Goal: Task Accomplishment & Management: Use online tool/utility

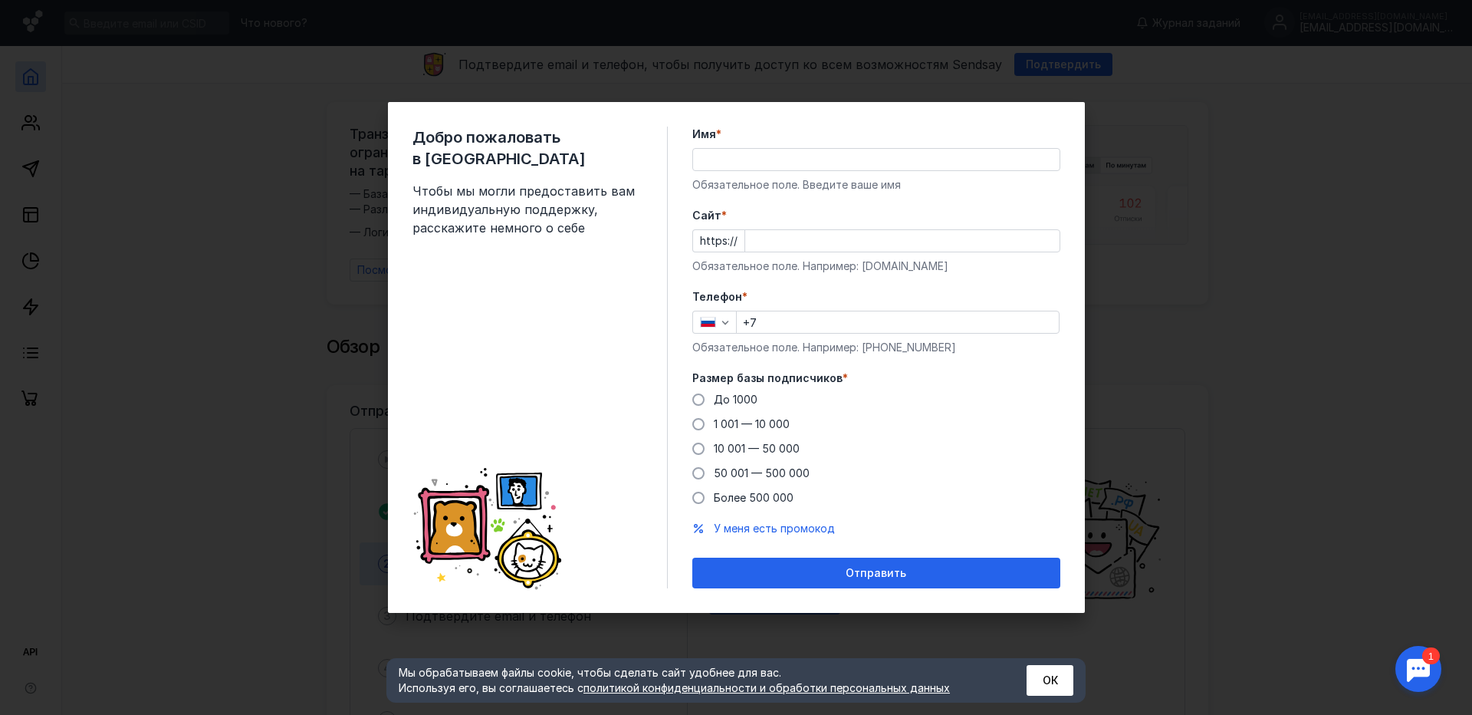
click at [747, 155] on input "Имя *" at bounding box center [876, 159] width 367 height 21
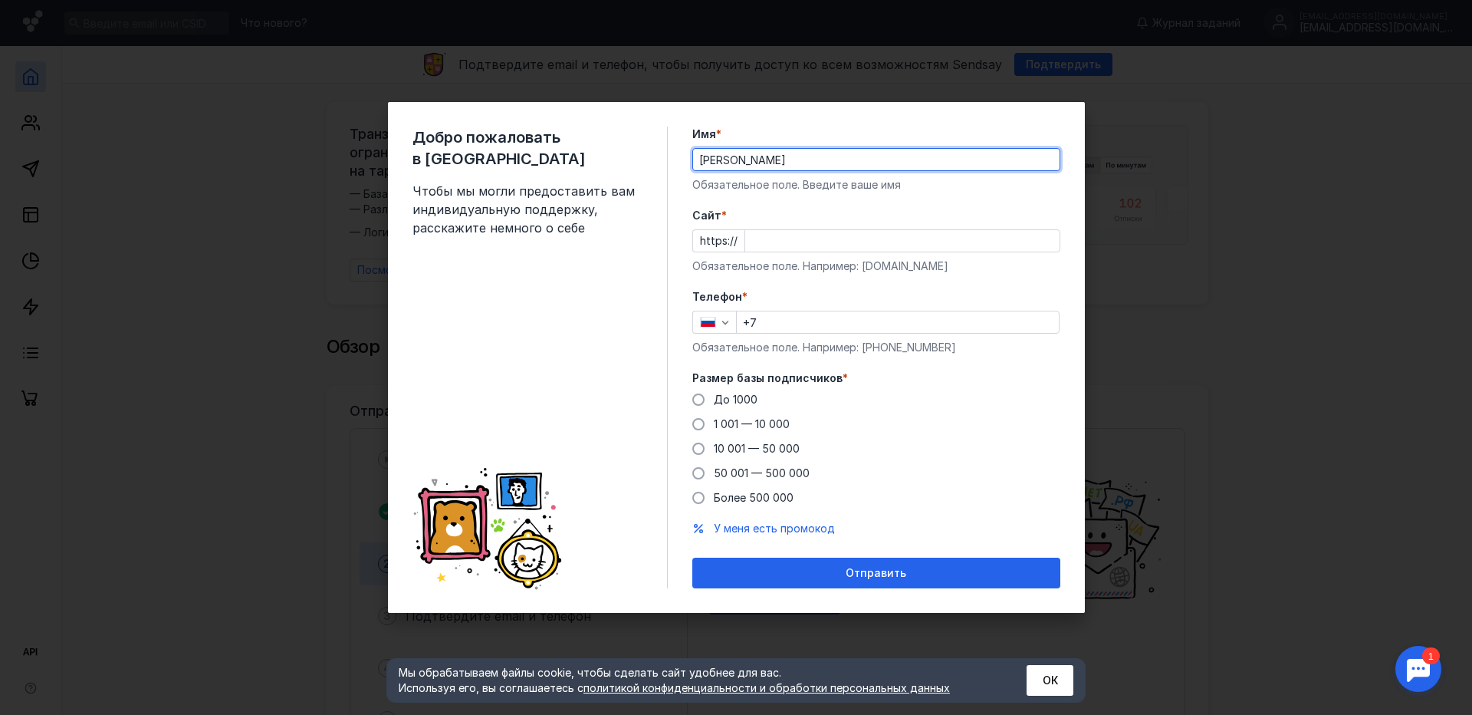
type input "[PERSON_NAME]"
click at [785, 235] on input "Cайт *" at bounding box center [902, 240] width 314 height 21
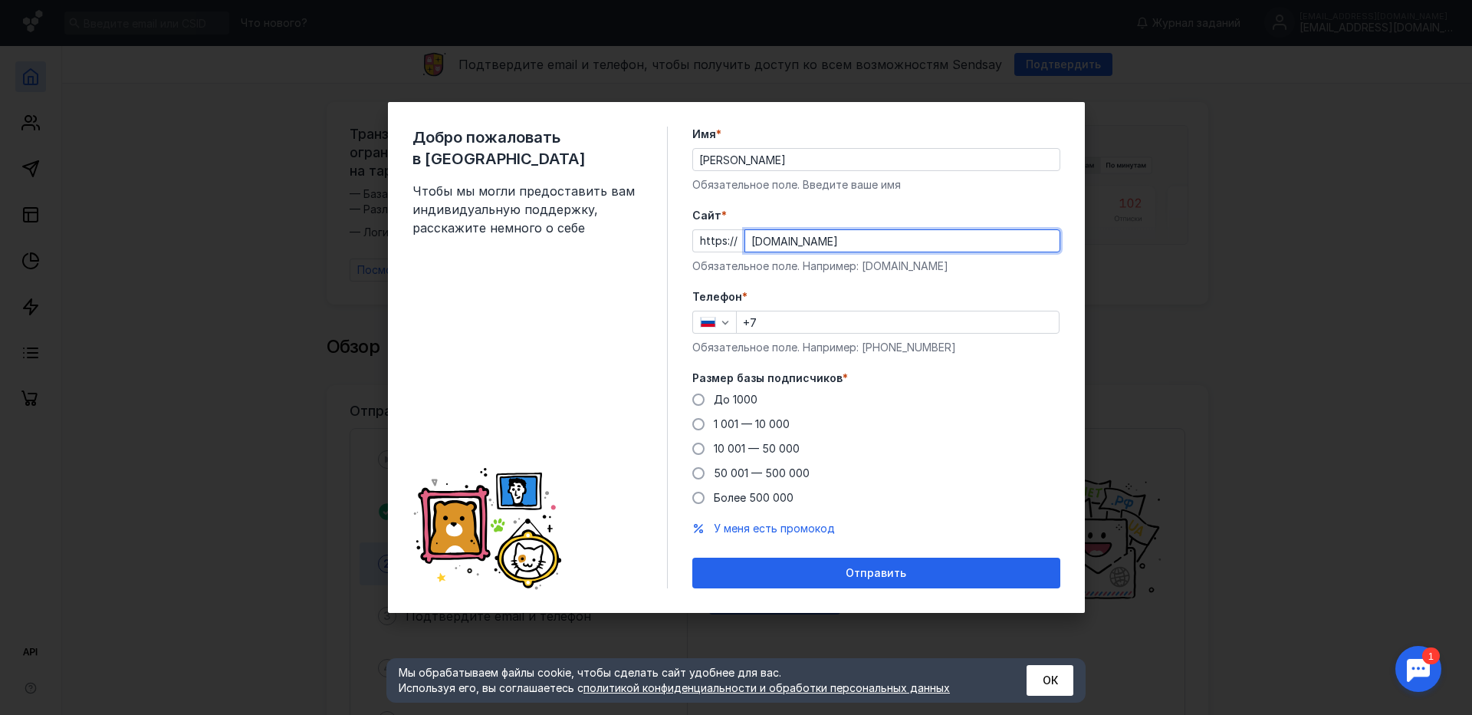
type input "[DOMAIN_NAME]"
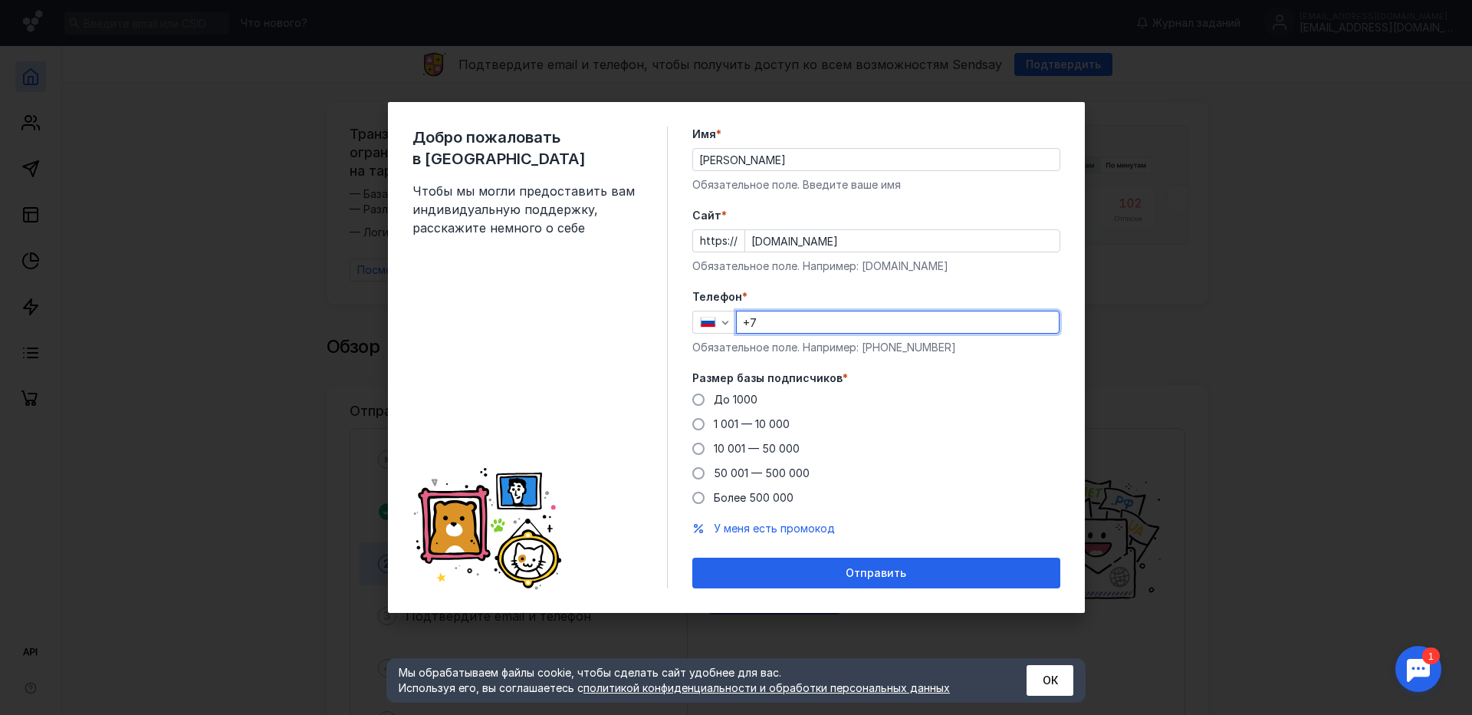
click at [801, 324] on input "+7" at bounding box center [898, 321] width 322 height 21
type input "[PHONE_NUMBER]"
click at [737, 399] on span "До 1000" at bounding box center [736, 399] width 44 height 13
click at [0, 0] on input "До 1000" at bounding box center [0, 0] width 0 height 0
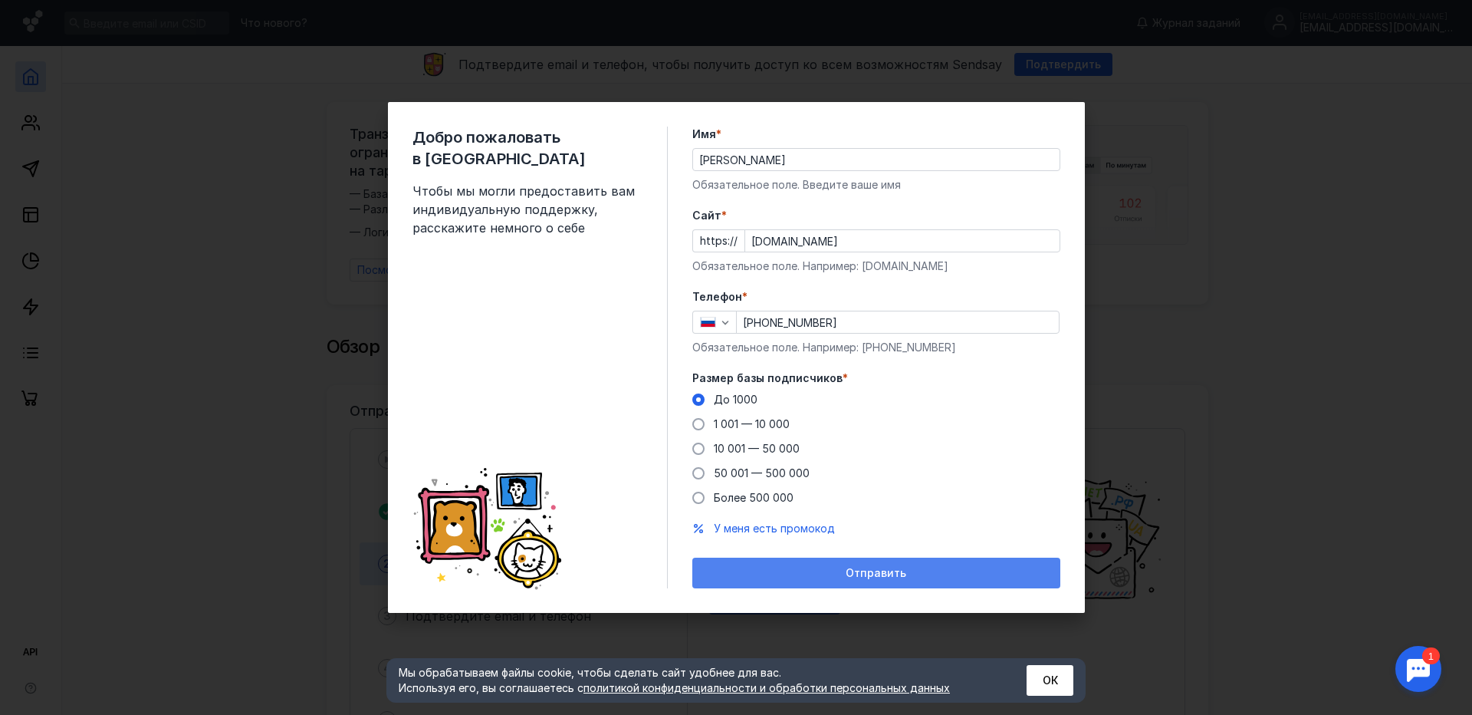
click at [859, 577] on span "Отправить" at bounding box center [876, 573] width 61 height 13
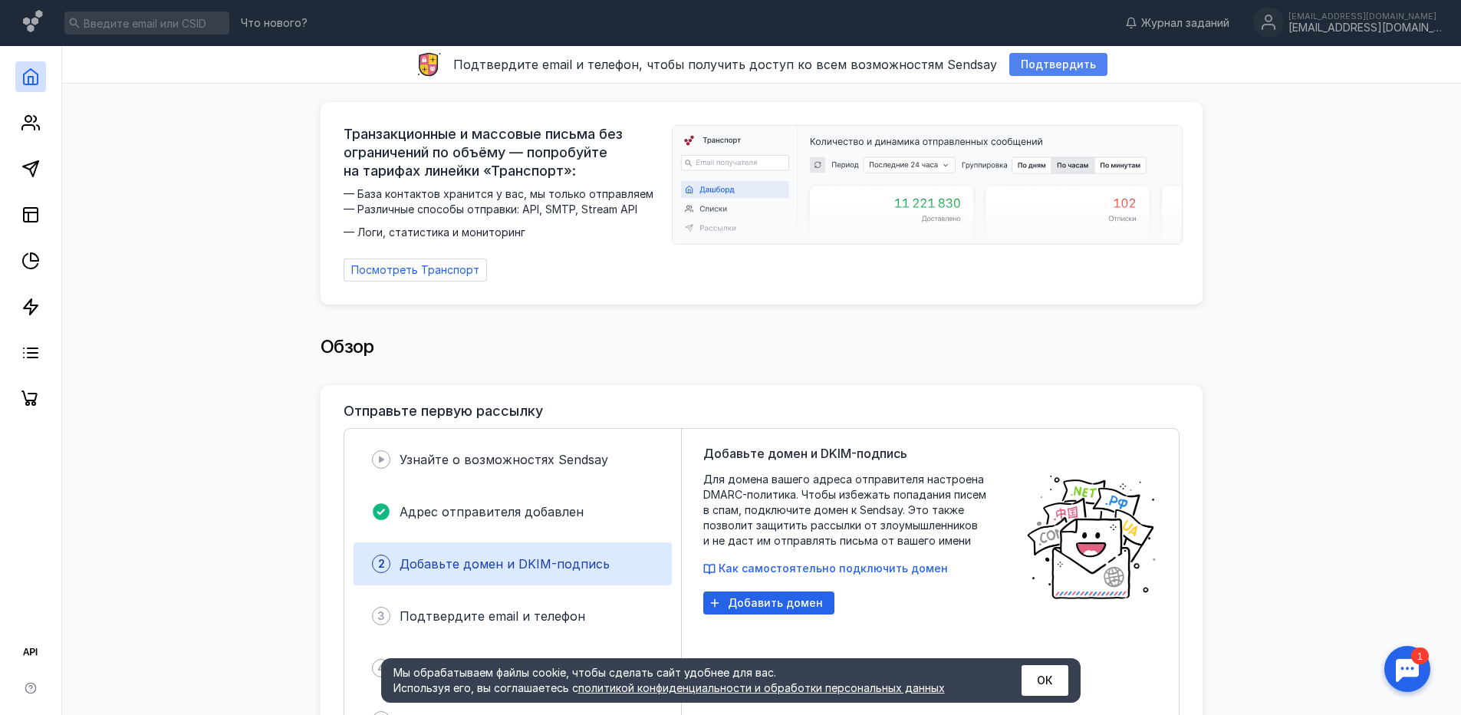
click at [1061, 65] on span "Подтвердить" at bounding box center [1058, 64] width 75 height 13
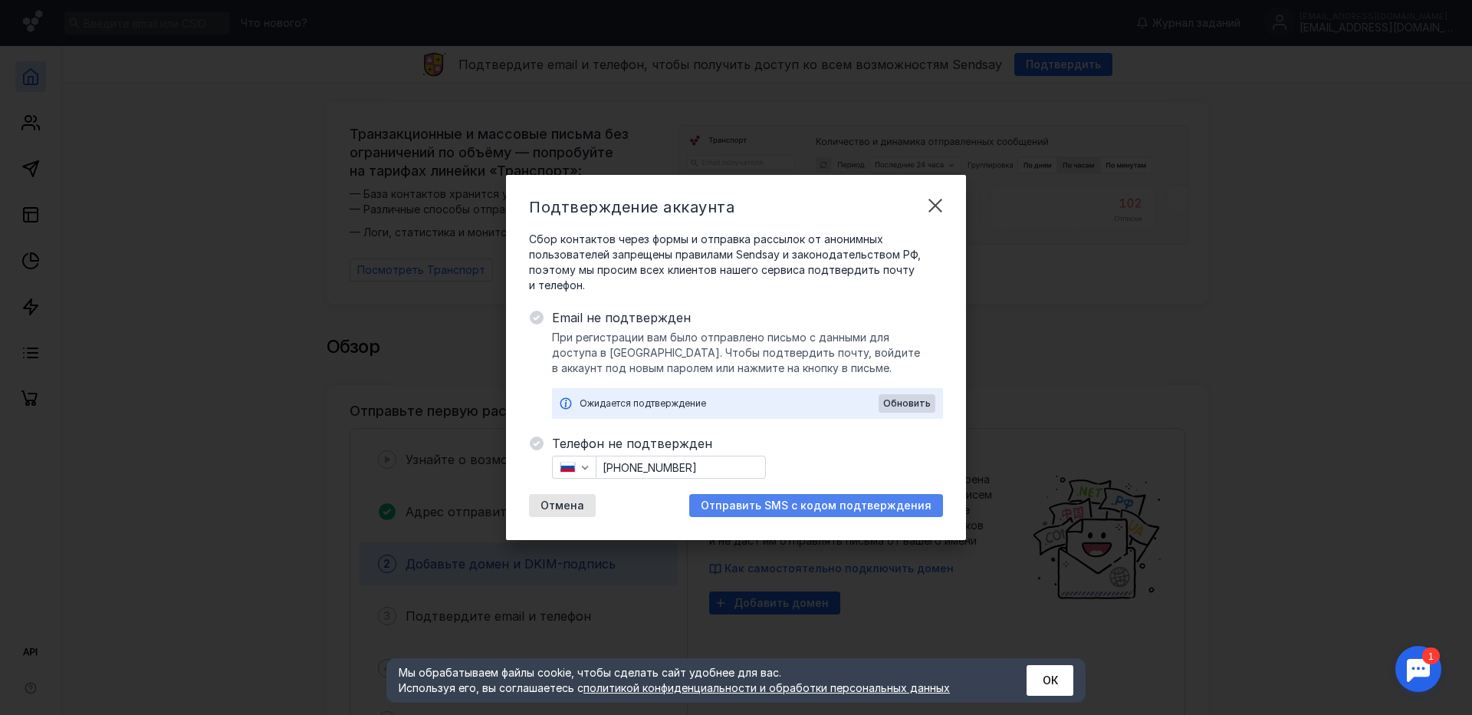
click at [785, 499] on span "Отправить SMS с кодом подтверждения" at bounding box center [816, 505] width 231 height 13
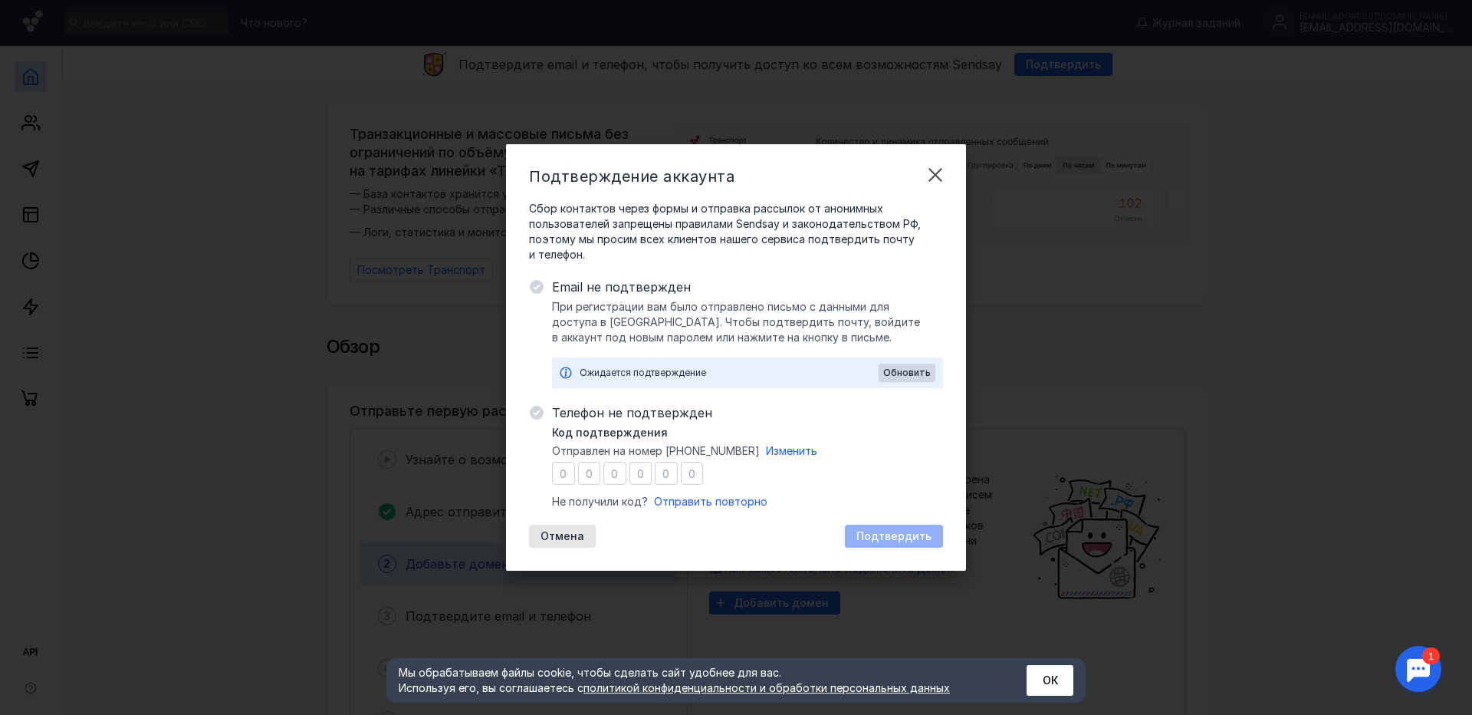
type input "9"
type input "8"
type input "1"
type input "0"
type input "1"
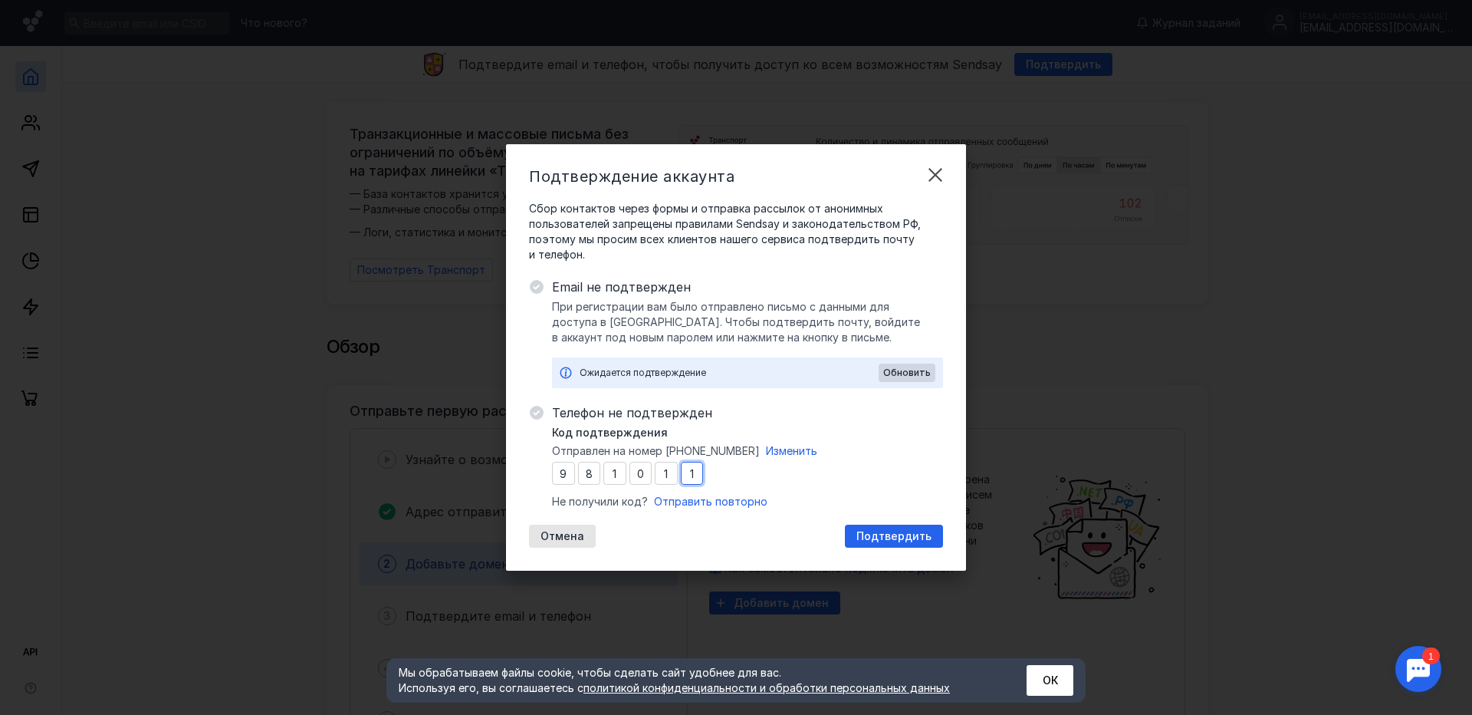
type input "1"
click at [873, 537] on span "Подтвердить" at bounding box center [894, 536] width 75 height 13
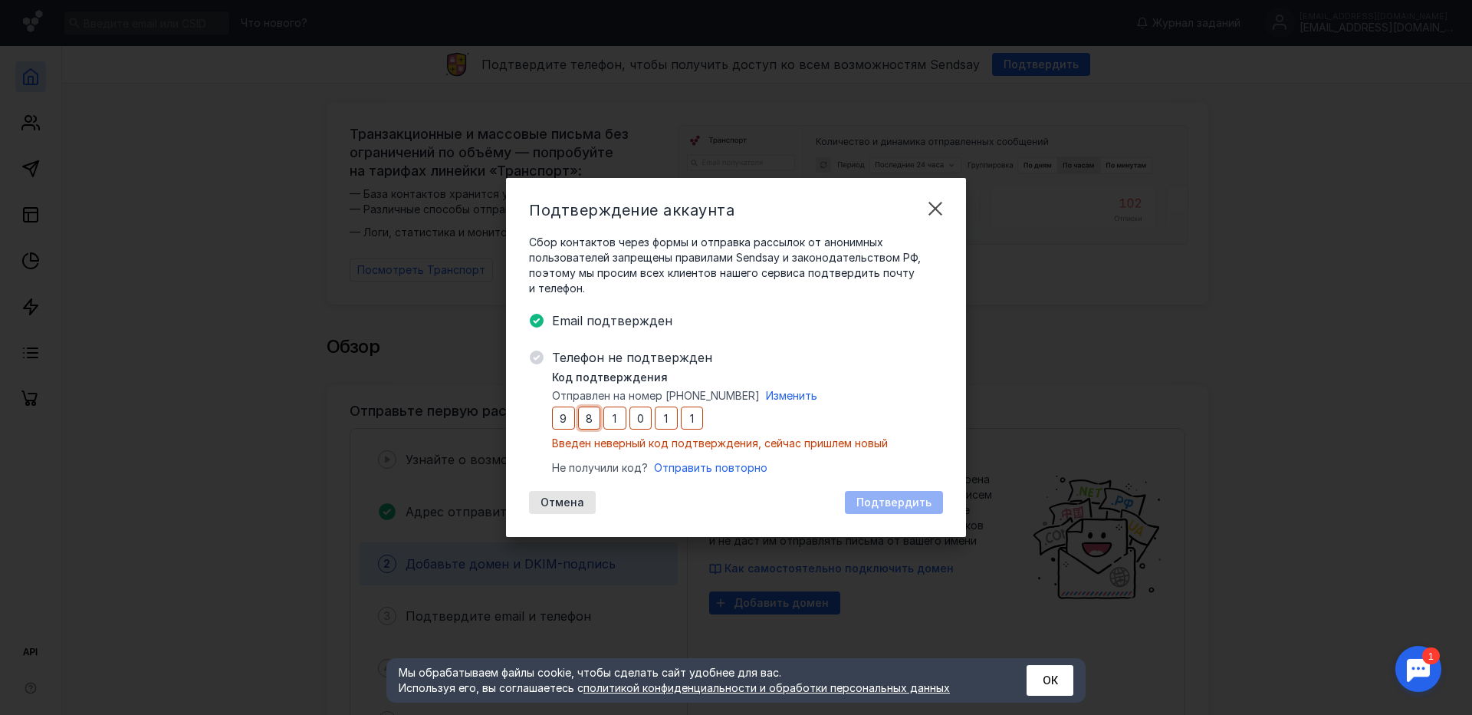
type input "1"
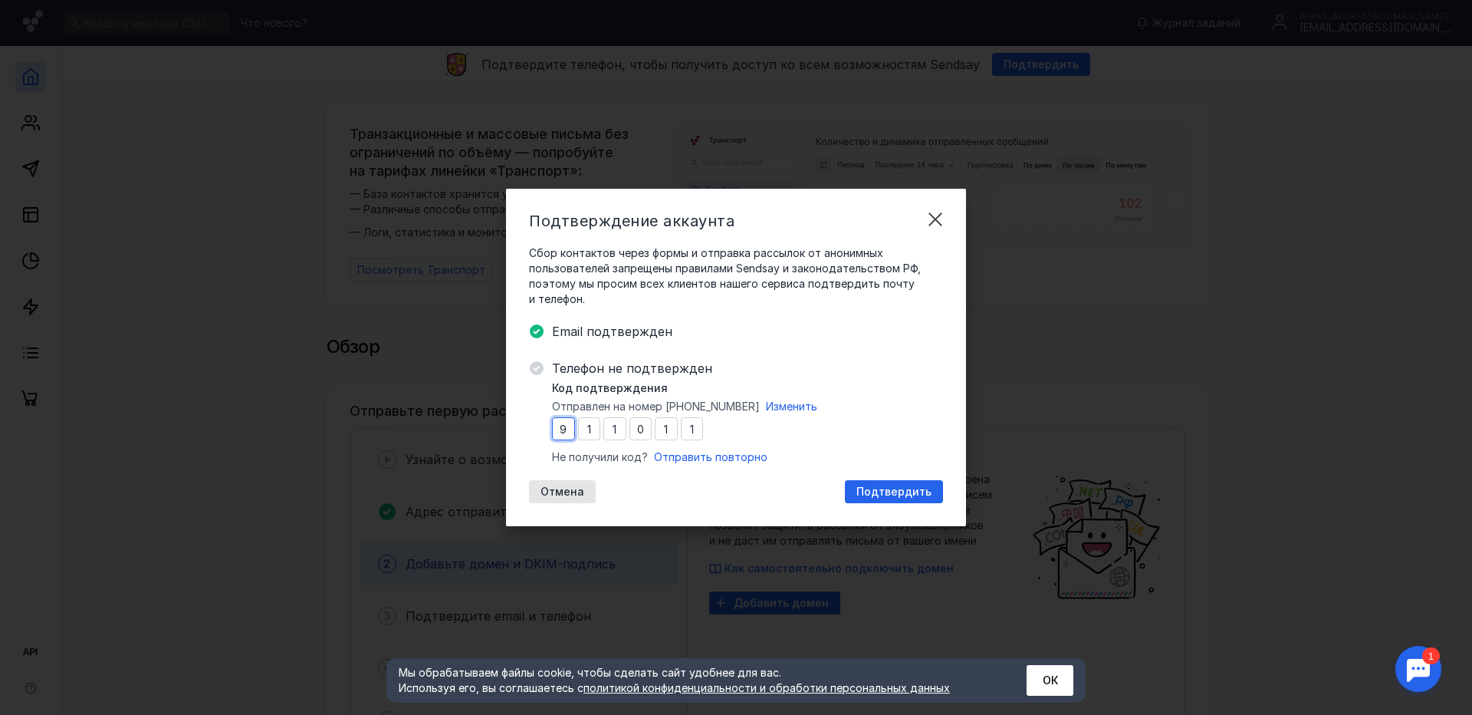
click at [553, 428] on div "Телефон не подтвержден Код подтверждения Отправлен на номер [PHONE_NUMBER] Изме…" at bounding box center [736, 431] width 414 height 144
drag, startPoint x: 554, startPoint y: 428, endPoint x: 699, endPoint y: 430, distance: 145.0
click at [699, 430] on div "9 1 1 0 1 1" at bounding box center [627, 428] width 151 height 23
type input "1"
type input "0"
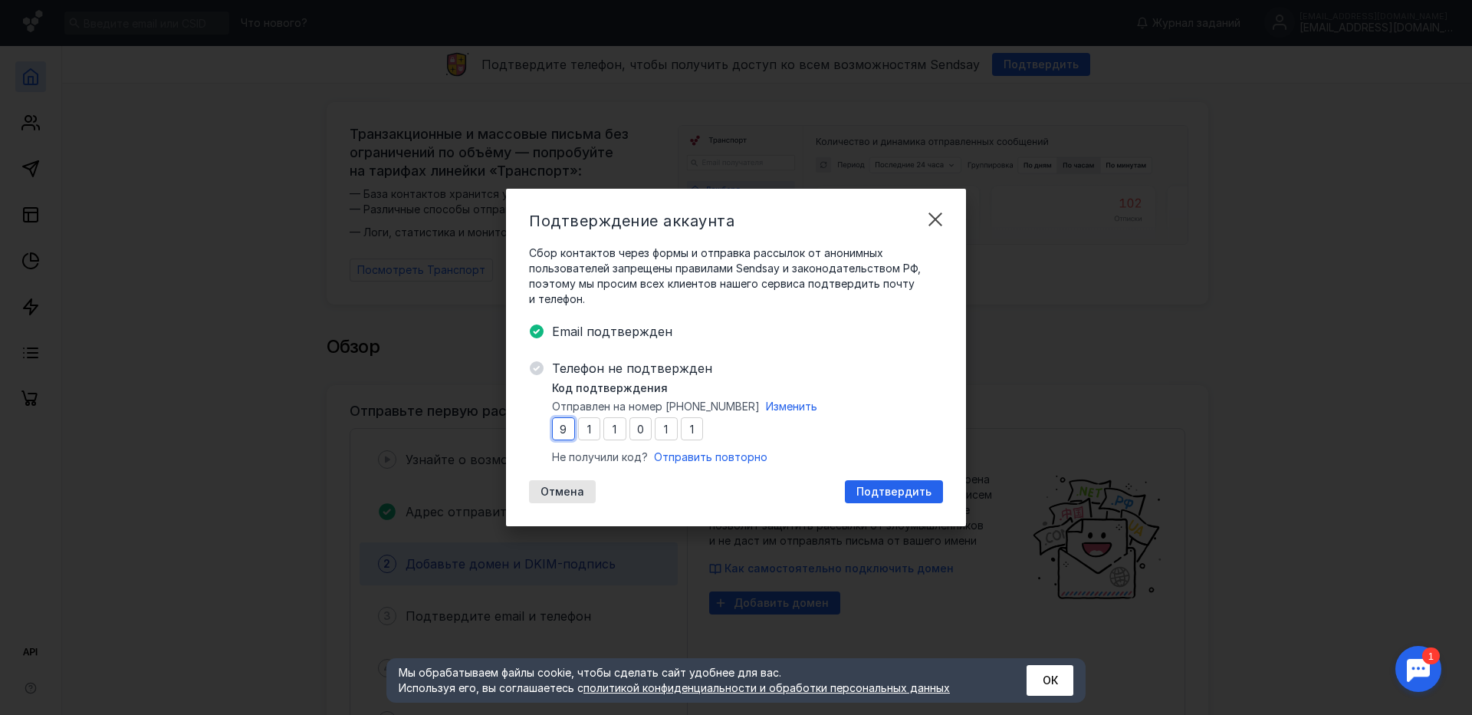
type input "1"
type input "0"
type input "1"
type input "0"
type input "1"
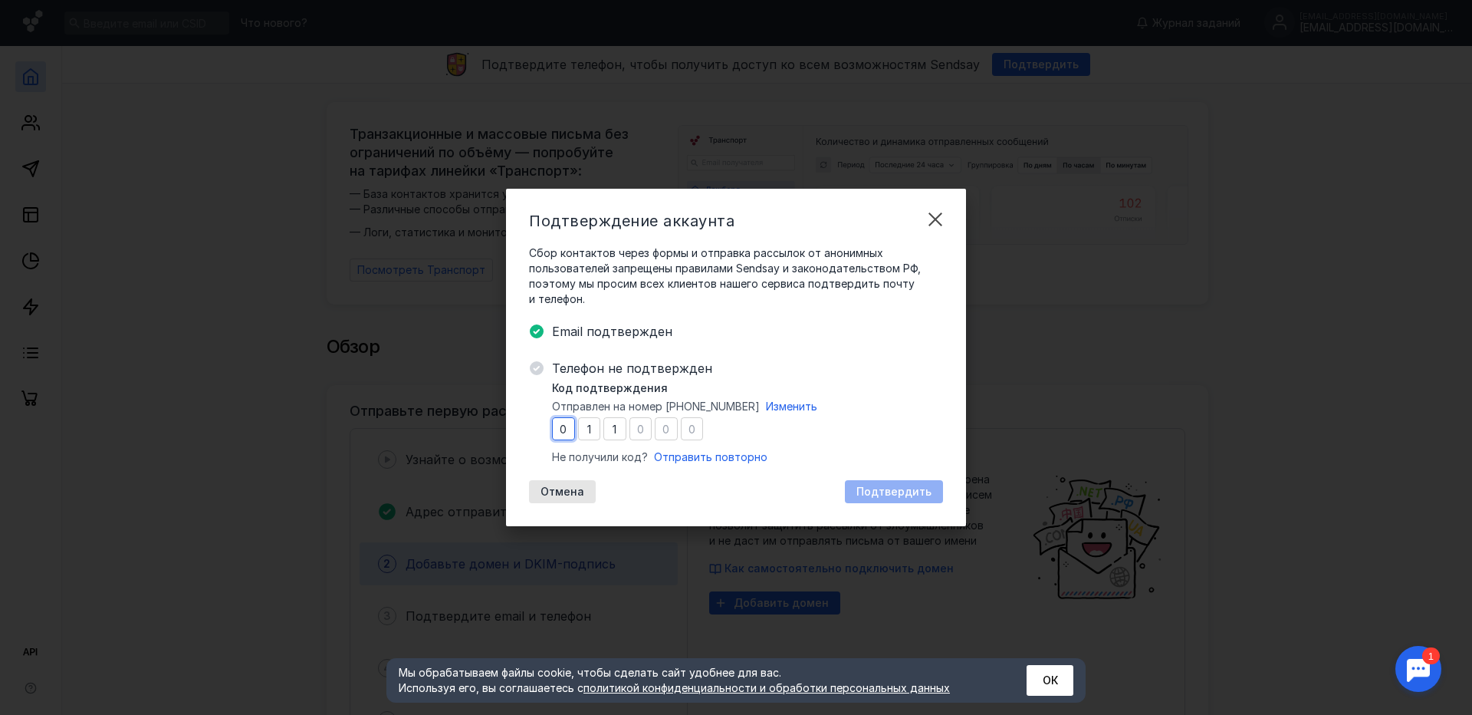
type input "1"
type input "6"
type input "4"
type input "6"
type input "9"
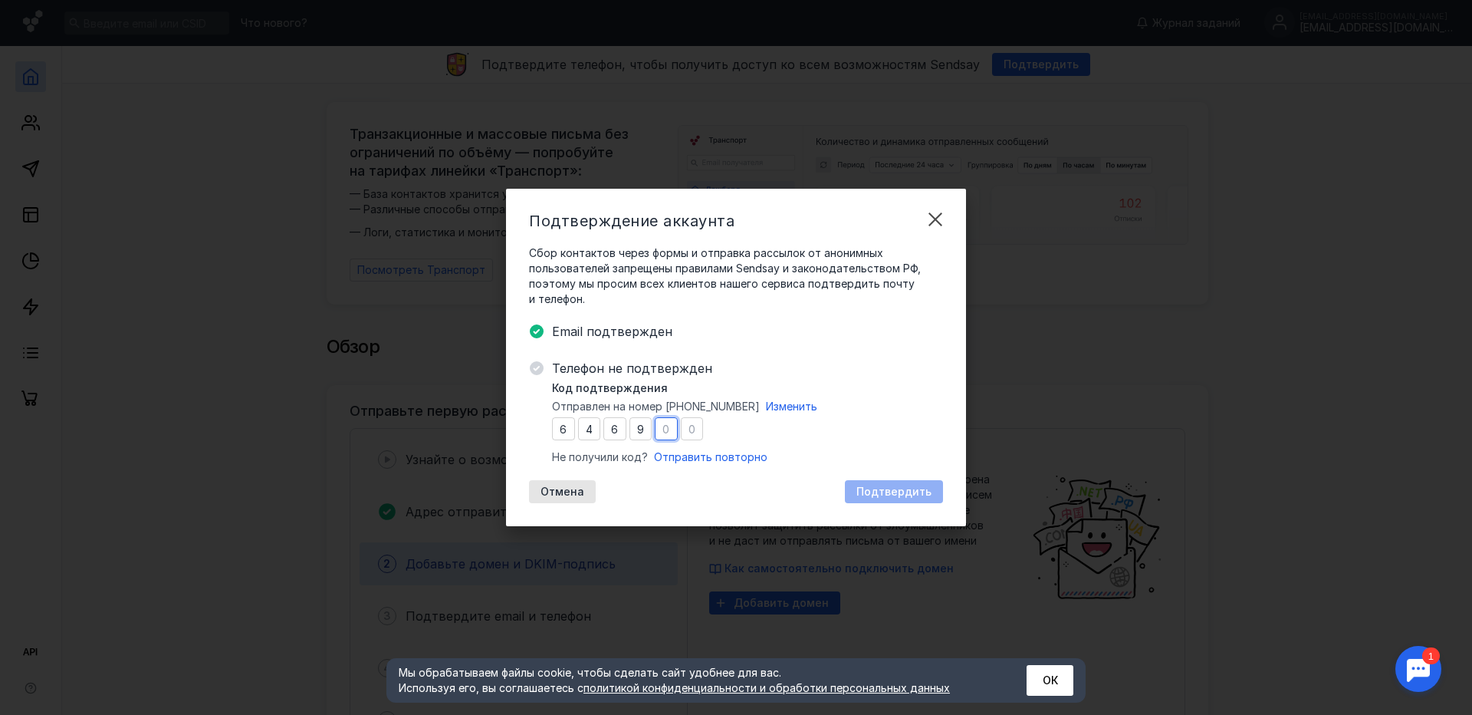
type input "4"
type input "6"
click at [886, 487] on span "Подтвердить" at bounding box center [894, 491] width 75 height 13
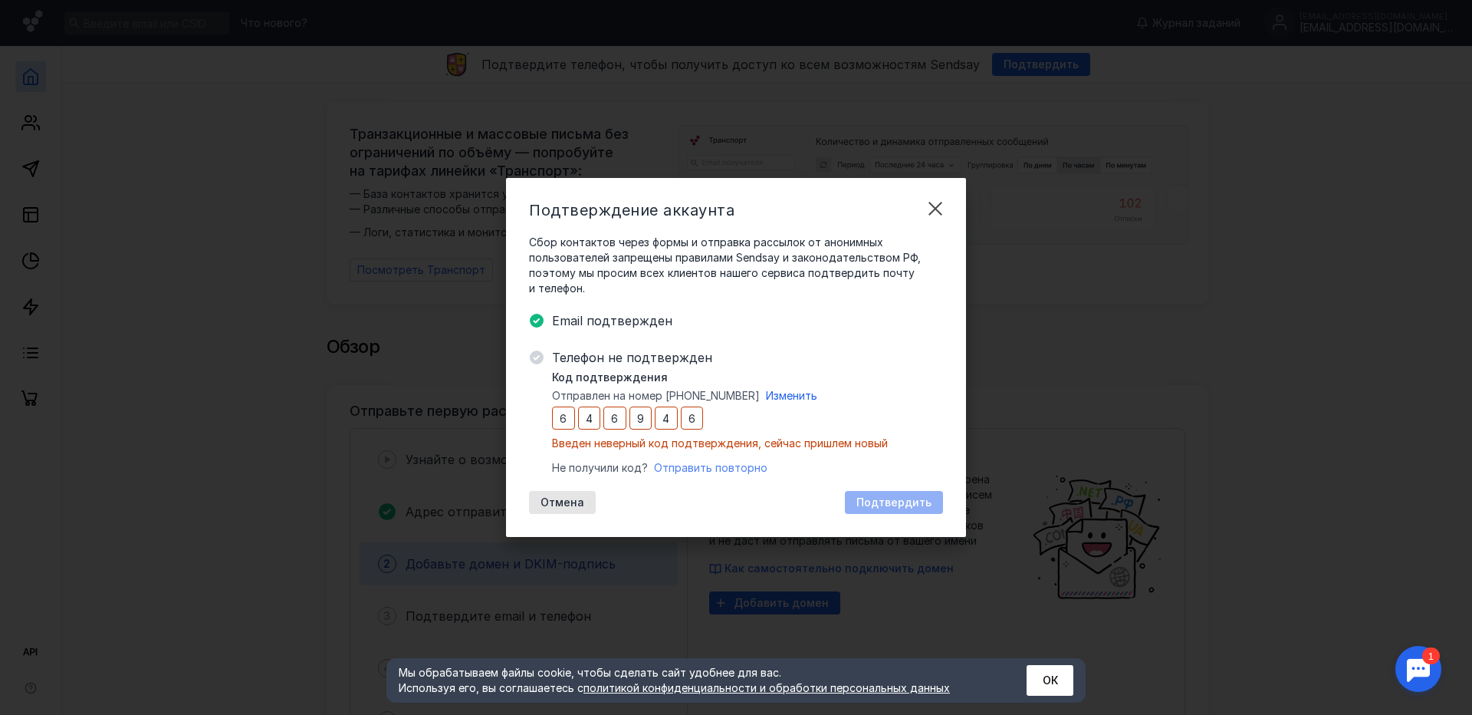
click at [671, 470] on span "Отправить повторно" at bounding box center [710, 467] width 113 height 13
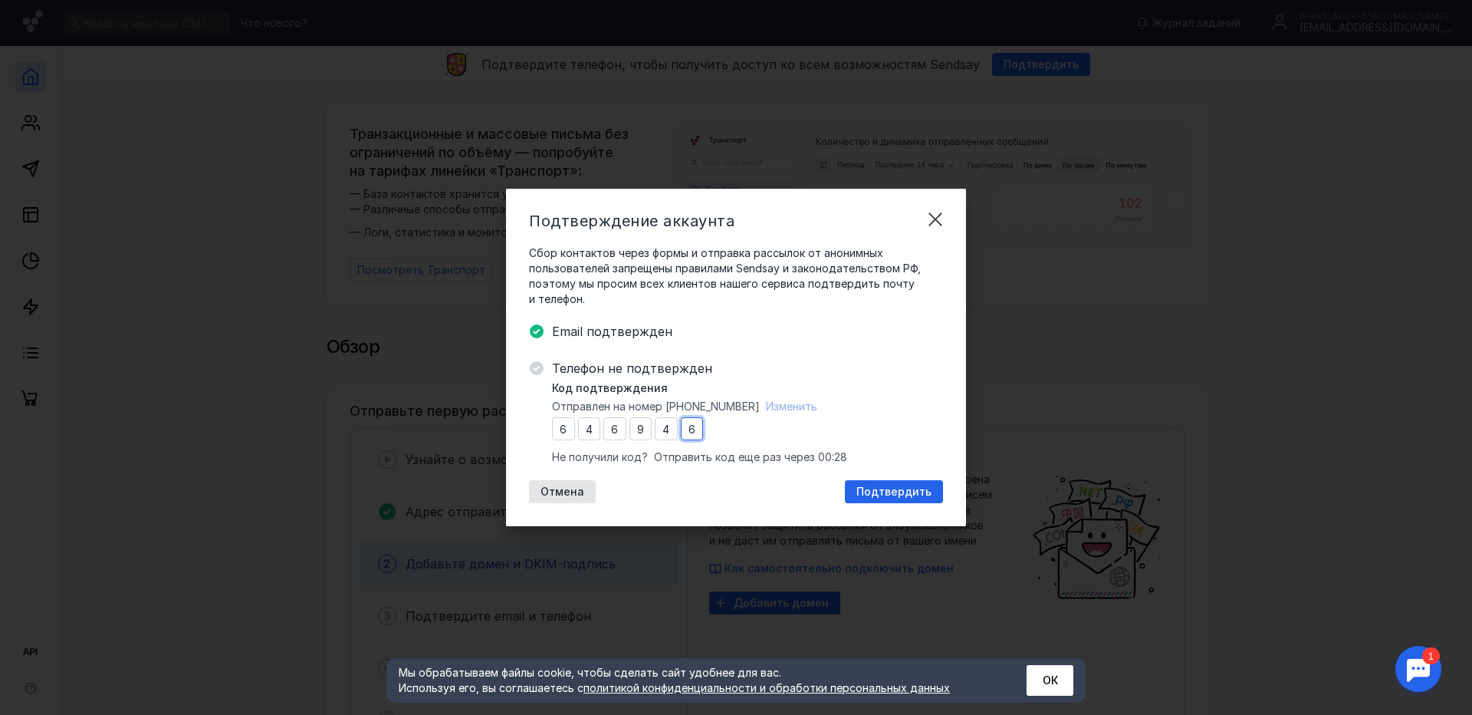
click at [701, 430] on input "6" at bounding box center [692, 428] width 23 height 23
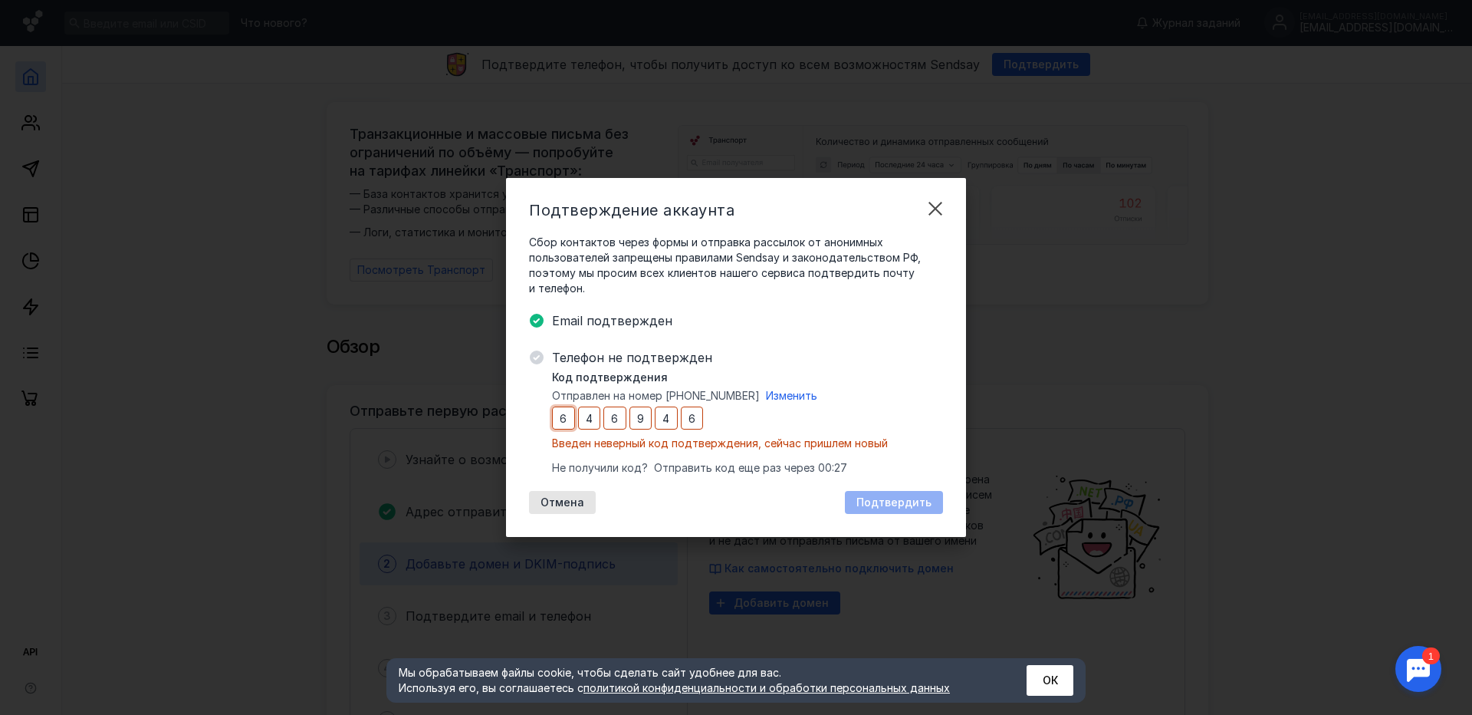
click at [561, 421] on input "6" at bounding box center [563, 417] width 23 height 23
type input "4"
type input "6"
type input "9"
type input "4"
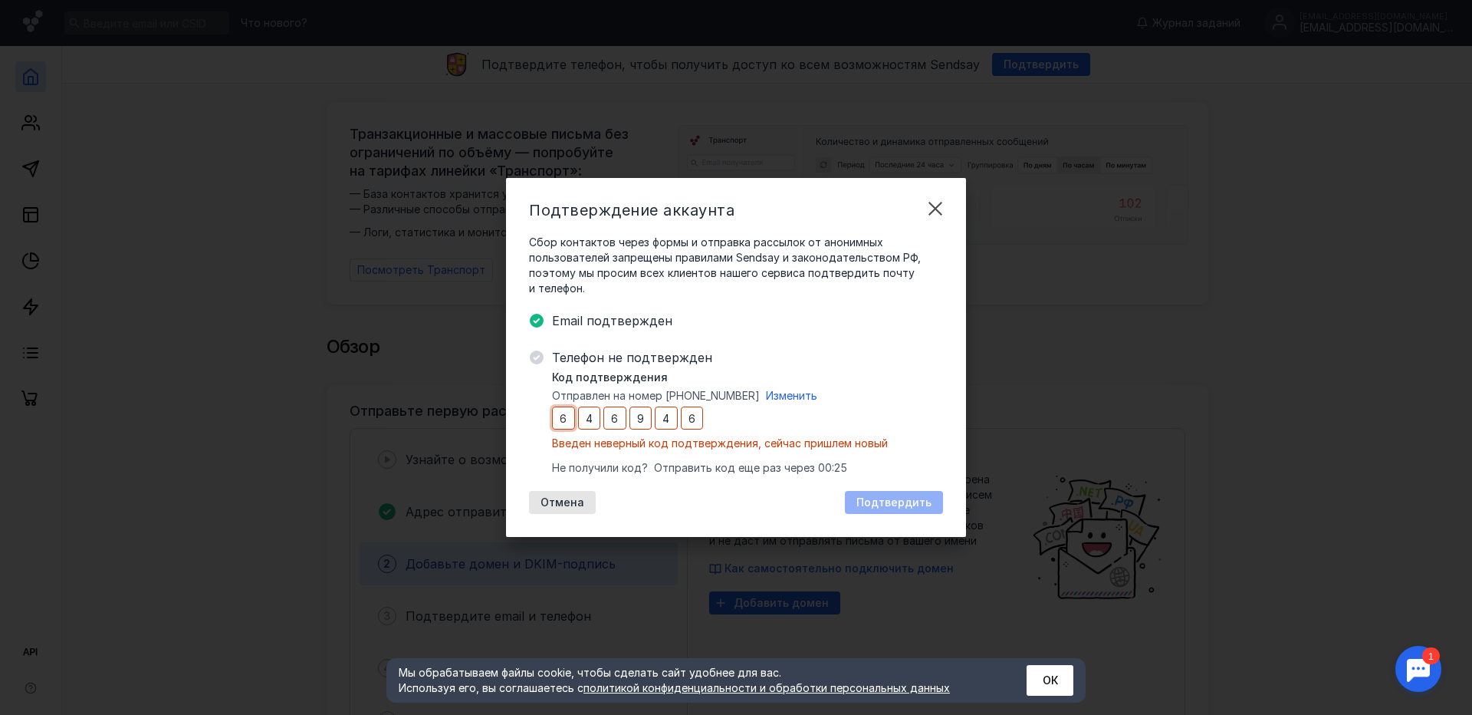
type input "6"
type input "9"
type input "4"
type input "6"
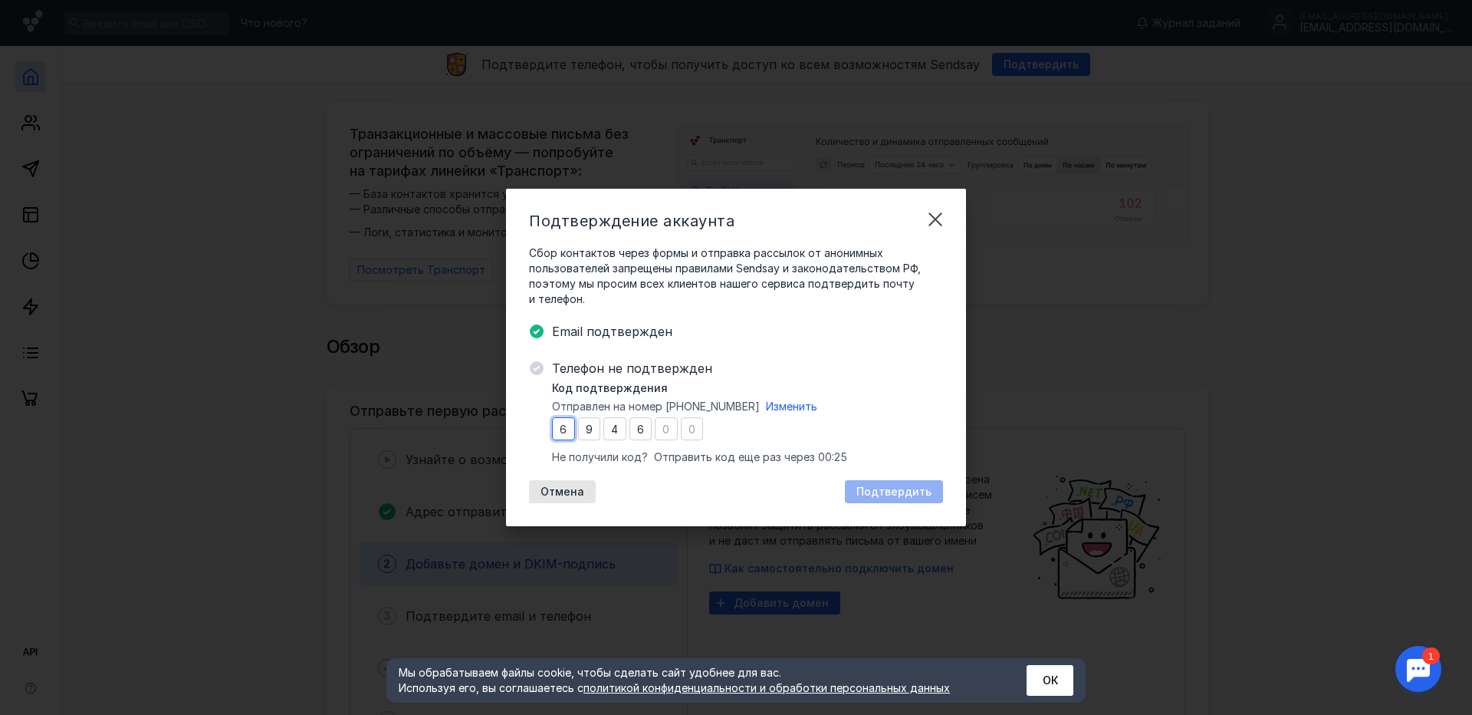
type input "9"
type input "4"
type input "6"
type input "4"
type input "6"
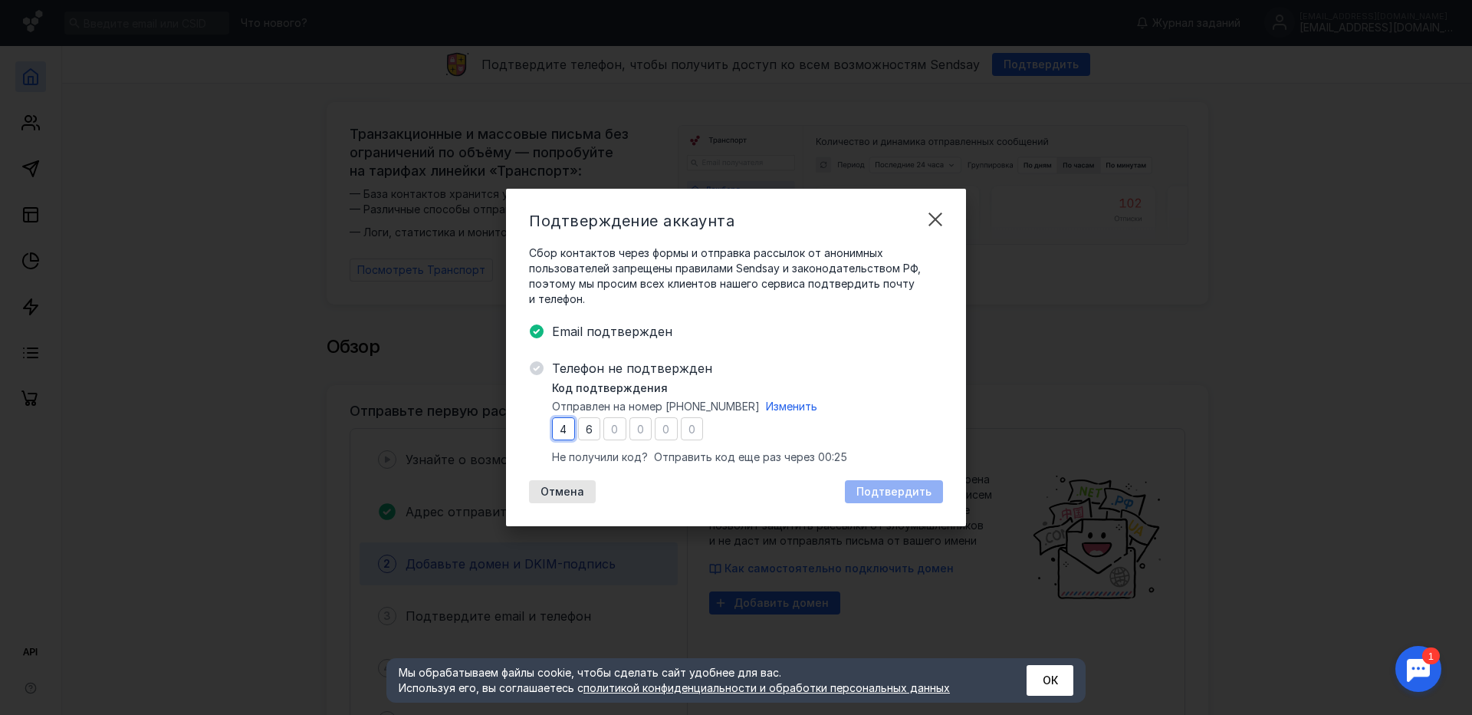
type input "6"
type input "3"
type input "6"
type input "4"
type input "3"
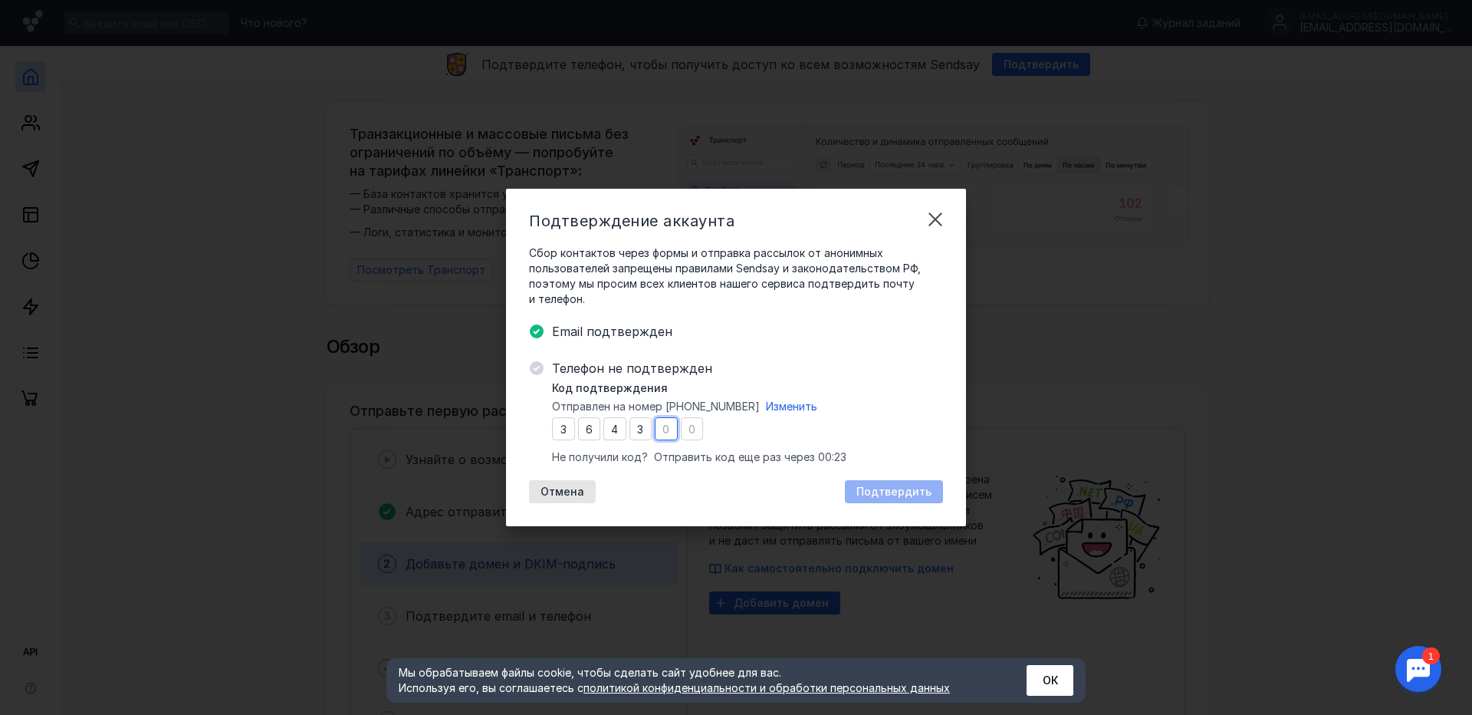
type input "6"
type input "1"
click at [860, 497] on div "Подтвердить" at bounding box center [894, 491] width 90 height 13
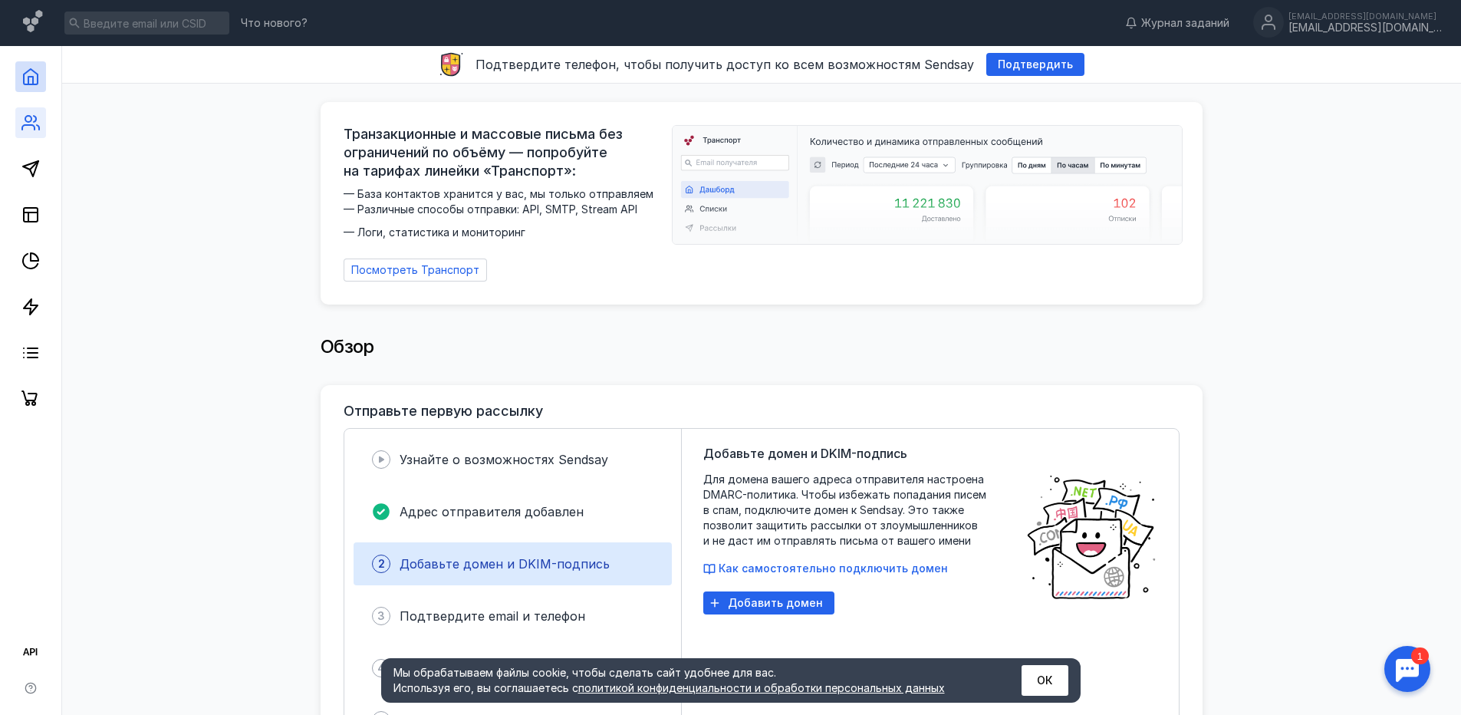
click at [19, 132] on link at bounding box center [30, 122] width 31 height 31
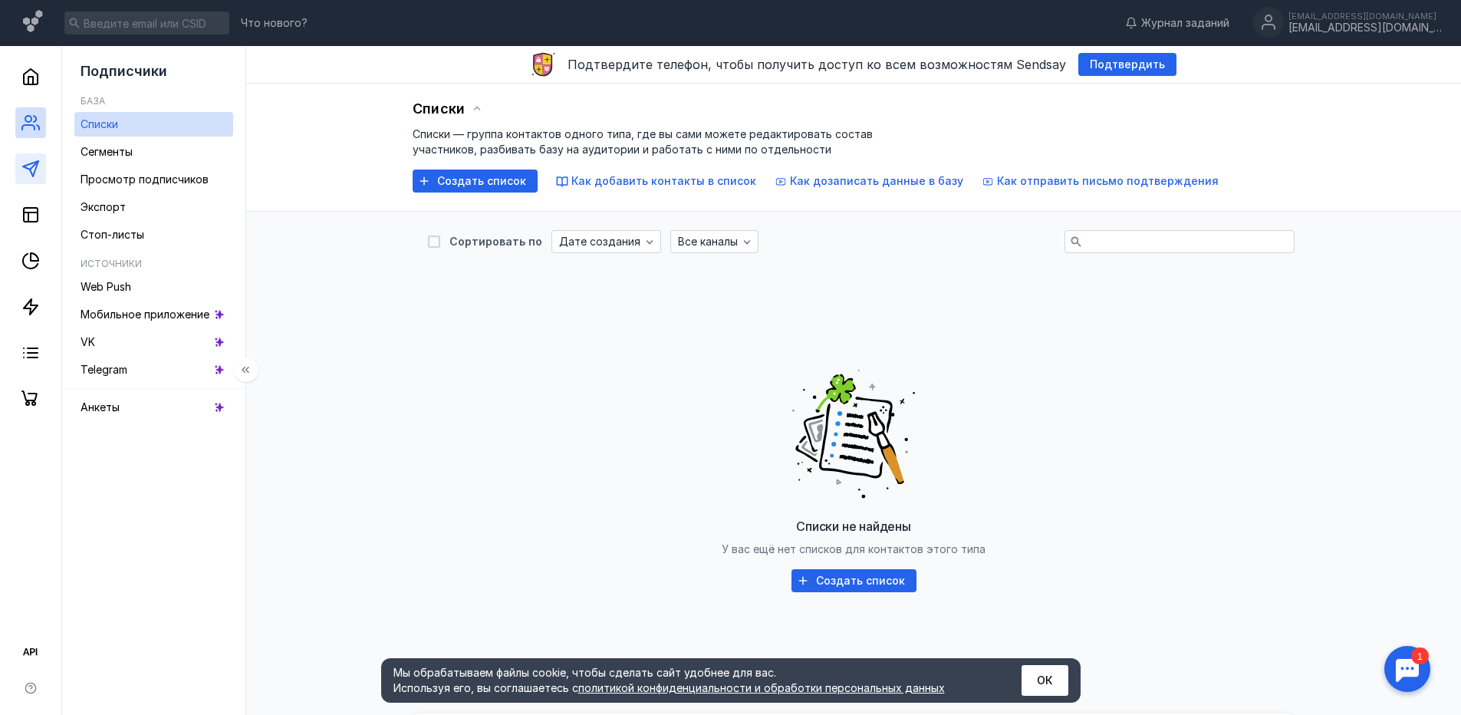
click at [31, 180] on link at bounding box center [30, 168] width 31 height 31
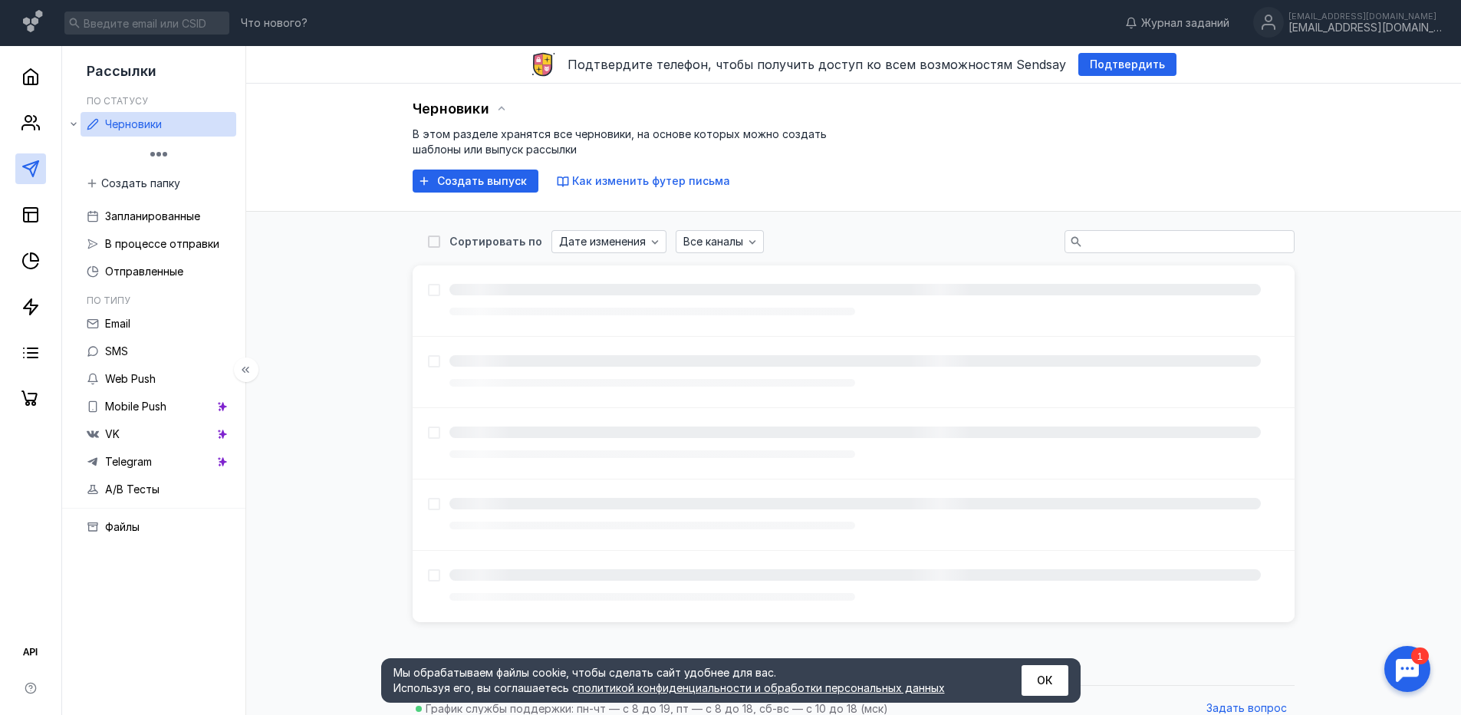
click at [30, 230] on div at bounding box center [30, 230] width 61 height 368
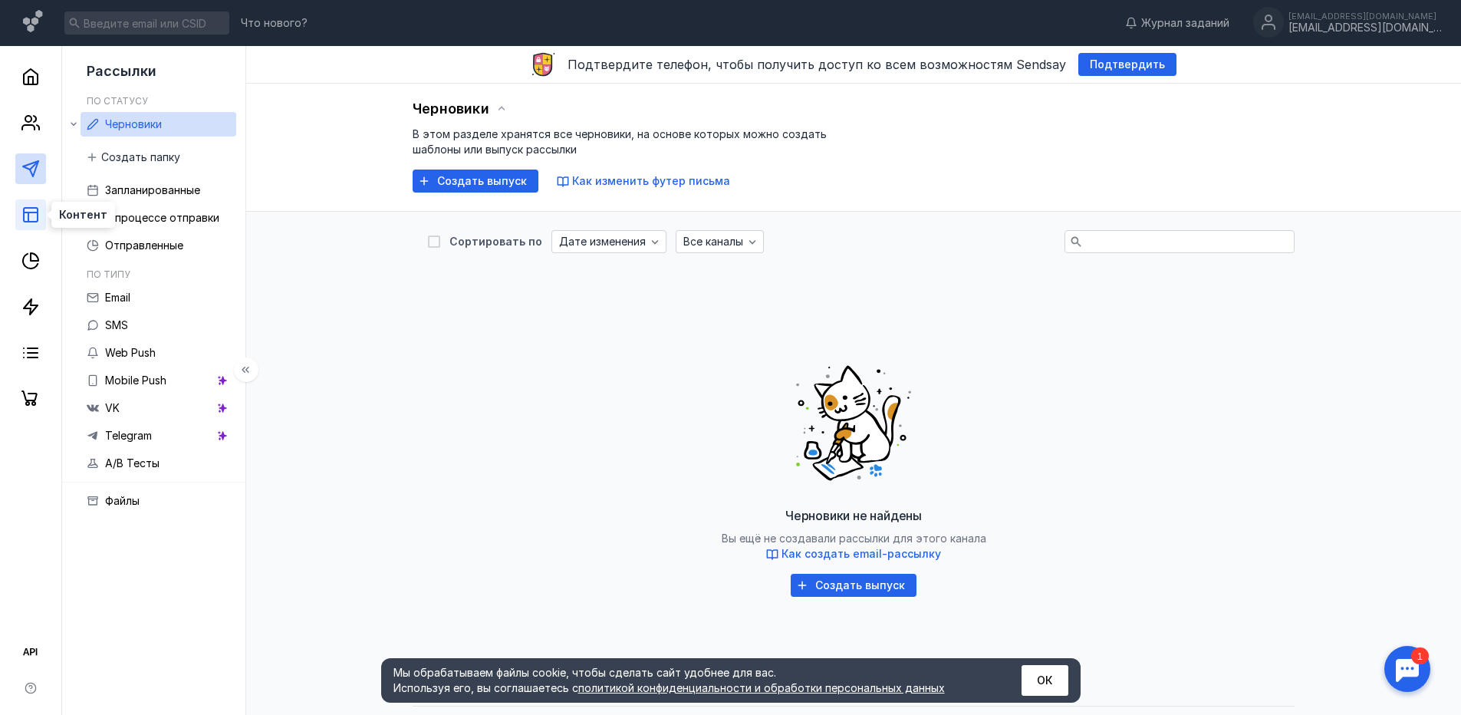
click at [31, 214] on icon at bounding box center [30, 215] width 18 height 18
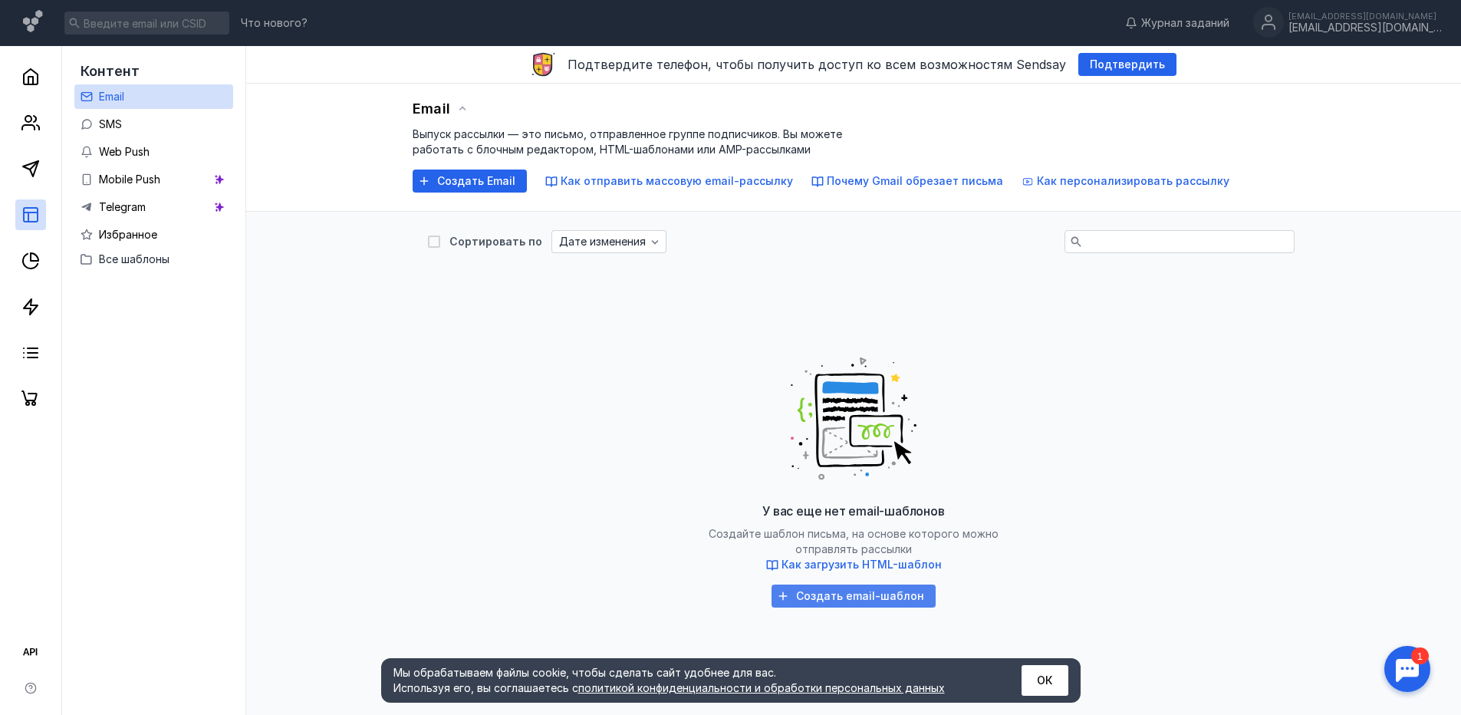
click at [851, 600] on span "Создать email-шаблон" at bounding box center [860, 596] width 128 height 13
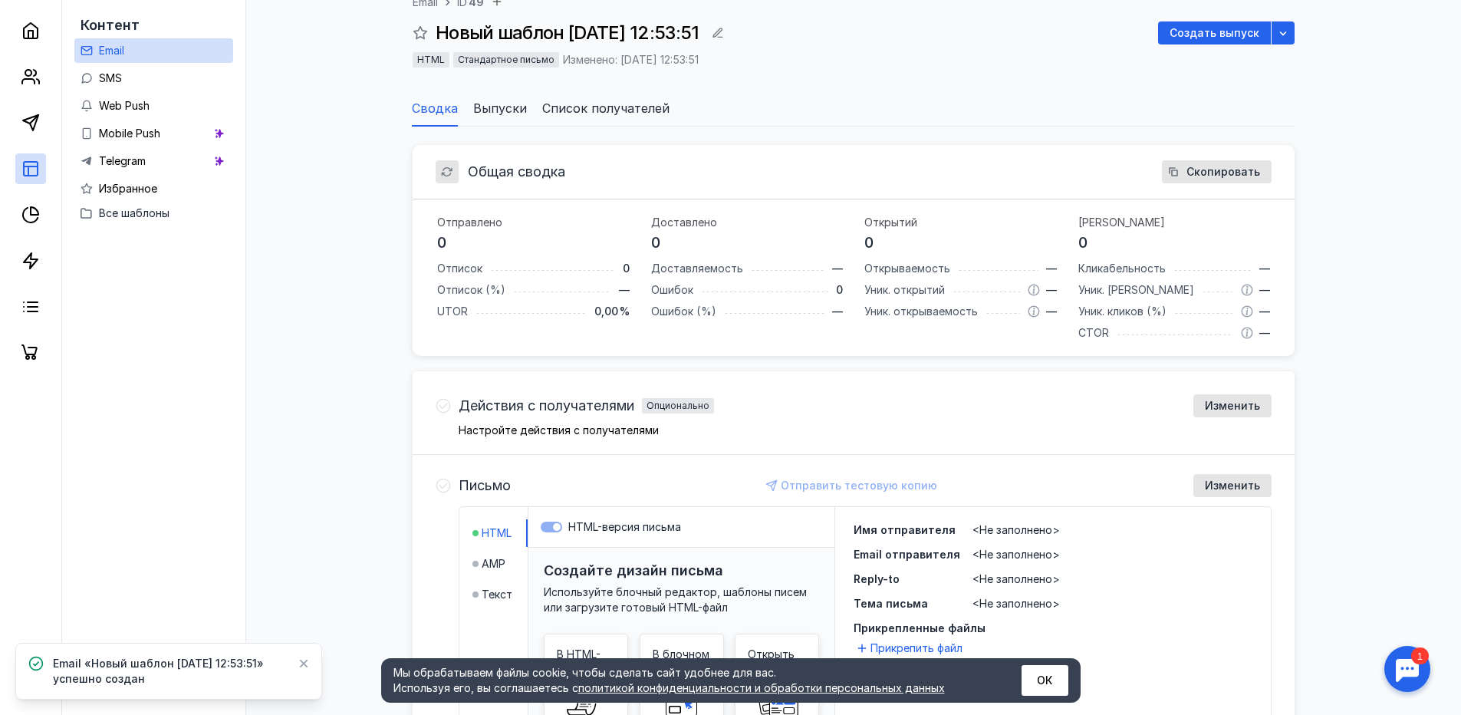
scroll to position [307, 0]
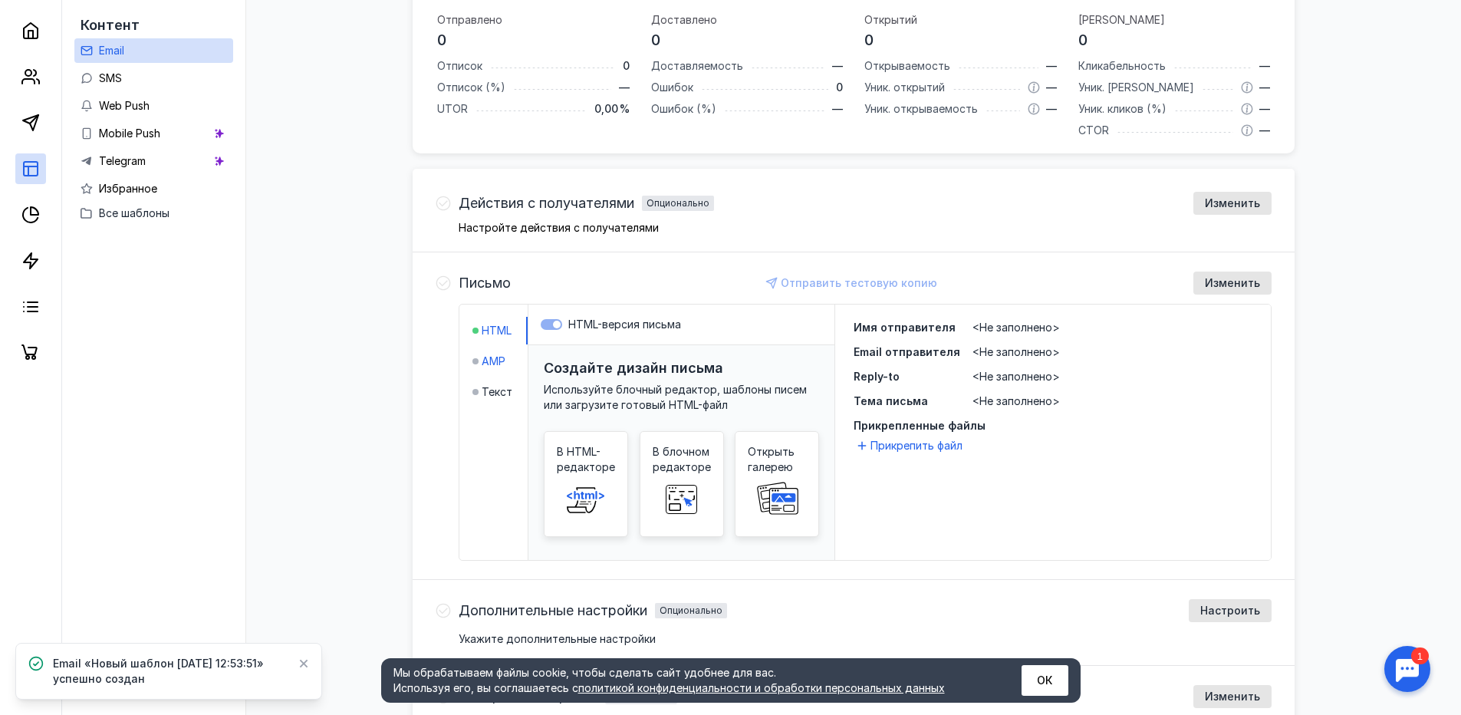
click at [486, 362] on span "AMP" at bounding box center [494, 361] width 24 height 15
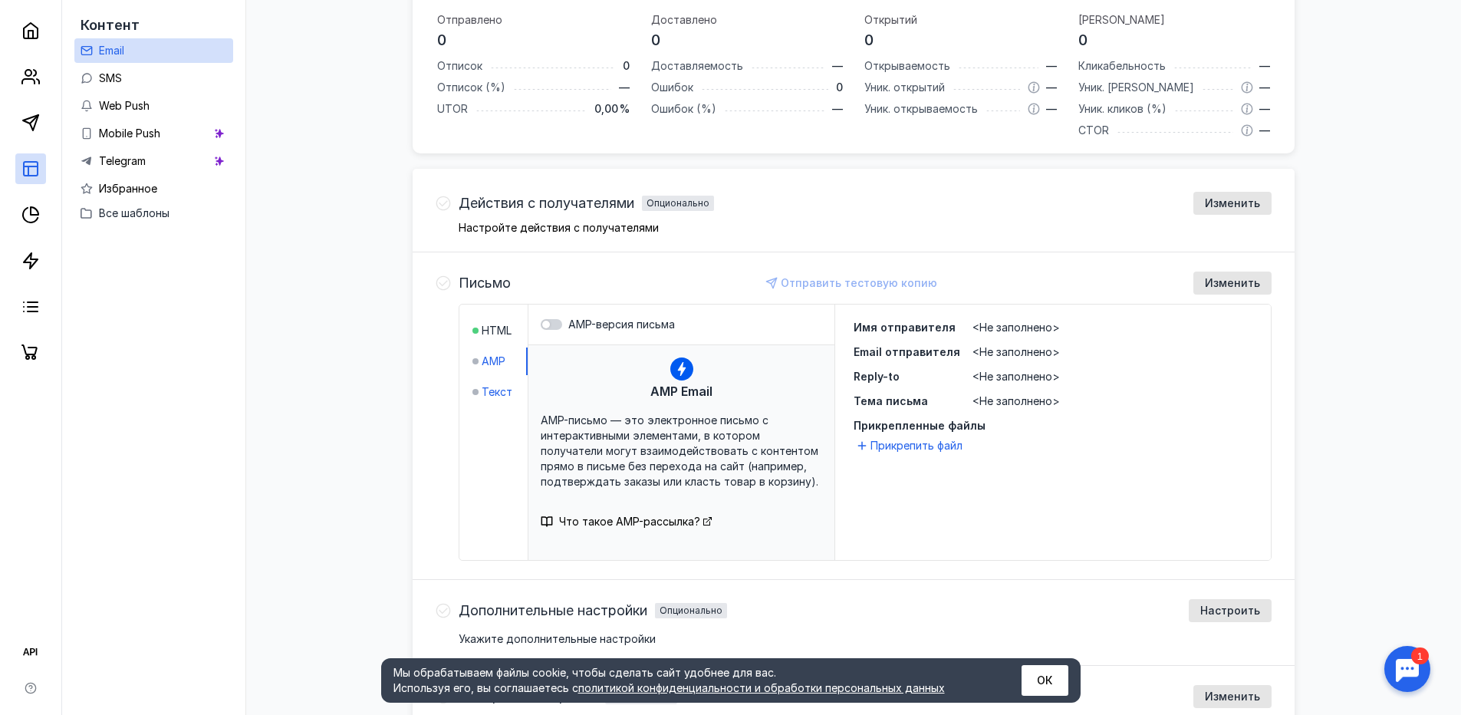
click at [489, 387] on span "Текст" at bounding box center [497, 391] width 31 height 15
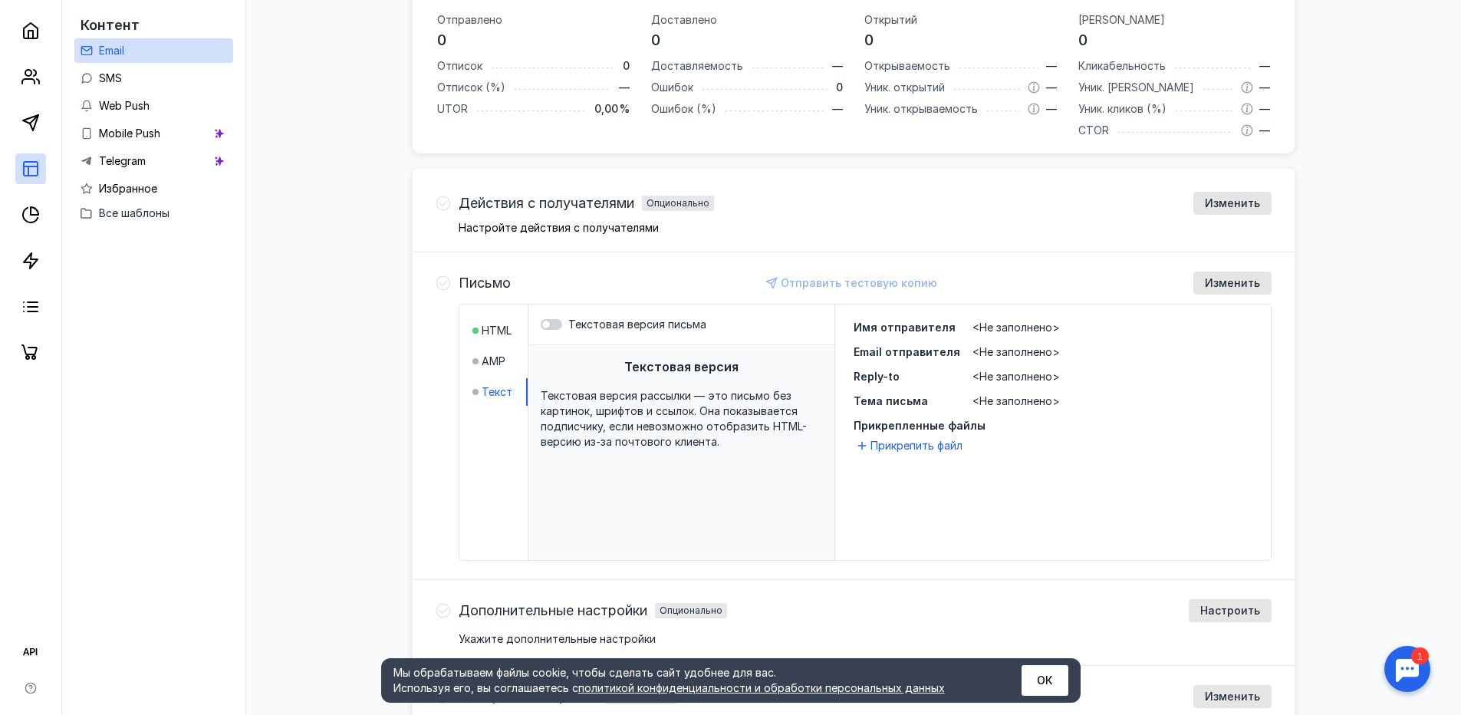
click at [498, 322] on li "HTML" at bounding box center [499, 331] width 55 height 28
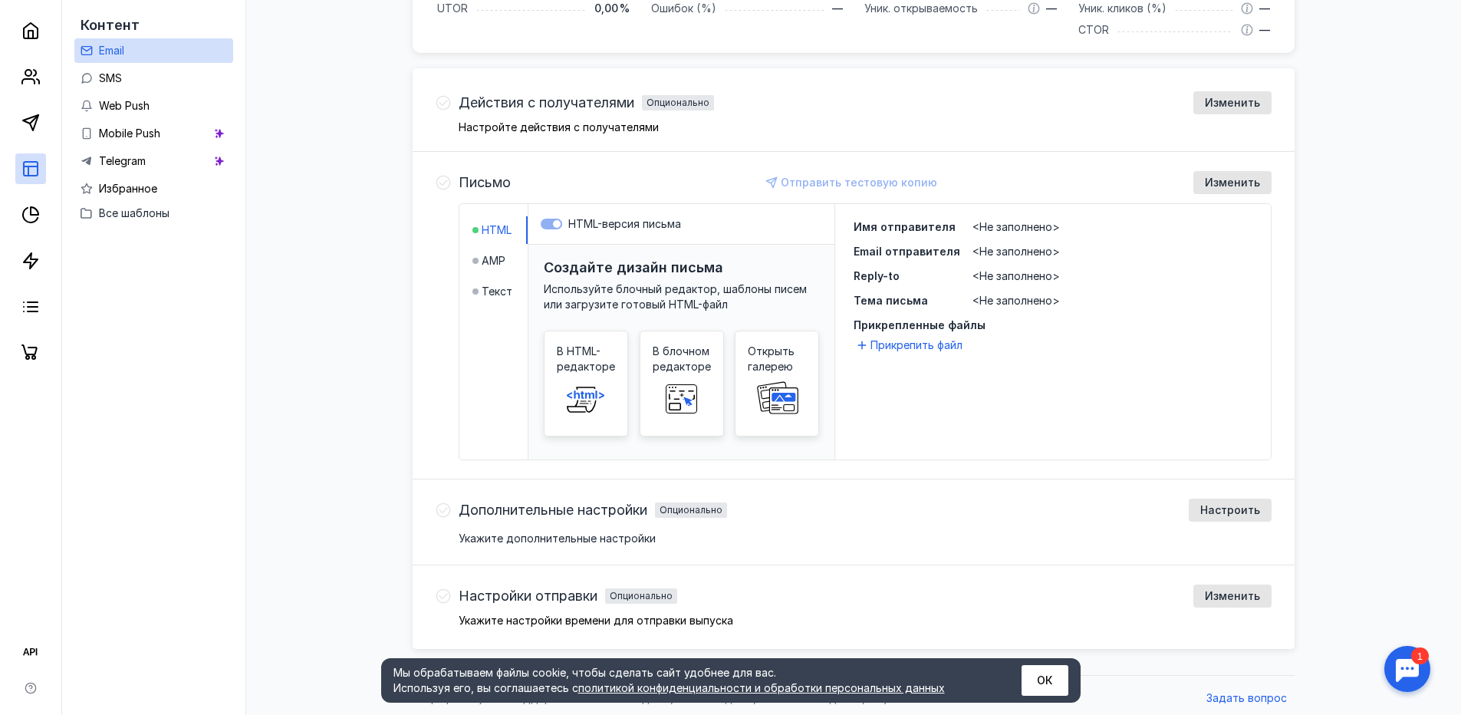
scroll to position [413, 0]
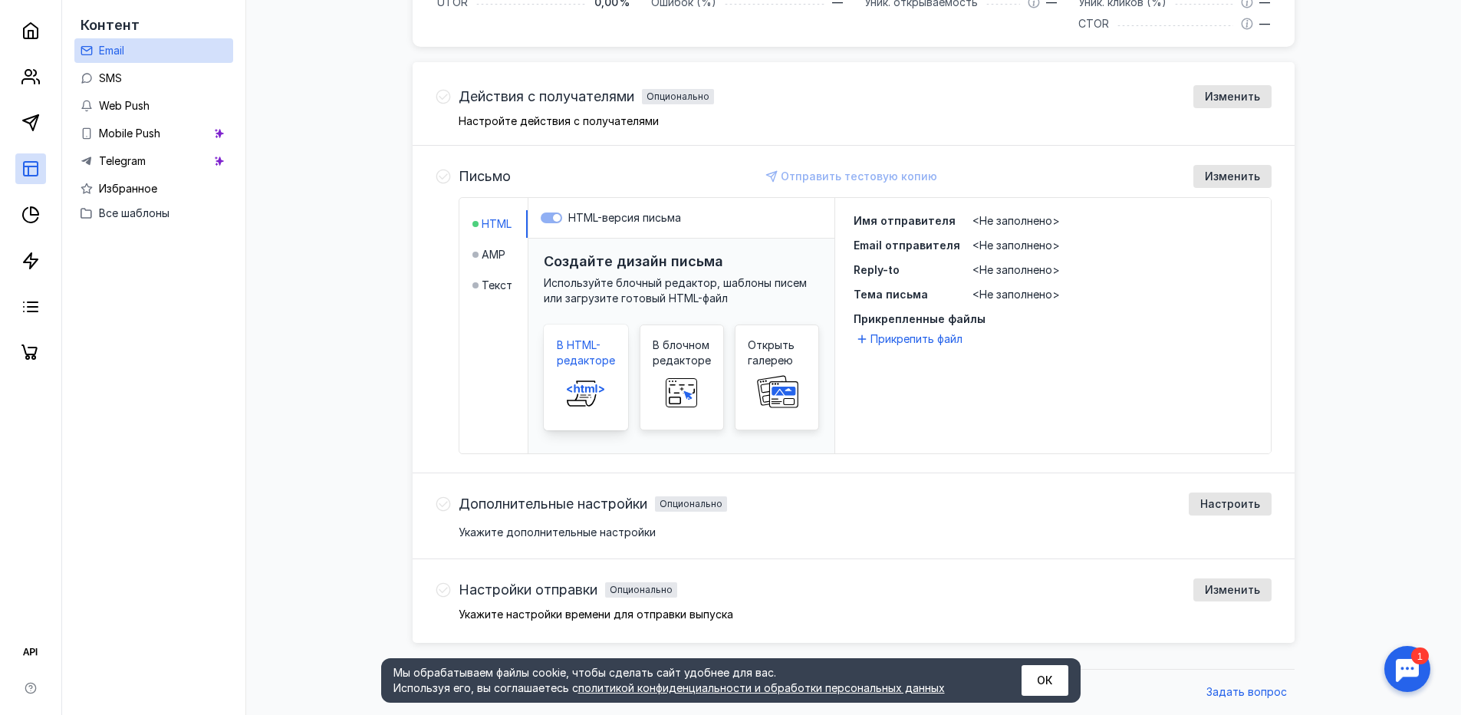
click at [594, 379] on icon at bounding box center [585, 392] width 49 height 31
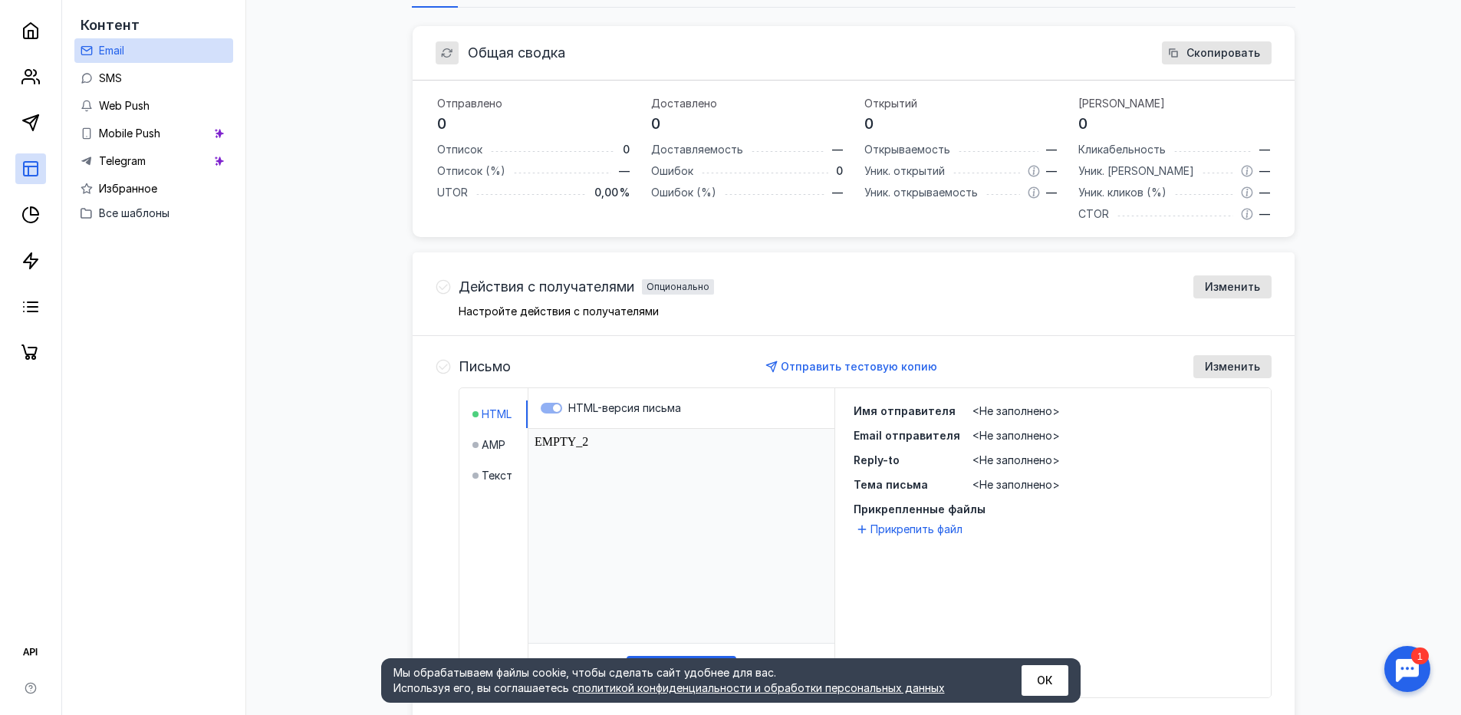
scroll to position [230, 0]
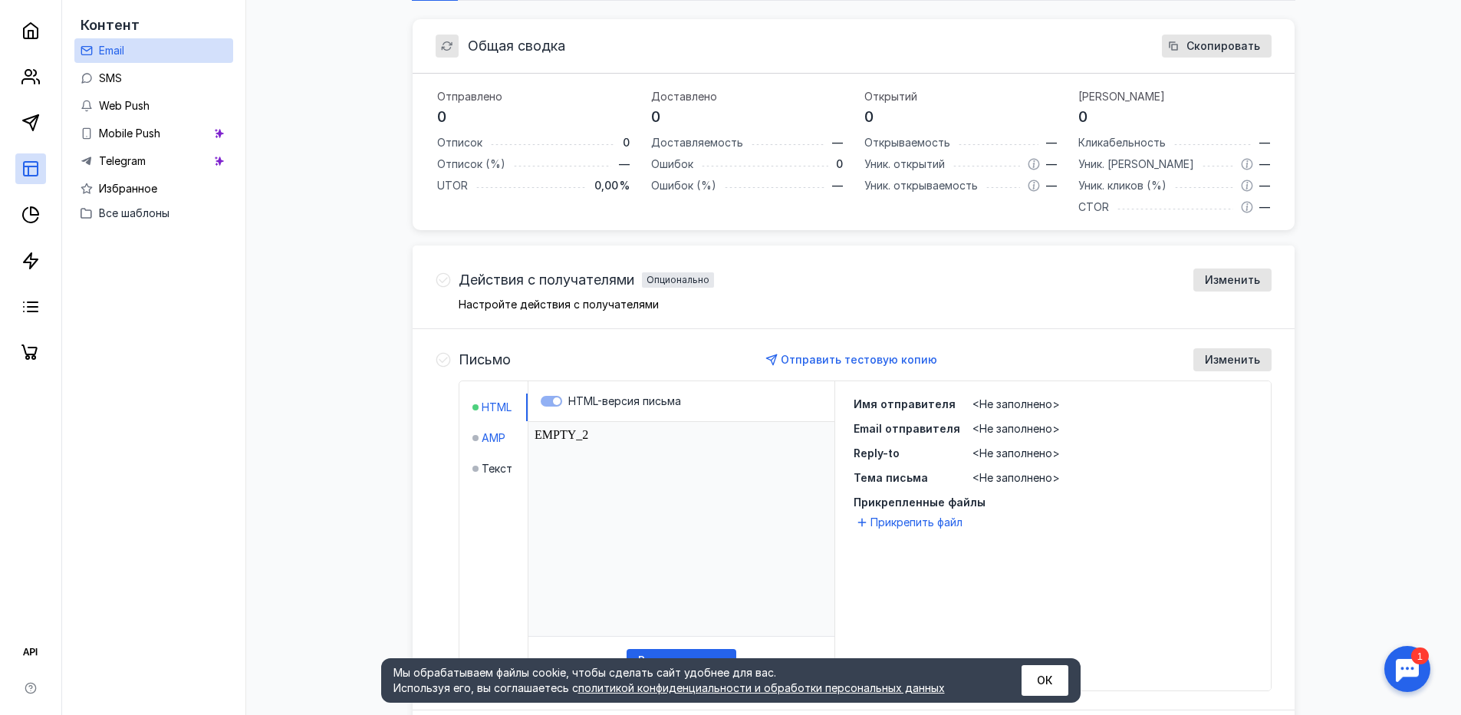
click at [505, 439] on span "AMP" at bounding box center [494, 437] width 24 height 15
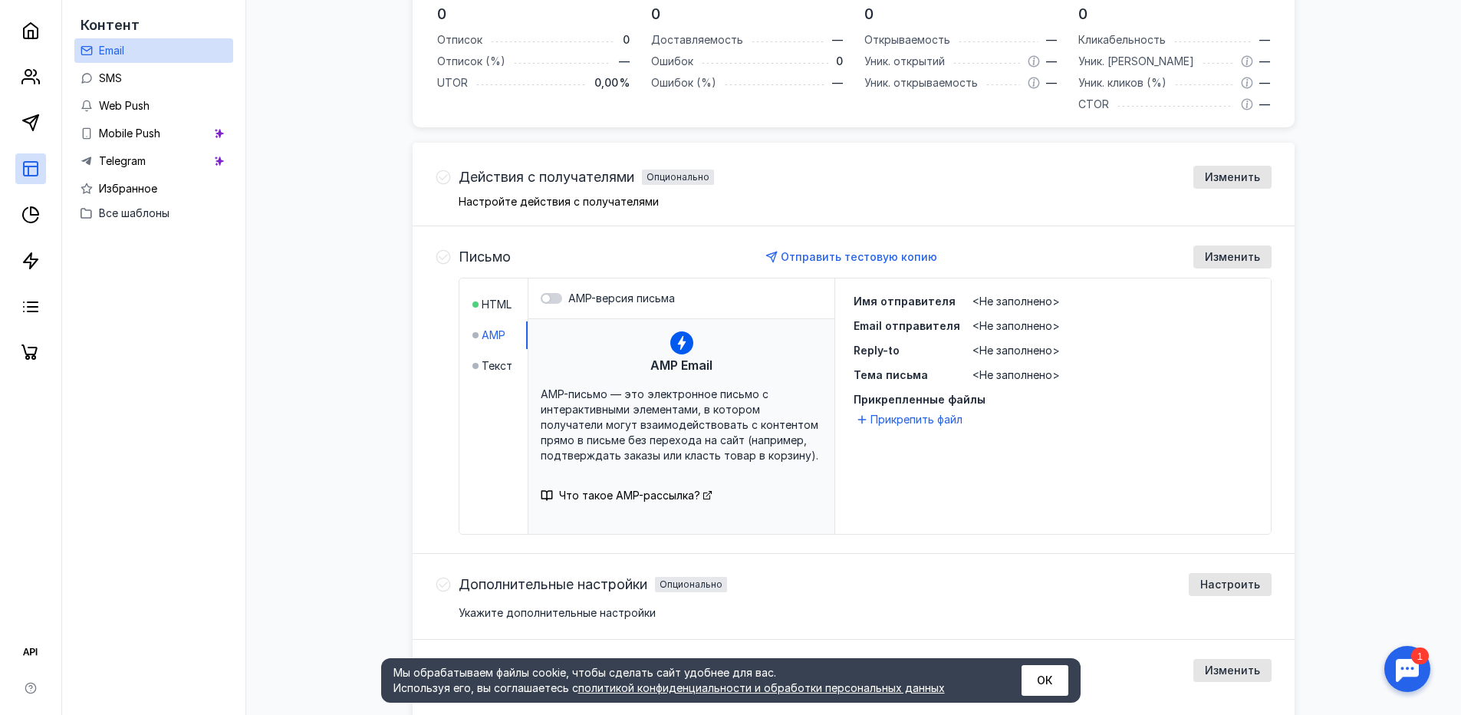
scroll to position [383, 0]
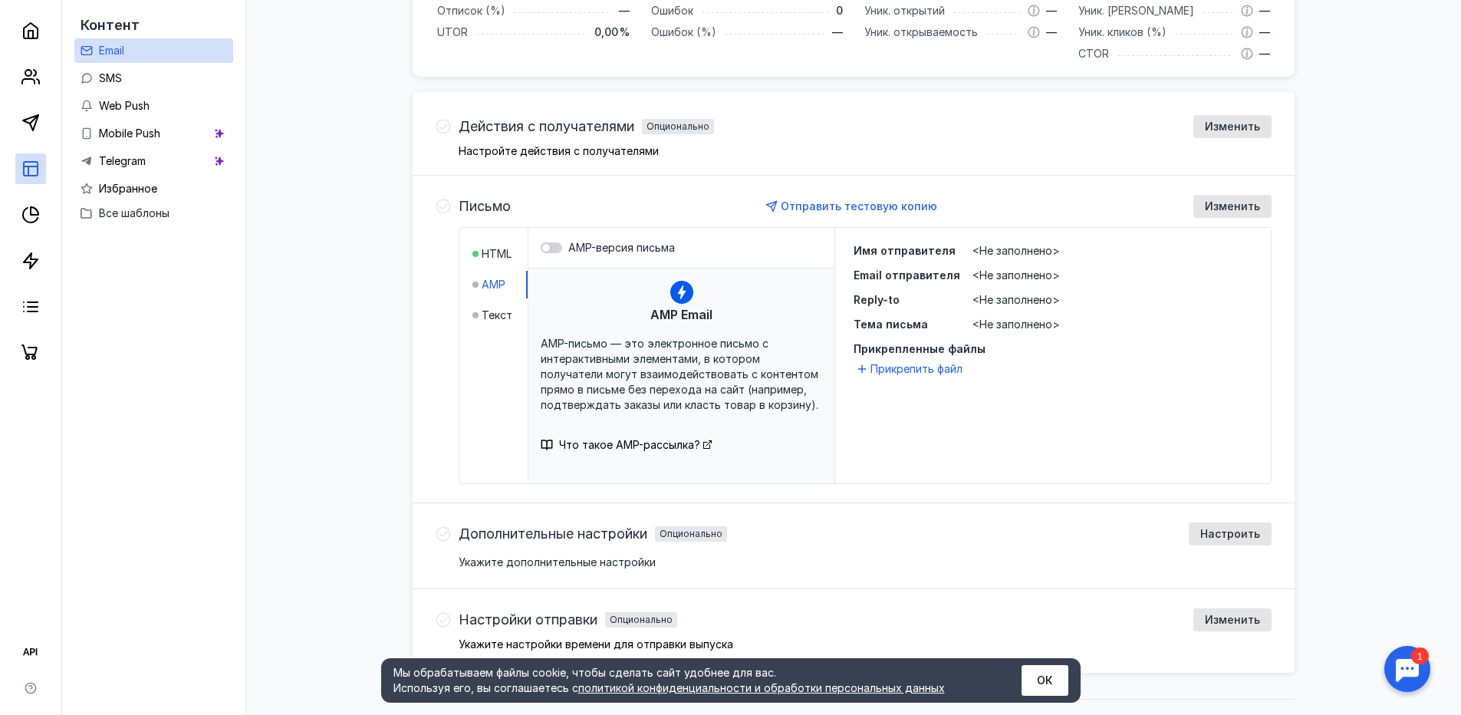
click at [1002, 252] on span "<Не заполнено>" at bounding box center [1015, 250] width 87 height 13
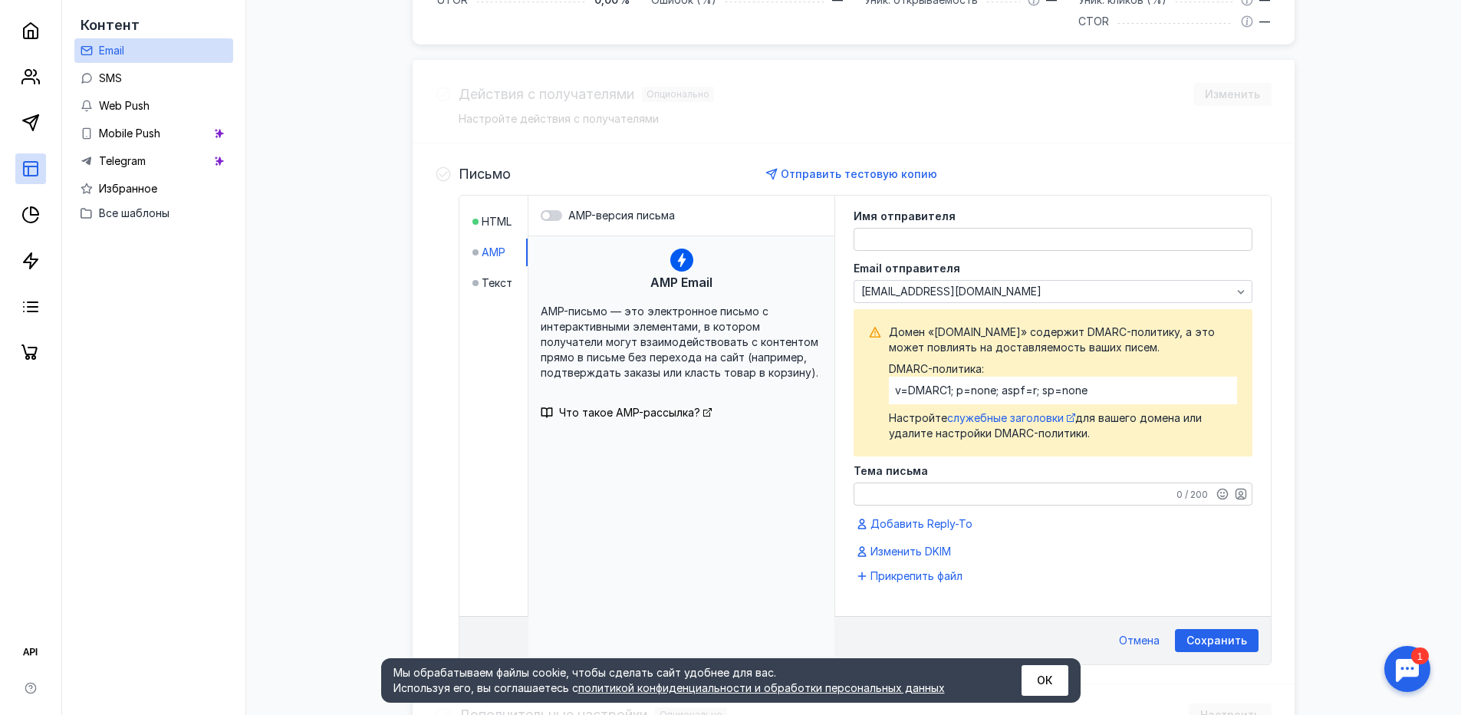
scroll to position [405, 0]
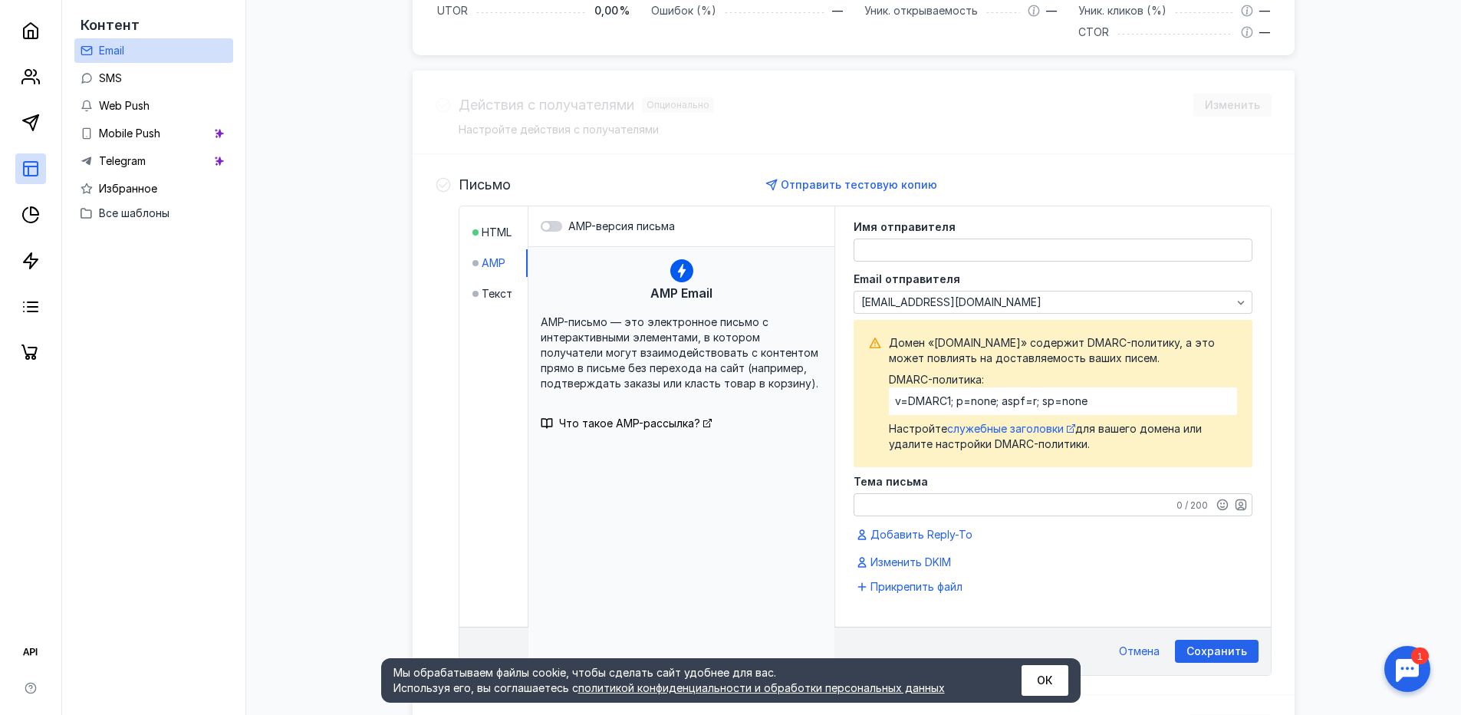
click at [950, 262] on div "Имя отправителя Email отправителя [EMAIL_ADDRESS][DOMAIN_NAME] Домен «[DOMAIN_N…" at bounding box center [1053, 397] width 399 height 350
click at [950, 253] on textarea at bounding box center [1052, 249] width 397 height 21
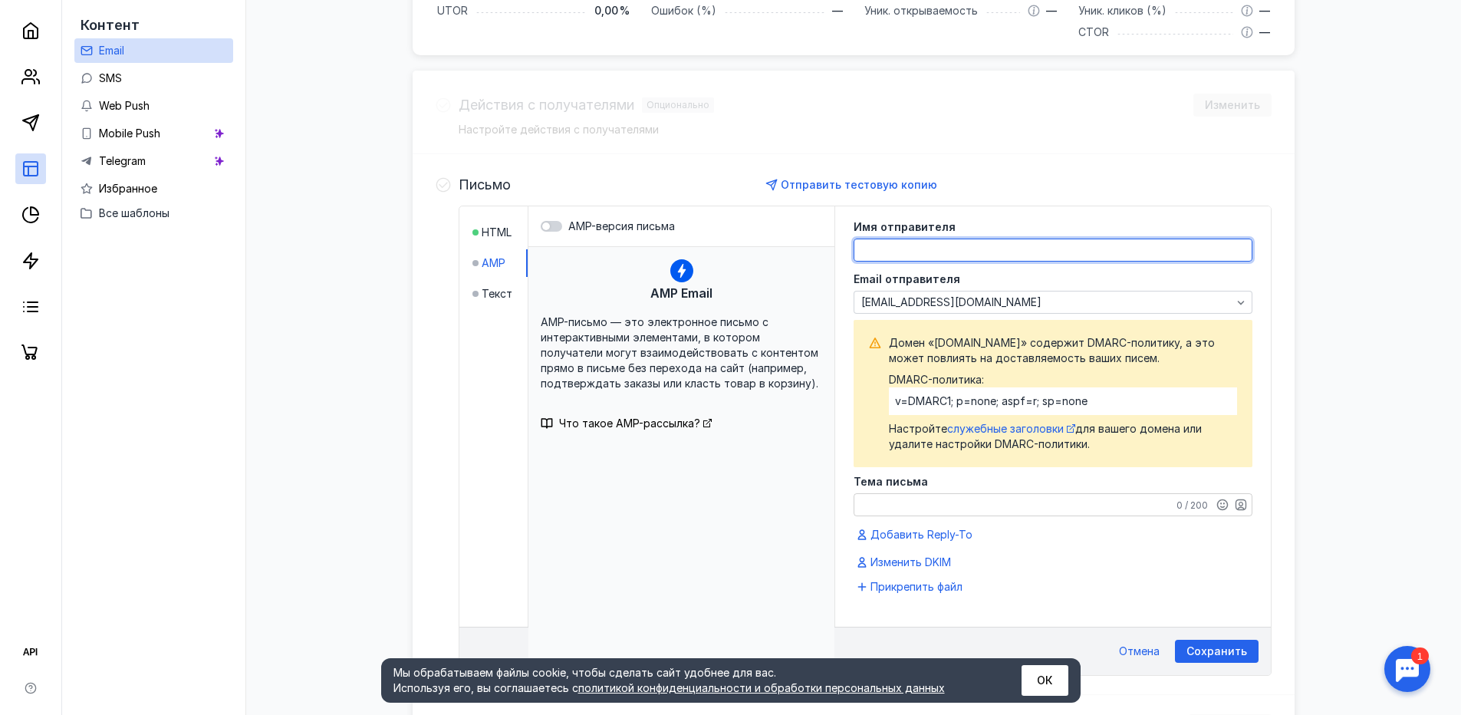
click at [950, 253] on textarea at bounding box center [1052, 249] width 397 height 21
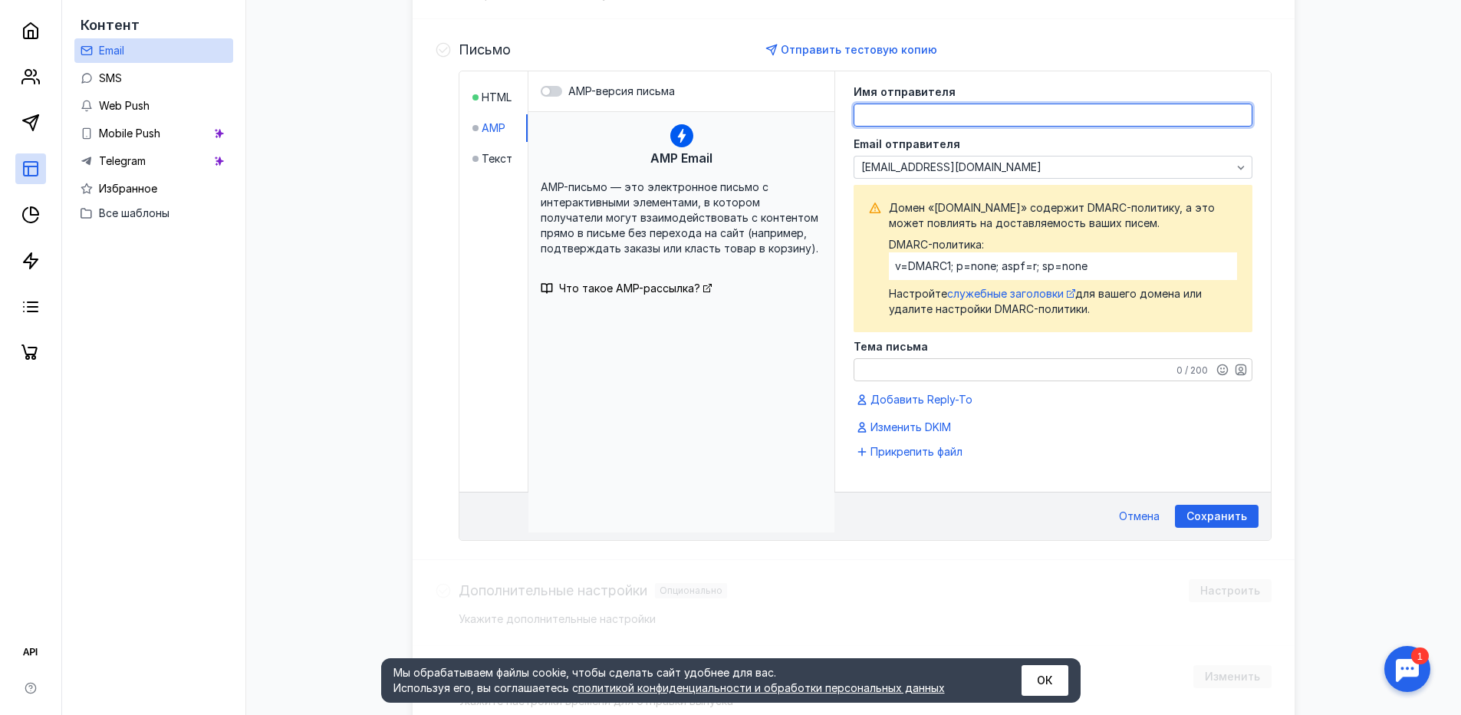
scroll to position [396, 0]
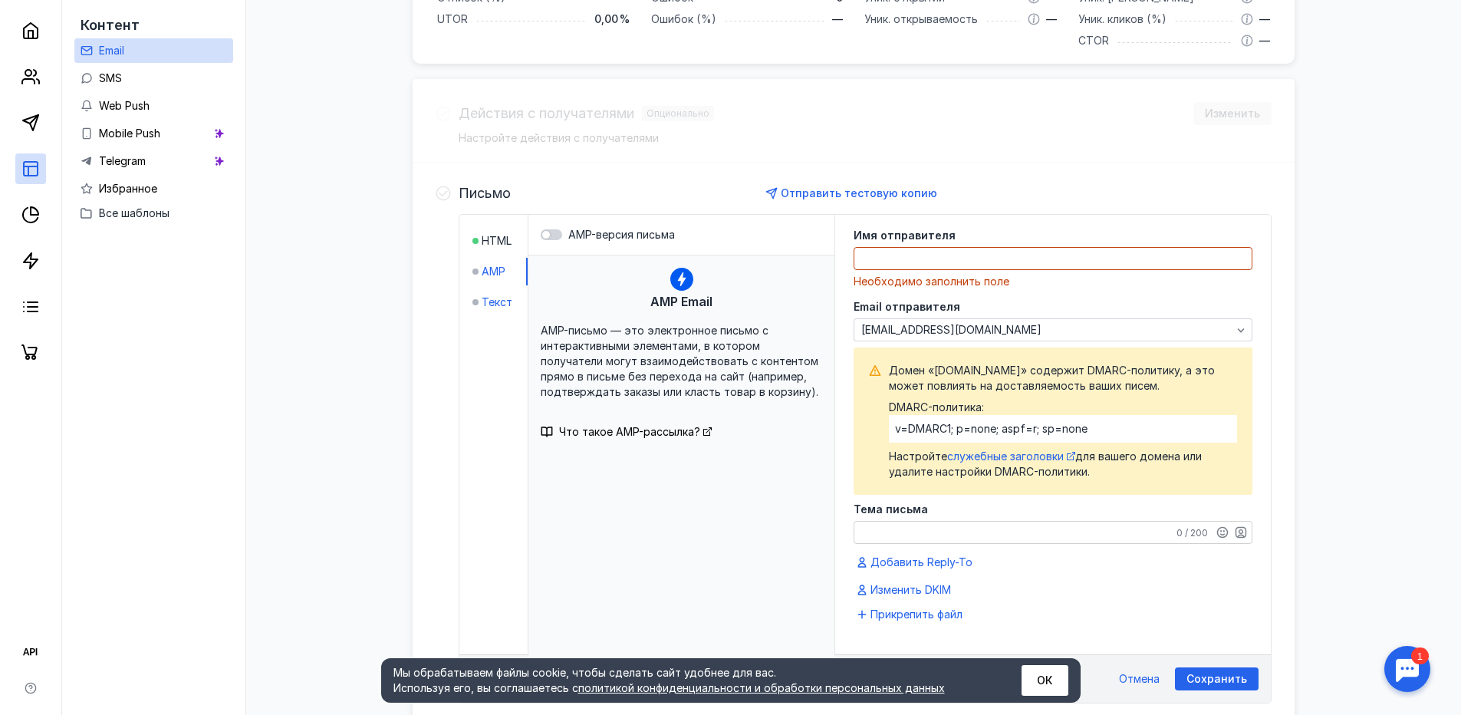
click at [493, 308] on span "Текст" at bounding box center [497, 301] width 31 height 15
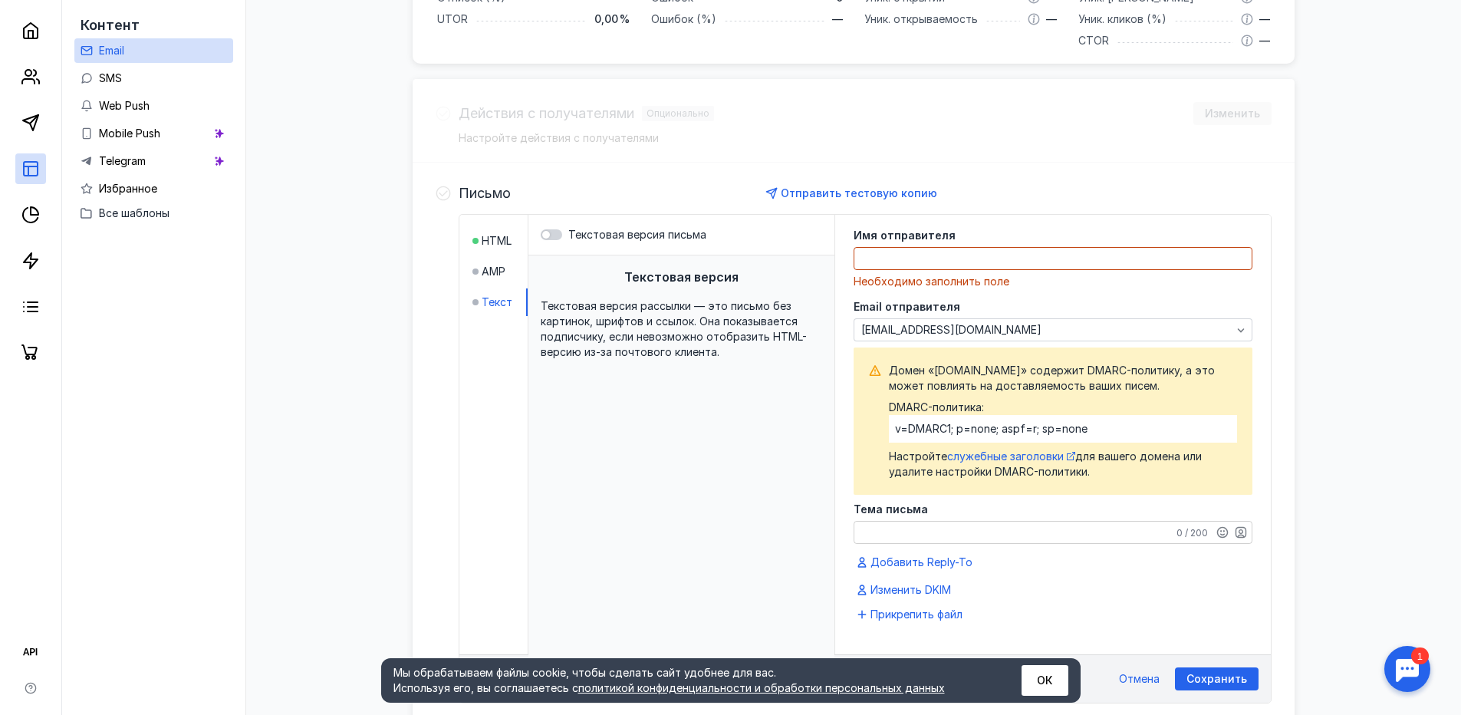
click at [495, 282] on li "AMP" at bounding box center [499, 272] width 55 height 28
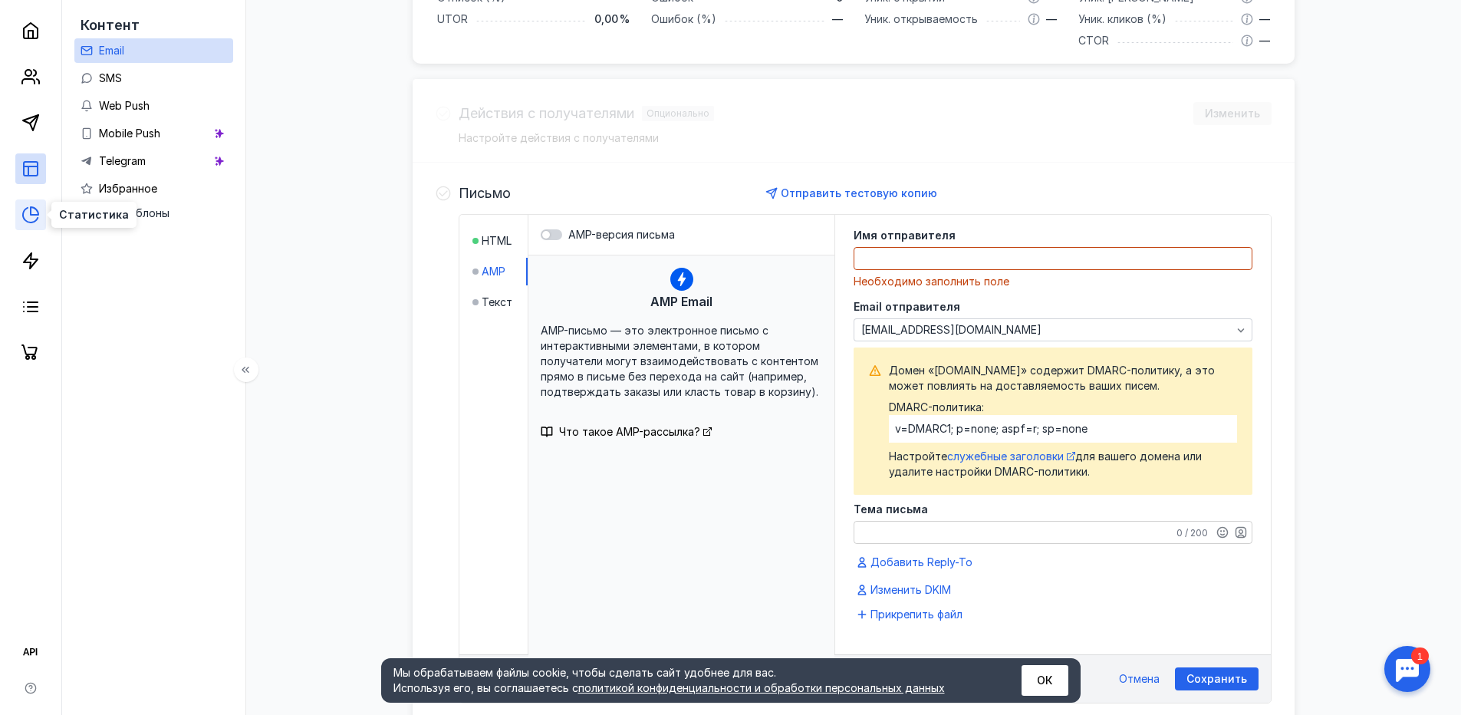
click at [35, 211] on icon at bounding box center [30, 215] width 18 height 18
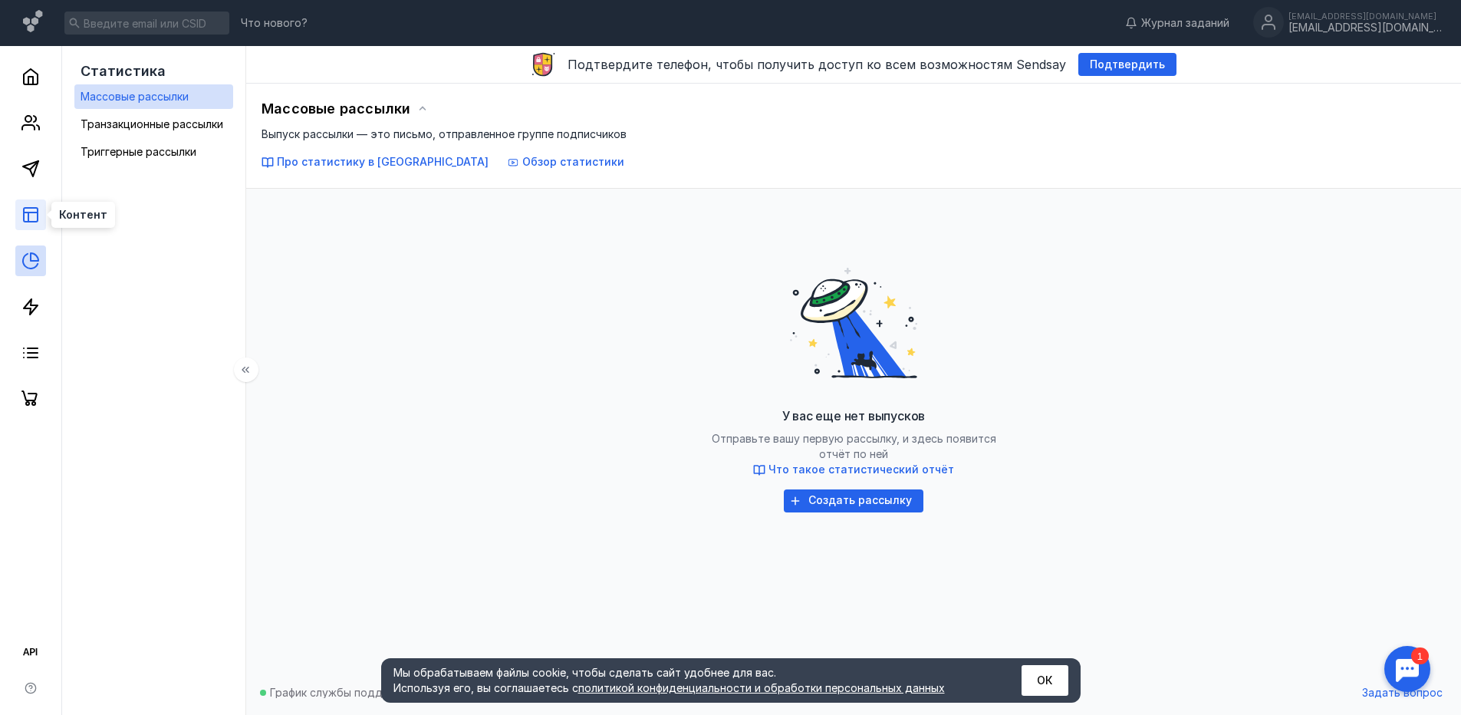
click at [31, 214] on icon at bounding box center [30, 215] width 18 height 18
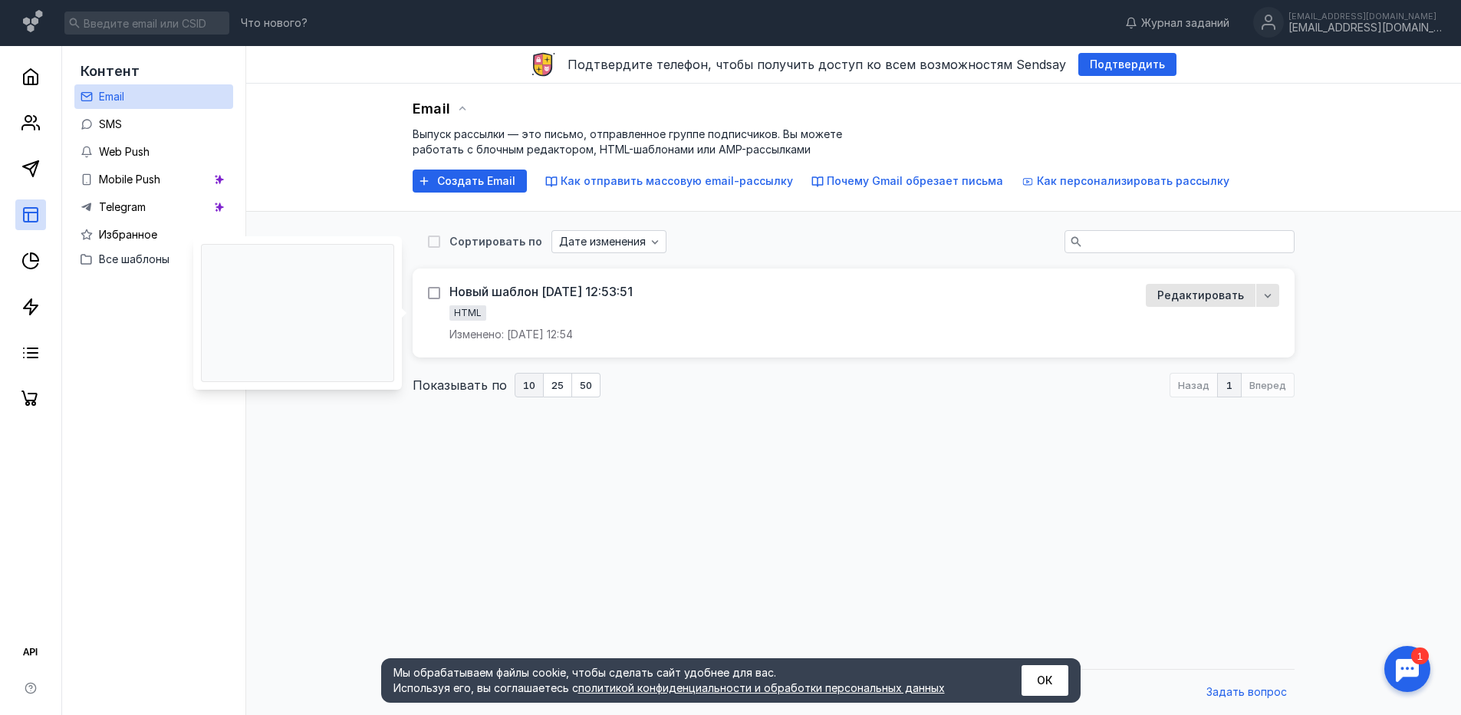
click at [434, 296] on icon at bounding box center [434, 293] width 11 height 11
click at [434, 295] on input "checkbox" at bounding box center [433, 290] width 10 height 10
checkbox input "true"
click at [1268, 301] on icon "button" at bounding box center [1268, 297] width 12 height 12
click at [1235, 421] on div "Удалить" at bounding box center [1225, 419] width 84 height 15
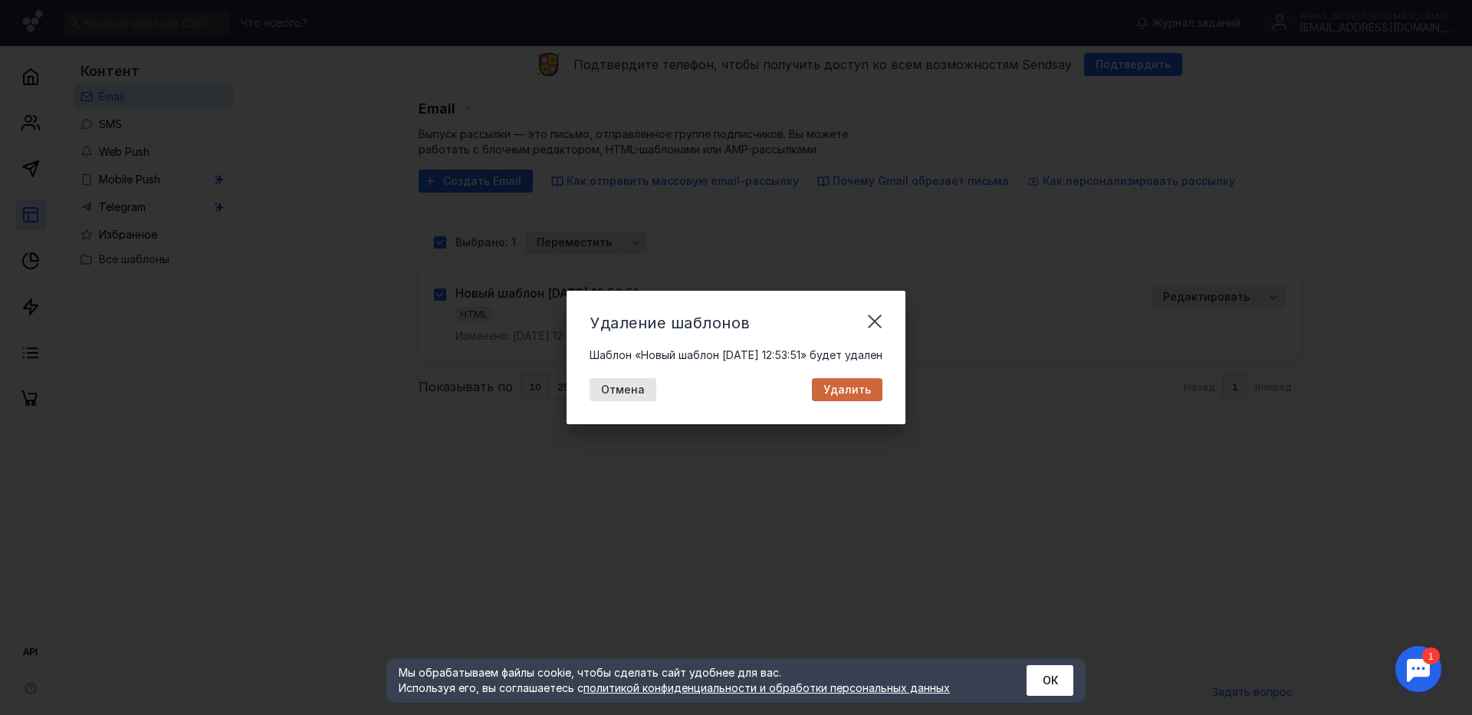
click at [871, 391] on span "Удалить" at bounding box center [848, 389] width 48 height 13
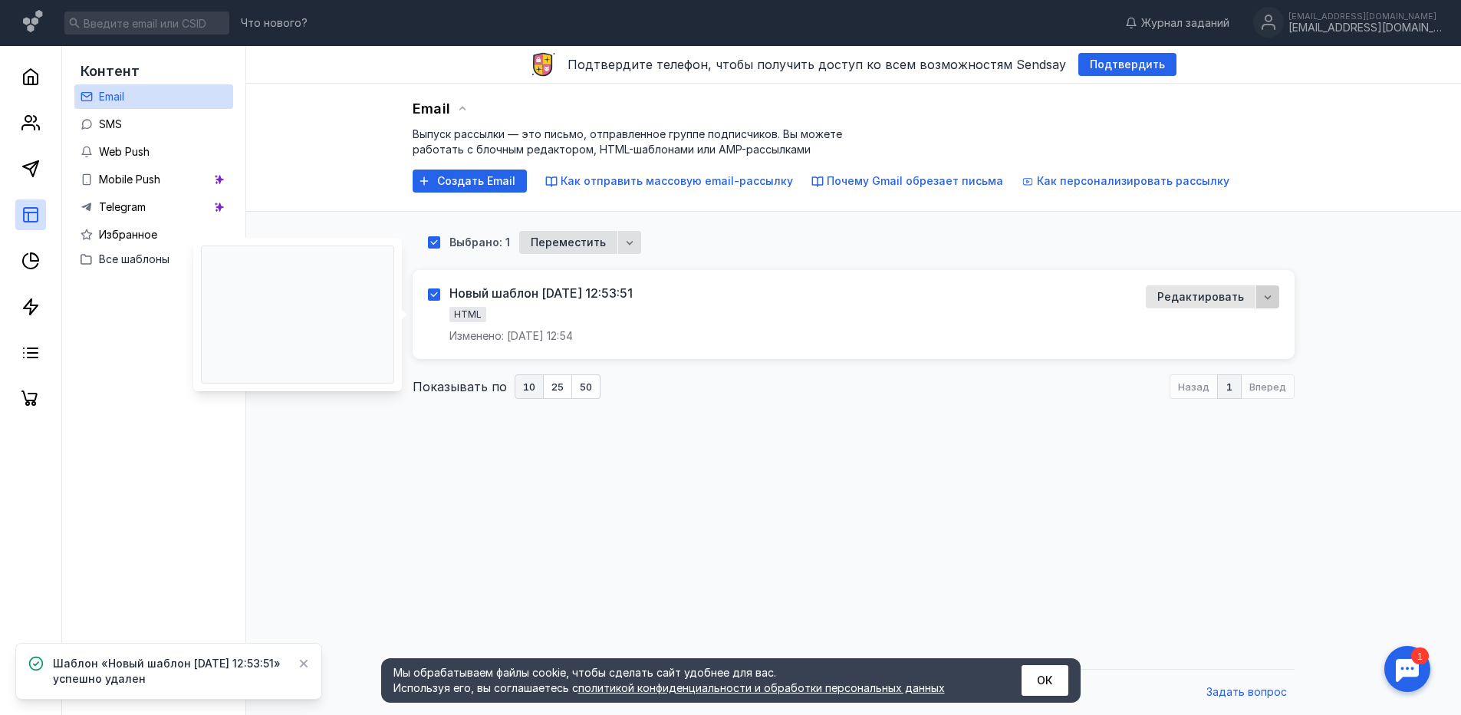
click at [1267, 299] on icon "button" at bounding box center [1268, 297] width 12 height 12
click at [803, 479] on div "Email Выпуск рассылки — это письмо, отправленное группе подписчиков. Вы можете …" at bounding box center [854, 372] width 1184 height 577
click at [474, 183] on span "Создать Email" at bounding box center [476, 181] width 78 height 13
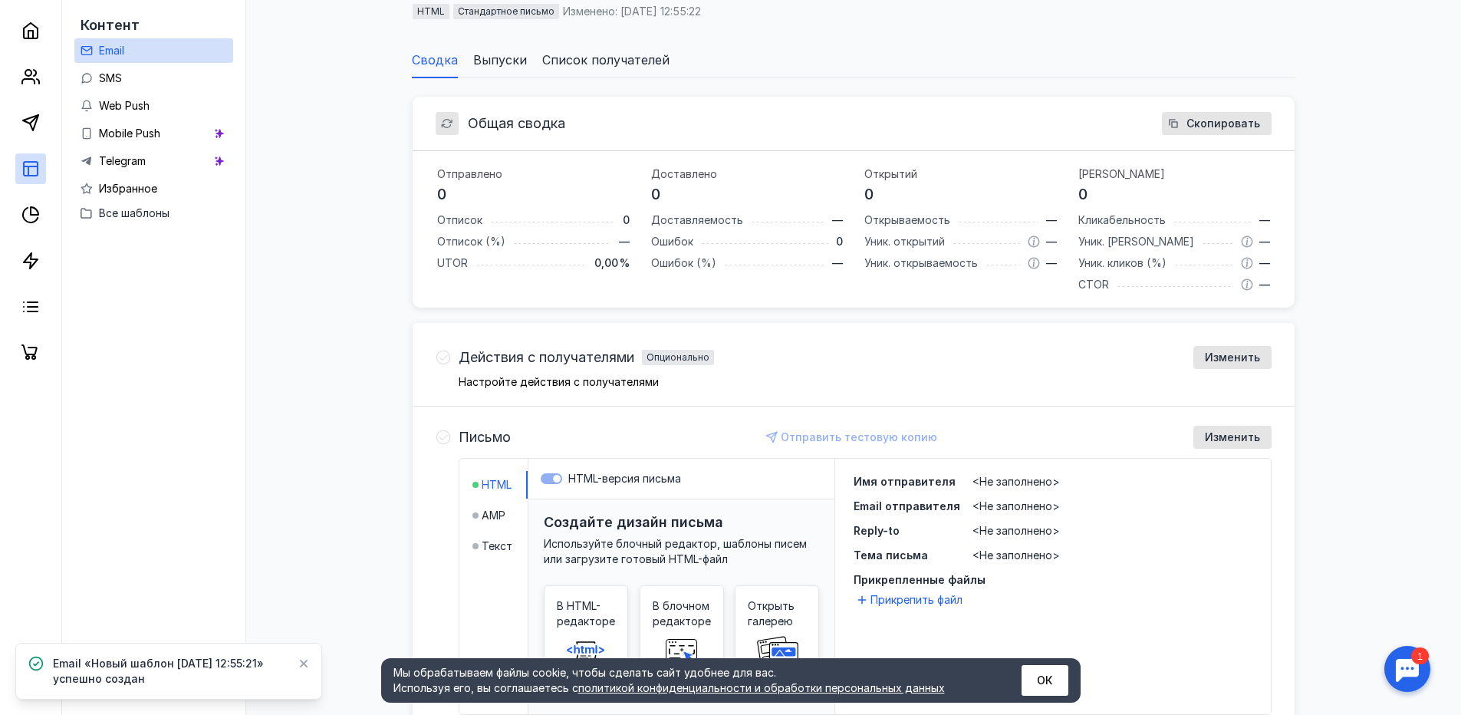
scroll to position [153, 0]
click at [1231, 350] on span "Изменить" at bounding box center [1232, 356] width 55 height 13
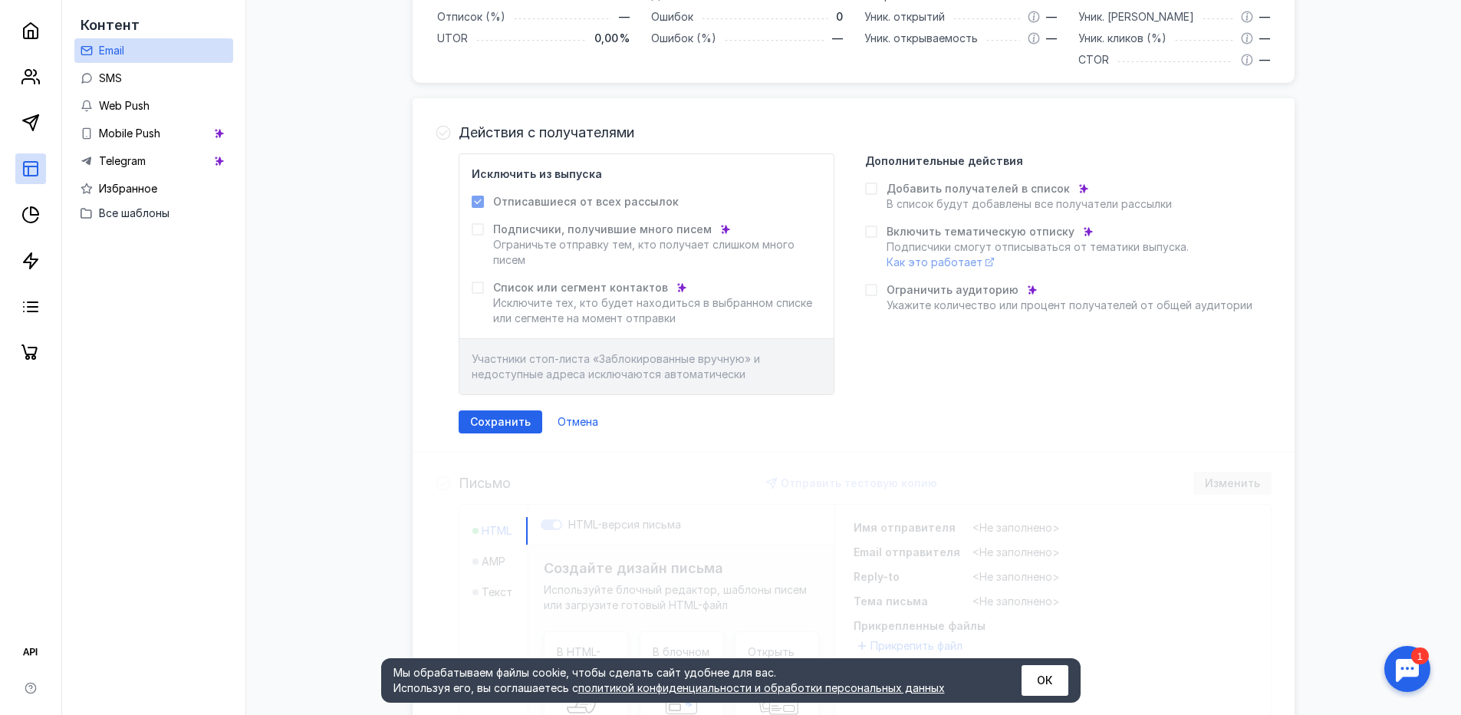
scroll to position [383, 0]
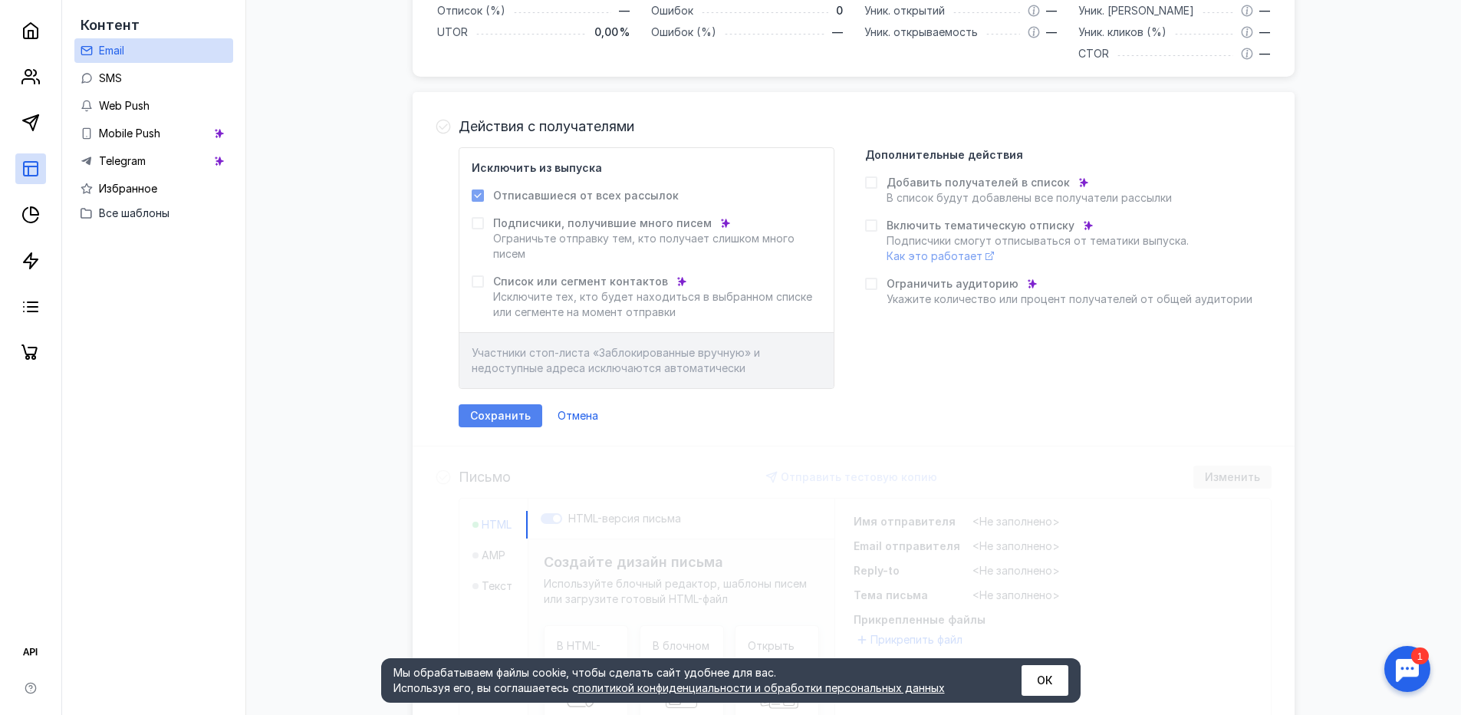
click at [488, 415] on span "Сохранить" at bounding box center [500, 416] width 61 height 13
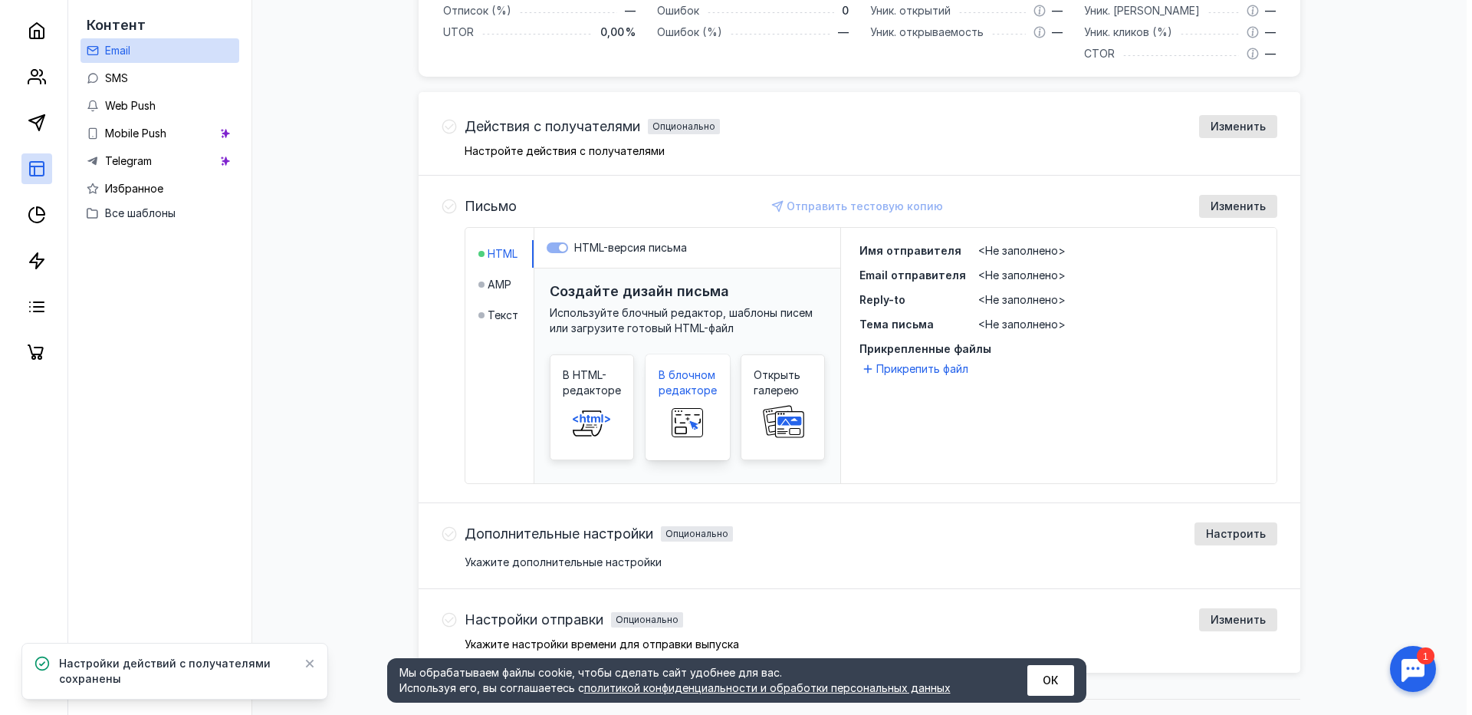
scroll to position [413, 0]
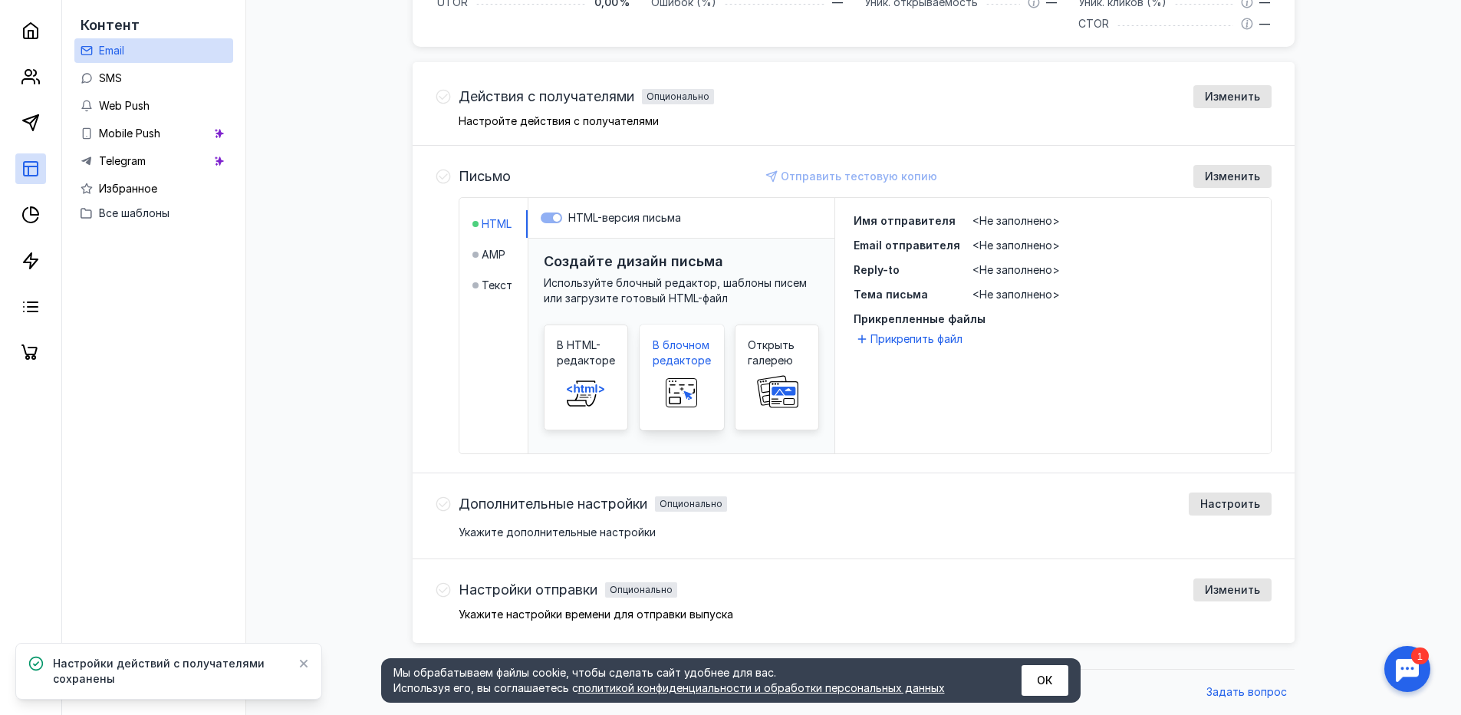
click at [680, 387] on rect at bounding box center [681, 389] width 25 height 8
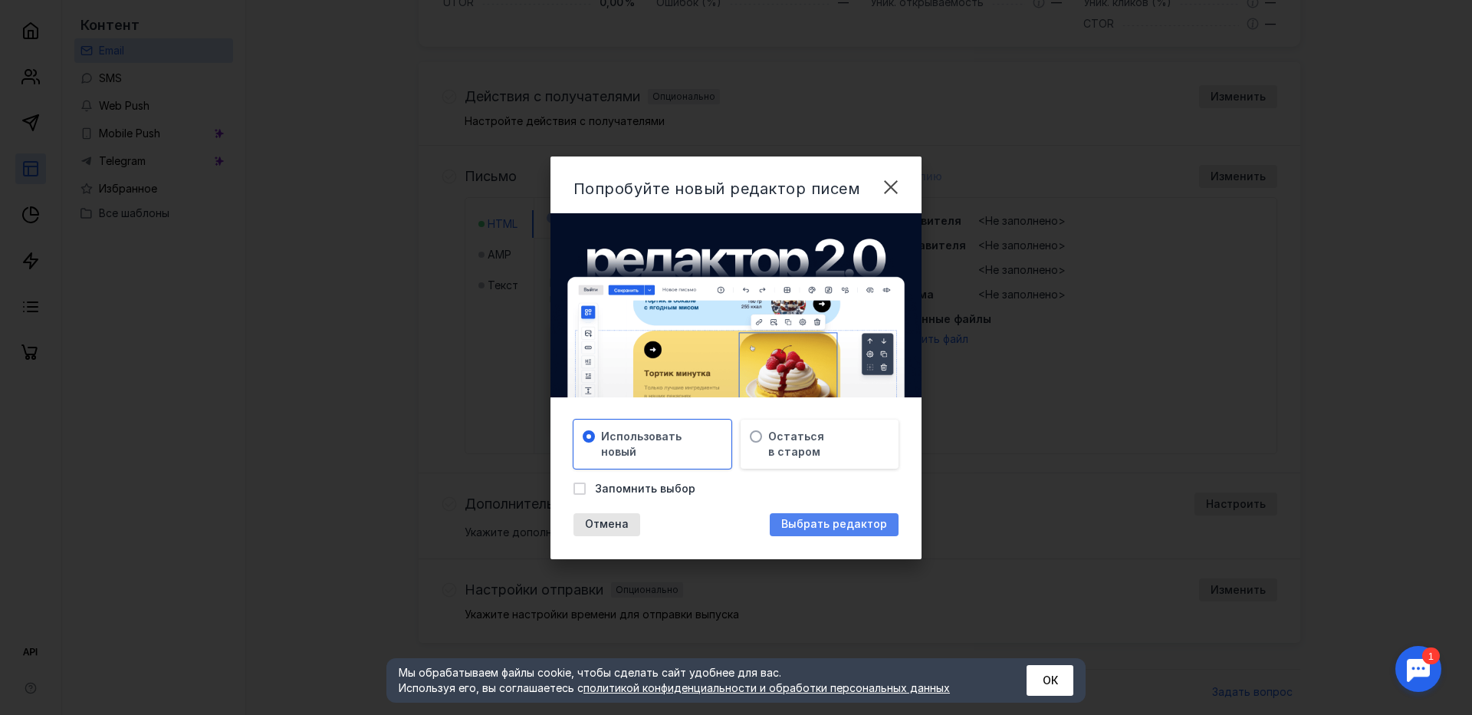
click at [816, 523] on span "Выбрать редактор" at bounding box center [834, 524] width 106 height 13
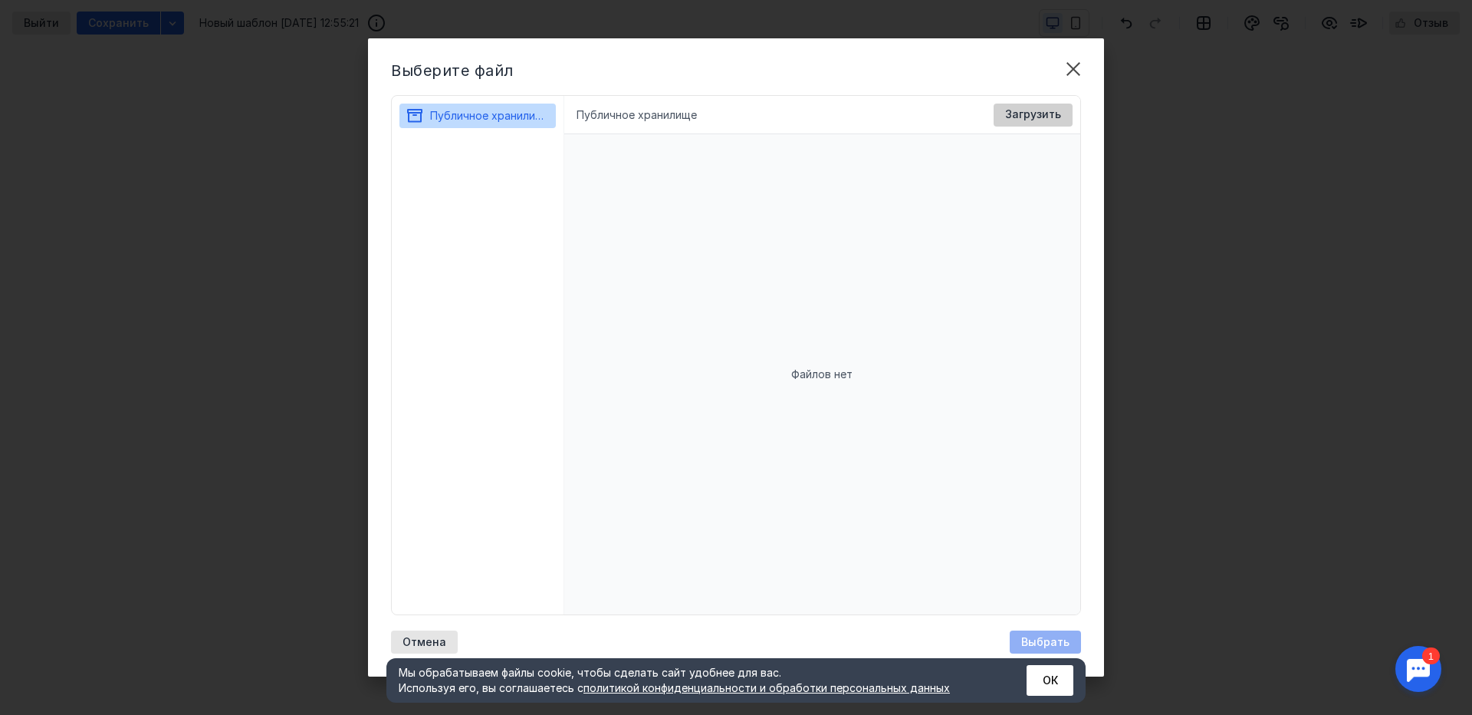
click at [1051, 115] on span "Загрузить" at bounding box center [1033, 114] width 56 height 13
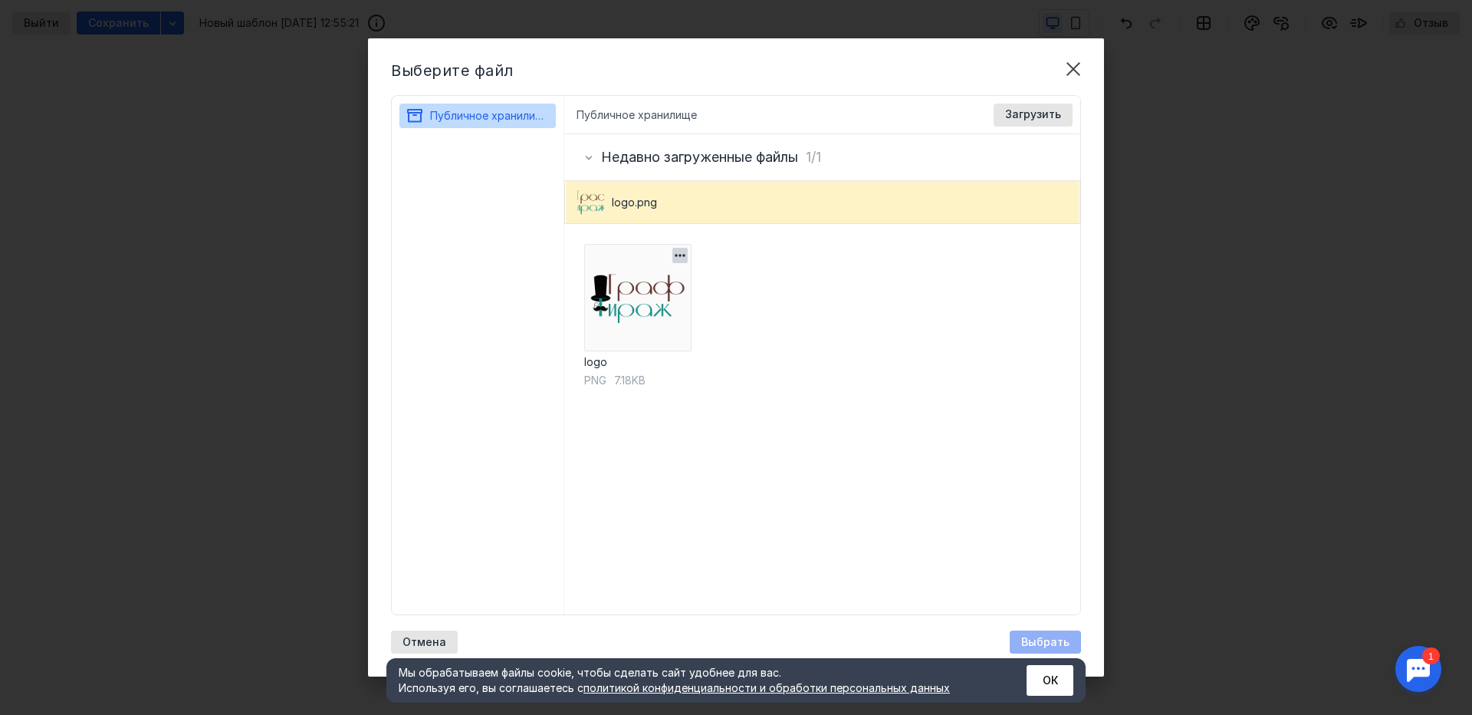
click at [610, 285] on img at bounding box center [637, 297] width 107 height 107
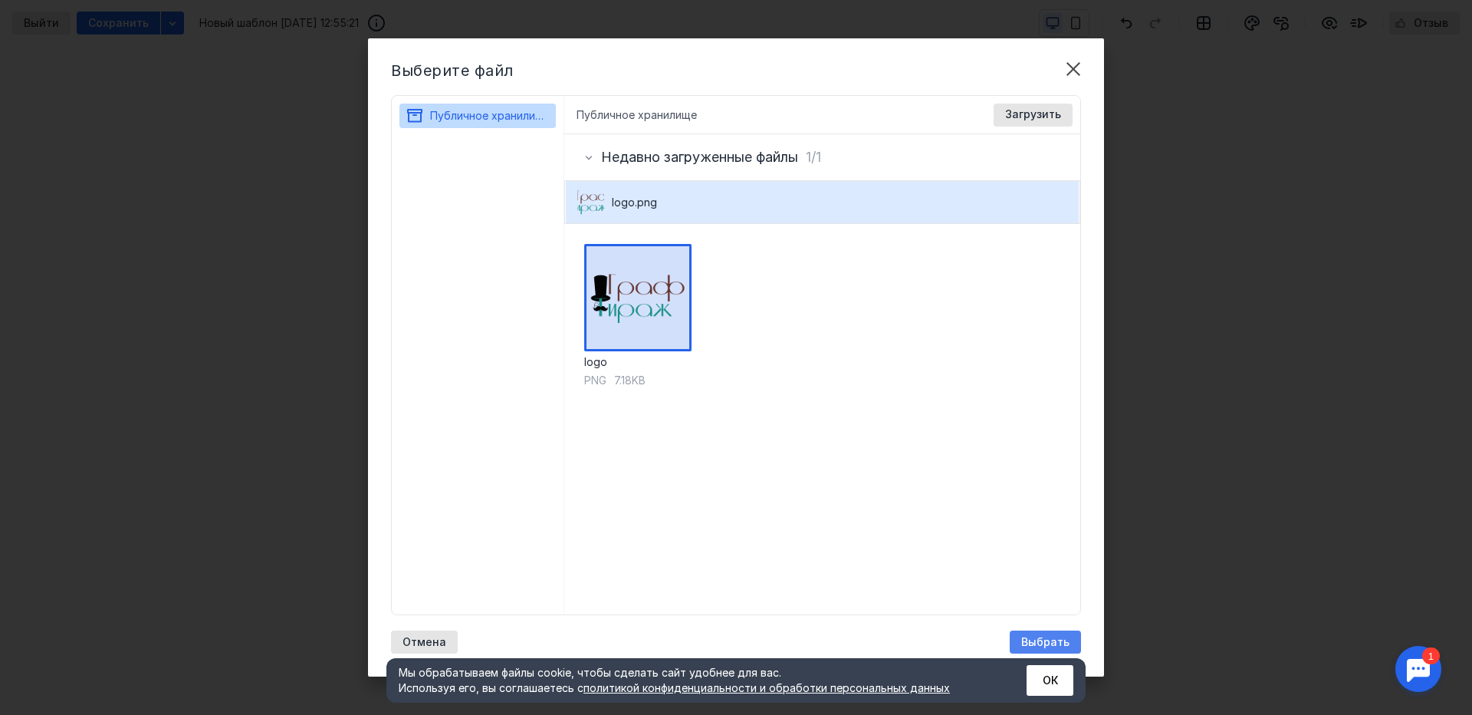
click at [1070, 636] on div "Выбрать" at bounding box center [1046, 642] width 64 height 13
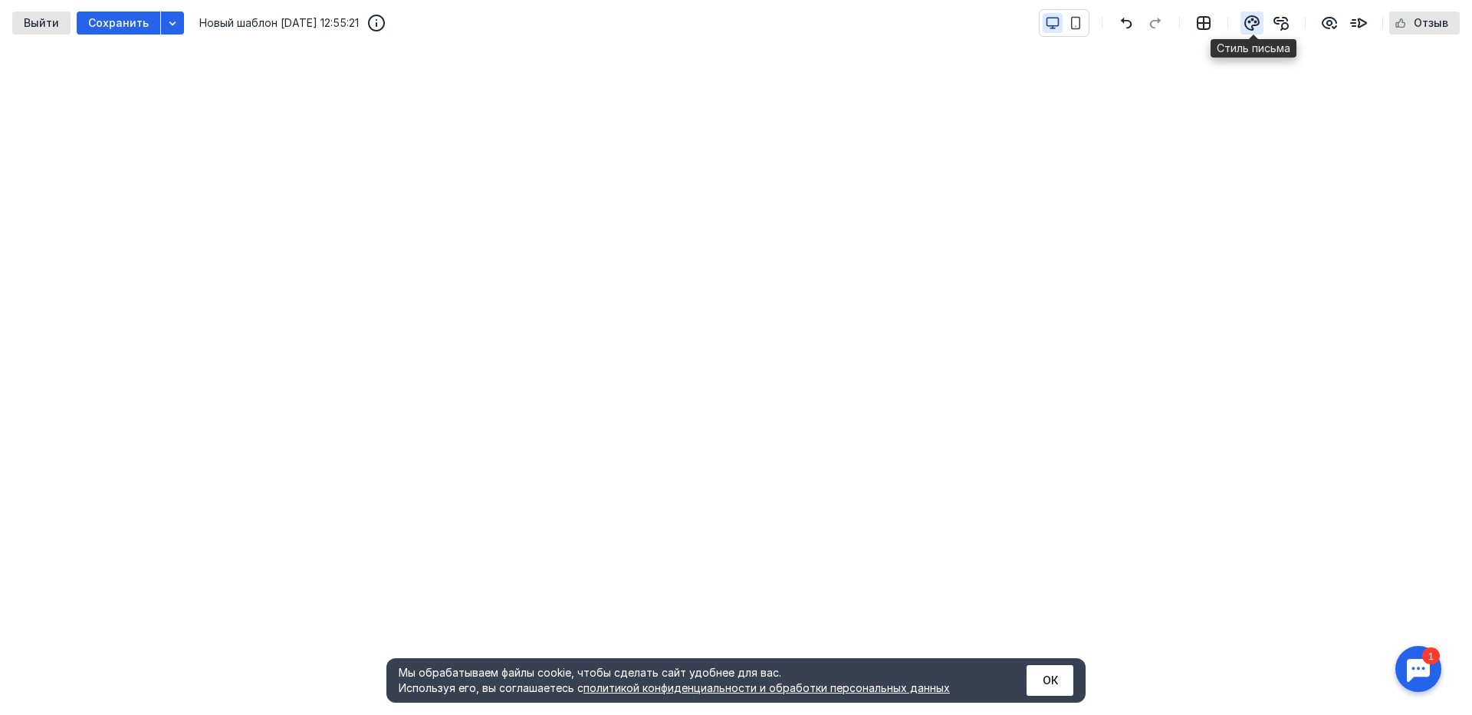
click at [1257, 21] on icon "button" at bounding box center [1256, 22] width 2 height 2
click at [1249, 28] on icon "button" at bounding box center [1252, 23] width 14 height 14
click at [1209, 25] on icon "button" at bounding box center [1204, 23] width 18 height 18
click at [1081, 18] on icon "button" at bounding box center [1076, 24] width 8 height 12
click at [1063, 683] on button "ОК" at bounding box center [1050, 680] width 47 height 31
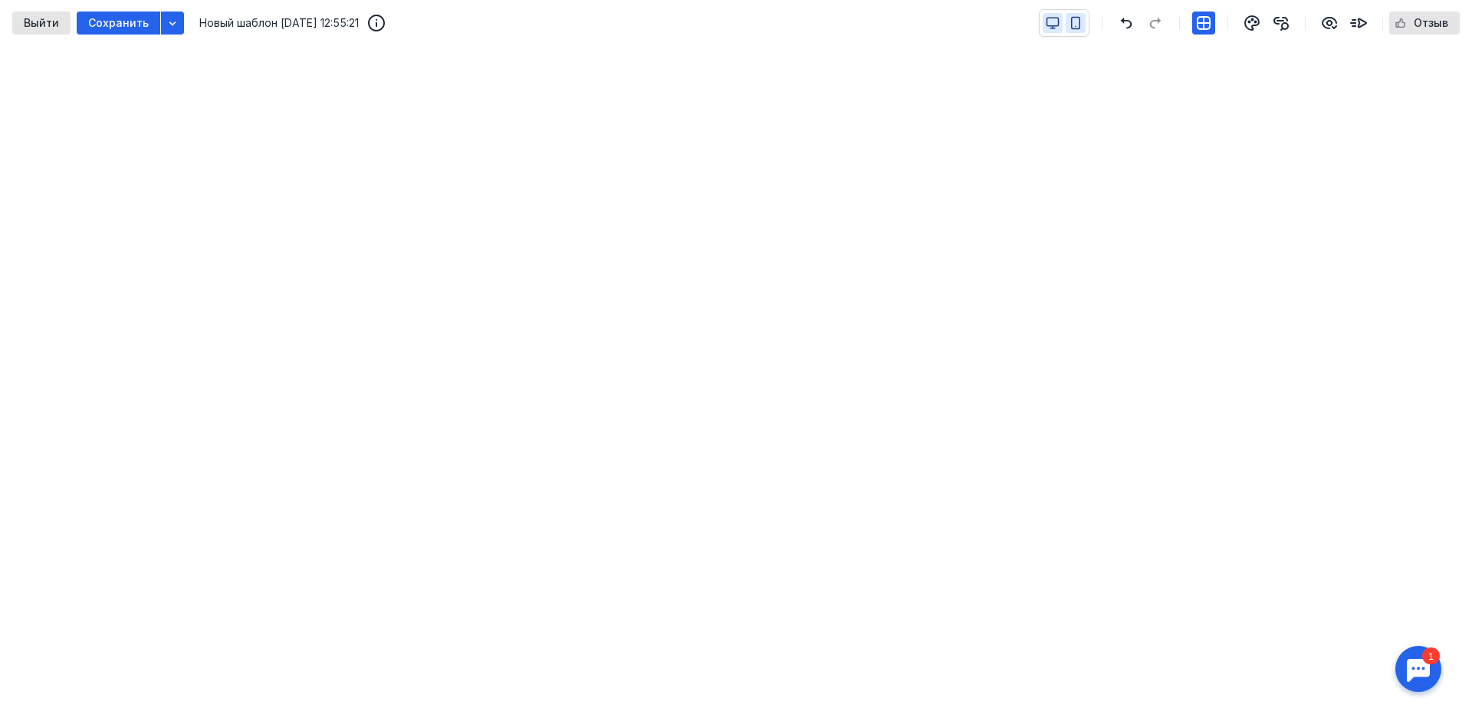
click at [1048, 26] on icon "button" at bounding box center [1053, 23] width 14 height 14
click at [1081, 20] on icon "button" at bounding box center [1076, 23] width 14 height 14
click at [1053, 19] on icon "button" at bounding box center [1053, 23] width 14 height 14
click at [1325, 28] on icon "button" at bounding box center [1330, 23] width 18 height 18
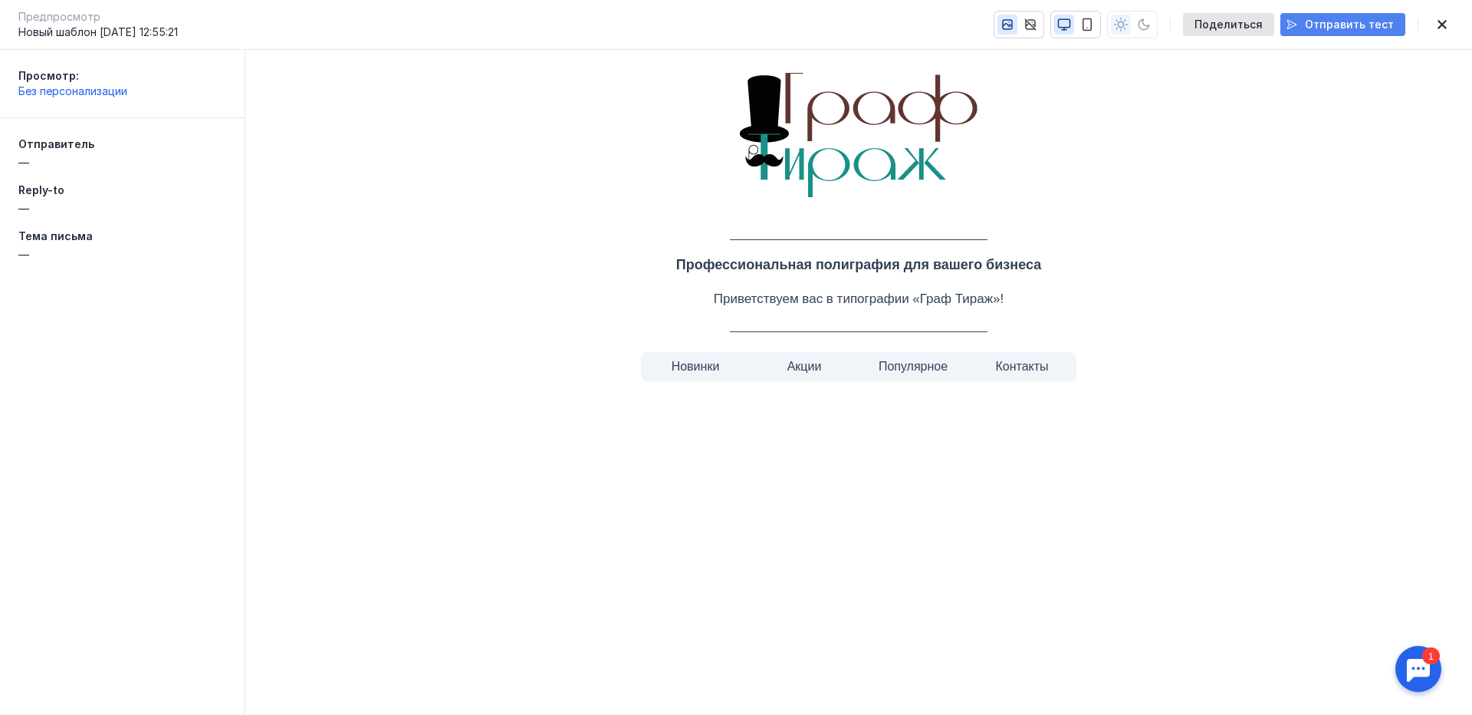
click at [1326, 28] on span "Отправить тест" at bounding box center [1349, 24] width 89 height 13
click at [947, 183] on img at bounding box center [860, 133] width 262 height 143
click at [1094, 21] on icon "button" at bounding box center [1088, 25] width 14 height 14
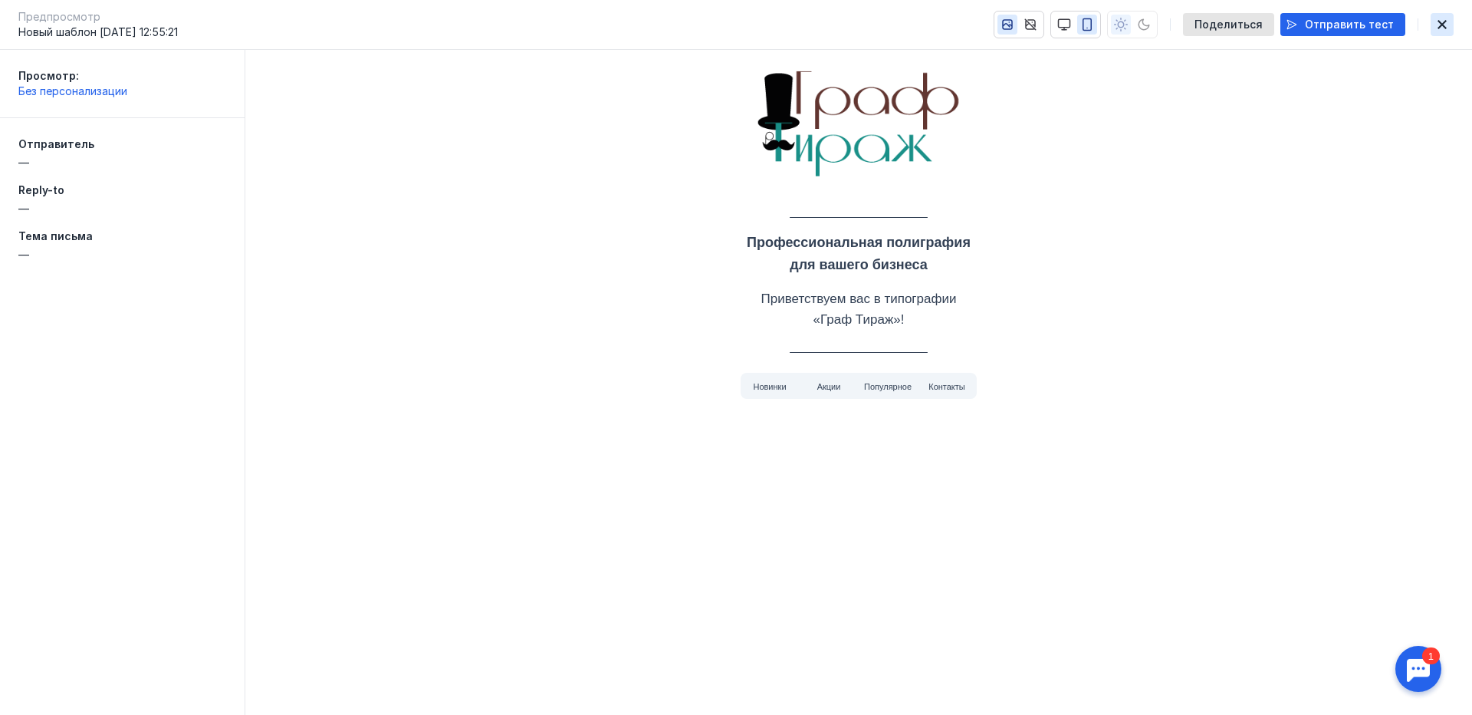
click at [1446, 20] on icon "button" at bounding box center [1442, 24] width 18 height 12
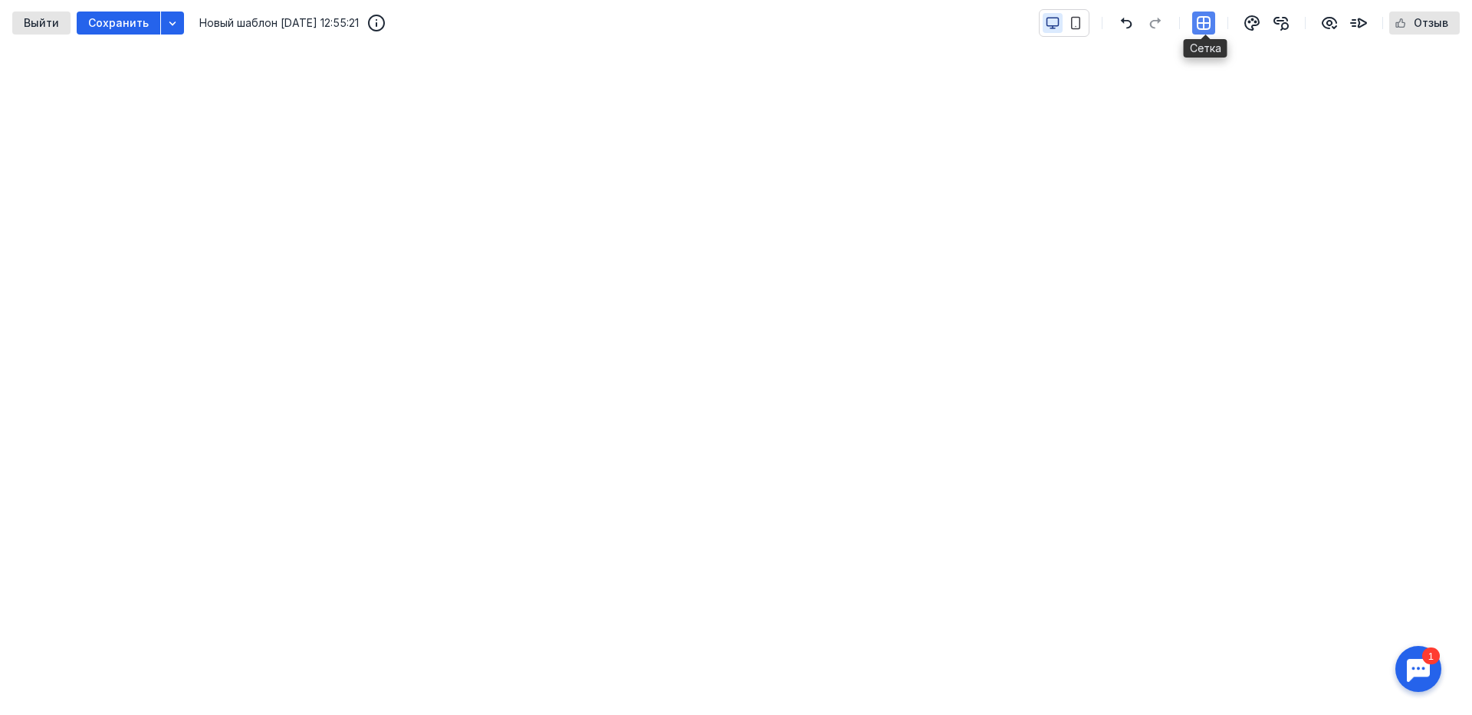
click at [1202, 27] on icon "button" at bounding box center [1204, 23] width 18 height 18
click at [1203, 31] on icon "button" at bounding box center [1204, 23] width 18 height 18
click at [1079, 25] on icon "button" at bounding box center [1076, 23] width 14 height 14
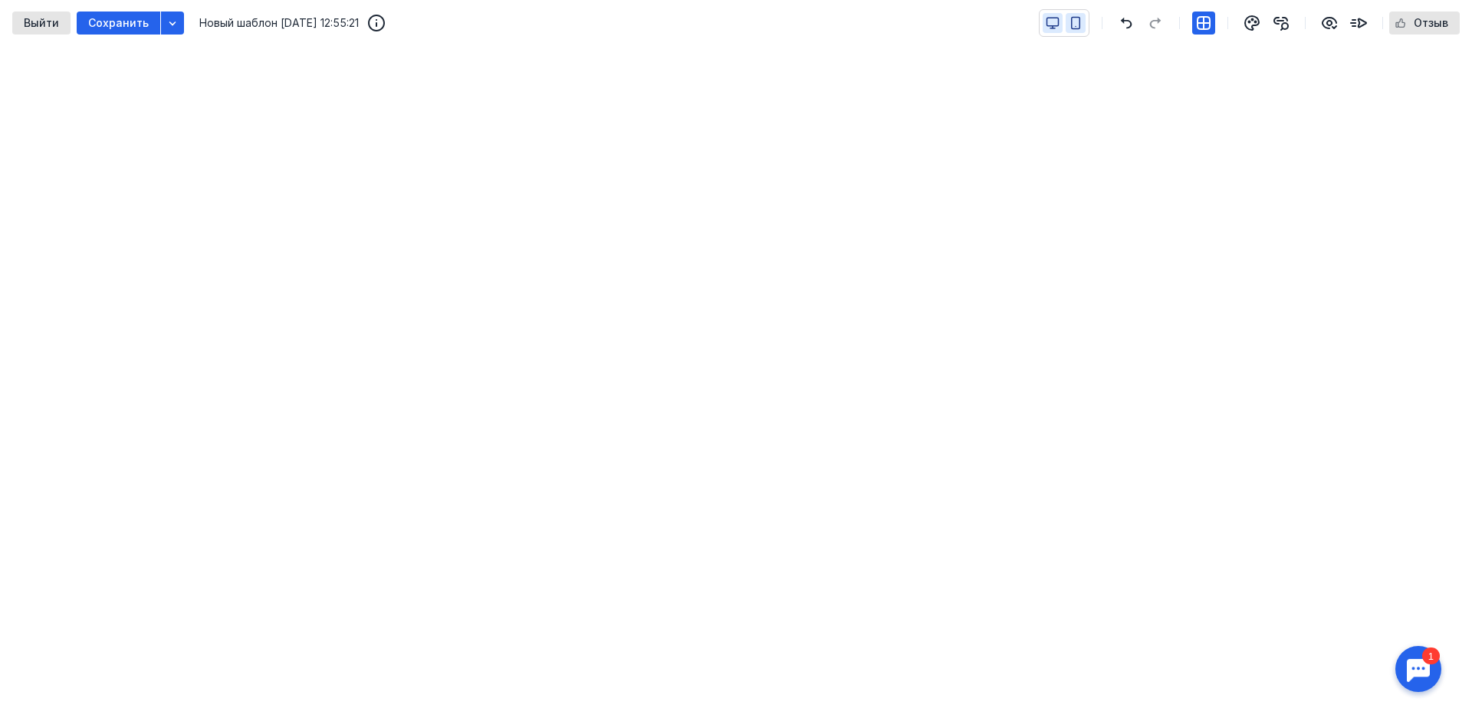
click at [1049, 26] on icon "button" at bounding box center [1054, 22] width 12 height 8
click at [1199, 23] on icon "button" at bounding box center [1204, 23] width 12 height 12
click at [1204, 13] on div "button" at bounding box center [1204, 23] width 23 height 23
click at [1205, 13] on div "button" at bounding box center [1204, 23] width 23 height 23
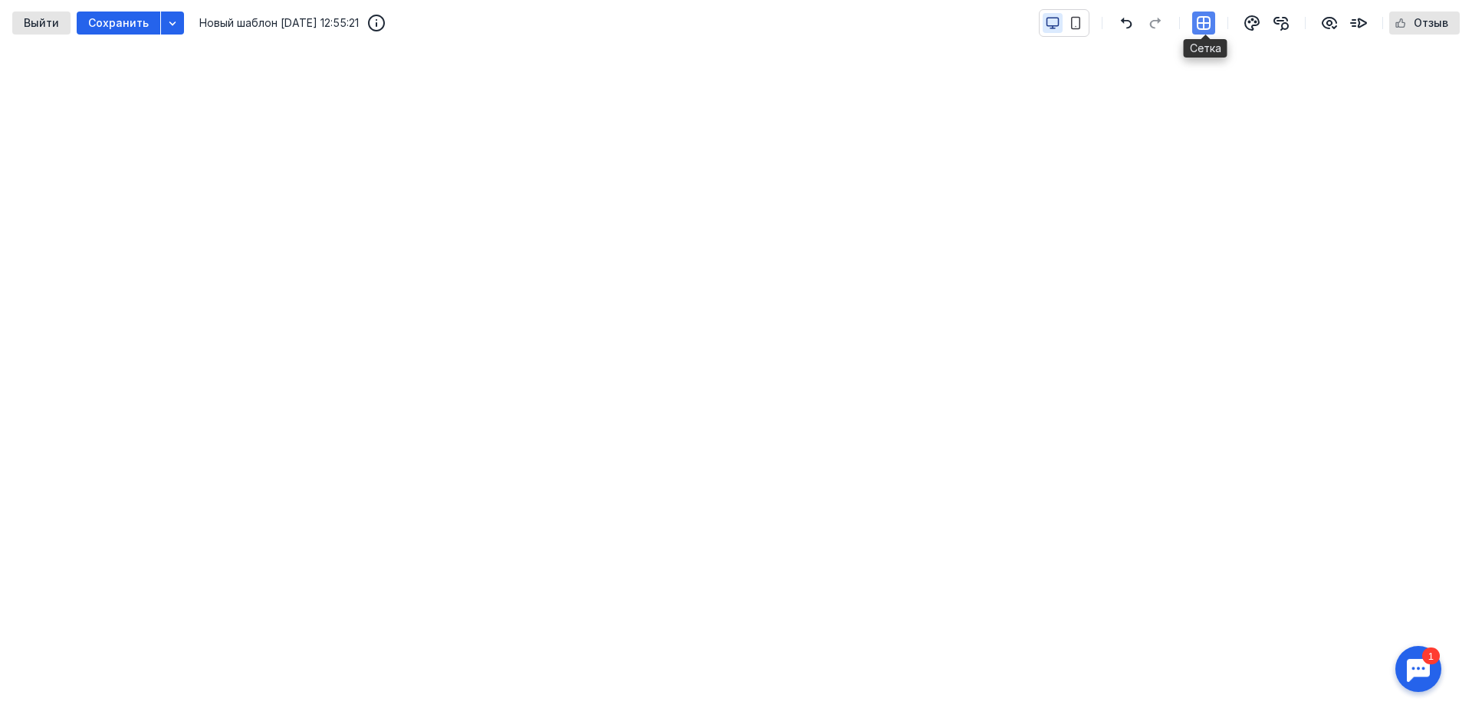
click at [1211, 21] on icon "button" at bounding box center [1204, 23] width 18 height 18
click at [976, 28] on div "Выйти Сохранить Новый шаблон [DATE] 12:55:21 Отзыв" at bounding box center [736, 23] width 1472 height 46
click at [1197, 26] on icon "button" at bounding box center [1204, 23] width 18 height 18
click at [1075, 26] on icon "button" at bounding box center [1076, 23] width 14 height 14
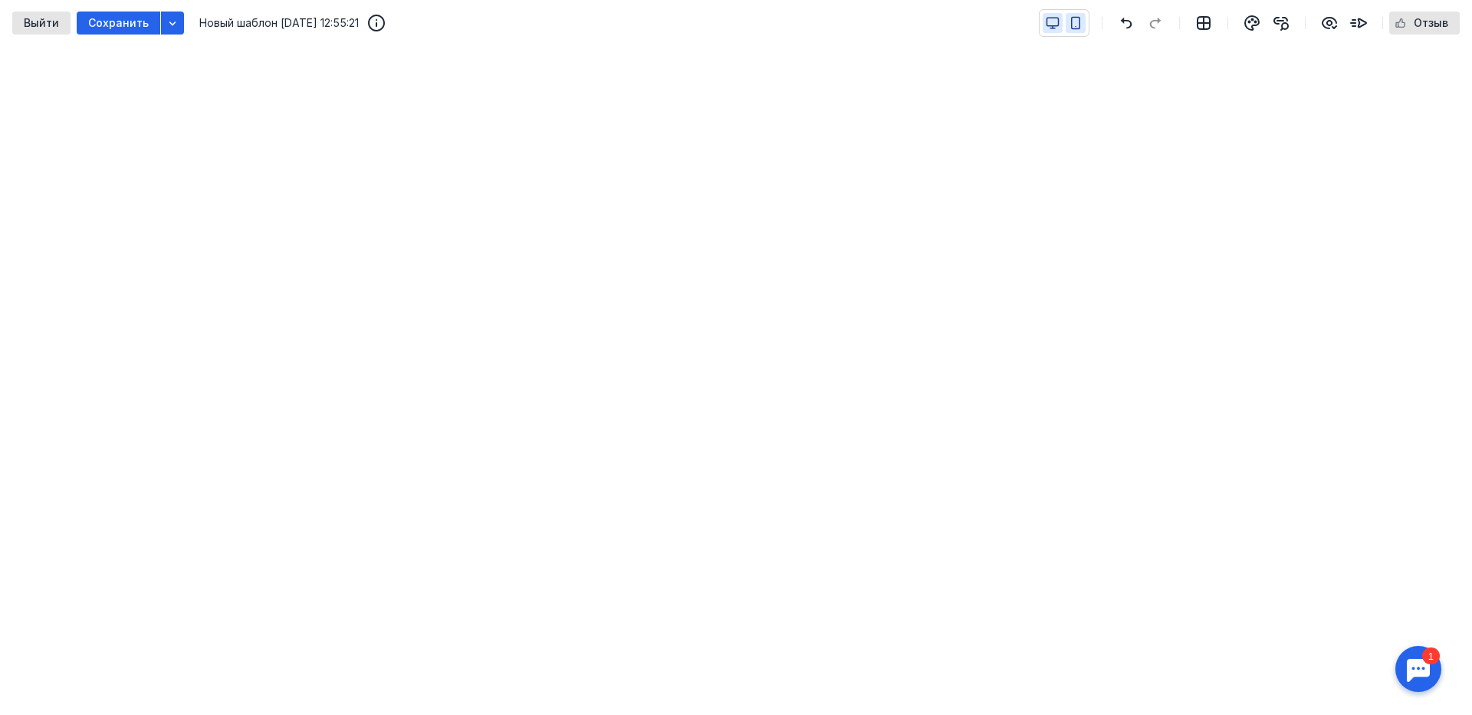
click at [1054, 24] on icon "button" at bounding box center [1053, 23] width 14 height 14
click at [1079, 21] on icon "button" at bounding box center [1076, 23] width 14 height 14
click at [1060, 20] on icon "button" at bounding box center [1053, 23] width 14 height 14
drag, startPoint x: 465, startPoint y: 29, endPoint x: 877, endPoint y: -18, distance: 413.7
click at [877, 0] on html "Что нового? Журнал заданий [EMAIL_ADDRESS][DOMAIN_NAME] [DOMAIN_NAME][EMAIL_ADD…" at bounding box center [736, 591] width 1472 height 1182
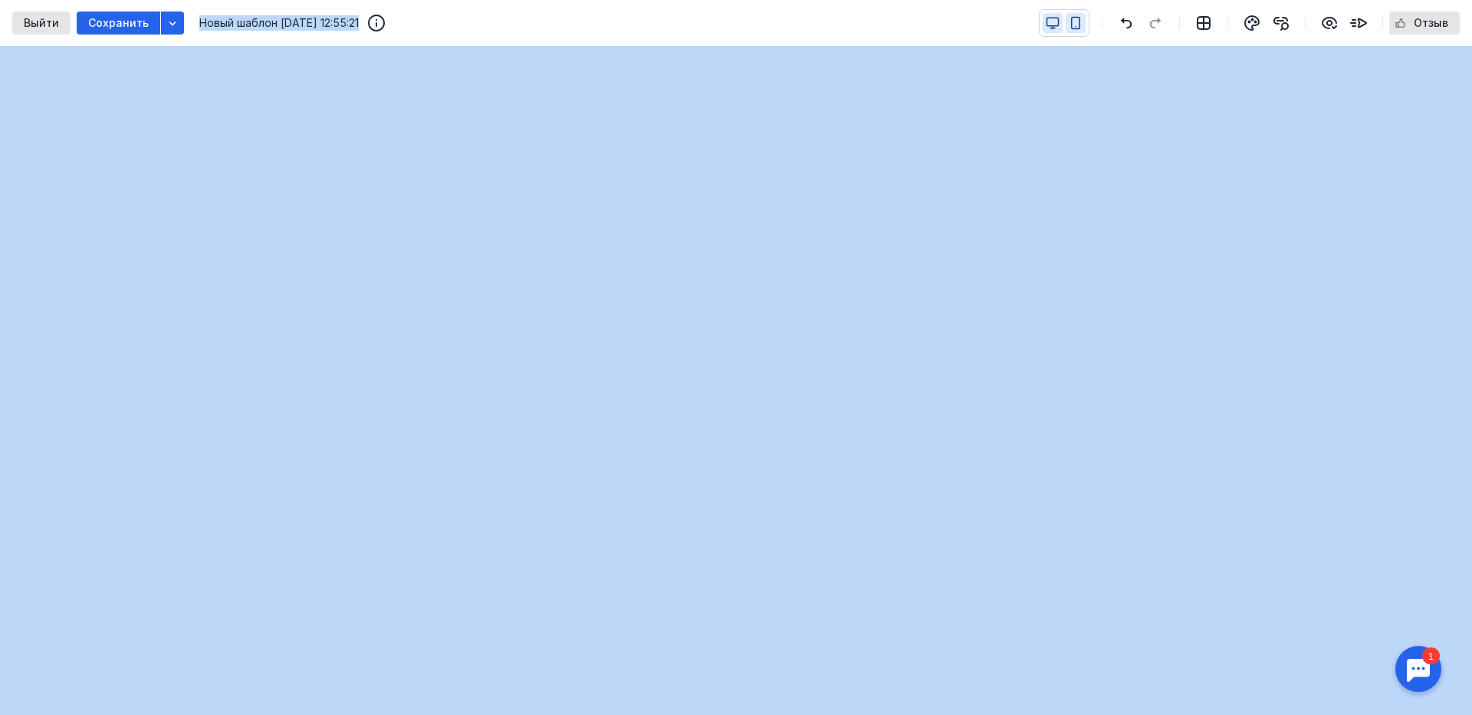
click at [1077, 20] on icon "button" at bounding box center [1076, 23] width 14 height 14
click at [1060, 27] on icon "button" at bounding box center [1053, 23] width 14 height 14
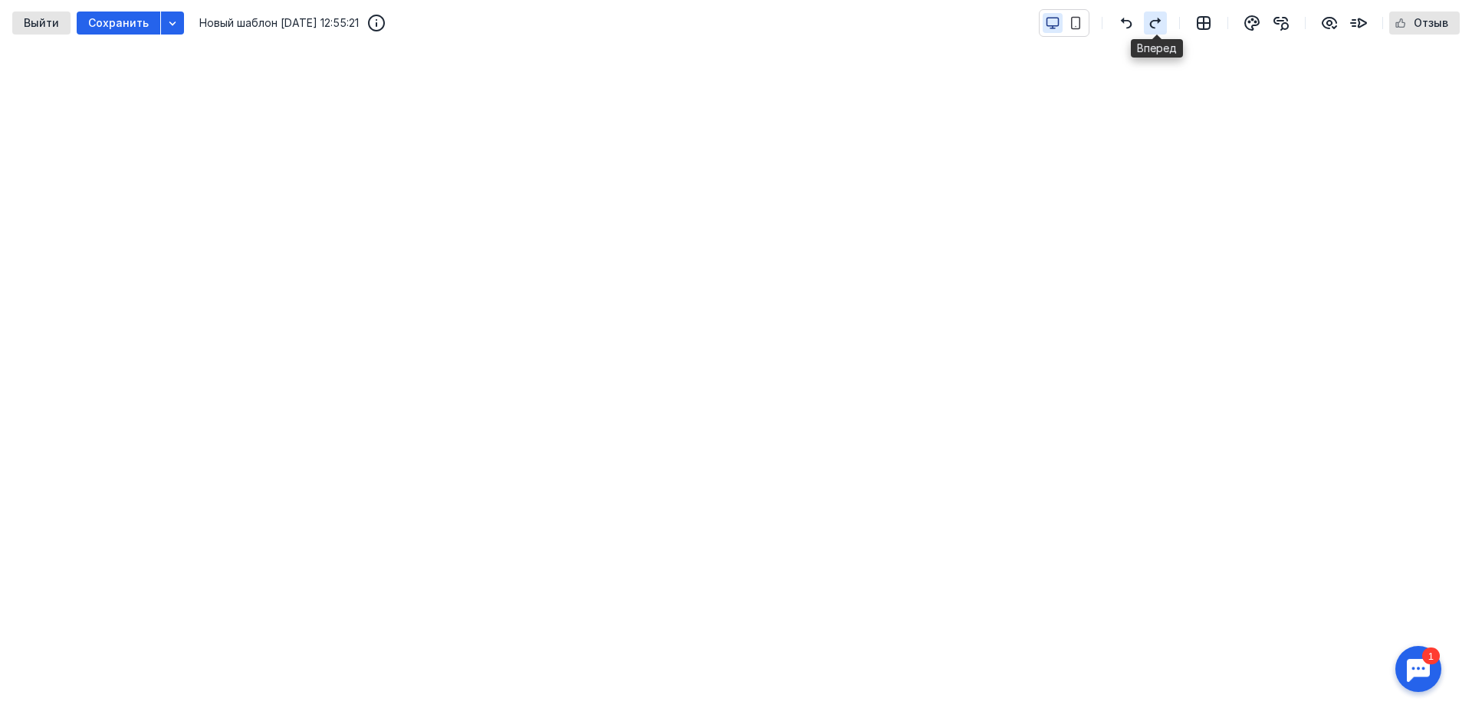
click at [1151, 23] on icon "button" at bounding box center [1155, 23] width 18 height 12
click at [1123, 25] on icon "button" at bounding box center [1126, 23] width 18 height 12
click at [1080, 28] on icon "button" at bounding box center [1076, 24] width 8 height 12
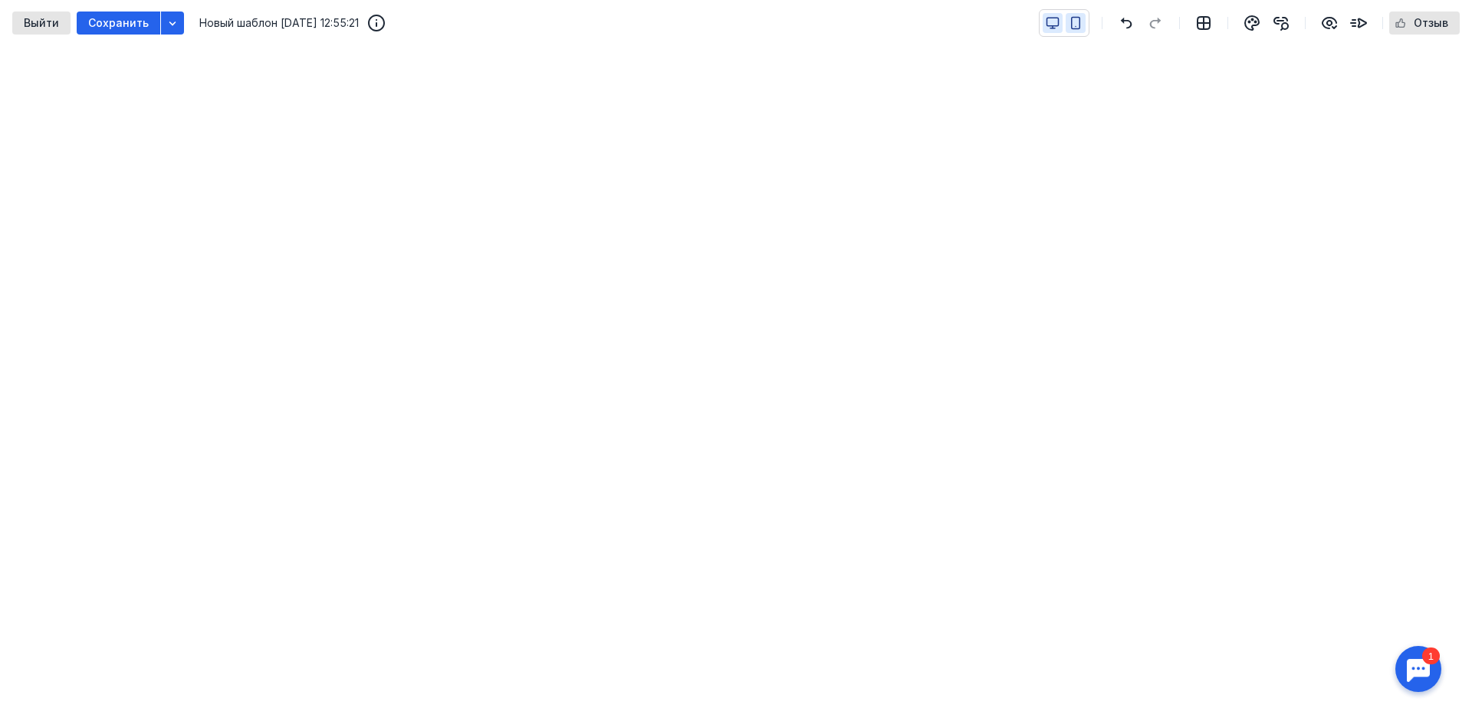
click at [1051, 31] on button "button" at bounding box center [1053, 23] width 20 height 20
click at [1201, 19] on icon "button" at bounding box center [1204, 23] width 18 height 18
click at [1325, 21] on icon "button" at bounding box center [1330, 23] width 14 height 11
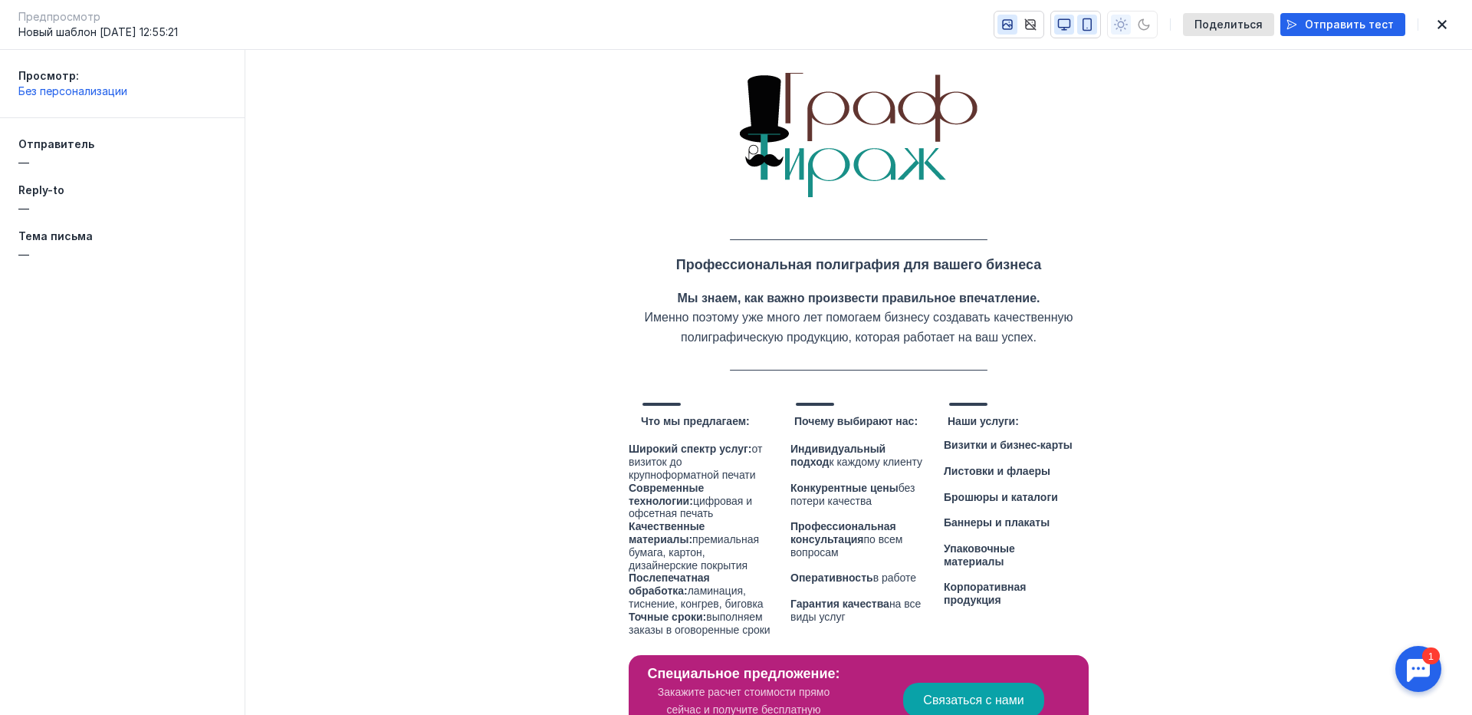
click at [1094, 20] on icon "button" at bounding box center [1088, 25] width 14 height 14
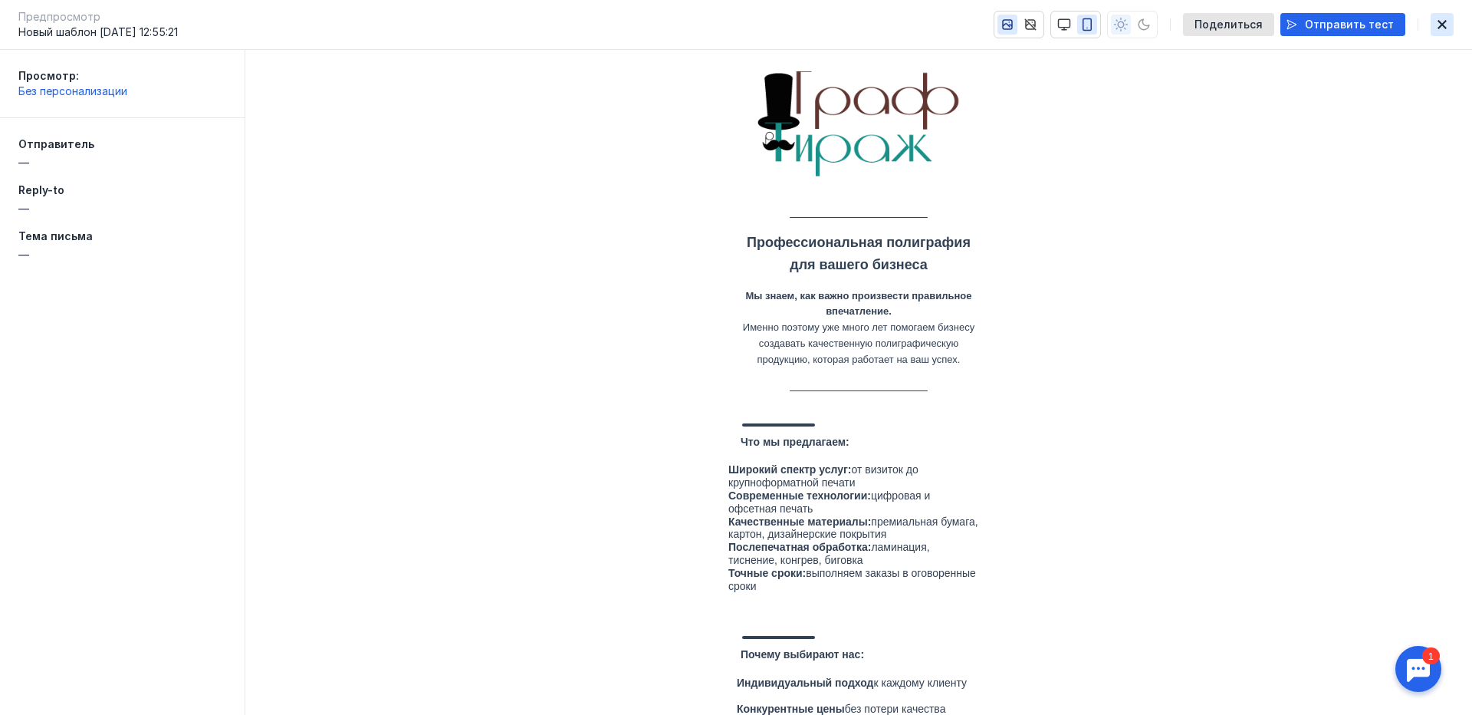
click at [1443, 25] on icon "button" at bounding box center [1442, 24] width 9 height 9
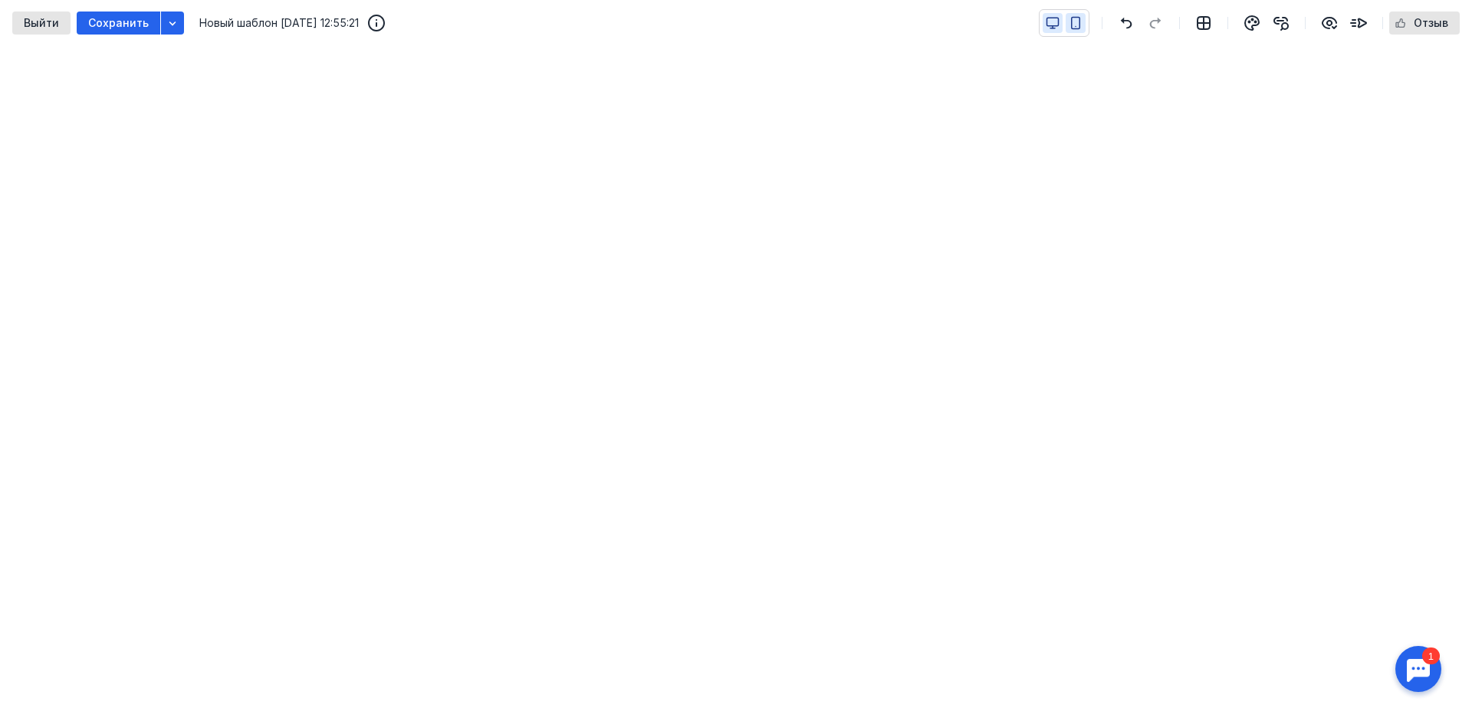
click at [1080, 19] on icon "button" at bounding box center [1076, 23] width 14 height 14
click at [1047, 21] on button "button" at bounding box center [1053, 23] width 20 height 20
click at [1075, 19] on icon "button" at bounding box center [1076, 23] width 14 height 14
click at [1059, 22] on icon "button" at bounding box center [1053, 23] width 14 height 14
click at [1075, 30] on button "button" at bounding box center [1076, 23] width 20 height 20
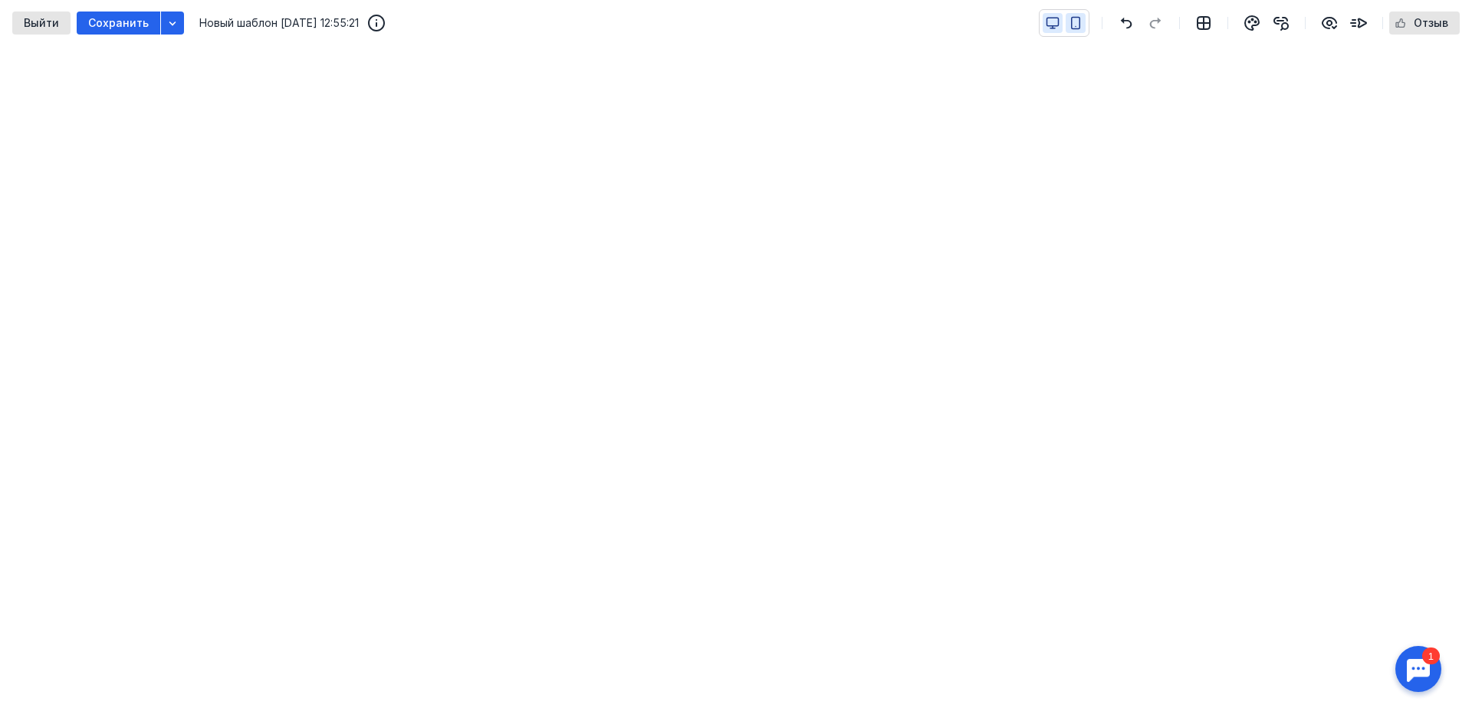
click at [1049, 28] on icon "button" at bounding box center [1053, 23] width 14 height 14
click at [1086, 21] on button "button" at bounding box center [1076, 23] width 20 height 20
click at [1055, 25] on icon "button" at bounding box center [1053, 23] width 14 height 14
click at [1075, 31] on button "button" at bounding box center [1076, 23] width 20 height 20
click at [1057, 15] on button "button" at bounding box center [1053, 23] width 20 height 20
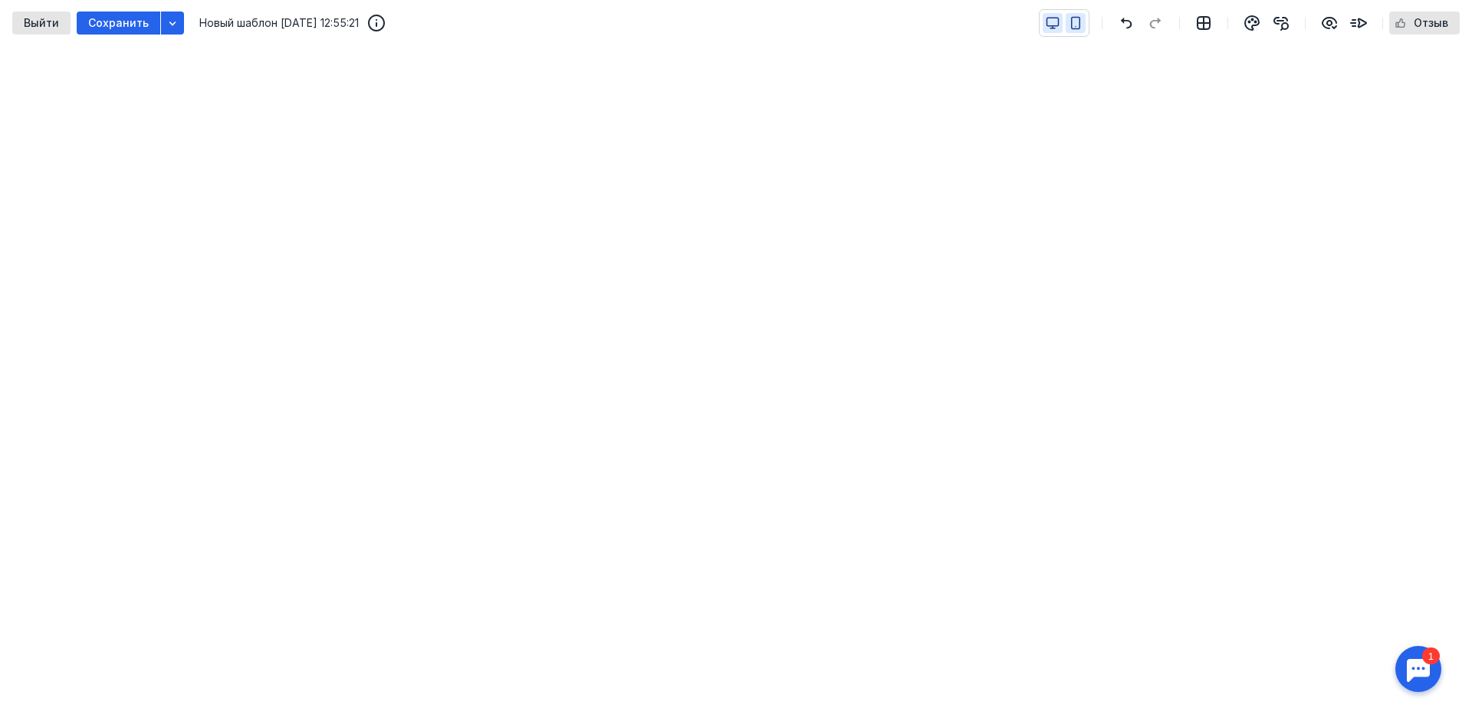
click at [1078, 21] on icon "button" at bounding box center [1076, 23] width 14 height 14
click at [1058, 20] on icon "button" at bounding box center [1053, 23] width 14 height 14
click at [1074, 25] on icon "button" at bounding box center [1076, 23] width 14 height 14
click at [1057, 19] on icon "button" at bounding box center [1053, 23] width 14 height 14
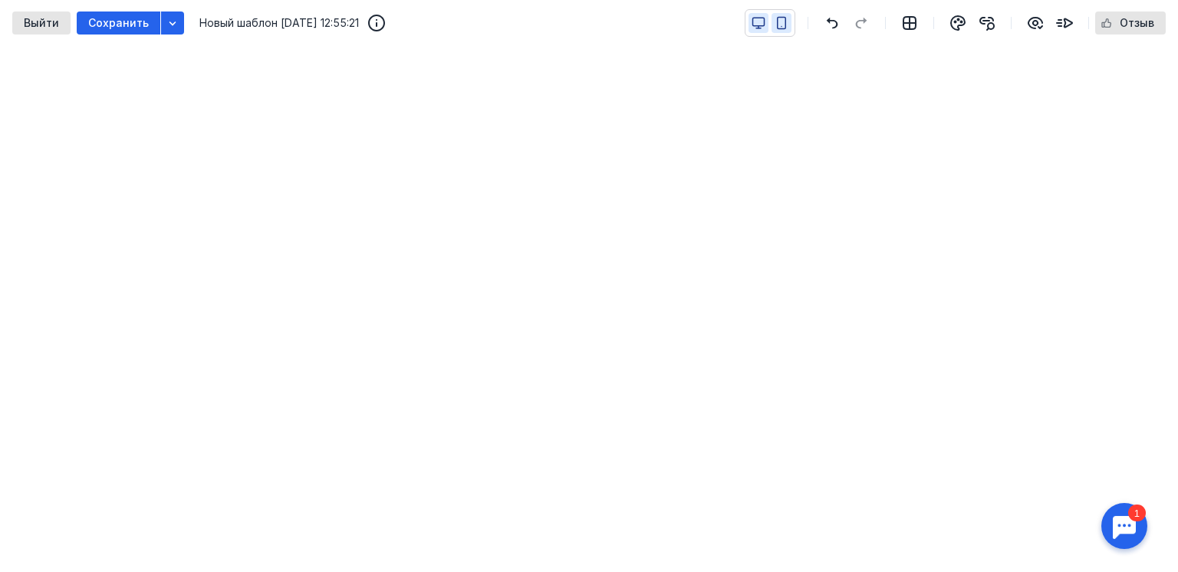
click at [786, 20] on icon "button" at bounding box center [782, 24] width 8 height 12
click at [761, 26] on icon "button" at bounding box center [759, 23] width 14 height 14
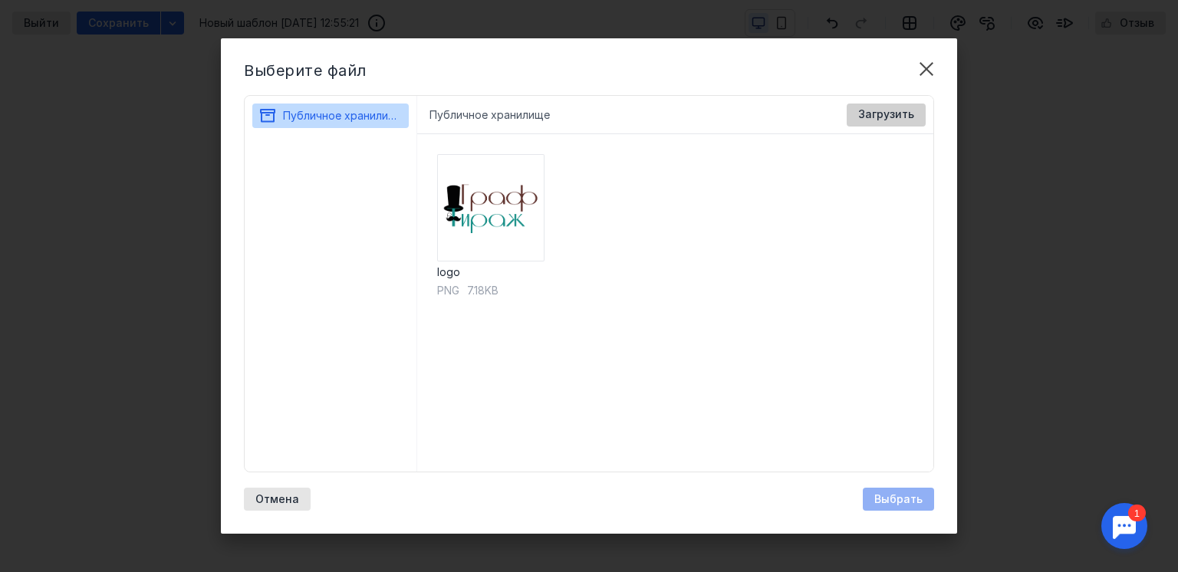
click at [896, 118] on span "Загрузить" at bounding box center [886, 114] width 56 height 13
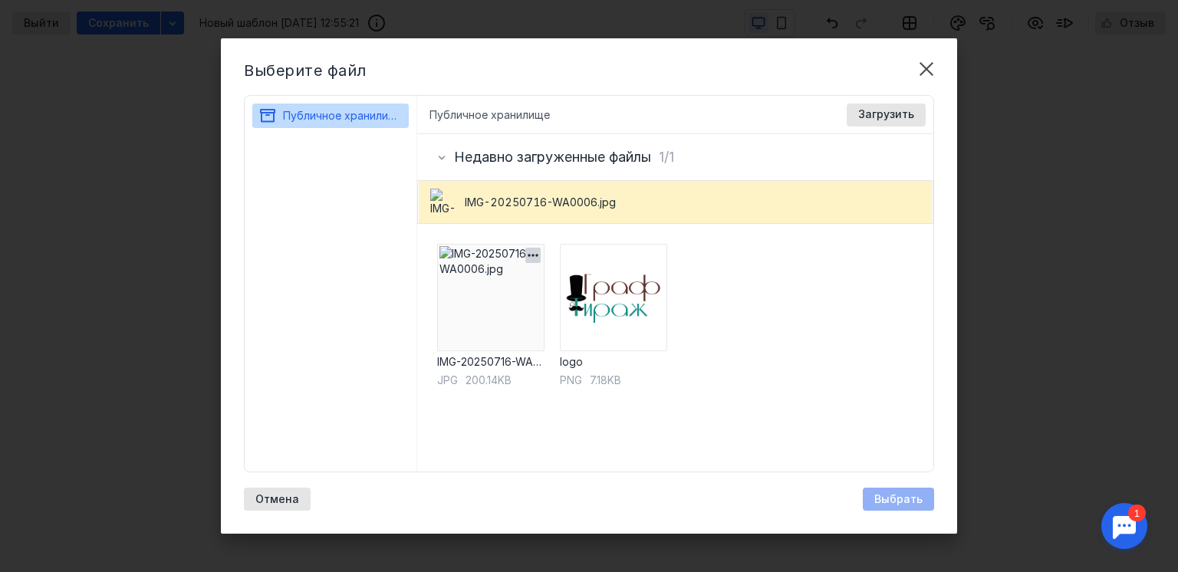
click at [478, 307] on img at bounding box center [490, 297] width 107 height 107
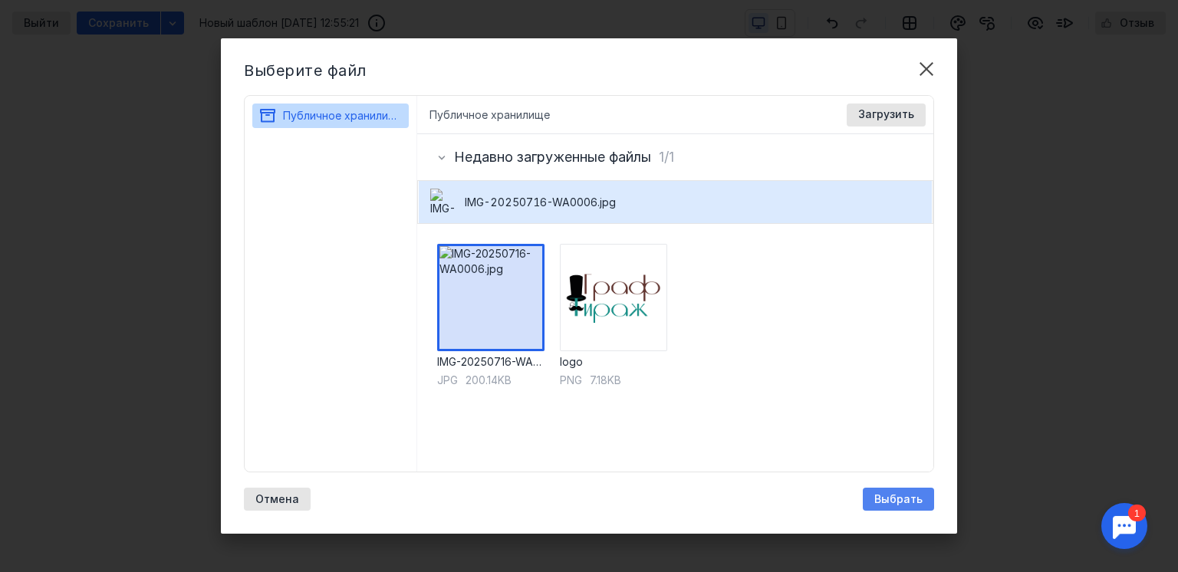
click at [881, 493] on span "Выбрать" at bounding box center [898, 499] width 48 height 13
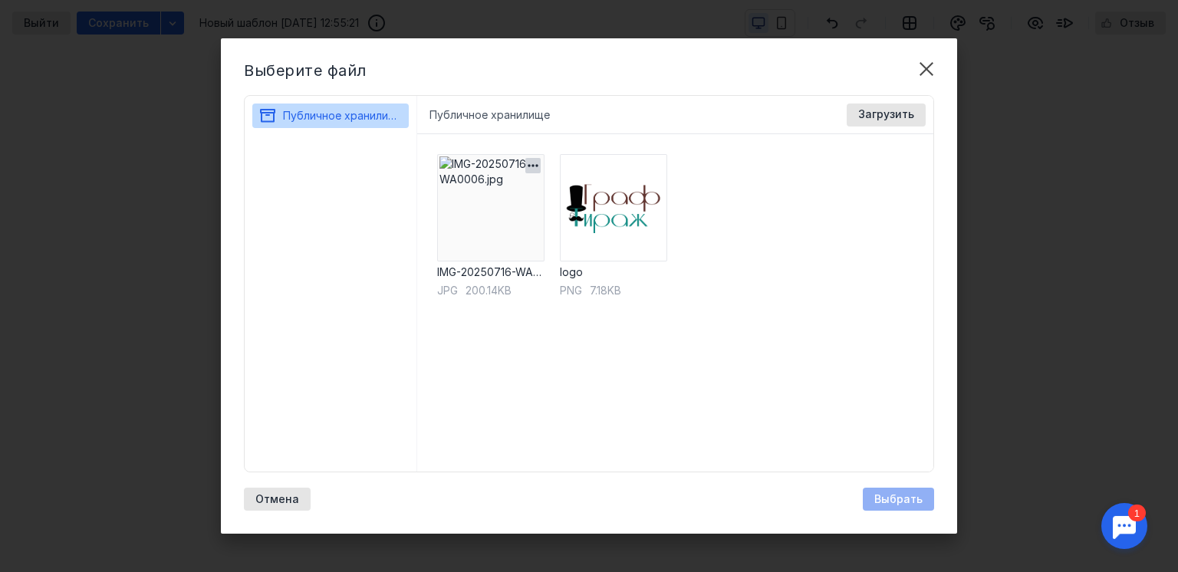
click at [534, 166] on icon "button" at bounding box center [532, 165] width 15 height 15
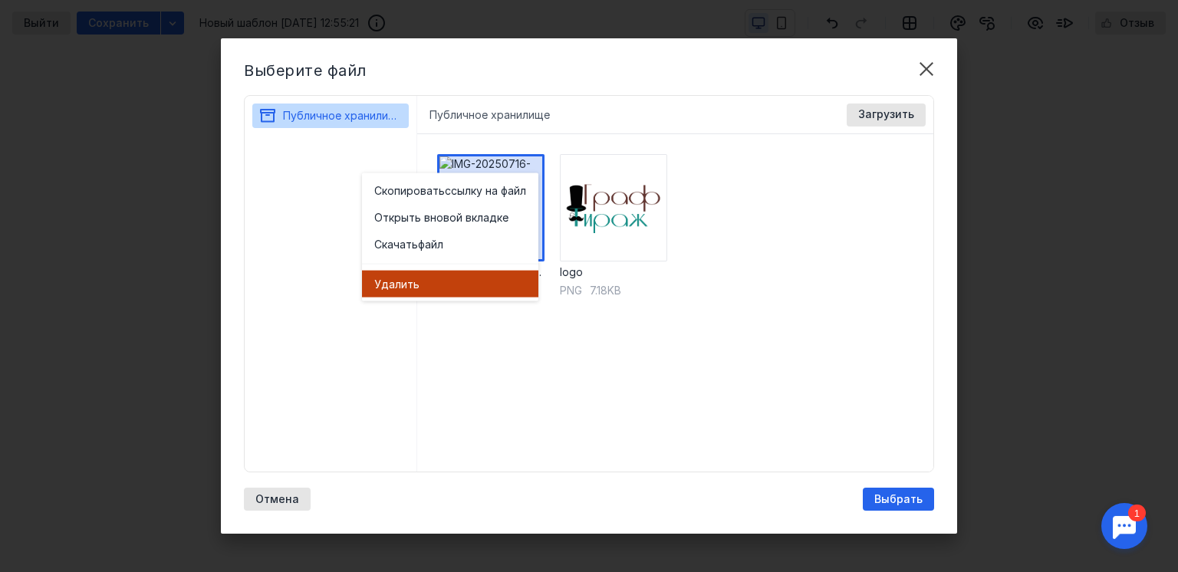
click at [466, 278] on div "Удал ить" at bounding box center [450, 283] width 152 height 15
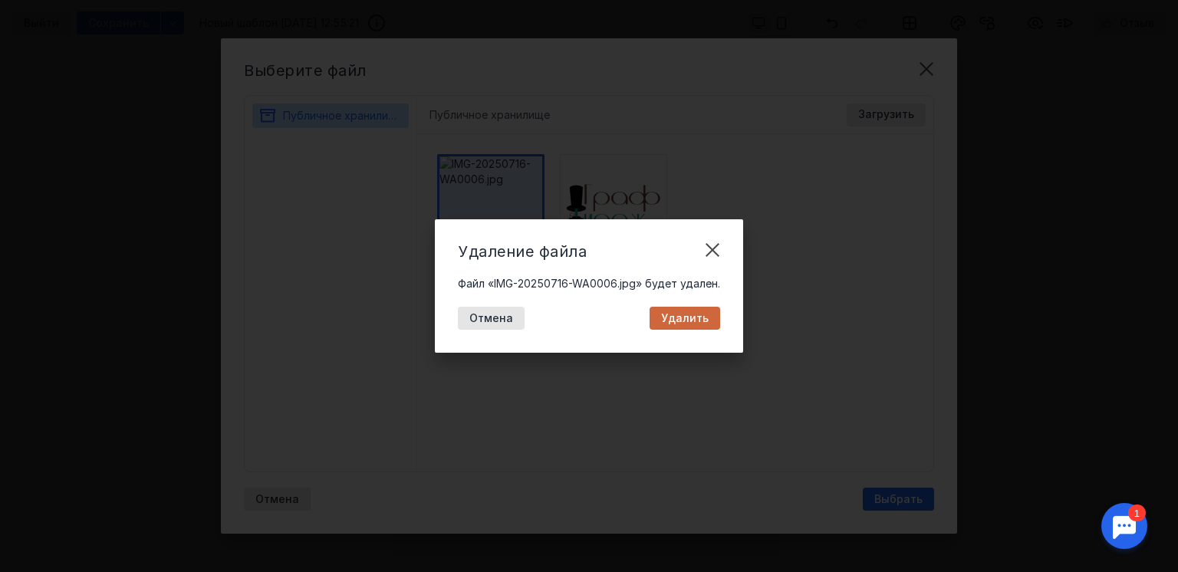
click at [691, 323] on span "Удалить" at bounding box center [685, 318] width 48 height 13
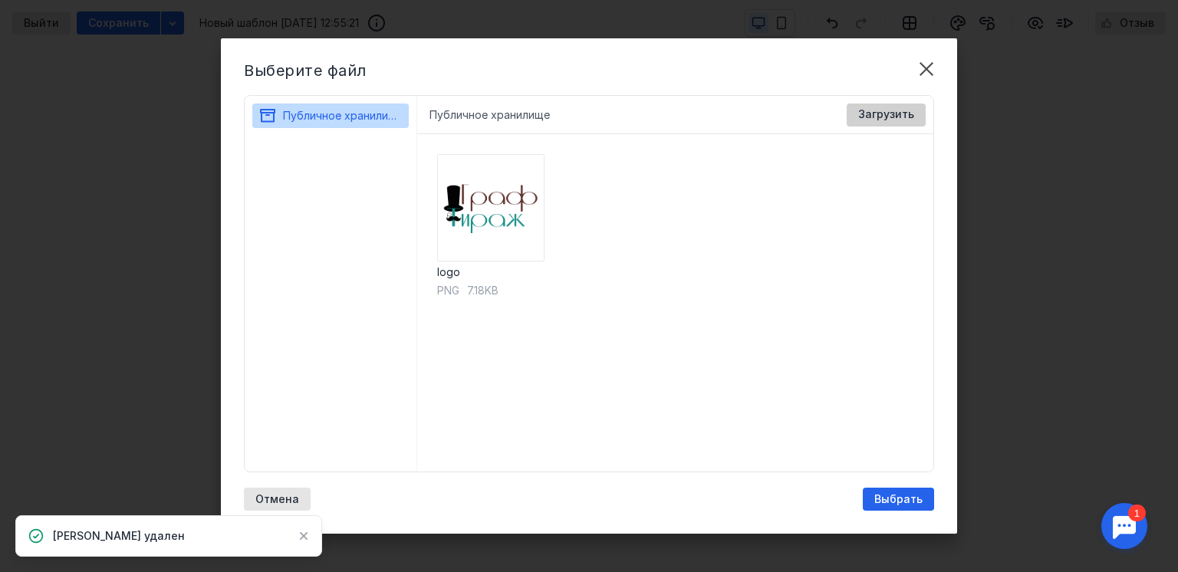
click at [871, 114] on span "Загрузить" at bounding box center [886, 114] width 56 height 13
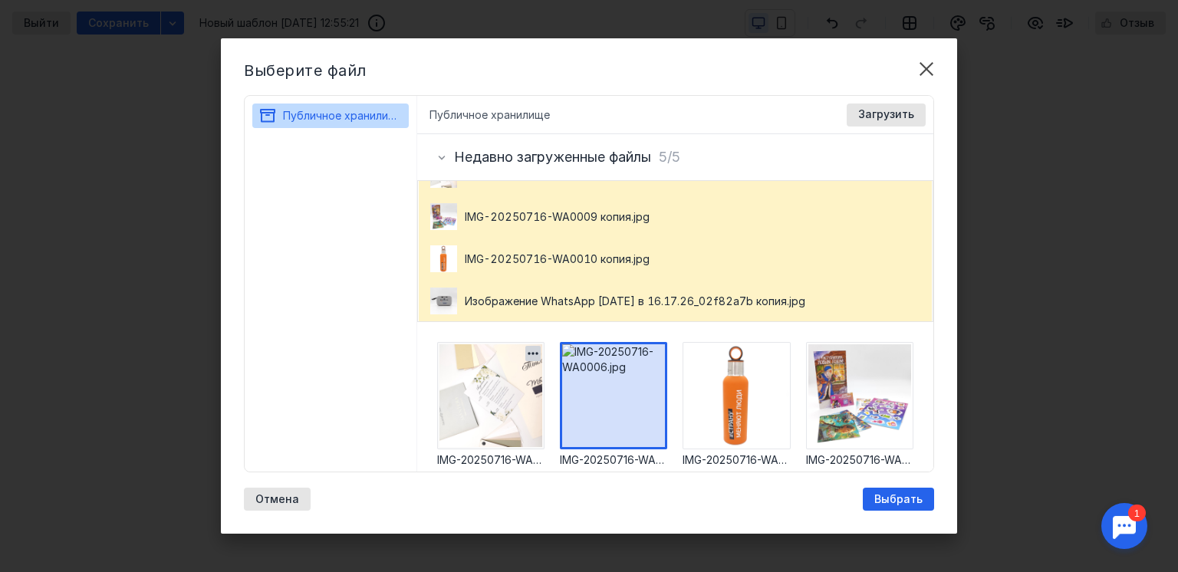
click at [497, 384] on img at bounding box center [490, 395] width 107 height 107
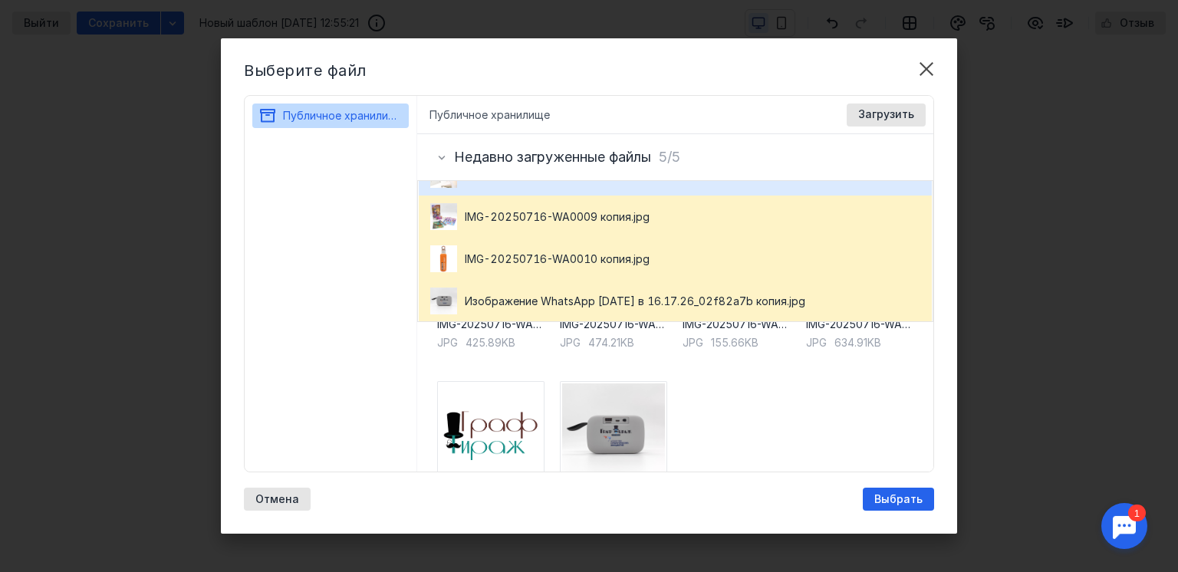
scroll to position [184, 0]
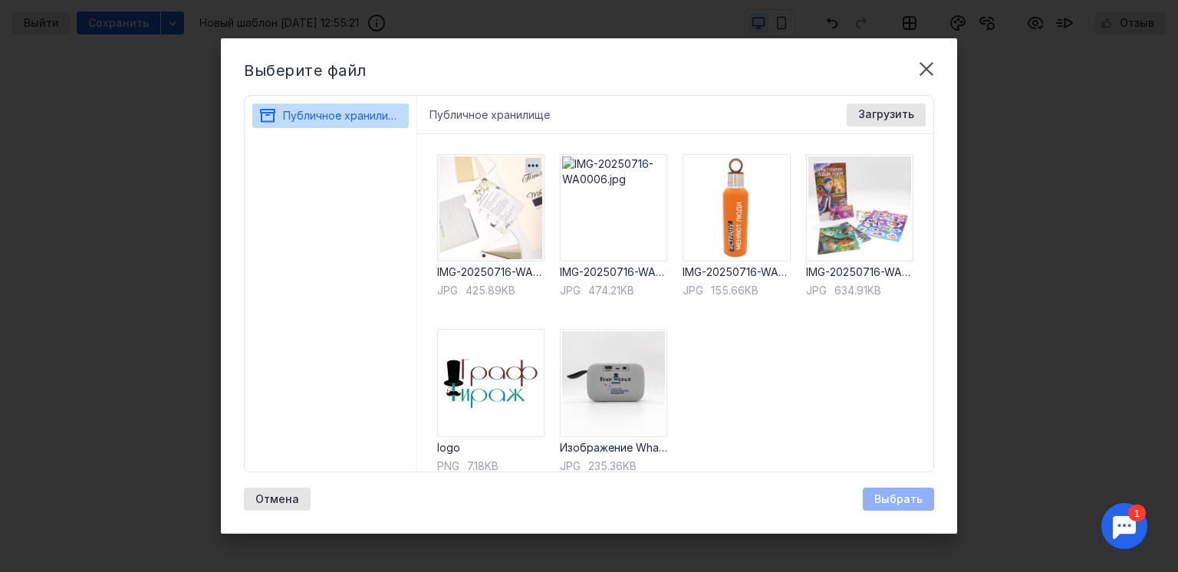
click at [465, 199] on img at bounding box center [490, 207] width 107 height 107
click at [883, 499] on span "Выбрать" at bounding box center [898, 499] width 48 height 13
click at [861, 215] on img at bounding box center [859, 207] width 107 height 107
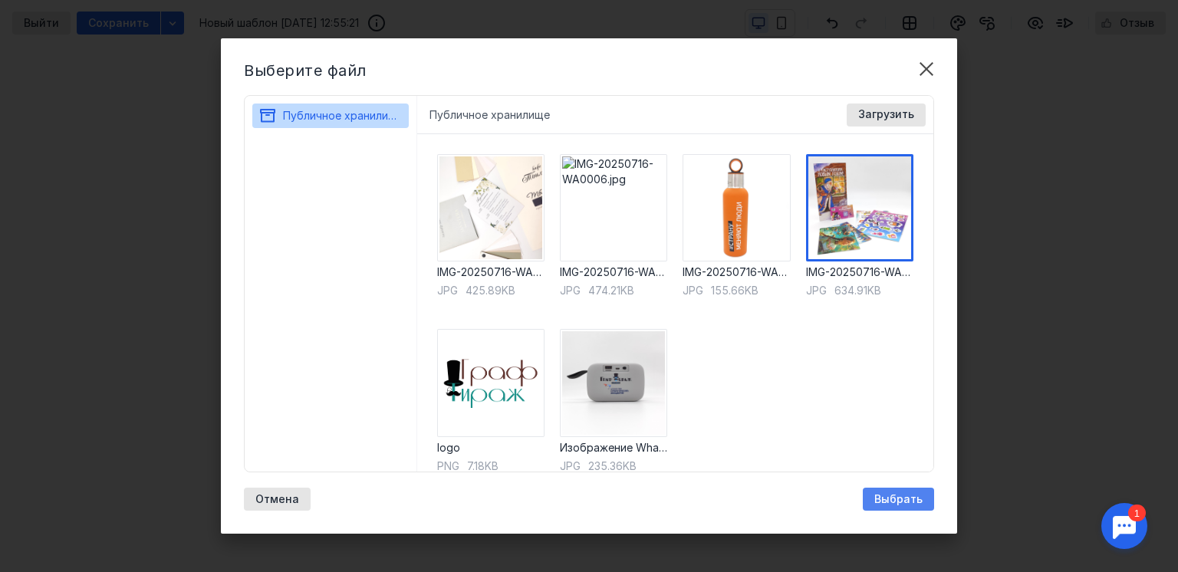
click at [893, 495] on span "Выбрать" at bounding box center [898, 499] width 48 height 13
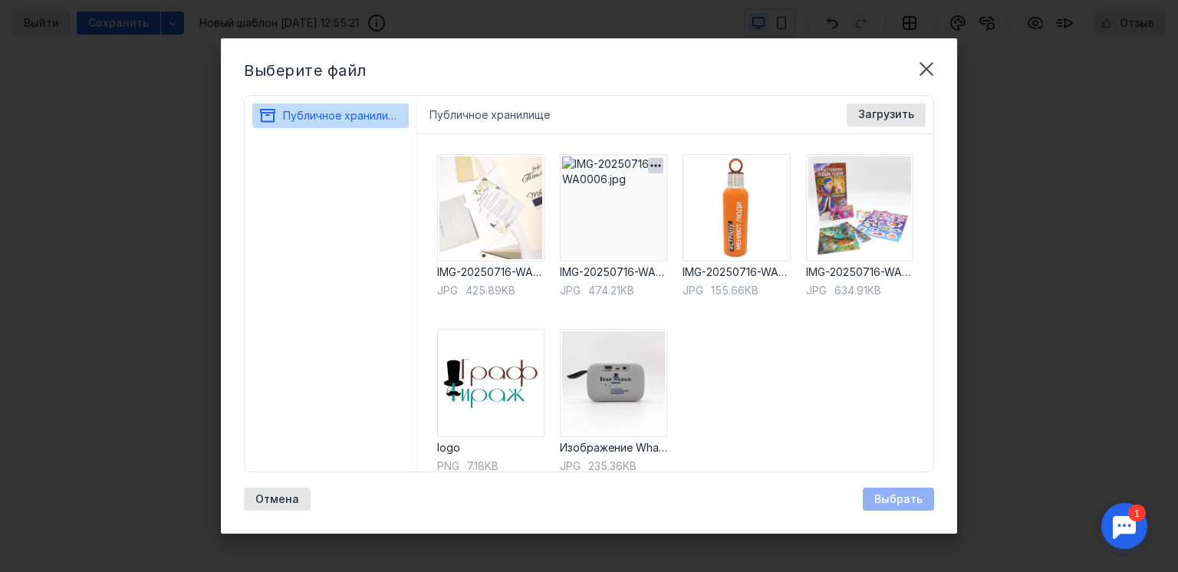
click at [628, 209] on img at bounding box center [613, 207] width 107 height 107
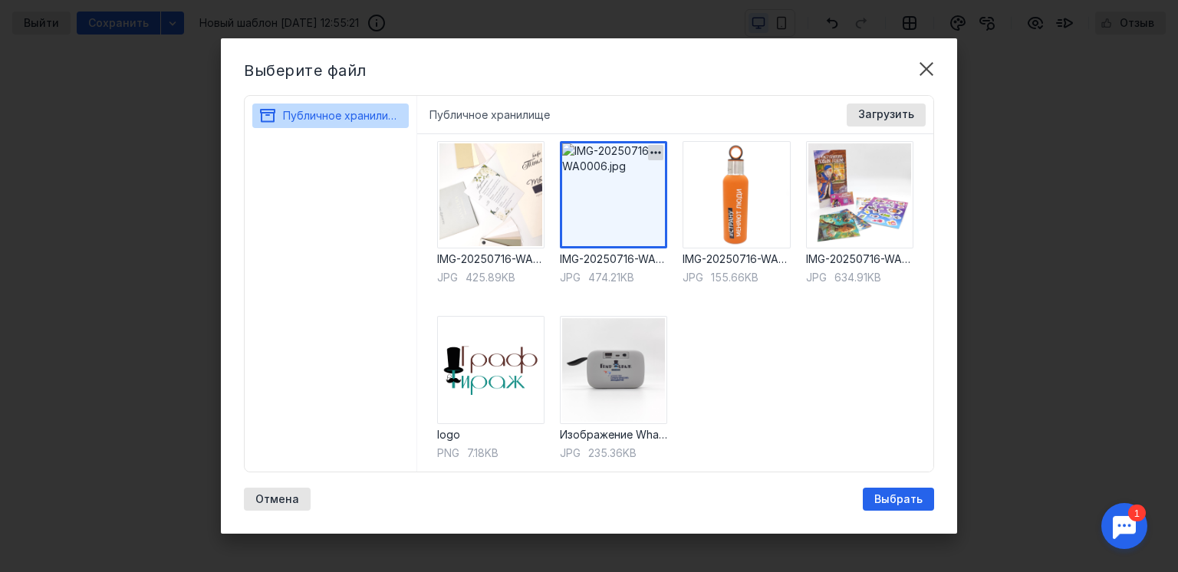
scroll to position [17, 0]
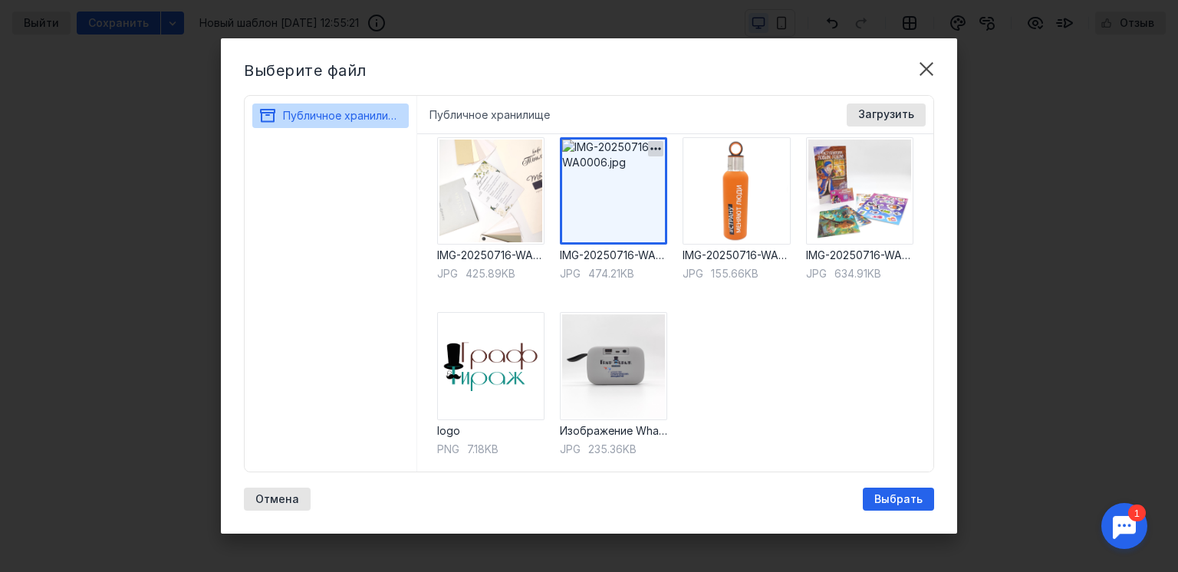
click at [654, 145] on icon "button" at bounding box center [655, 148] width 15 height 15
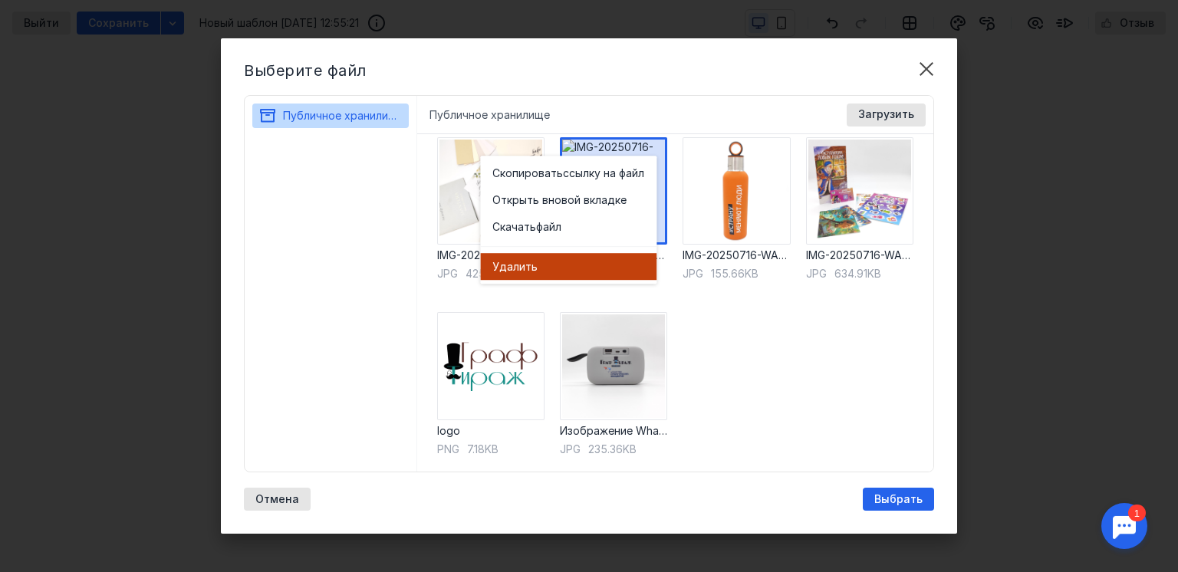
click at [541, 262] on div "Удал ить" at bounding box center [568, 266] width 152 height 15
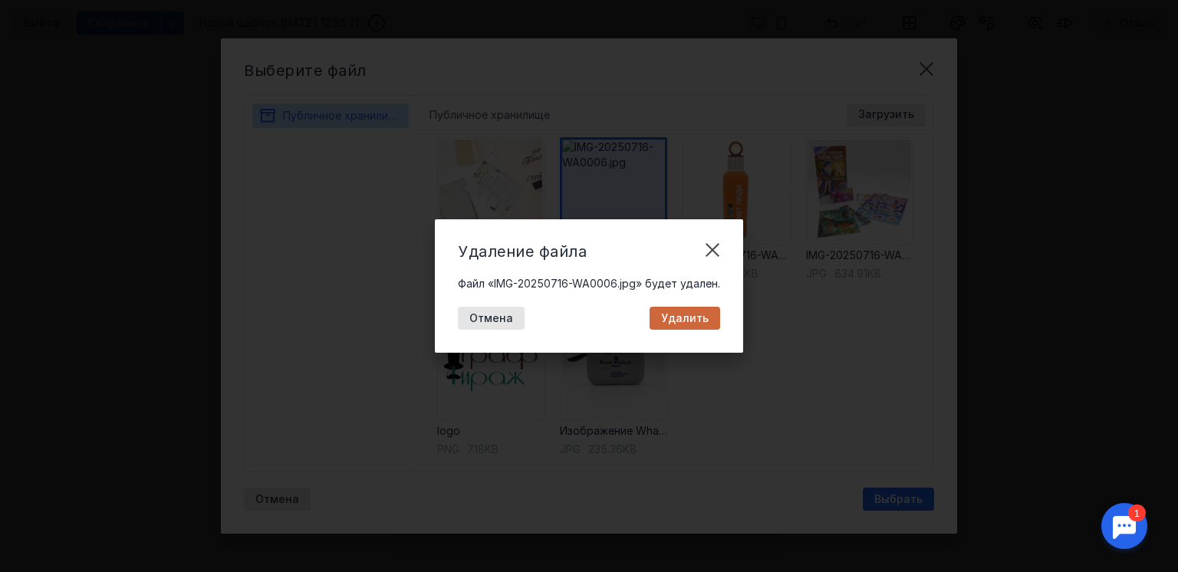
click at [702, 314] on span "Удалить" at bounding box center [685, 318] width 48 height 13
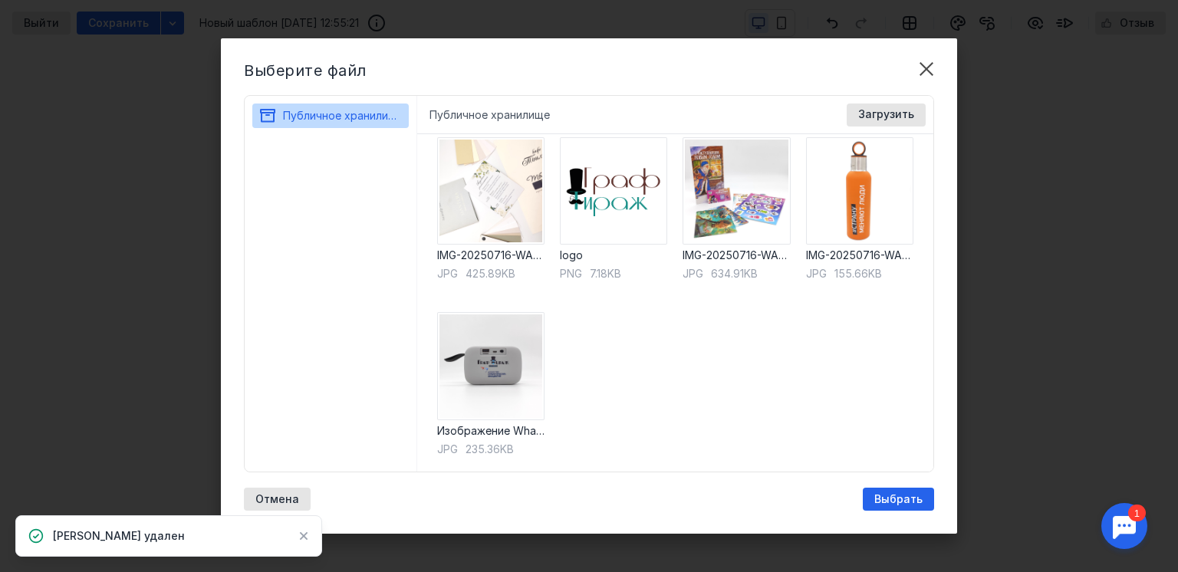
scroll to position [0, 0]
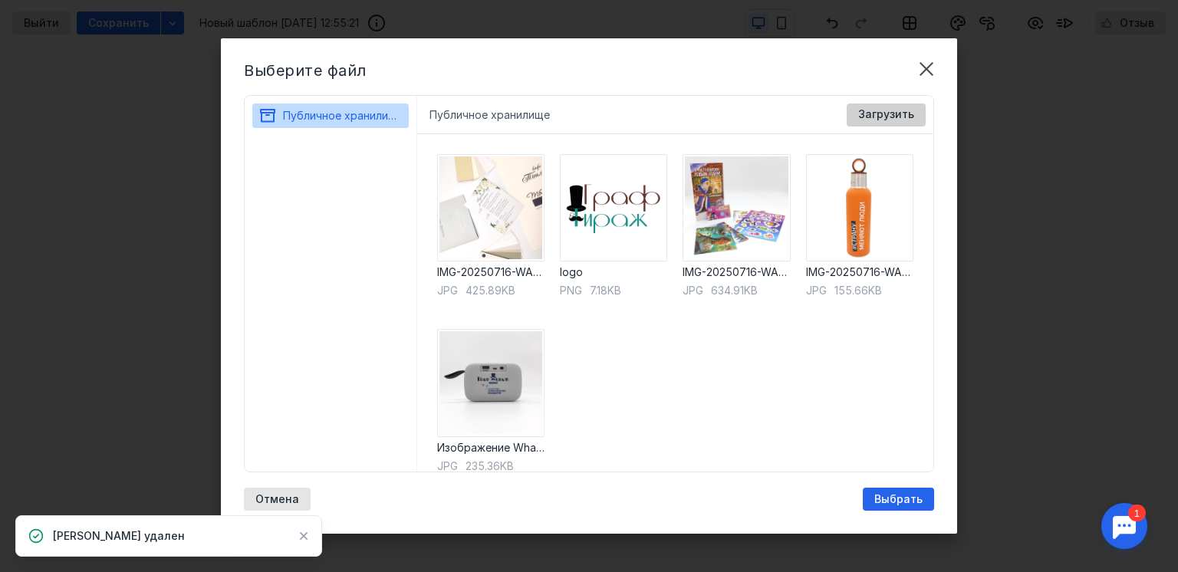
click at [873, 117] on span "Загрузить" at bounding box center [886, 114] width 56 height 13
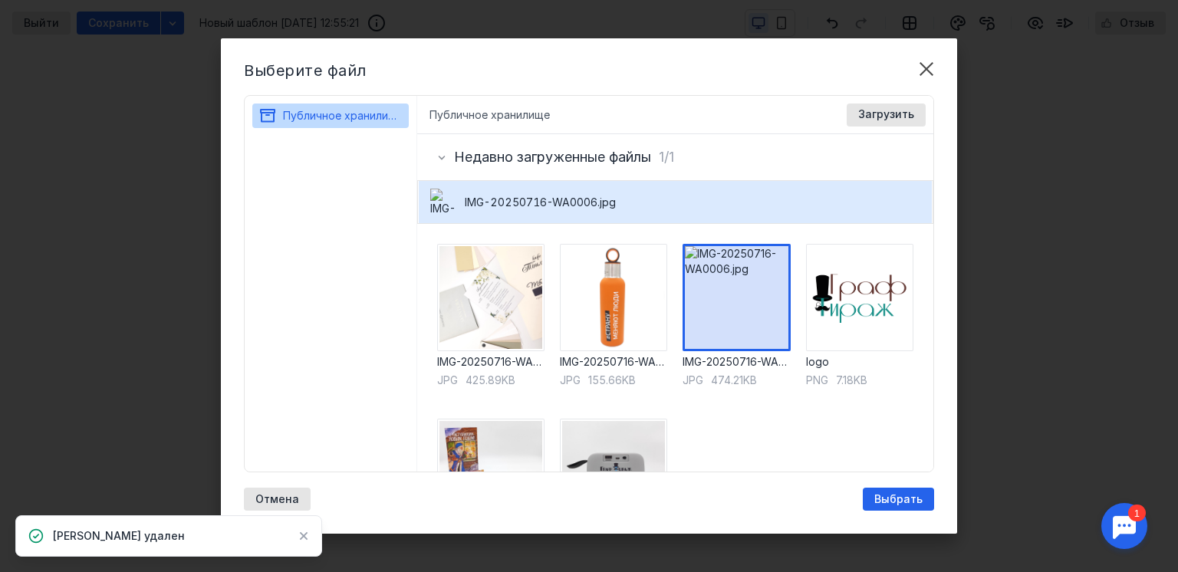
click at [503, 184] on div "IMG-20250716-WA0006.jpg" at bounding box center [676, 202] width 514 height 42
click at [514, 195] on span "IMG-20250716-WA0006.jpg" at bounding box center [540, 202] width 151 height 15
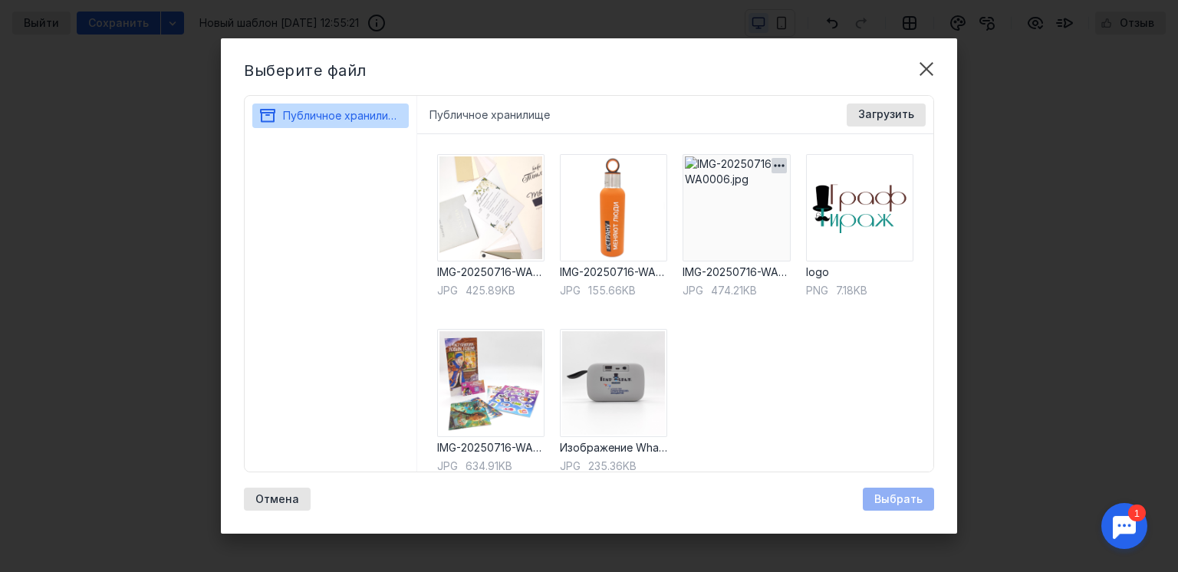
click at [748, 207] on img at bounding box center [736, 207] width 107 height 107
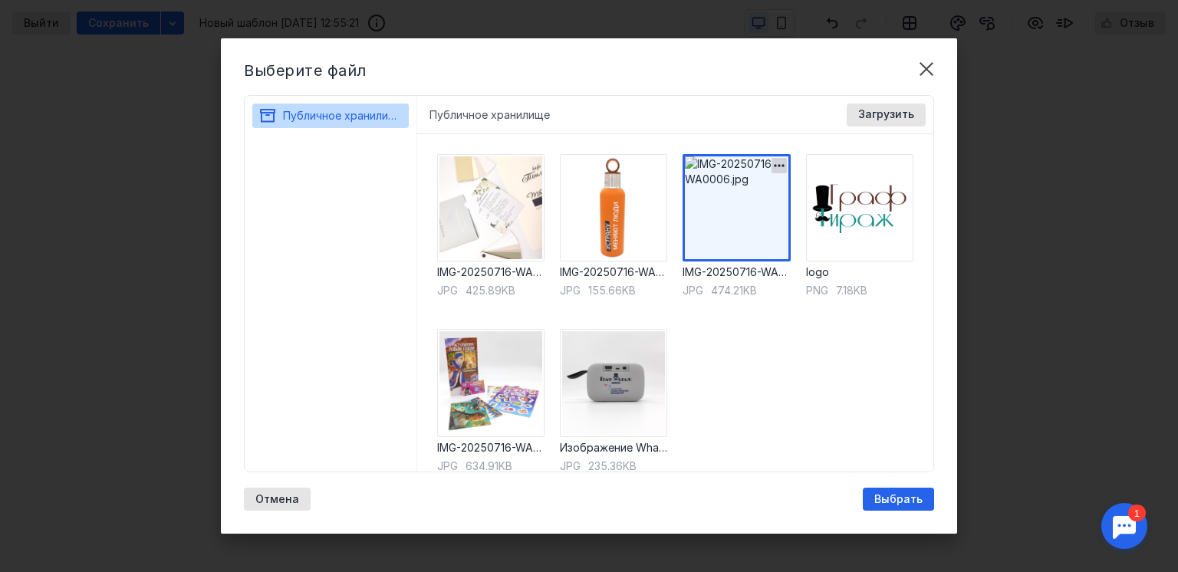
click at [774, 164] on icon "button" at bounding box center [779, 165] width 10 height 2
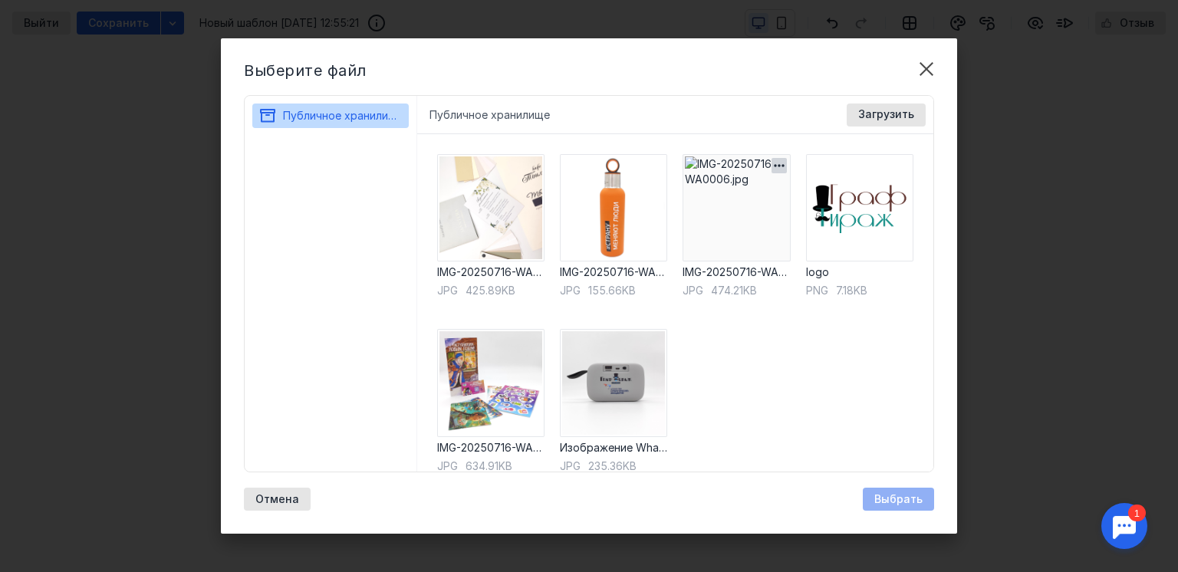
click at [771, 160] on icon "button" at bounding box center [778, 165] width 15 height 15
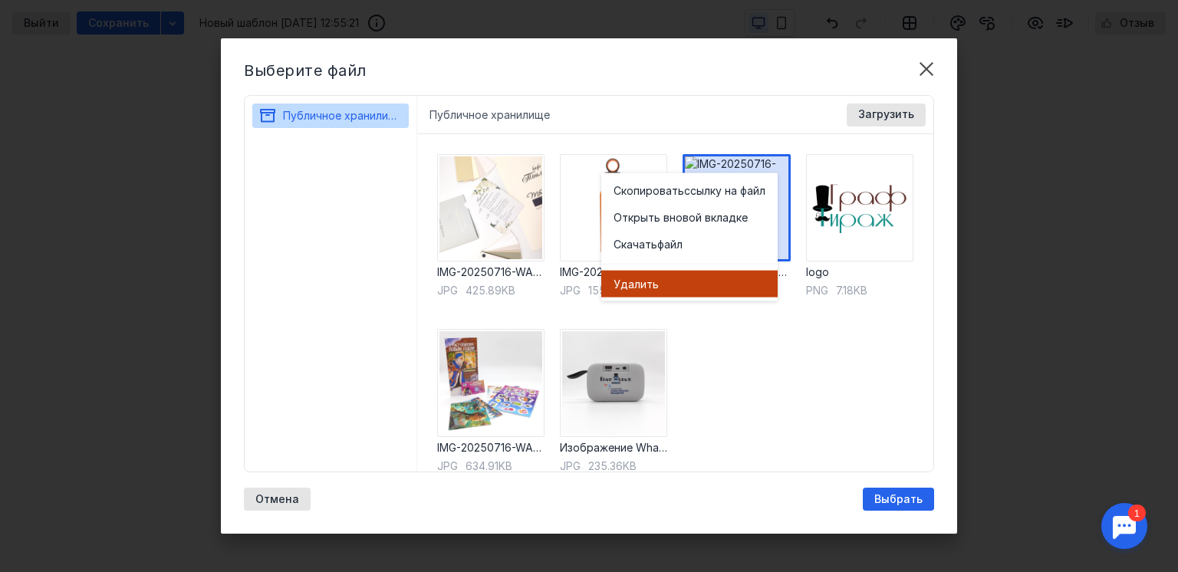
click at [689, 287] on div "Удал ить" at bounding box center [690, 283] width 152 height 15
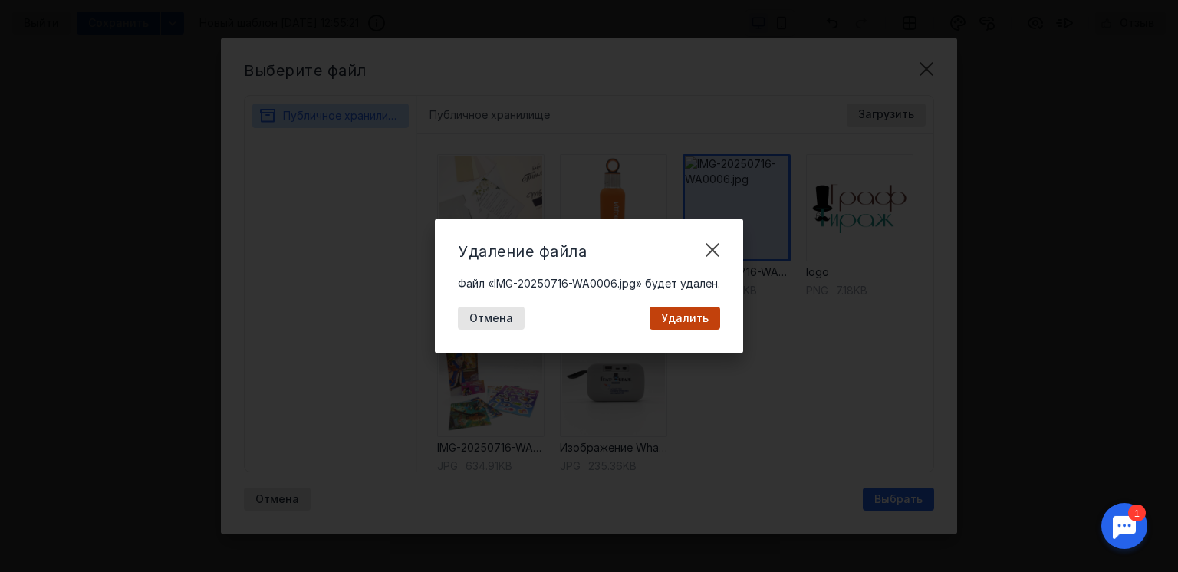
click at [665, 311] on div "Удалить" at bounding box center [685, 318] width 71 height 23
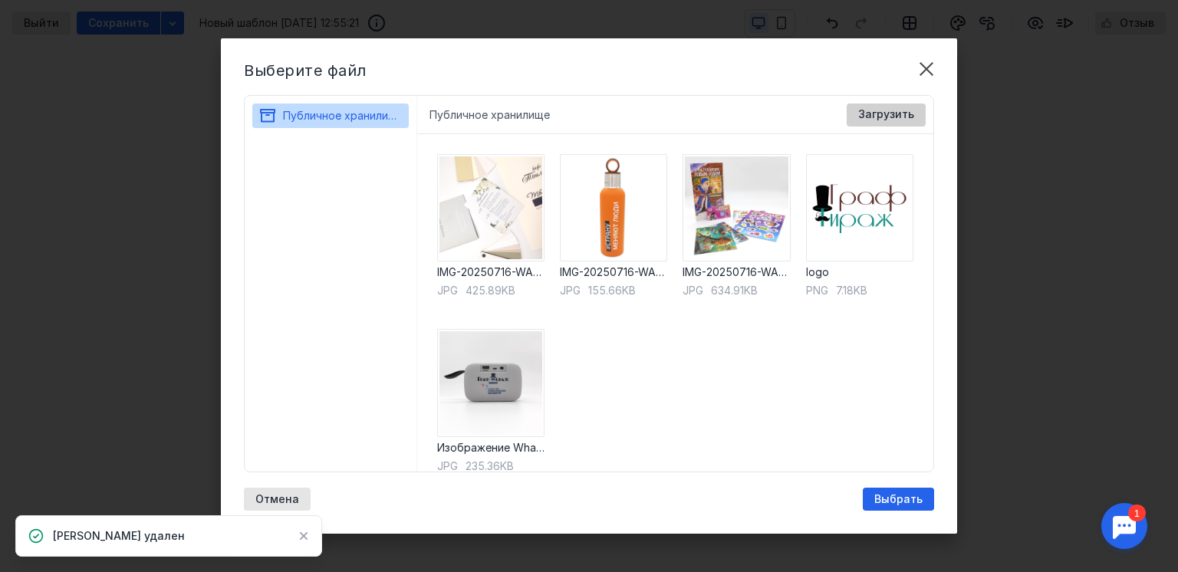
click at [921, 113] on div "Загрузить" at bounding box center [885, 114] width 71 height 13
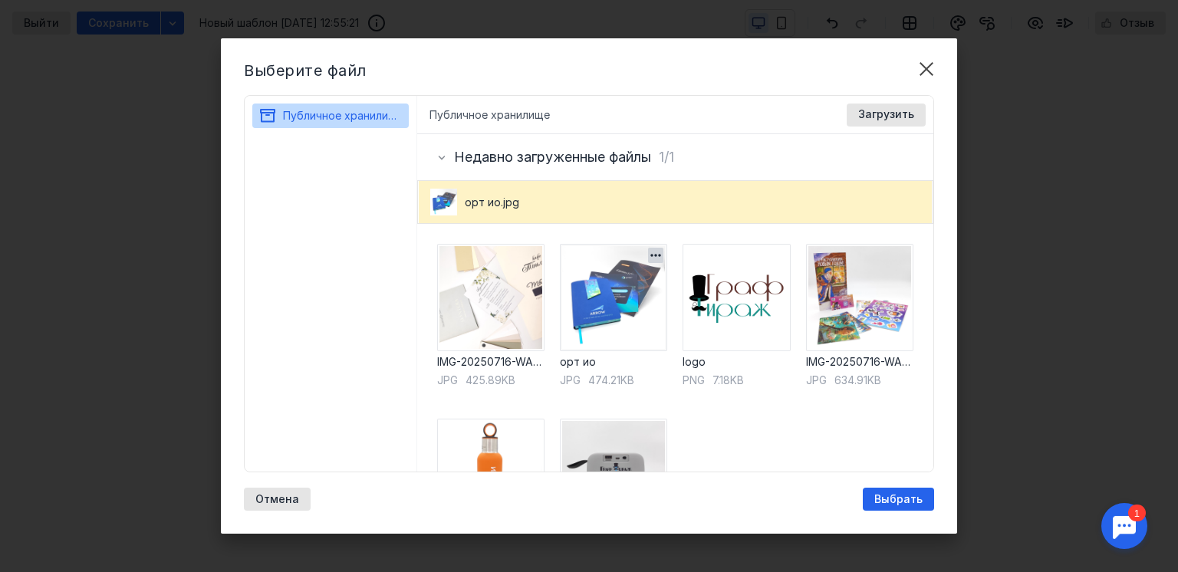
click at [609, 294] on img at bounding box center [613, 297] width 107 height 107
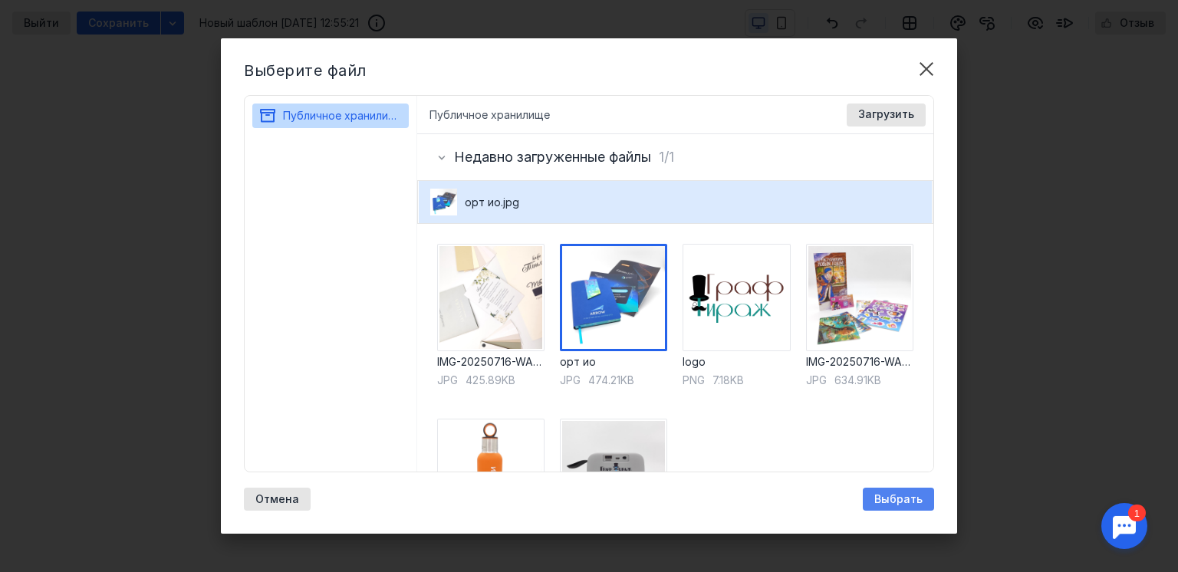
click at [905, 497] on span "Выбрать" at bounding box center [898, 499] width 48 height 13
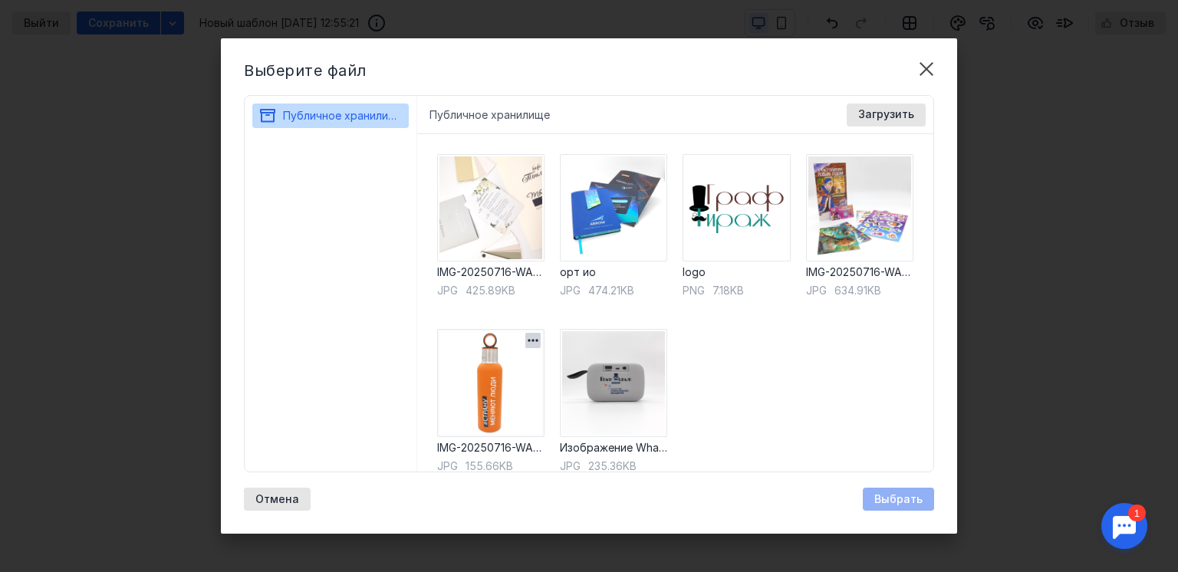
click at [482, 371] on img at bounding box center [490, 382] width 107 height 107
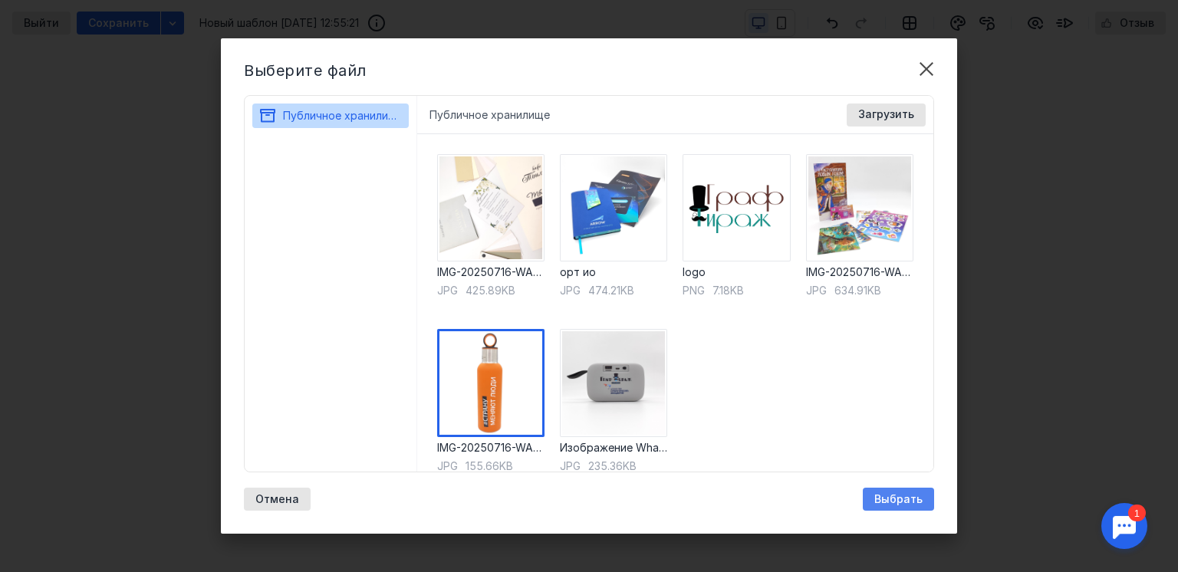
click at [891, 490] on div "Выбрать" at bounding box center [898, 499] width 71 height 23
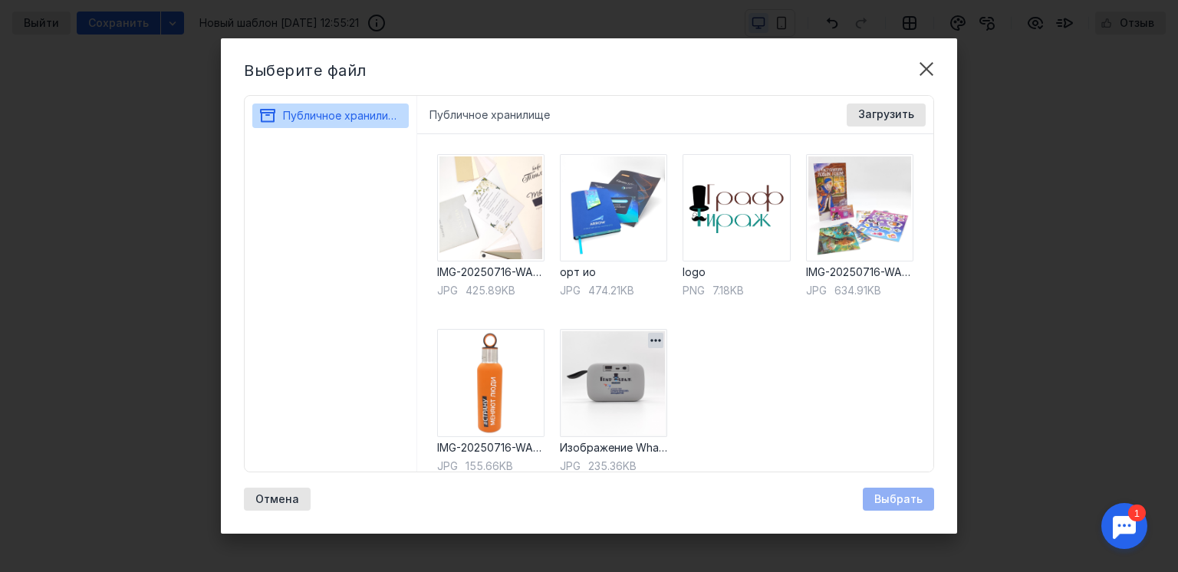
drag, startPoint x: 633, startPoint y: 377, endPoint x: 644, endPoint y: 383, distance: 12.4
click at [633, 378] on img at bounding box center [613, 382] width 107 height 107
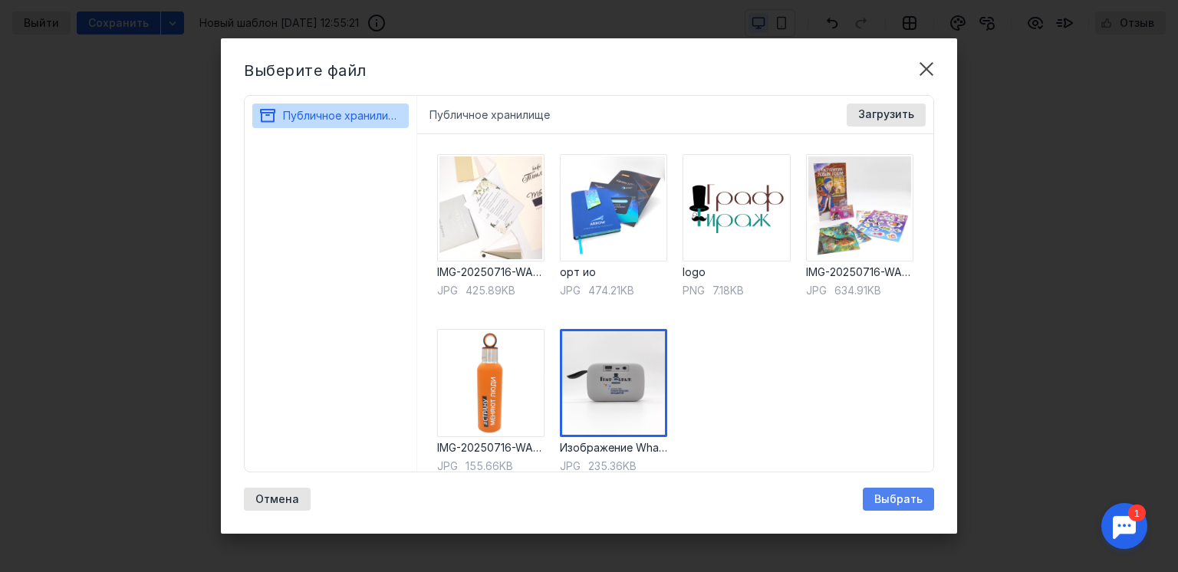
click at [880, 496] on span "Выбрать" at bounding box center [898, 499] width 48 height 13
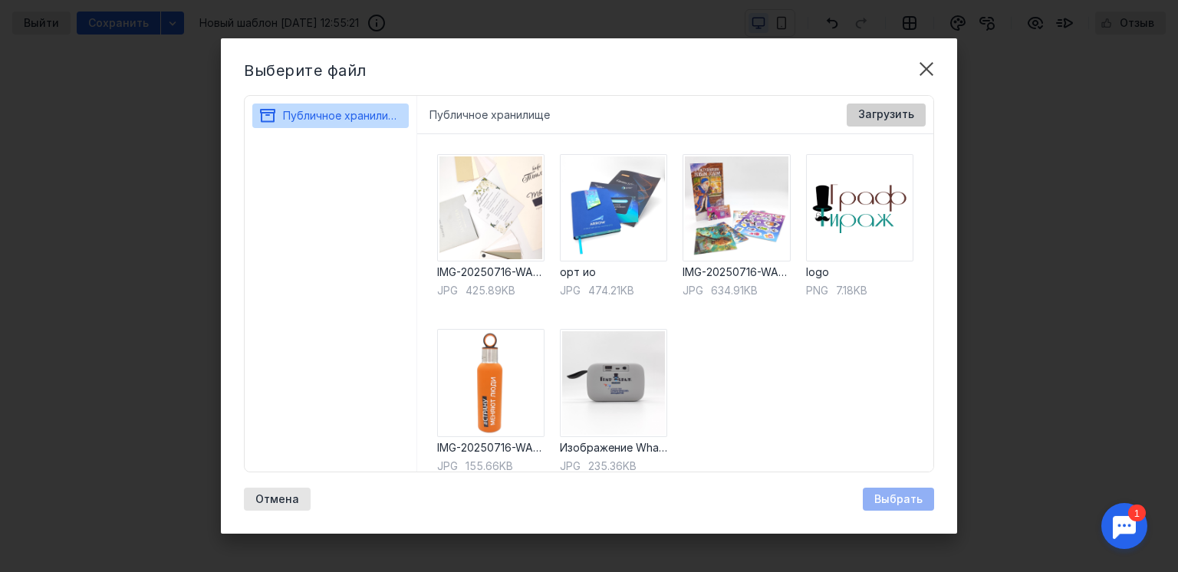
click at [894, 113] on span "Загрузить" at bounding box center [886, 114] width 56 height 13
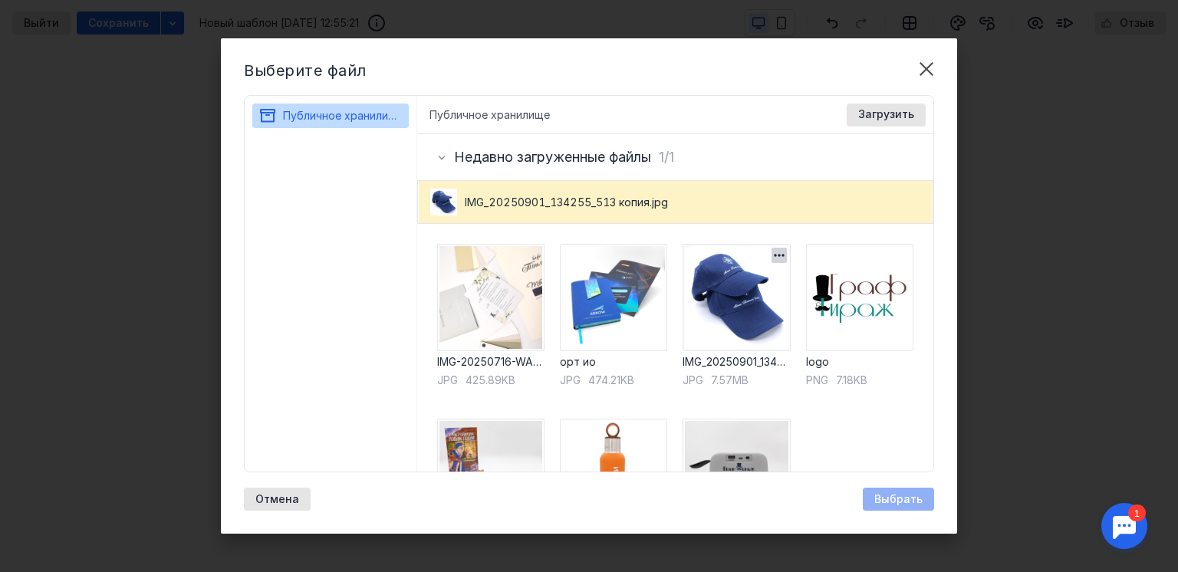
click at [733, 304] on img at bounding box center [736, 297] width 107 height 107
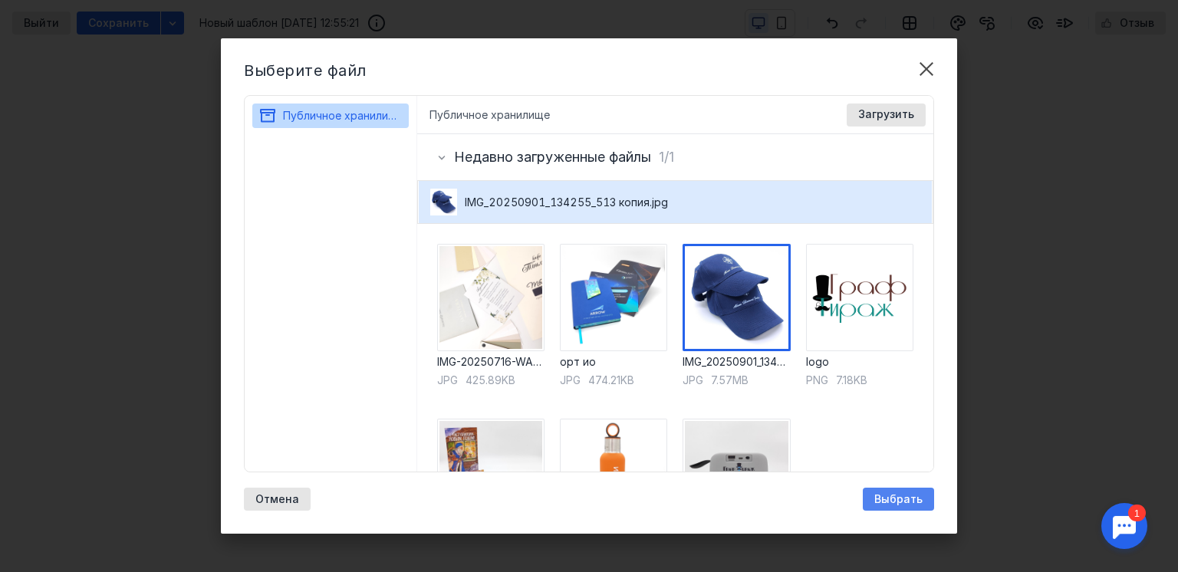
click at [902, 493] on span "Выбрать" at bounding box center [898, 499] width 48 height 13
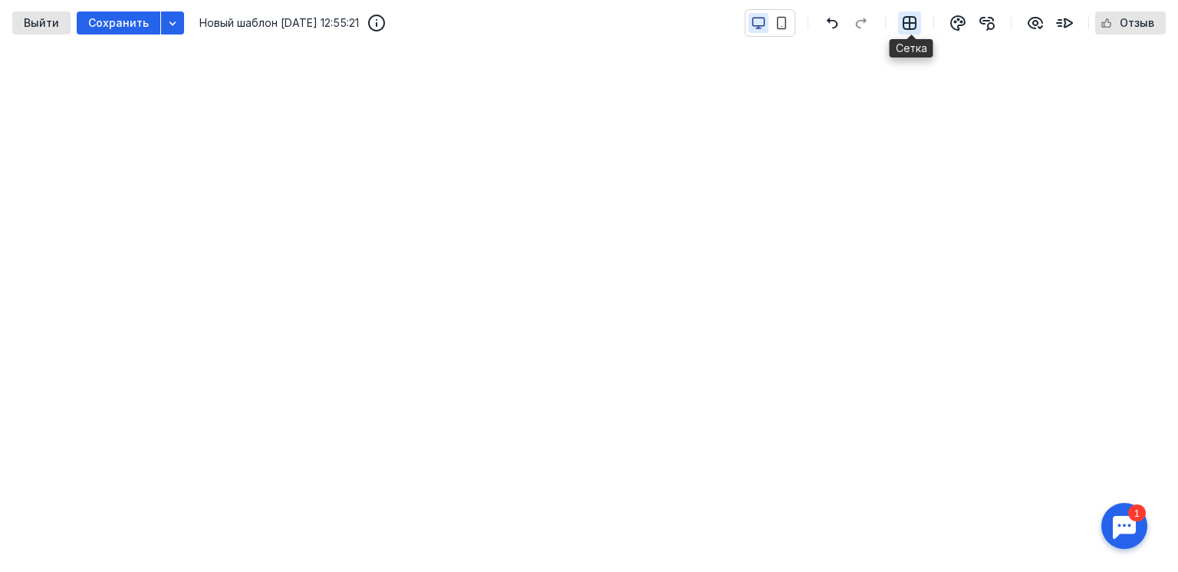
click at [910, 17] on icon "button" at bounding box center [909, 23] width 12 height 12
click at [779, 23] on icon "button" at bounding box center [782, 24] width 8 height 12
click at [765, 25] on icon "button" at bounding box center [759, 22] width 12 height 8
click at [777, 23] on icon "button" at bounding box center [782, 23] width 14 height 14
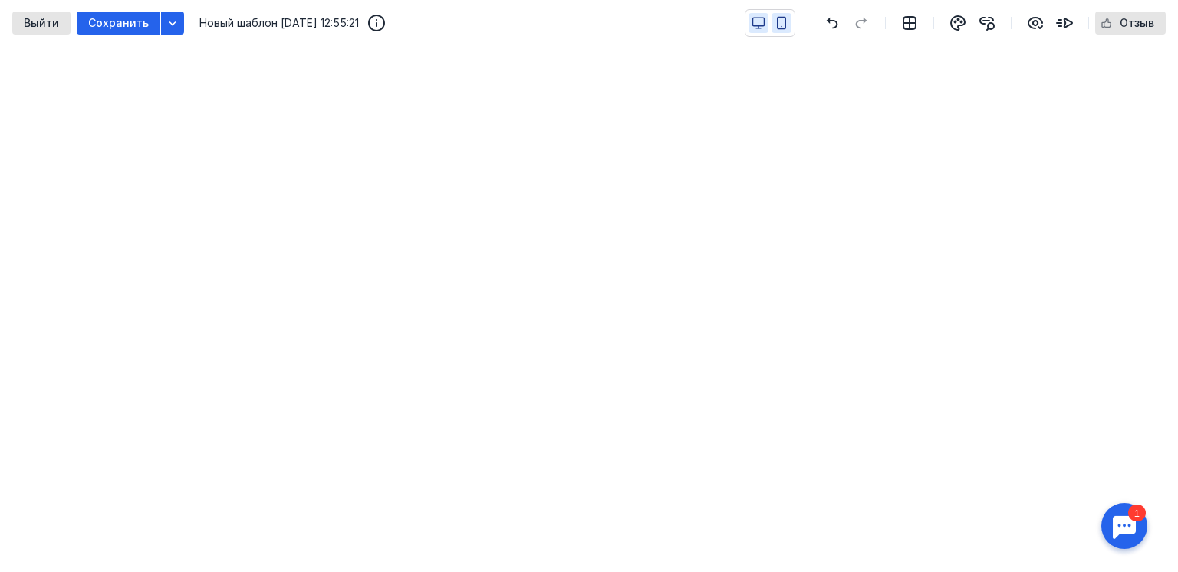
click at [765, 28] on icon "button" at bounding box center [759, 23] width 14 height 14
click at [781, 21] on icon "button" at bounding box center [782, 23] width 14 height 14
click at [757, 21] on icon "button" at bounding box center [759, 23] width 14 height 14
click at [782, 16] on icon "button" at bounding box center [782, 23] width 14 height 14
click at [764, 25] on icon "button" at bounding box center [759, 23] width 14 height 14
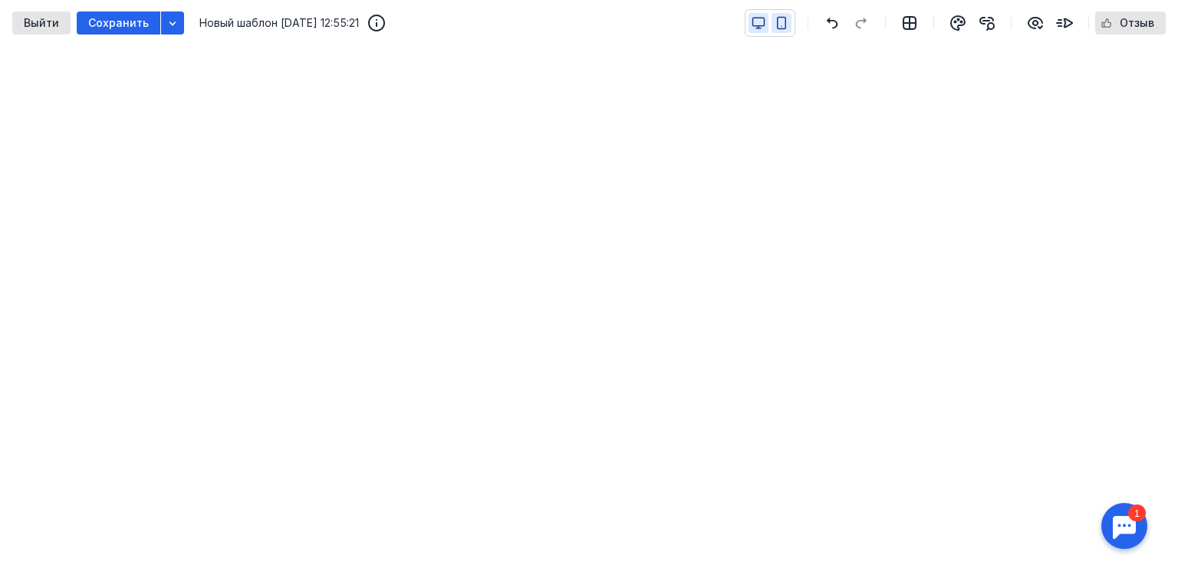
click at [786, 21] on icon "button" at bounding box center [782, 24] width 8 height 12
click at [1028, 24] on icon "button" at bounding box center [1035, 23] width 18 height 18
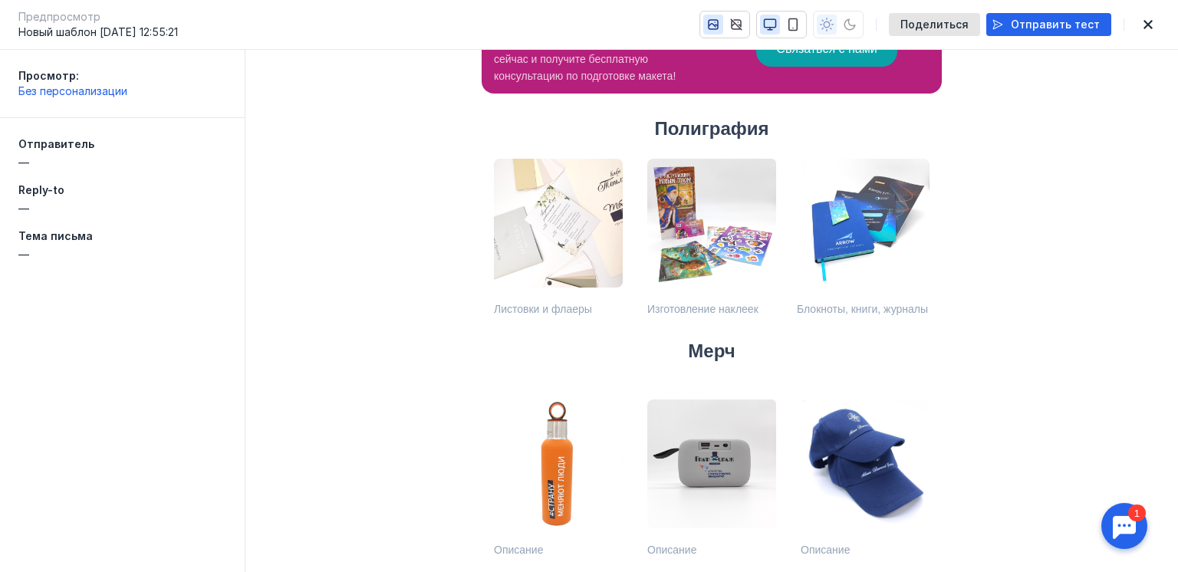
scroll to position [663, 0]
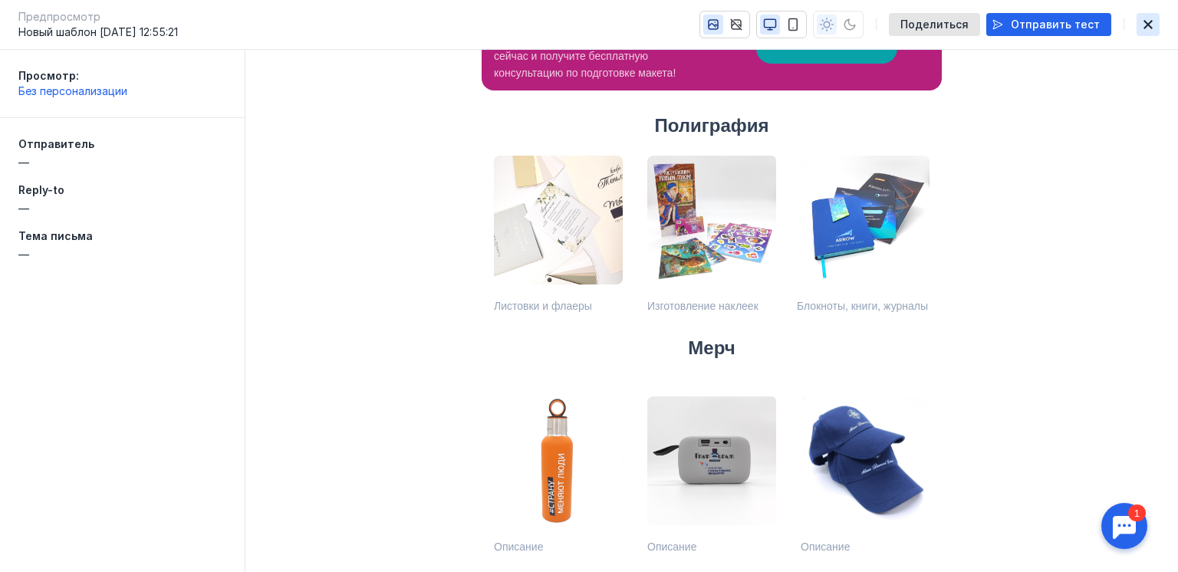
click at [1147, 22] on icon "button" at bounding box center [1148, 24] width 18 height 12
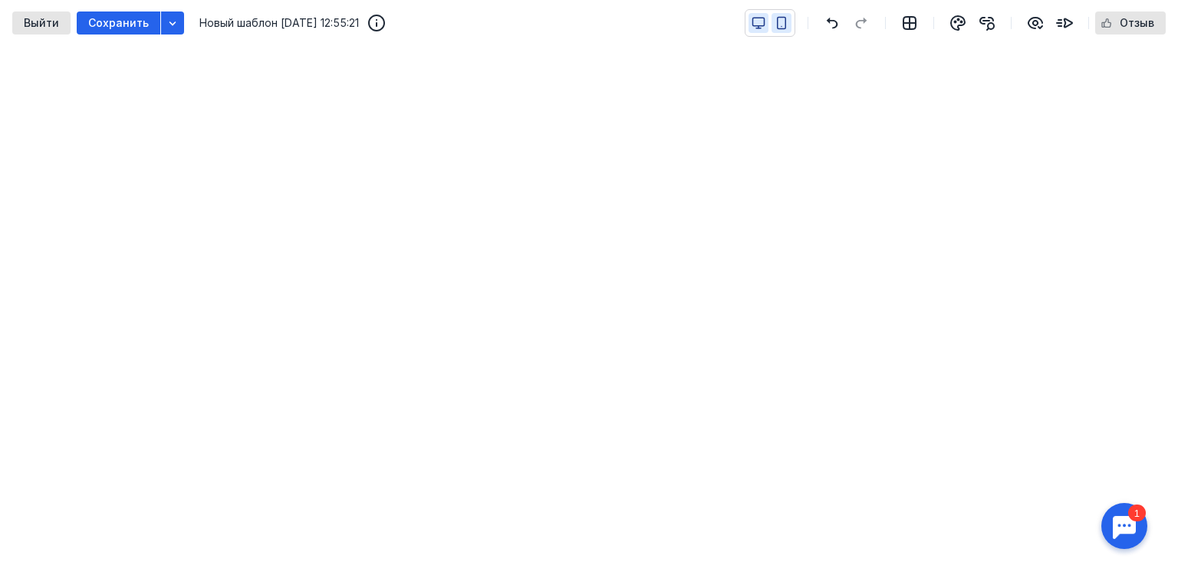
click at [758, 26] on icon "button" at bounding box center [759, 23] width 14 height 14
click at [780, 25] on icon "button" at bounding box center [782, 23] width 14 height 14
click at [760, 25] on icon "button" at bounding box center [759, 22] width 12 height 8
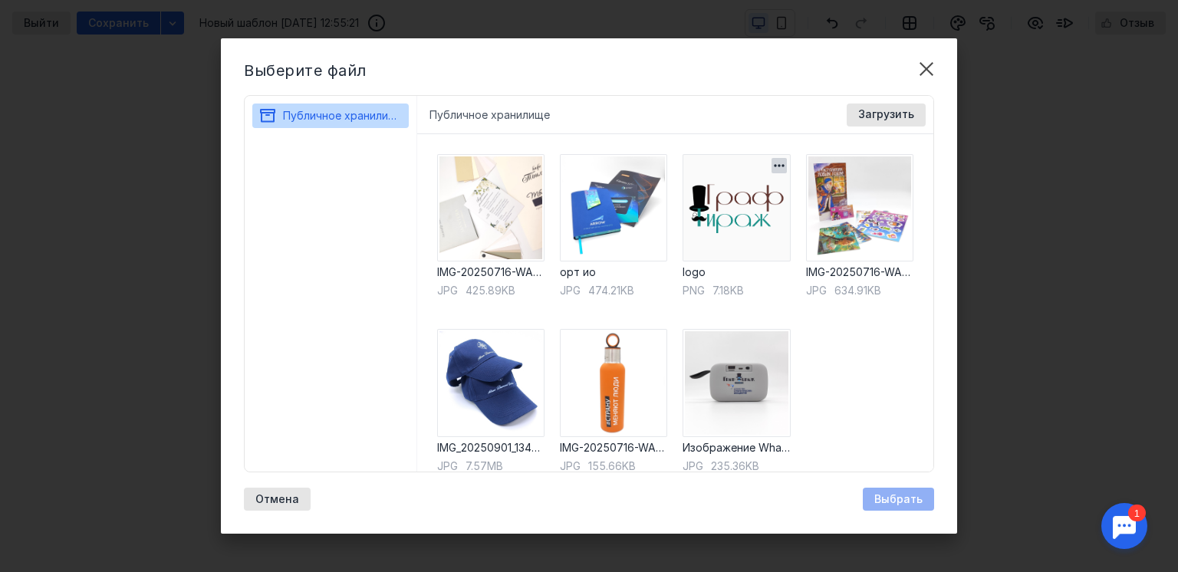
click at [733, 215] on img at bounding box center [736, 207] width 107 height 107
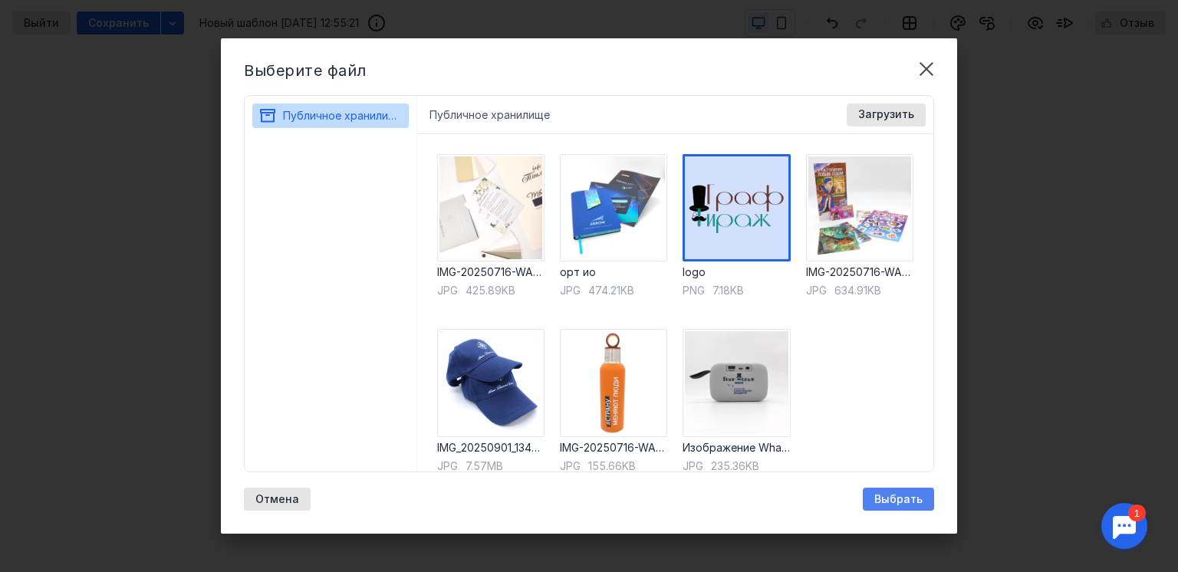
click at [906, 500] on span "Выбрать" at bounding box center [898, 499] width 48 height 13
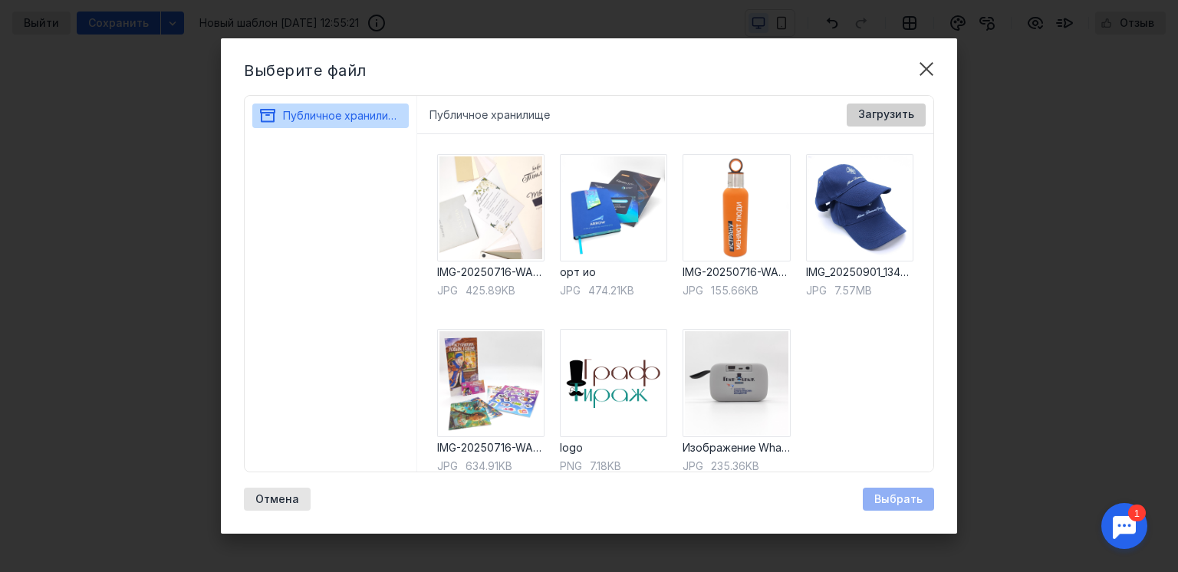
click at [871, 108] on span "Загрузить" at bounding box center [886, 114] width 56 height 13
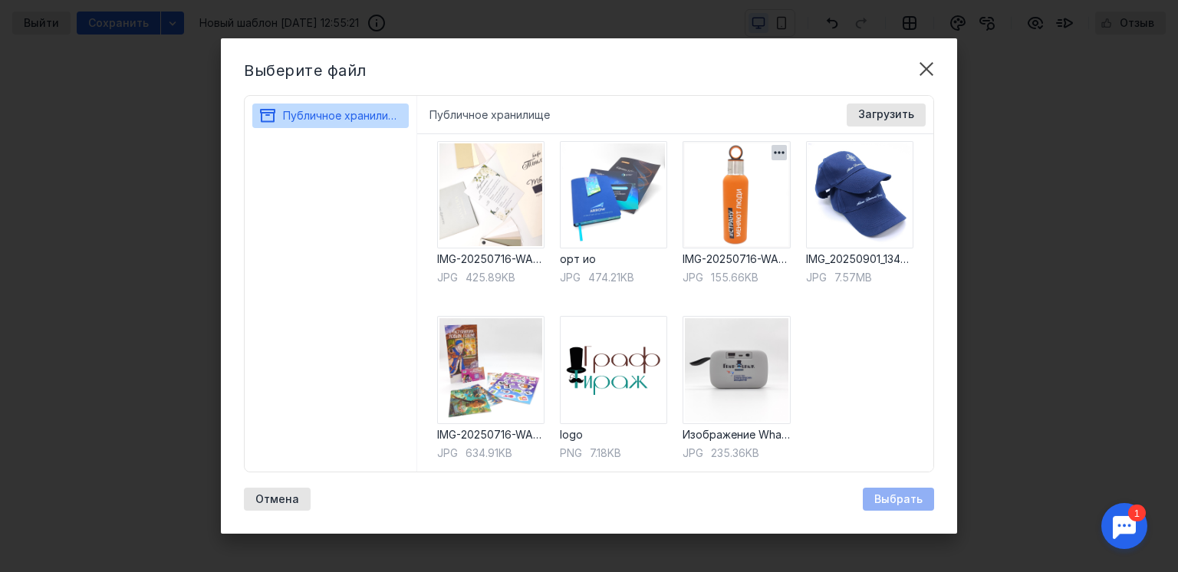
scroll to position [17, 0]
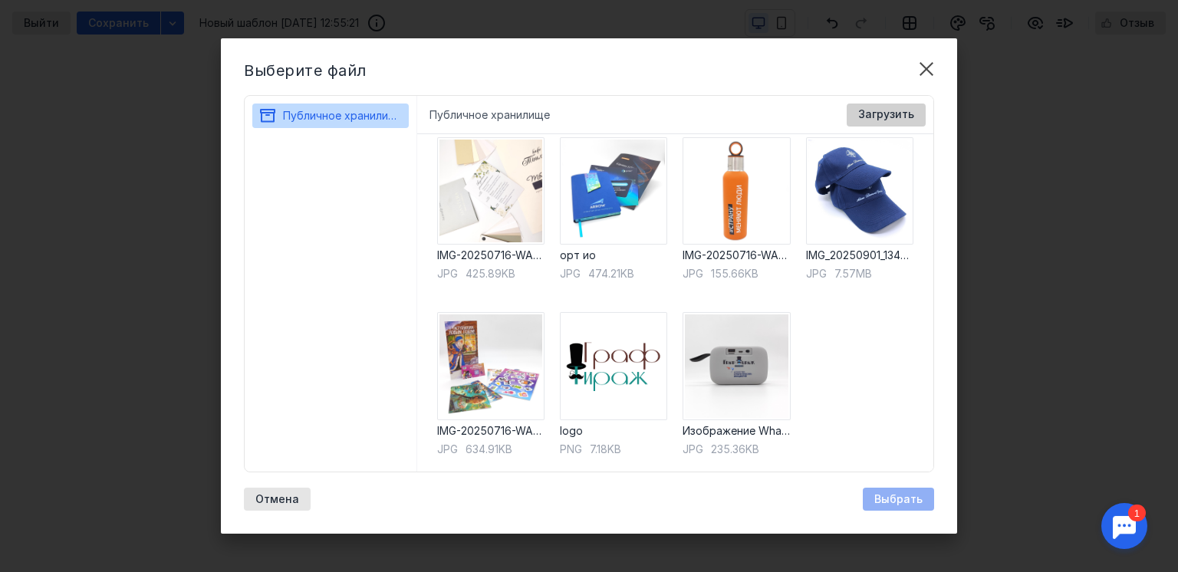
click at [877, 110] on span "Загрузить" at bounding box center [886, 114] width 56 height 13
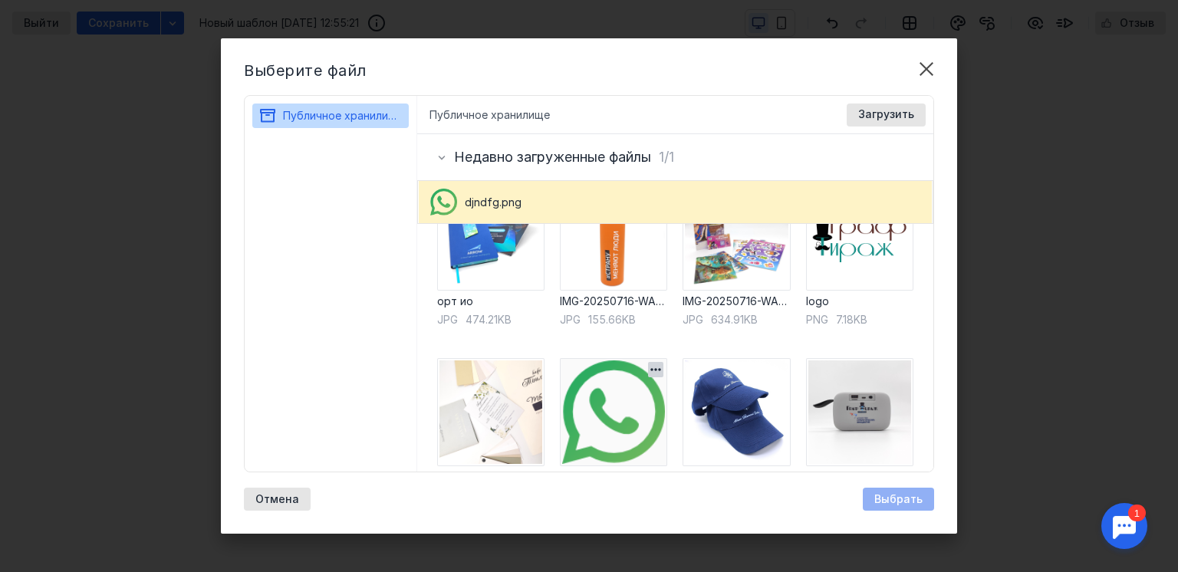
scroll to position [107, 0]
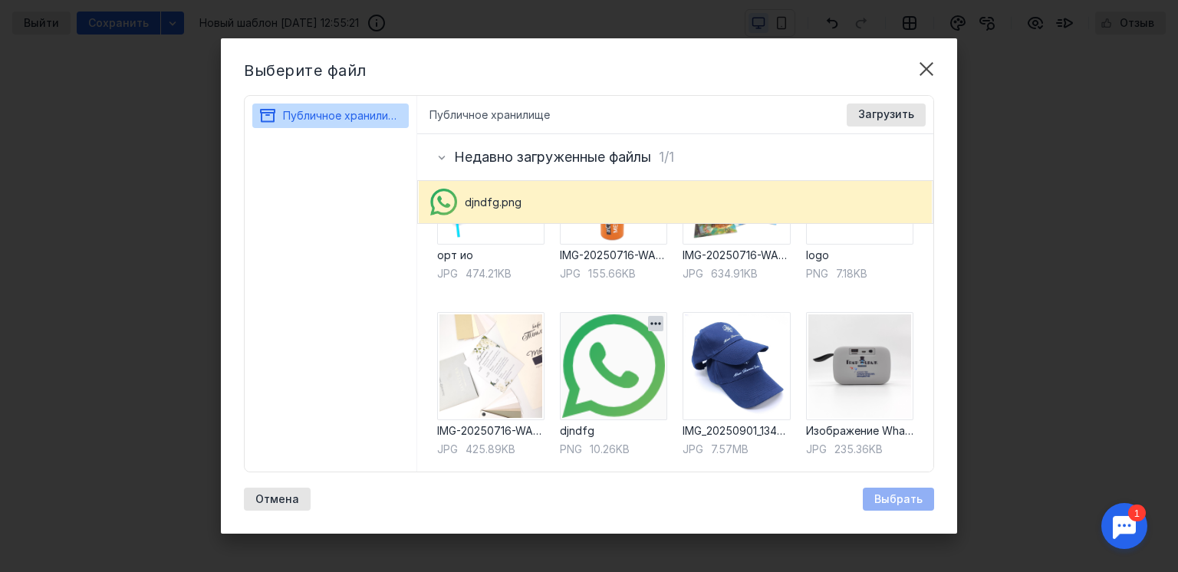
click at [617, 383] on img at bounding box center [613, 365] width 107 height 107
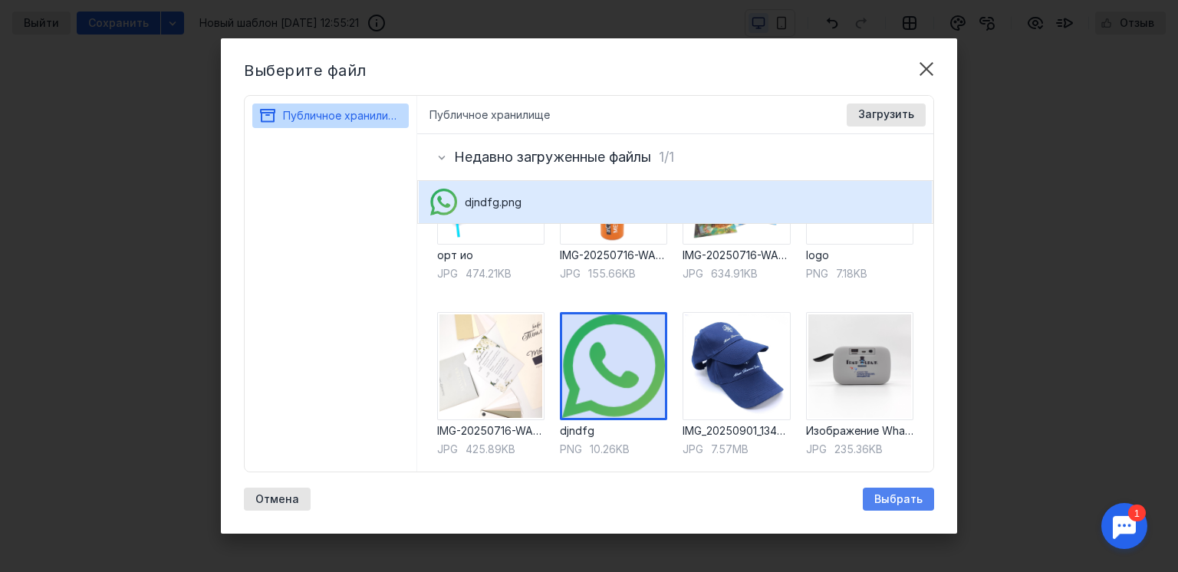
click at [917, 502] on span "Выбрать" at bounding box center [898, 499] width 48 height 13
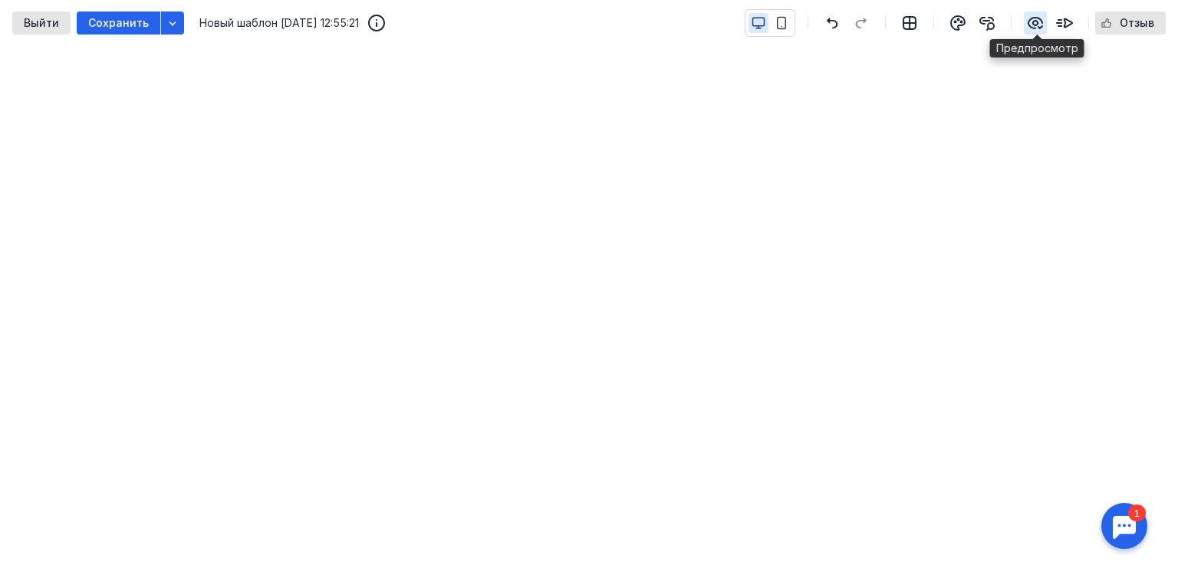
click at [1036, 25] on icon "button" at bounding box center [1035, 23] width 14 height 11
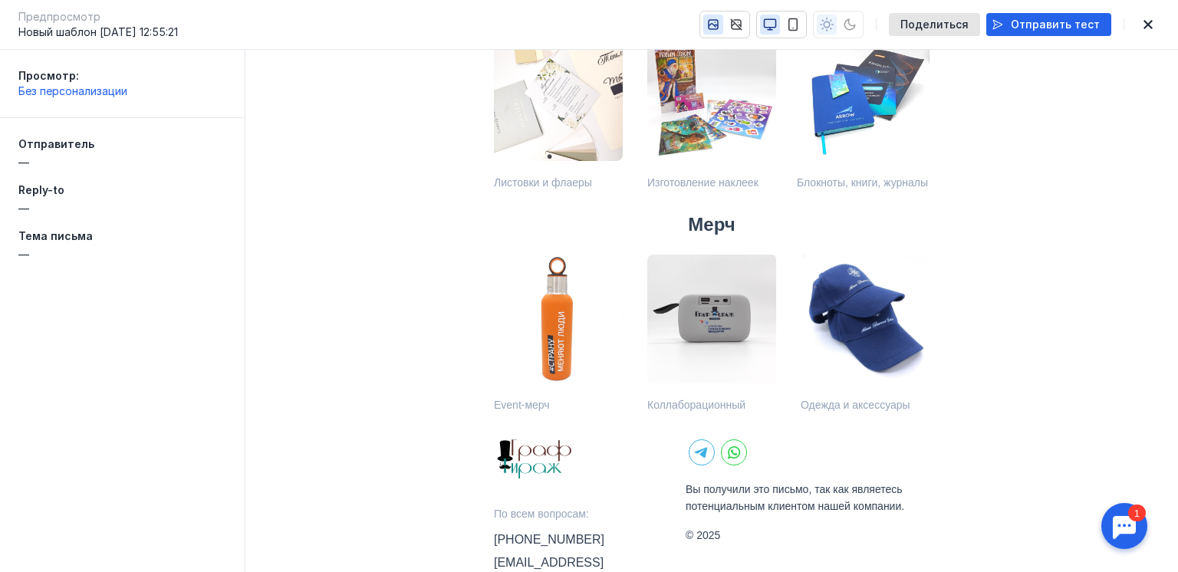
scroll to position [788, 0]
click at [727, 452] on img at bounding box center [734, 451] width 25 height 25
click at [729, 452] on img at bounding box center [734, 451] width 25 height 25
click at [701, 458] on img at bounding box center [701, 451] width 25 height 25
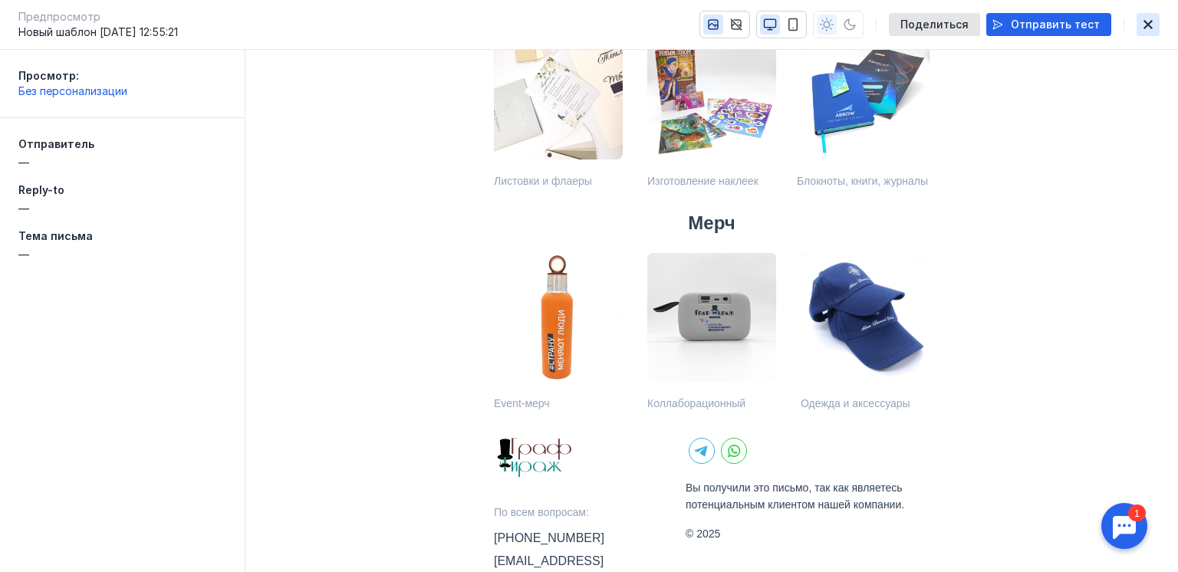
click at [1145, 23] on icon "button" at bounding box center [1148, 24] width 18 height 12
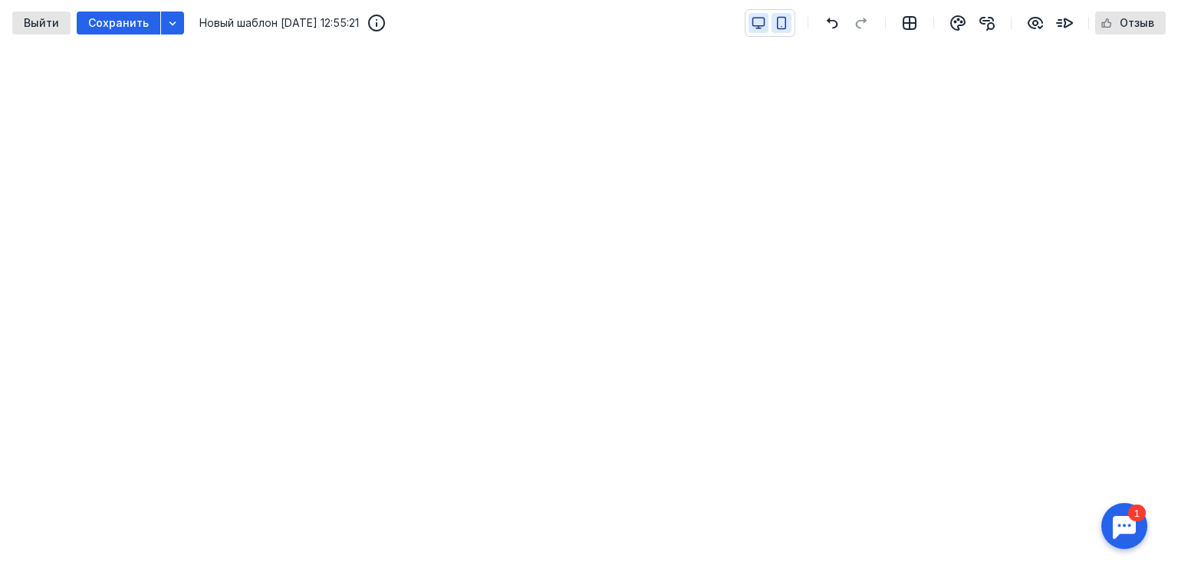
click at [781, 26] on icon "button" at bounding box center [782, 23] width 14 height 14
click at [753, 25] on icon "button" at bounding box center [759, 23] width 14 height 14
click at [775, 27] on button "button" at bounding box center [781, 23] width 20 height 20
click at [761, 16] on icon "button" at bounding box center [759, 23] width 14 height 14
click at [782, 18] on icon "button" at bounding box center [782, 23] width 14 height 14
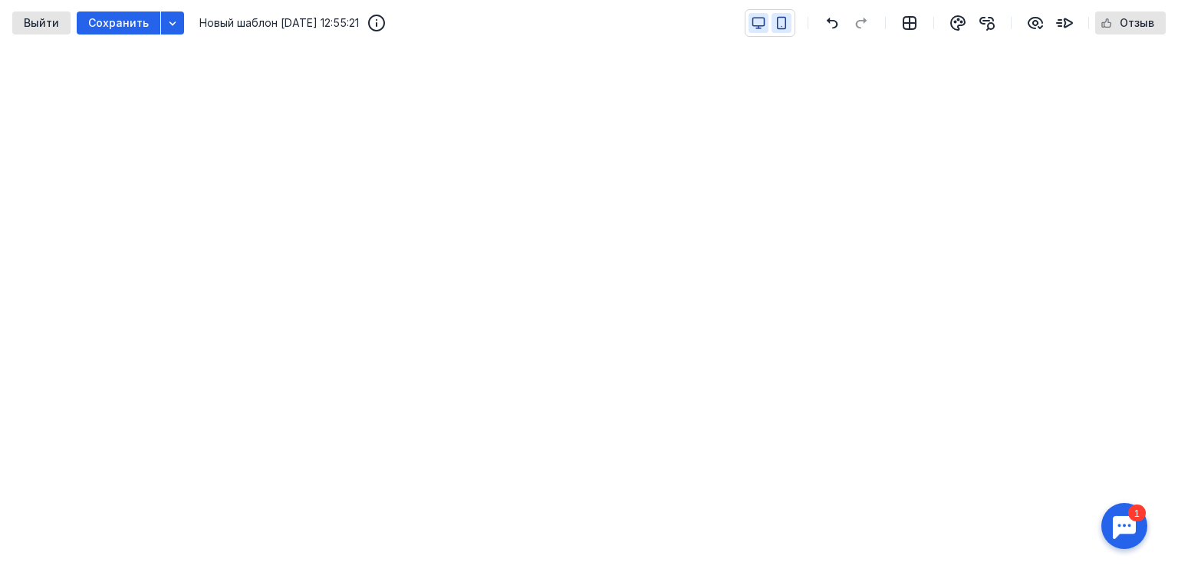
click at [755, 18] on icon "button" at bounding box center [759, 23] width 14 height 14
click at [838, 21] on icon "button" at bounding box center [832, 23] width 18 height 12
click at [906, 21] on icon "button" at bounding box center [909, 23] width 12 height 12
click at [919, 24] on icon "button" at bounding box center [909, 23] width 18 height 18
click at [782, 21] on icon "button" at bounding box center [782, 23] width 14 height 14
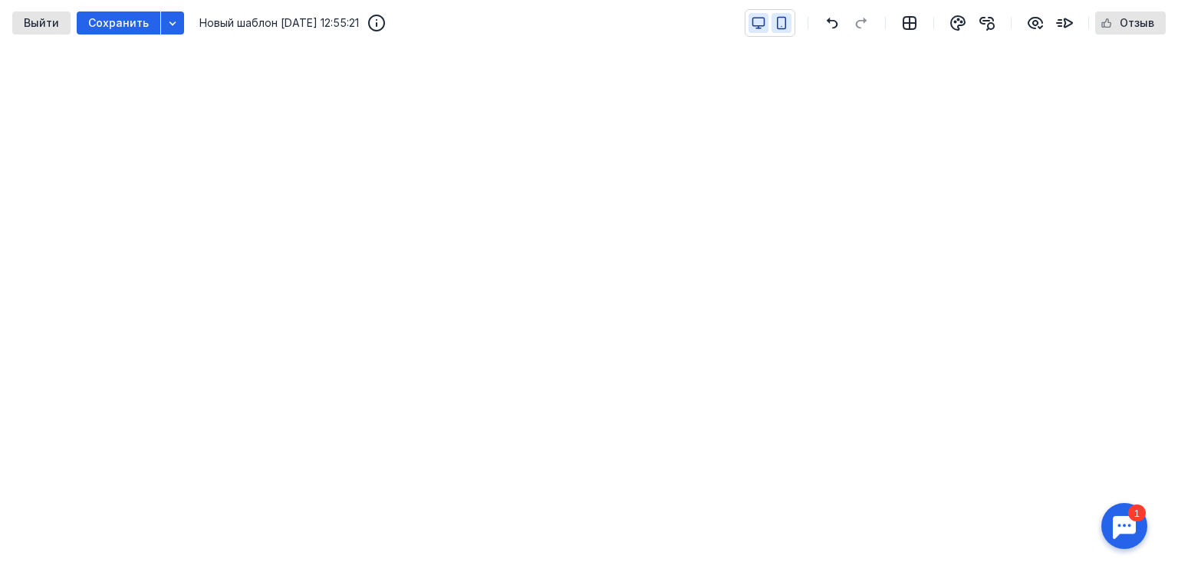
click at [758, 26] on icon "button" at bounding box center [759, 23] width 14 height 14
click at [1035, 19] on icon "button" at bounding box center [1035, 23] width 18 height 18
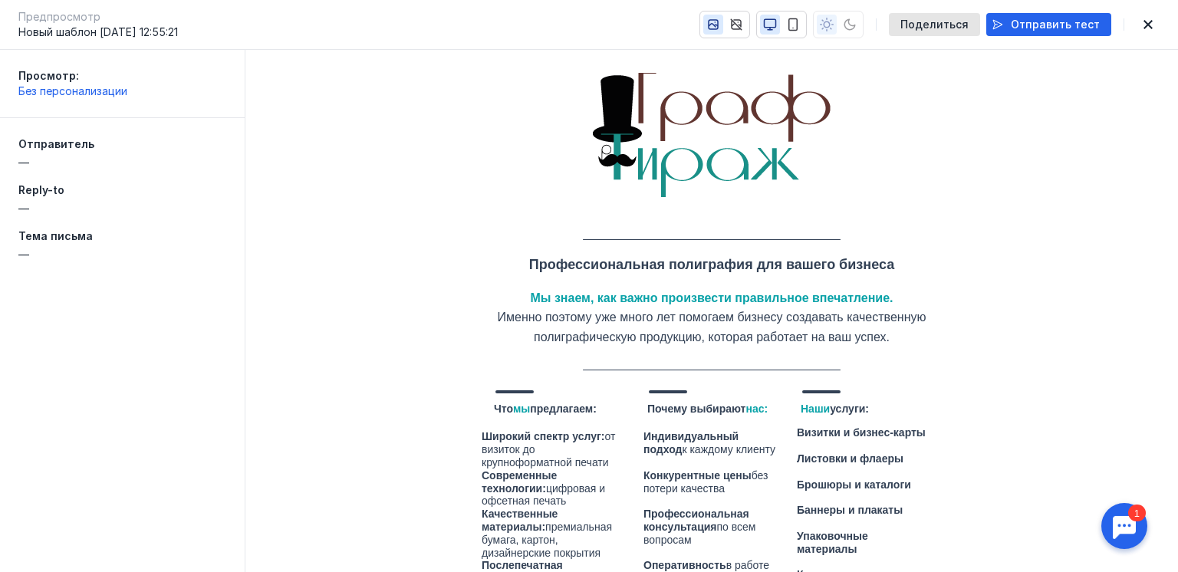
scroll to position [0, 0]
click at [864, 21] on div at bounding box center [838, 25] width 51 height 28
click at [860, 21] on div at bounding box center [838, 25] width 51 height 28
click at [798, 21] on icon "button" at bounding box center [793, 25] width 8 height 12
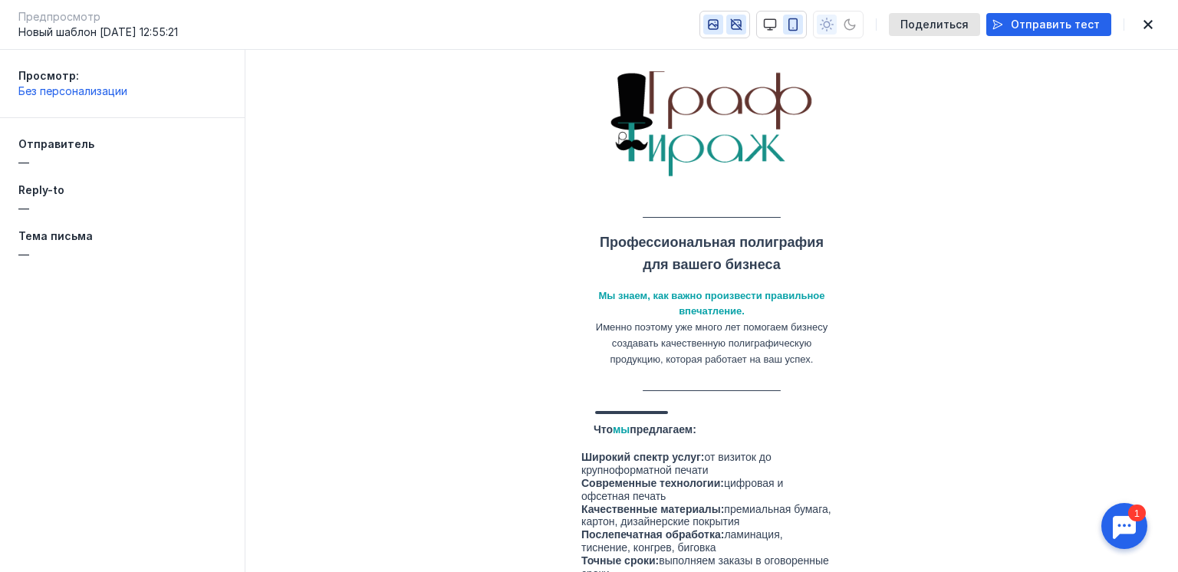
click at [743, 21] on icon "button" at bounding box center [736, 25] width 14 height 14
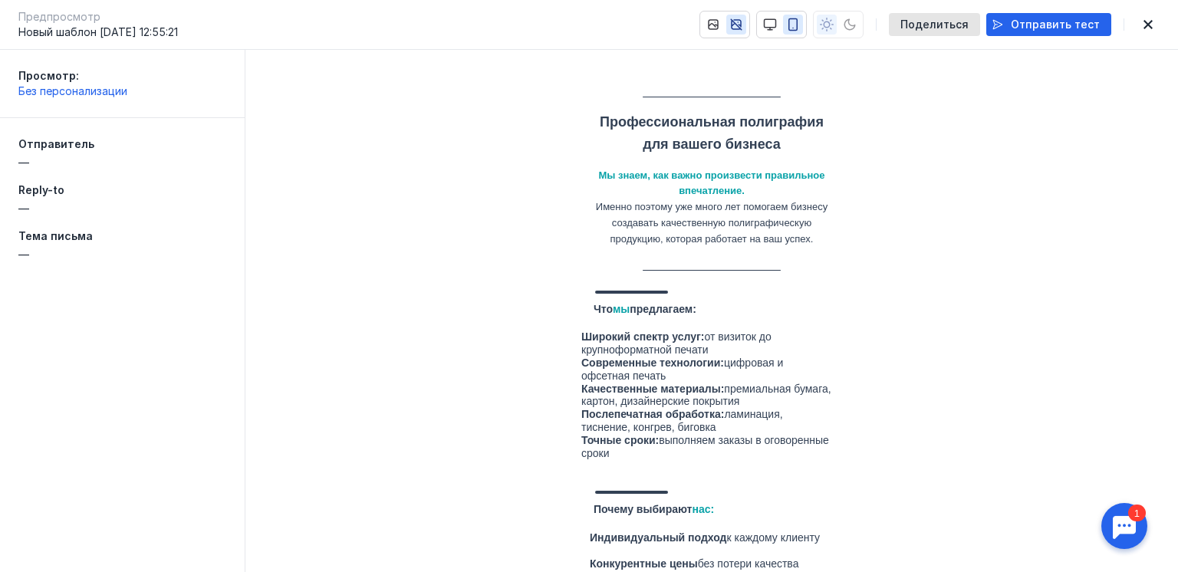
click at [743, 21] on icon "button" at bounding box center [736, 25] width 14 height 14
click at [718, 25] on icon "button" at bounding box center [713, 24] width 9 height 9
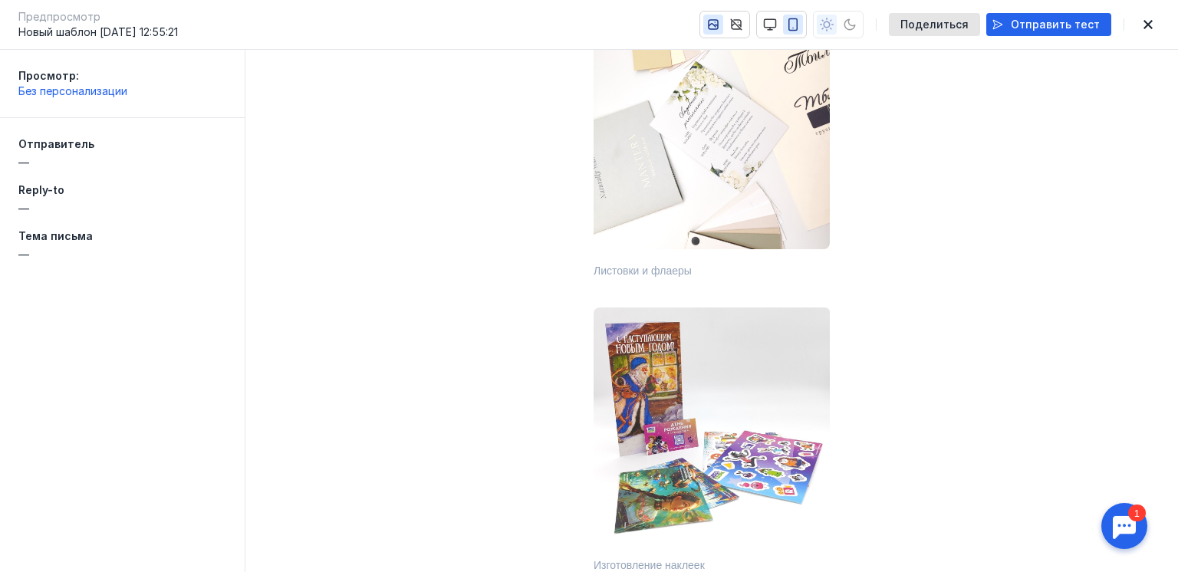
scroll to position [1043, 0]
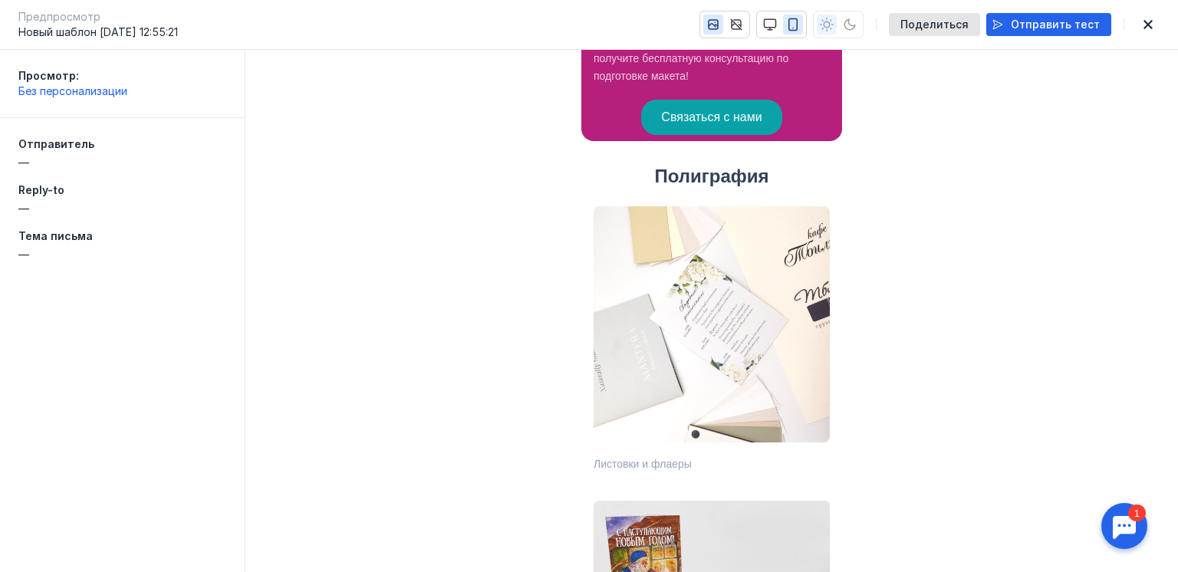
click at [709, 123] on span "Связаться с нами" at bounding box center [711, 116] width 100 height 13
click at [1144, 20] on icon "button" at bounding box center [1148, 24] width 18 height 12
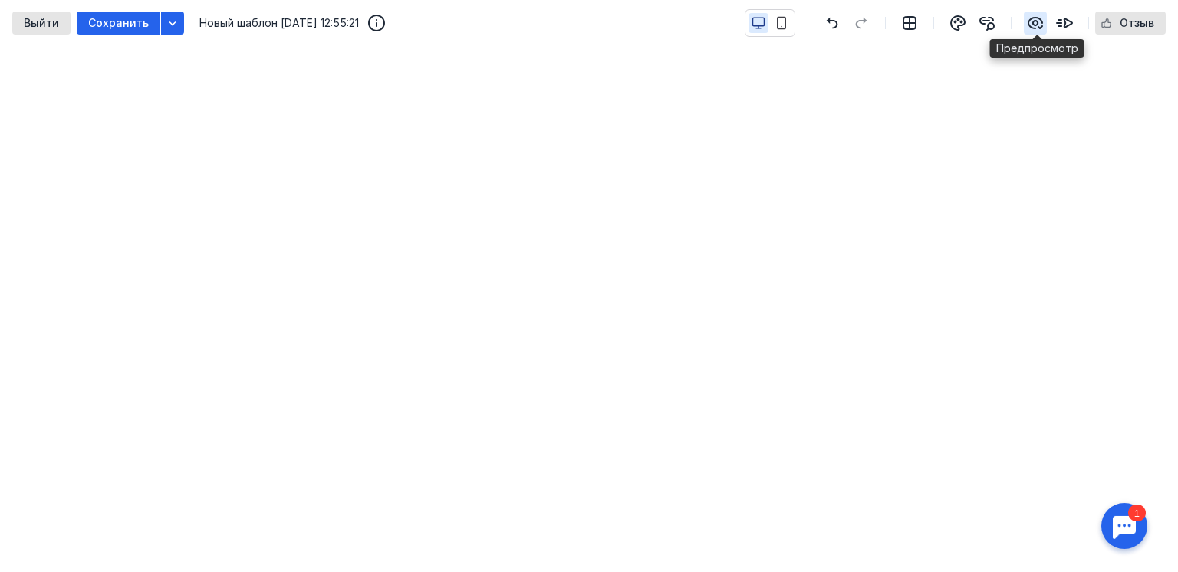
click at [1035, 25] on icon "button" at bounding box center [1035, 23] width 18 height 18
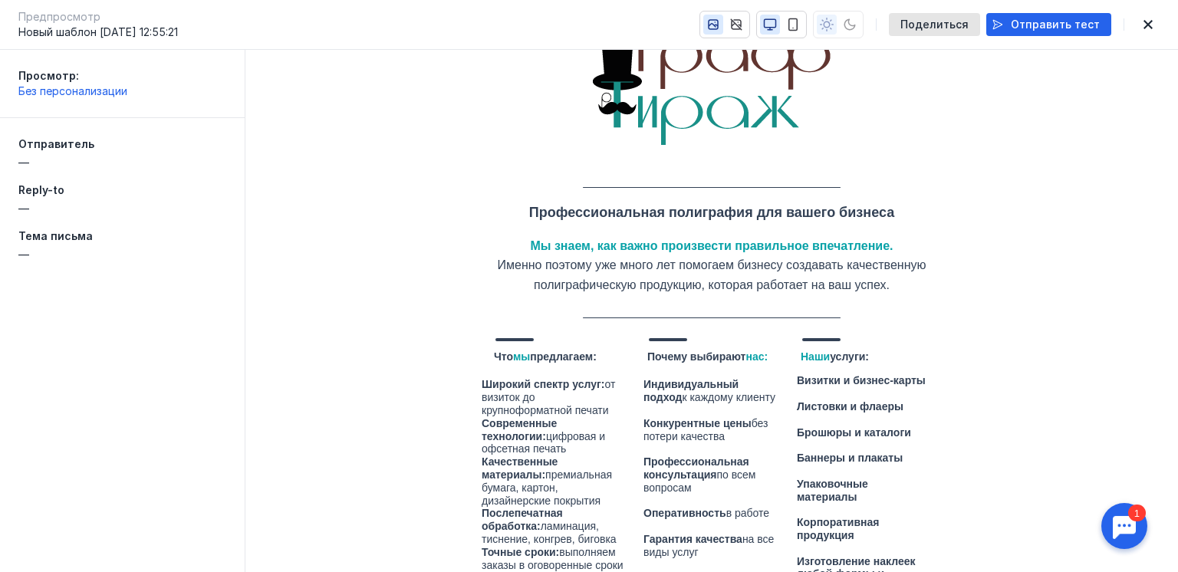
scroll to position [184, 0]
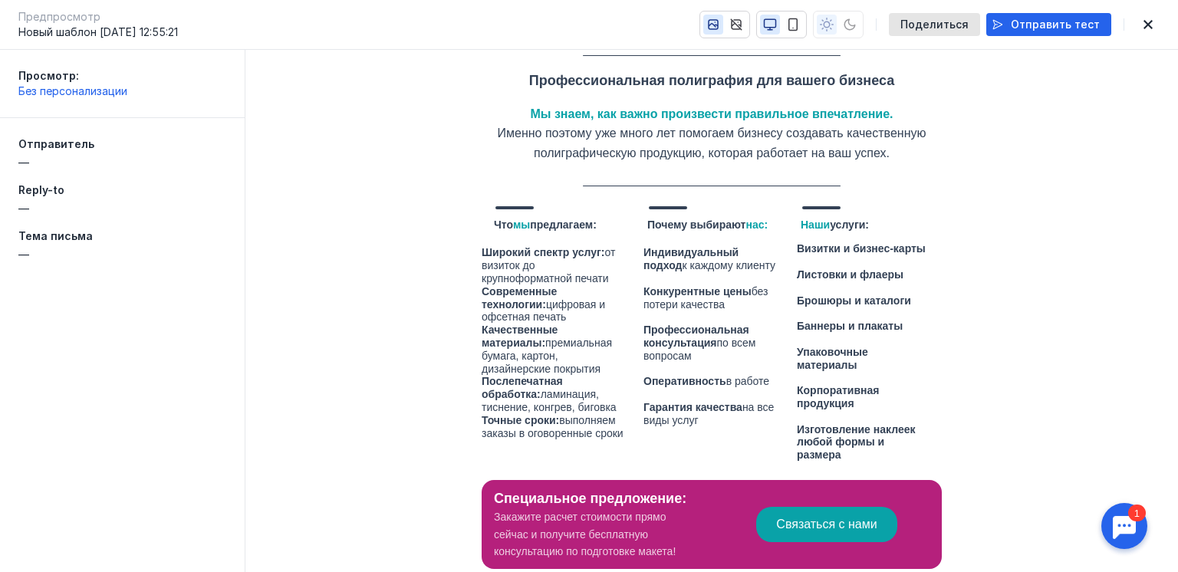
drag, startPoint x: 1143, startPoint y: 25, endPoint x: 1133, endPoint y: 27, distance: 10.2
click at [1144, 25] on icon "button" at bounding box center [1148, 24] width 18 height 12
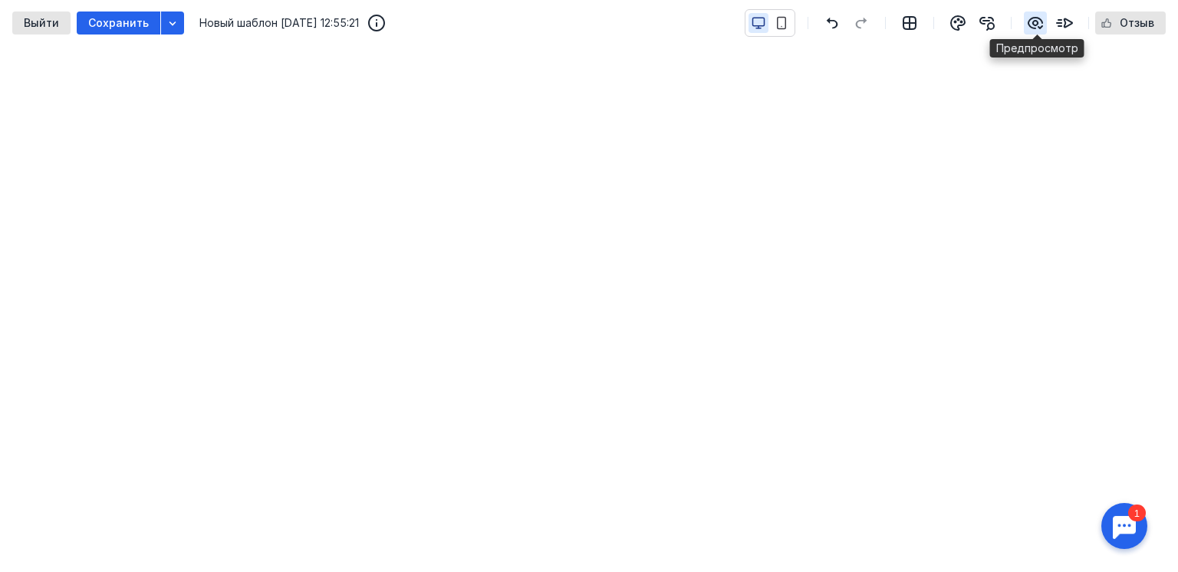
click at [1042, 19] on icon "button" at bounding box center [1035, 23] width 14 height 11
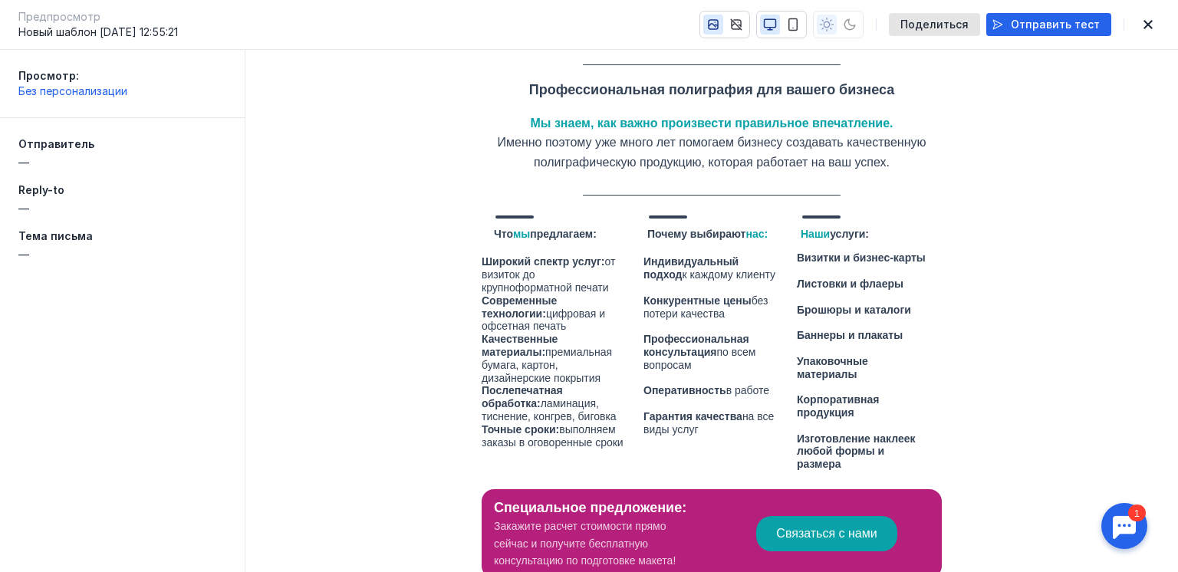
scroll to position [142, 0]
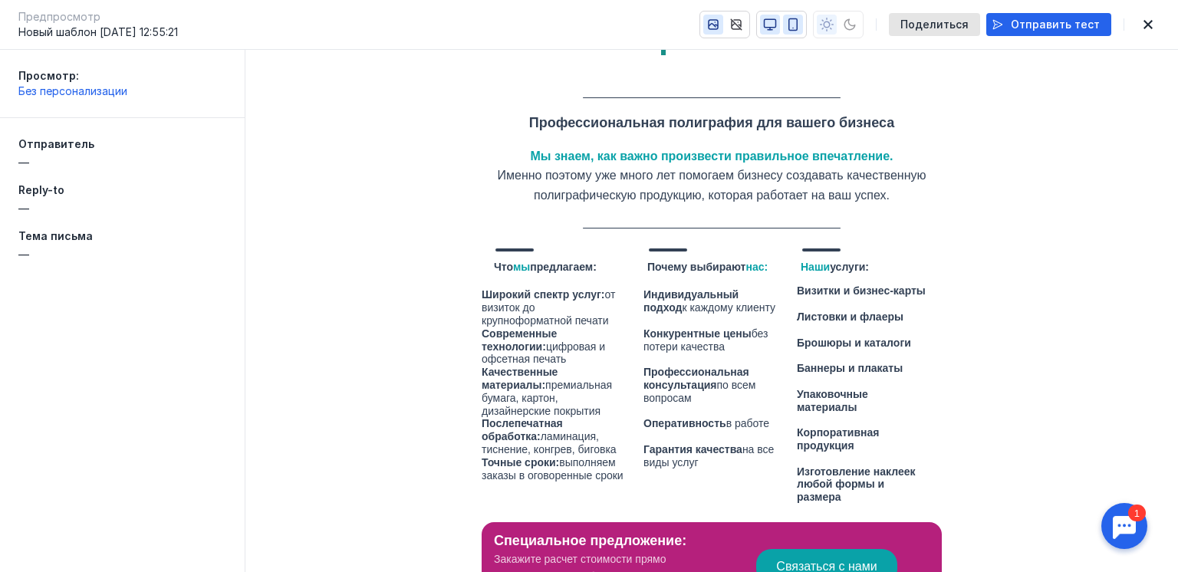
click at [800, 22] on icon "button" at bounding box center [793, 25] width 14 height 14
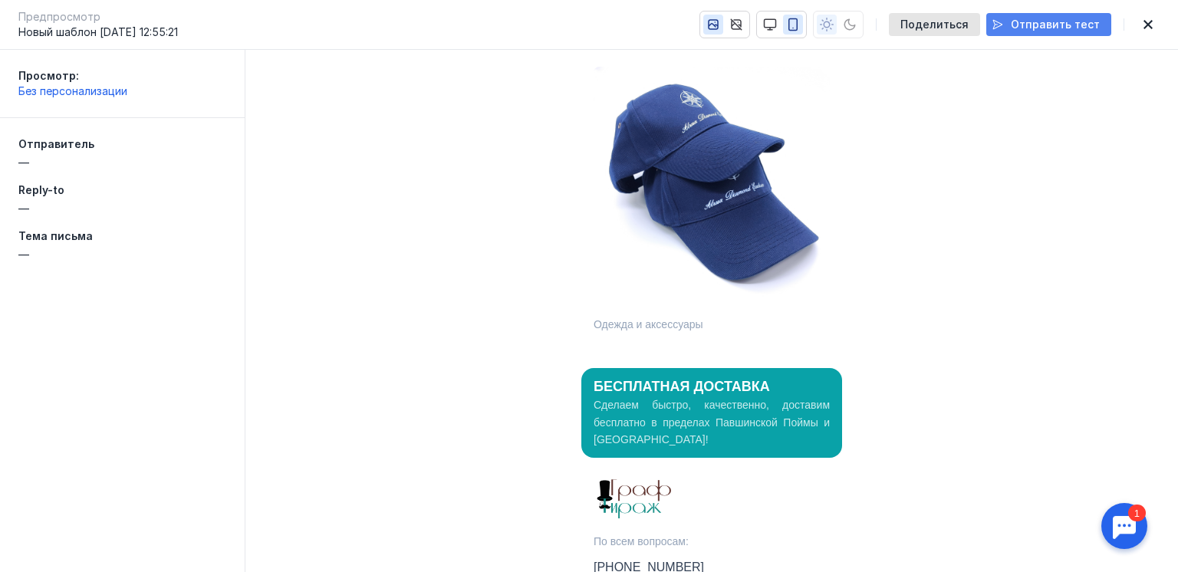
scroll to position [2491, 0]
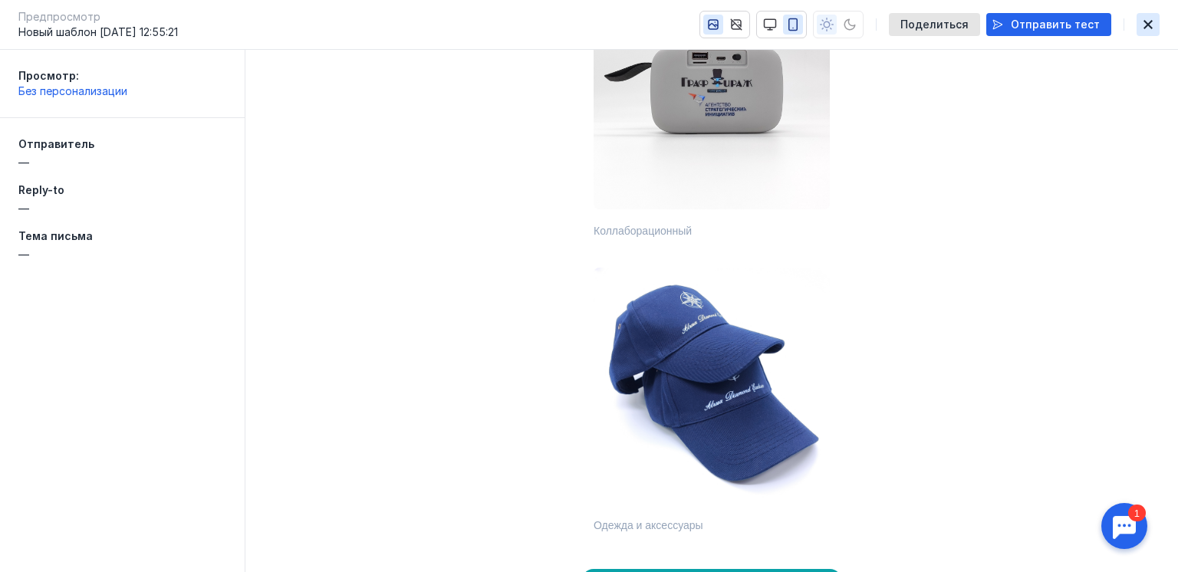
click at [1153, 21] on icon "button" at bounding box center [1148, 24] width 18 height 12
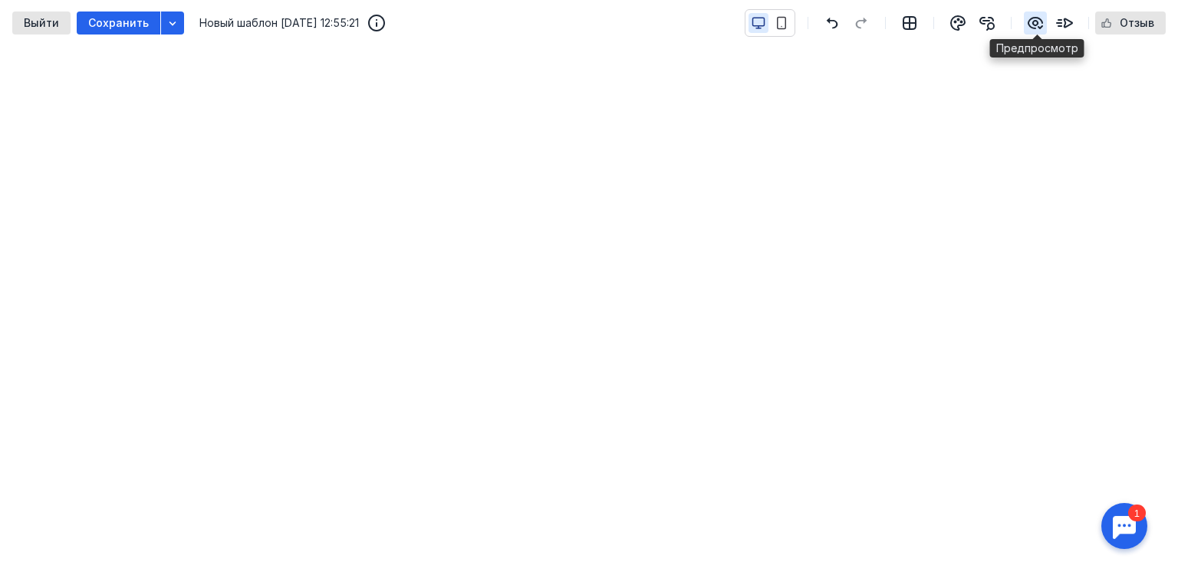
click at [1033, 21] on icon "button" at bounding box center [1035, 23] width 18 height 18
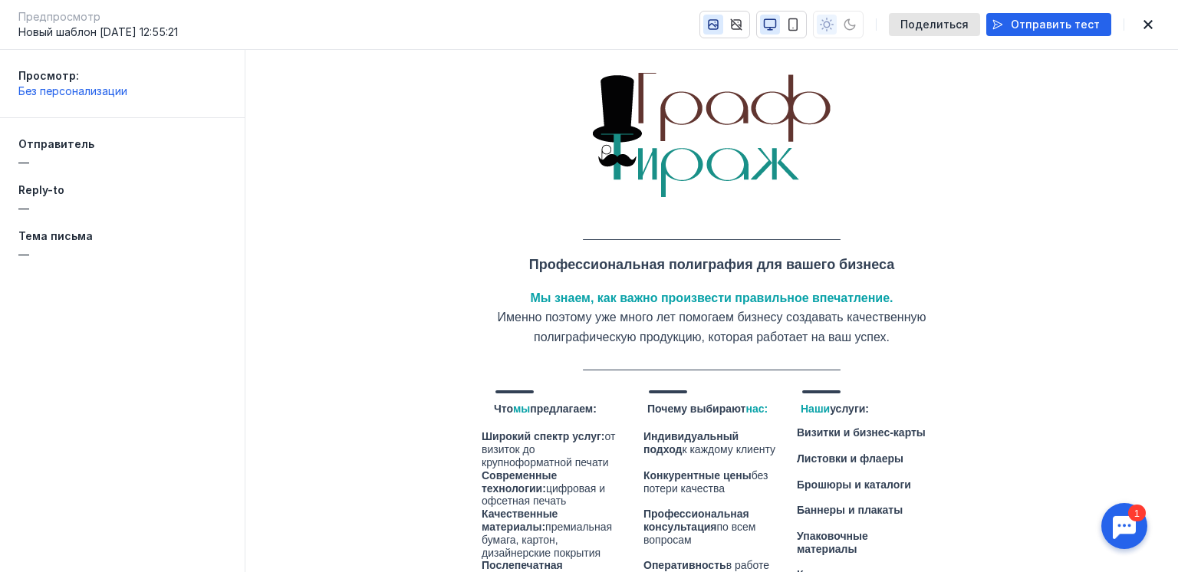
scroll to position [0, 0]
click at [1143, 23] on icon "button" at bounding box center [1148, 24] width 18 height 12
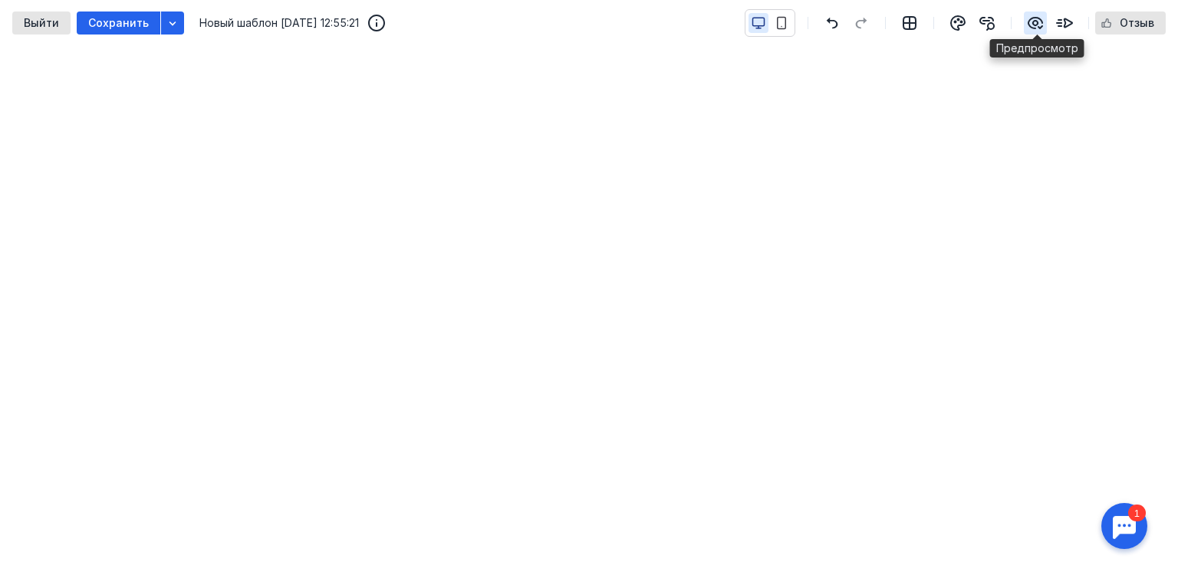
click at [1030, 18] on icon "button" at bounding box center [1035, 23] width 18 height 18
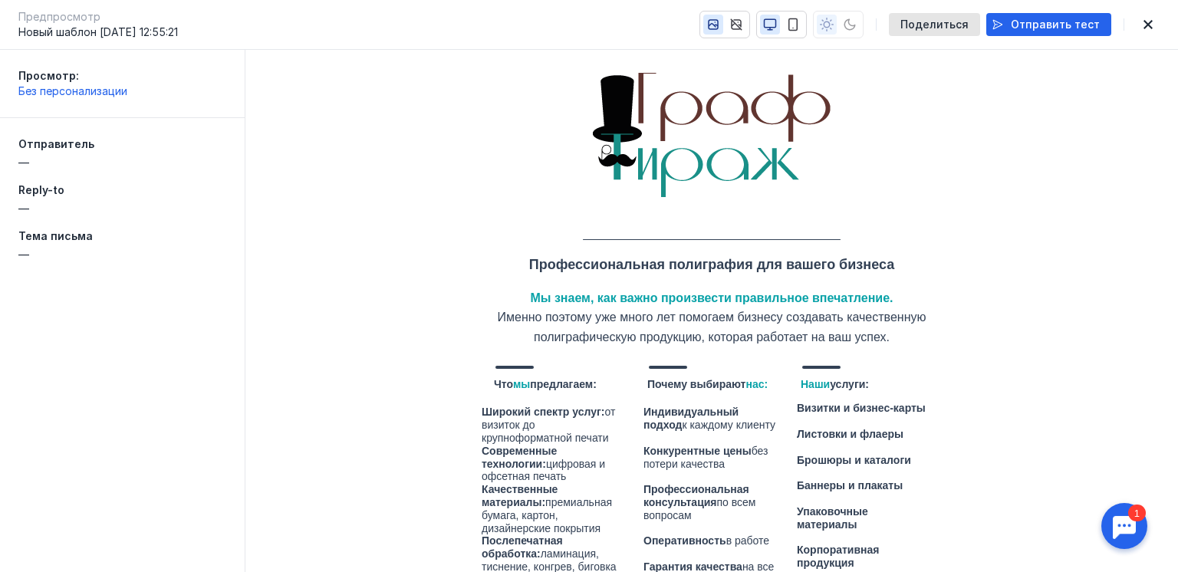
click at [1148, 28] on icon "button" at bounding box center [1148, 24] width 18 height 12
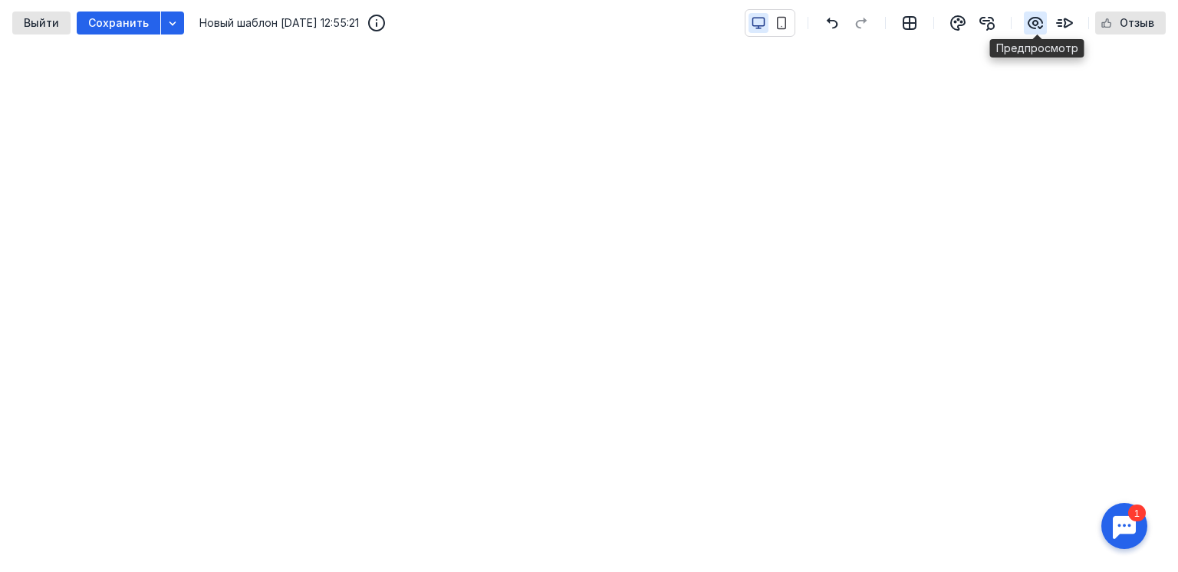
click at [1029, 21] on icon "button" at bounding box center [1035, 23] width 14 height 11
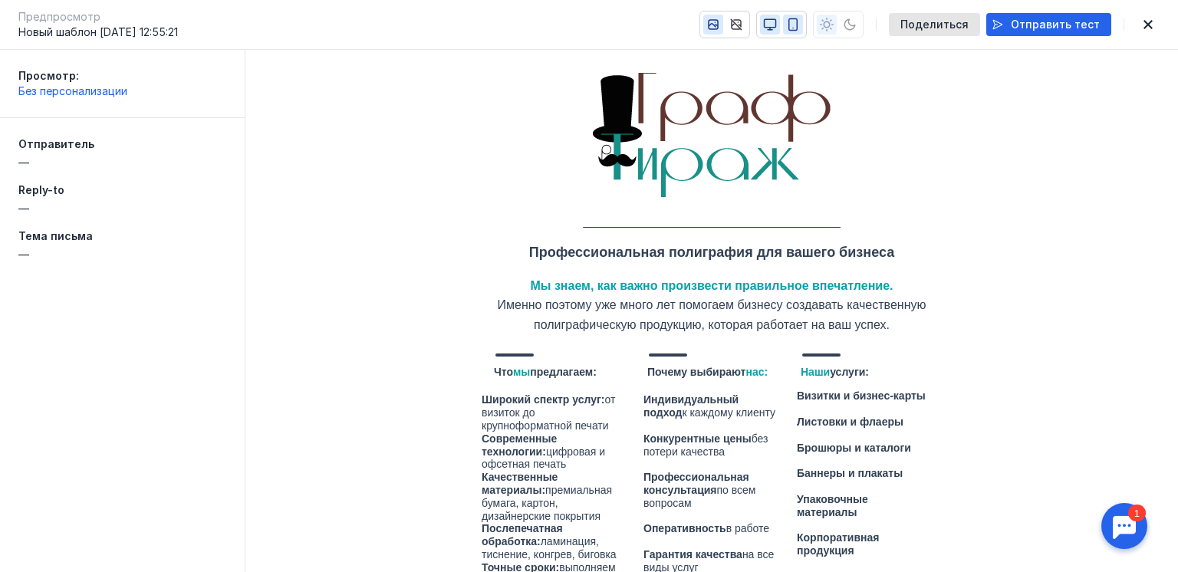
click at [800, 25] on icon "button" at bounding box center [793, 25] width 14 height 14
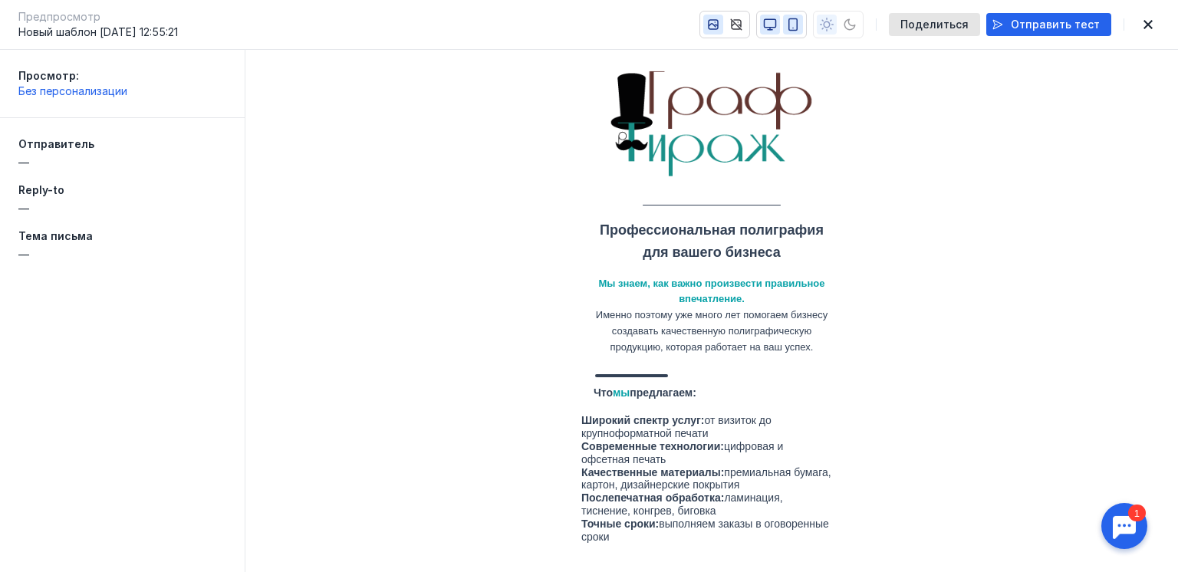
click at [777, 20] on icon "button" at bounding box center [770, 25] width 14 height 14
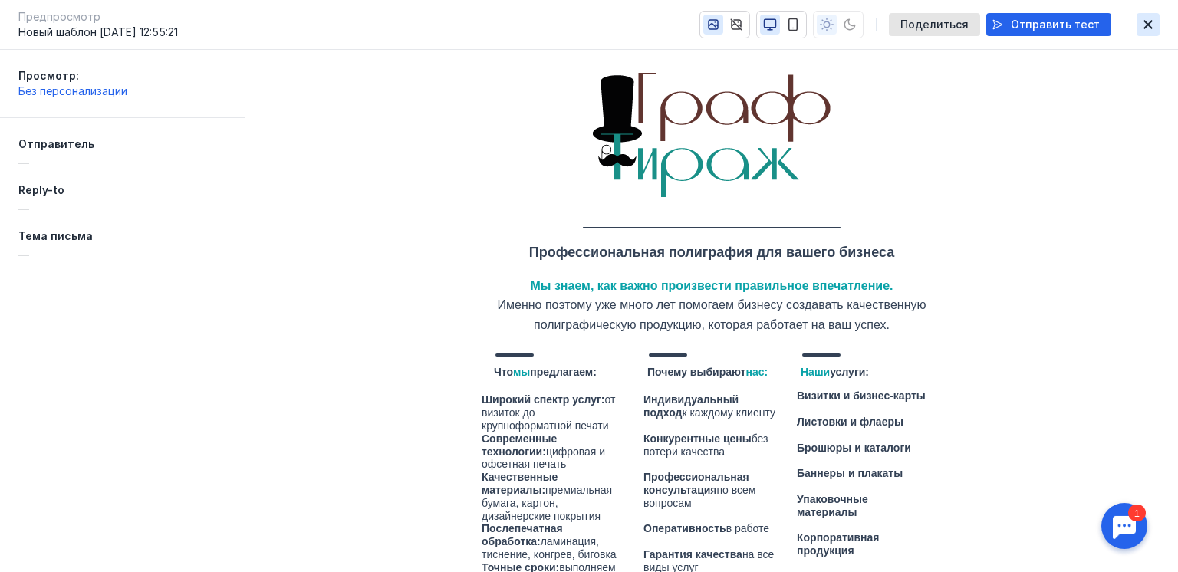
click at [1148, 20] on icon "button" at bounding box center [1148, 24] width 18 height 12
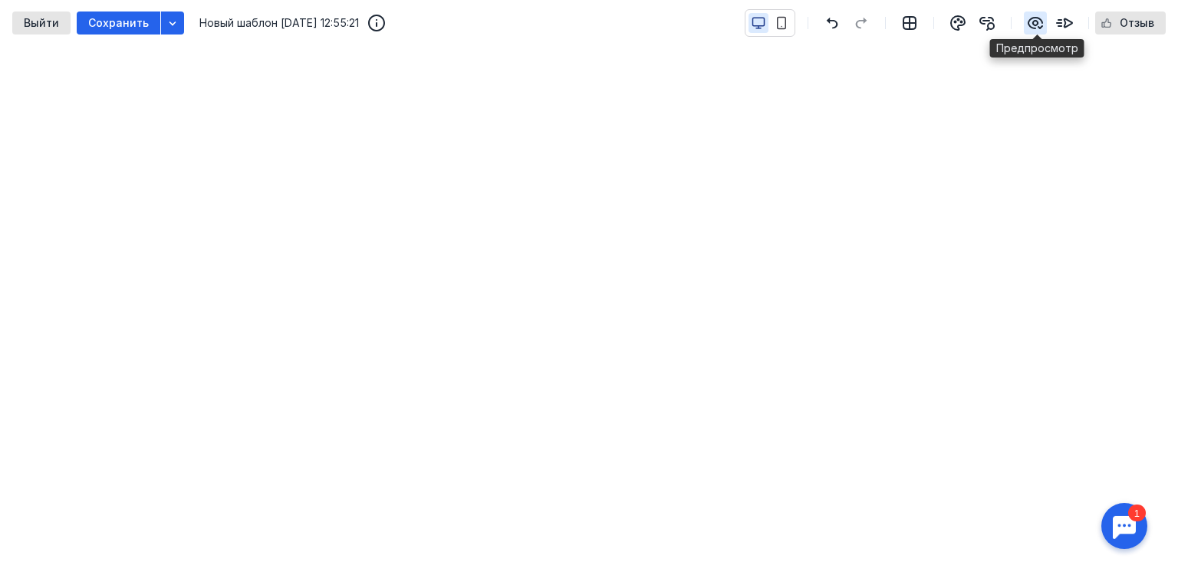
click at [1041, 21] on icon "button" at bounding box center [1035, 23] width 18 height 18
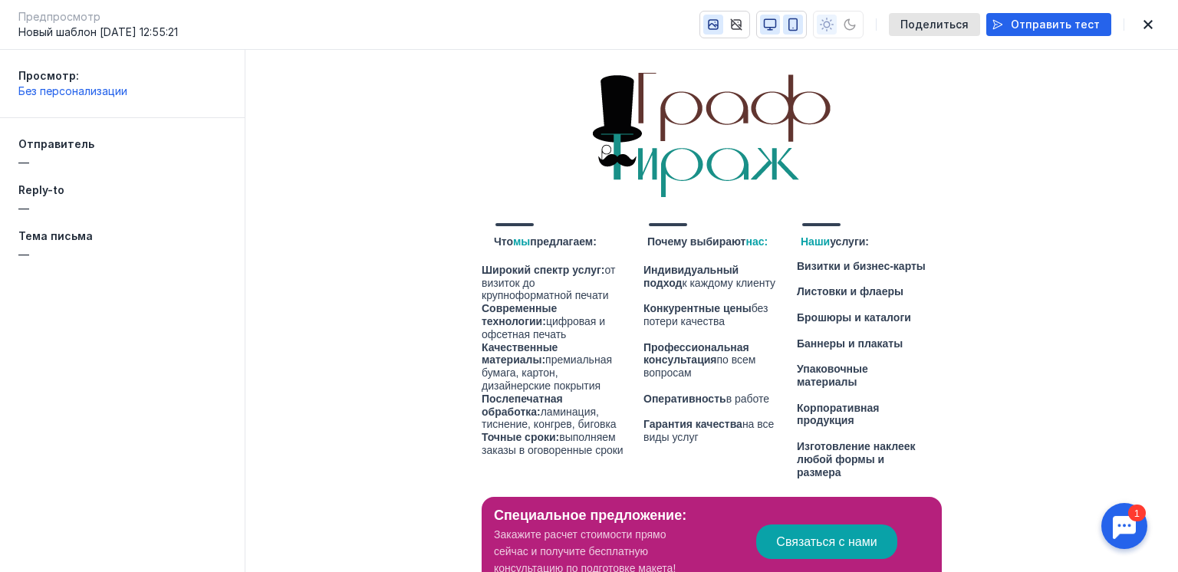
click at [798, 27] on icon "button" at bounding box center [793, 25] width 8 height 12
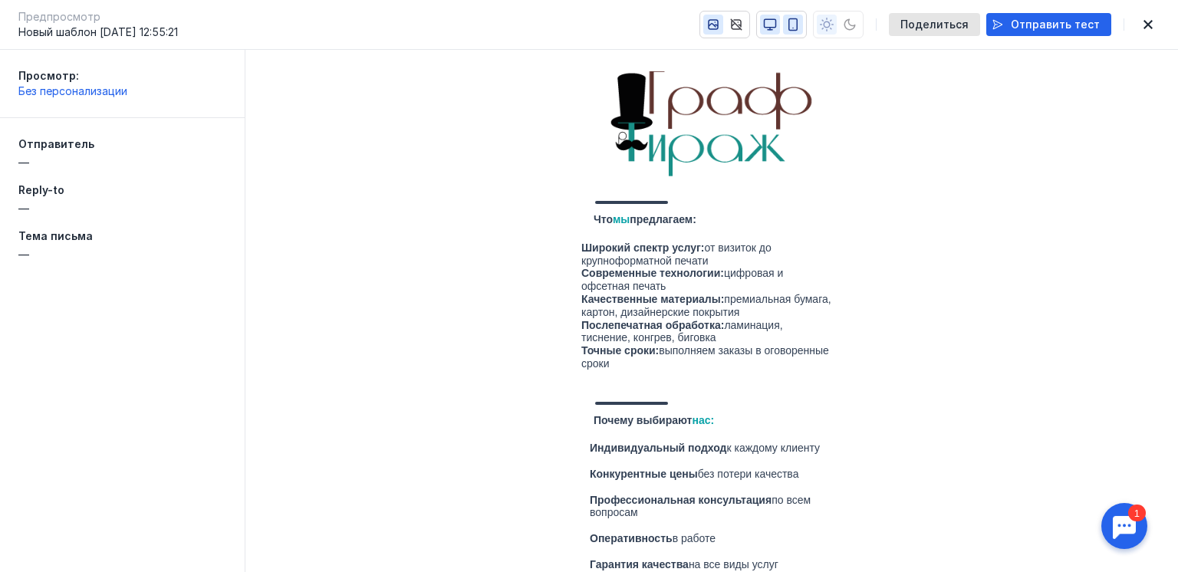
click at [775, 25] on icon "button" at bounding box center [770, 25] width 14 height 14
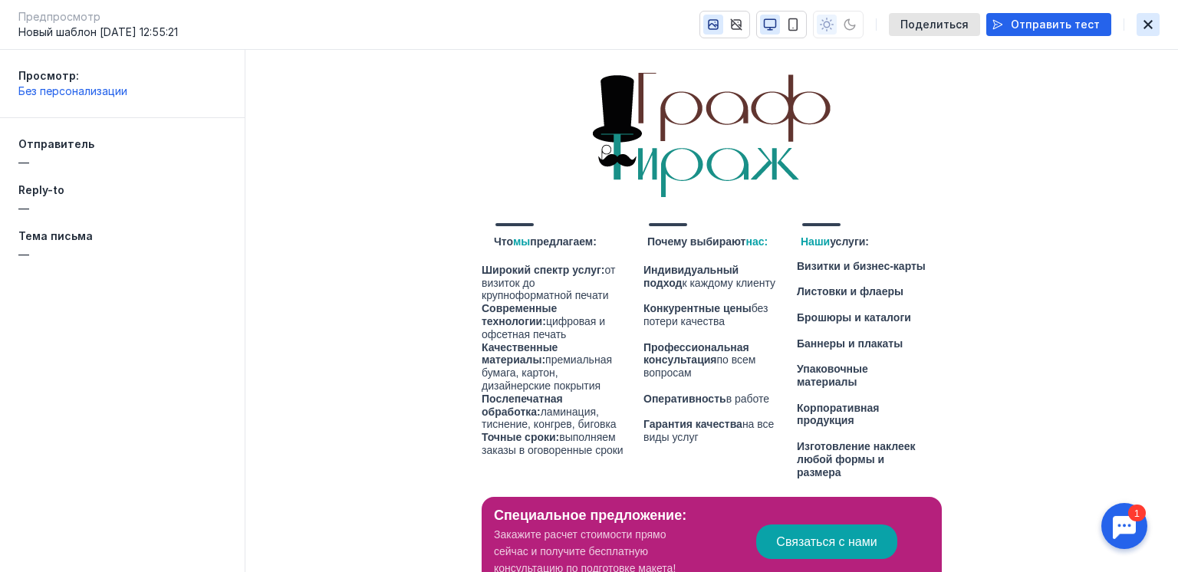
click at [1146, 24] on icon "button" at bounding box center [1147, 24] width 9 height 9
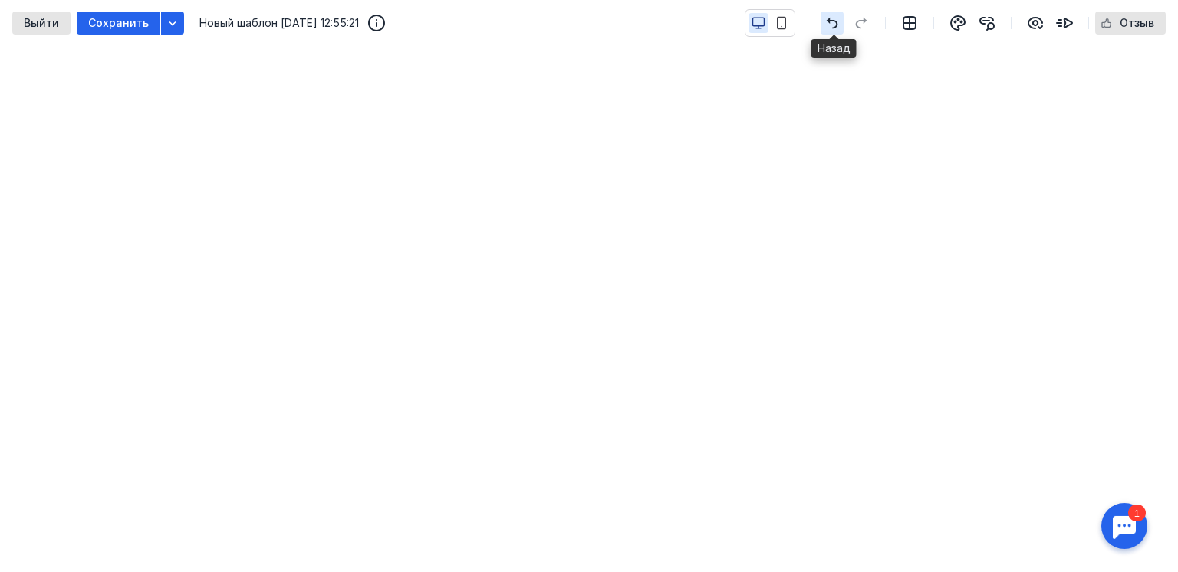
click at [834, 22] on icon "button" at bounding box center [832, 23] width 18 height 12
click at [1033, 23] on icon "button" at bounding box center [1035, 23] width 18 height 18
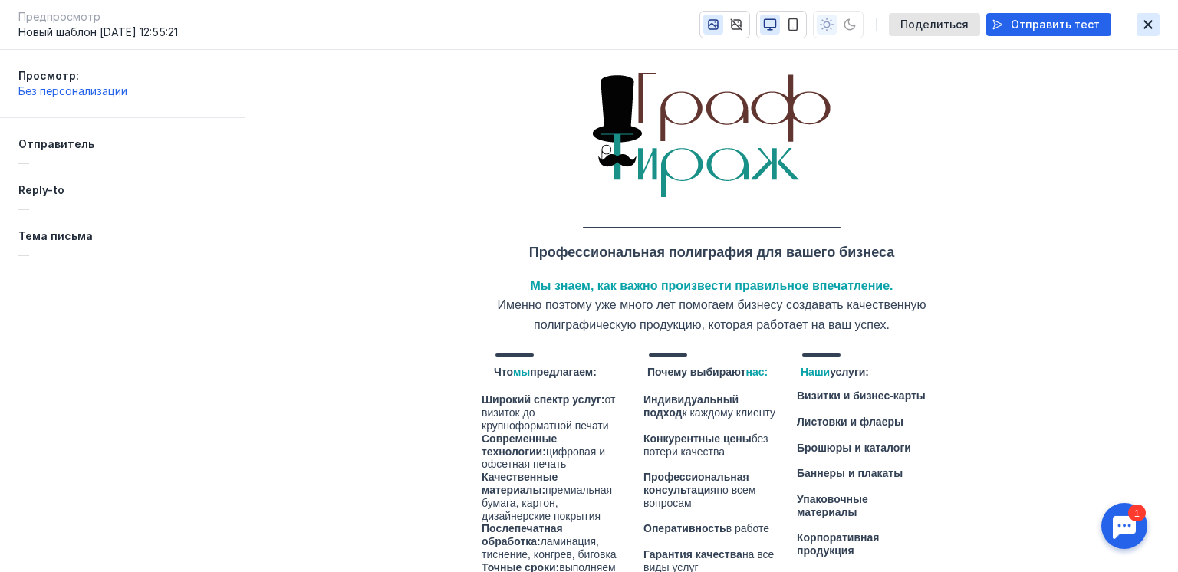
click at [1148, 22] on icon "button" at bounding box center [1148, 24] width 18 height 12
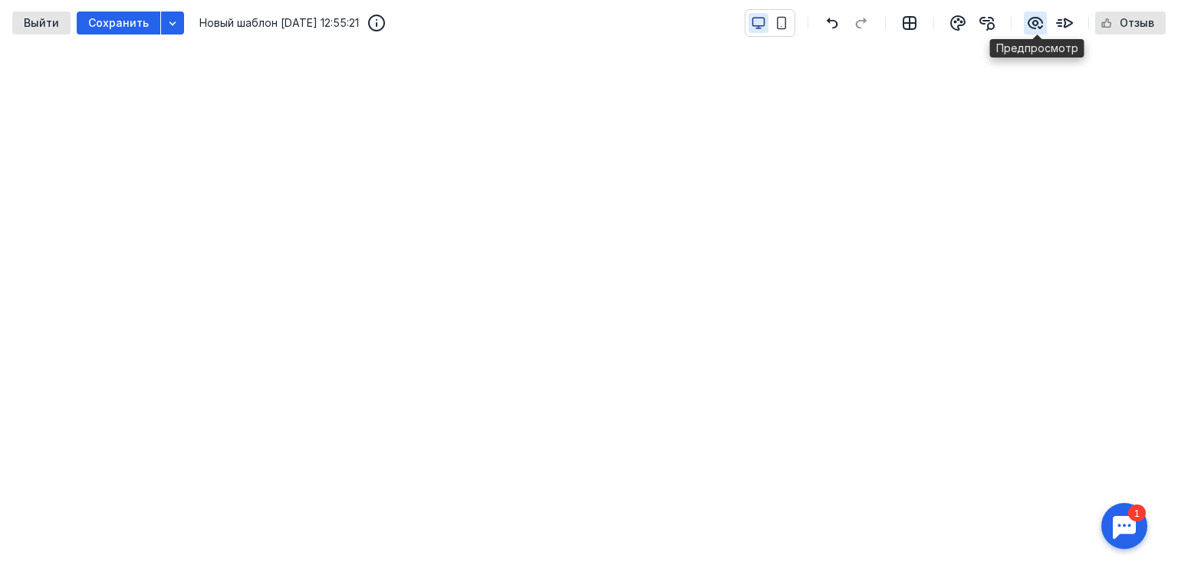
click at [1032, 25] on icon "button" at bounding box center [1035, 23] width 18 height 18
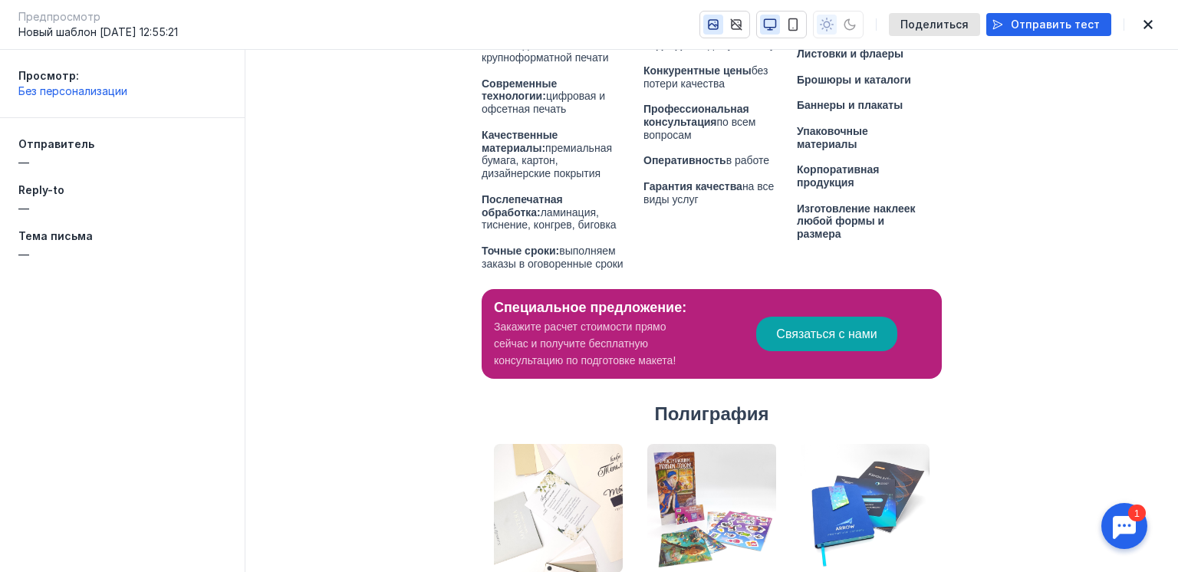
scroll to position [245, 0]
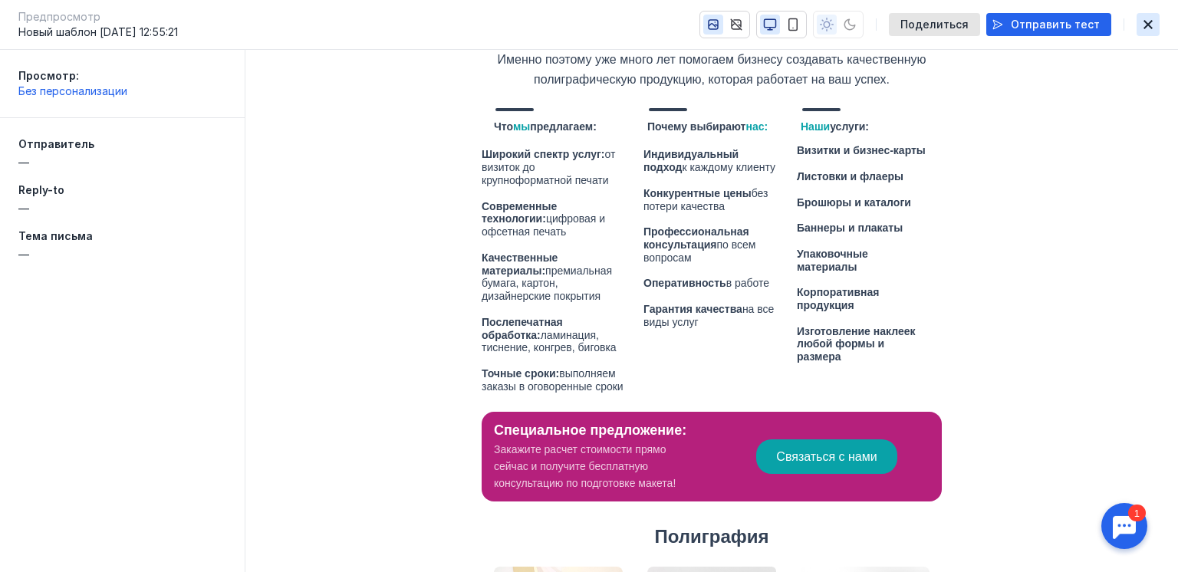
click at [1146, 22] on icon "button" at bounding box center [1147, 24] width 9 height 9
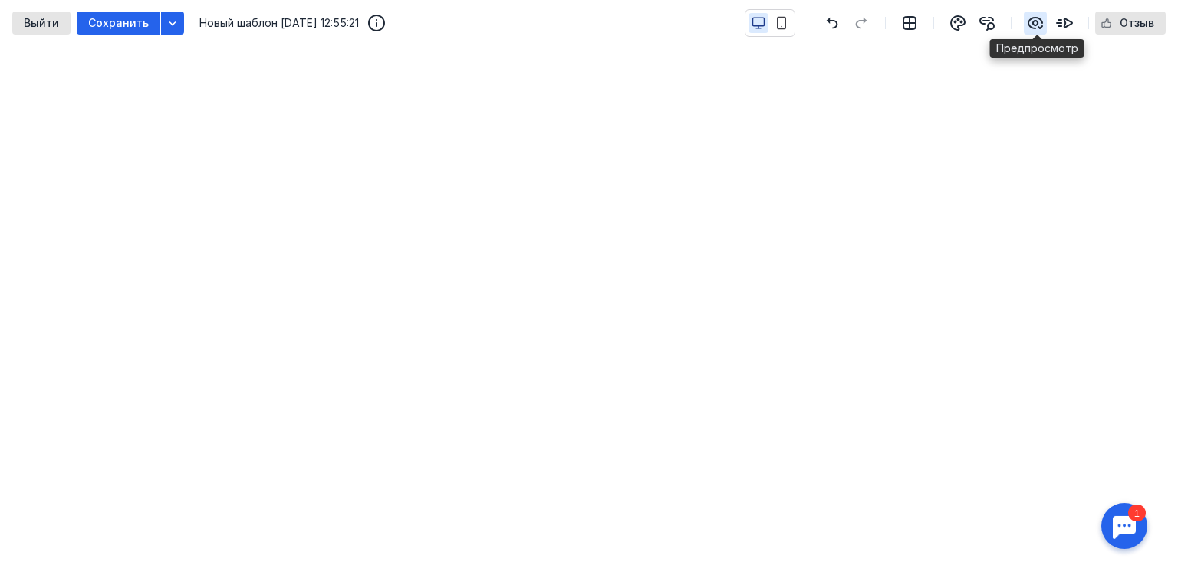
click at [1039, 23] on icon "button" at bounding box center [1035, 23] width 14 height 11
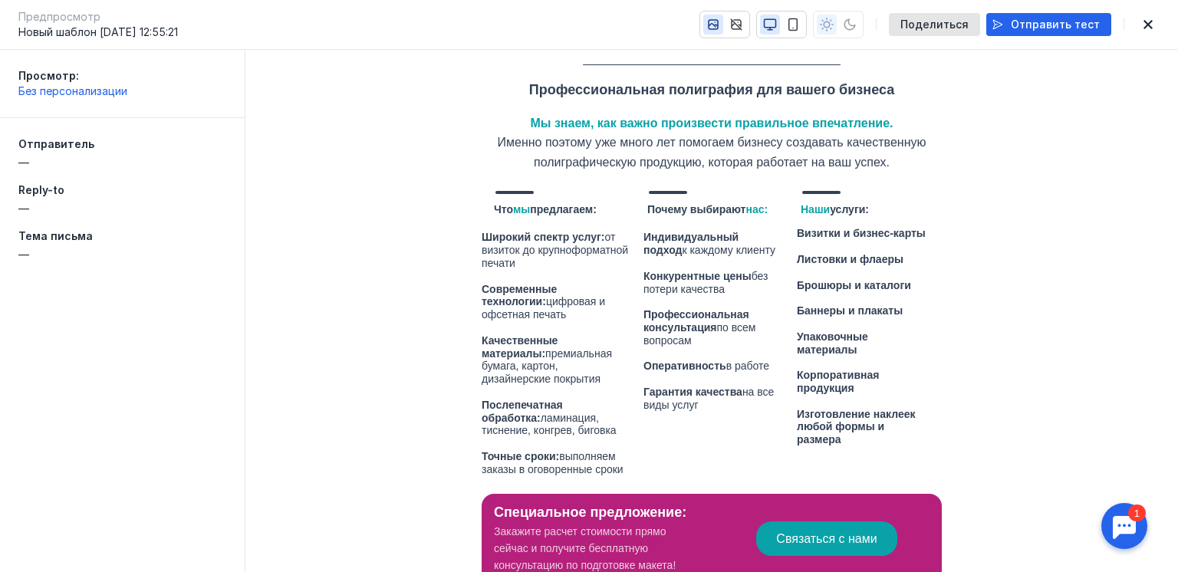
scroll to position [184, 0]
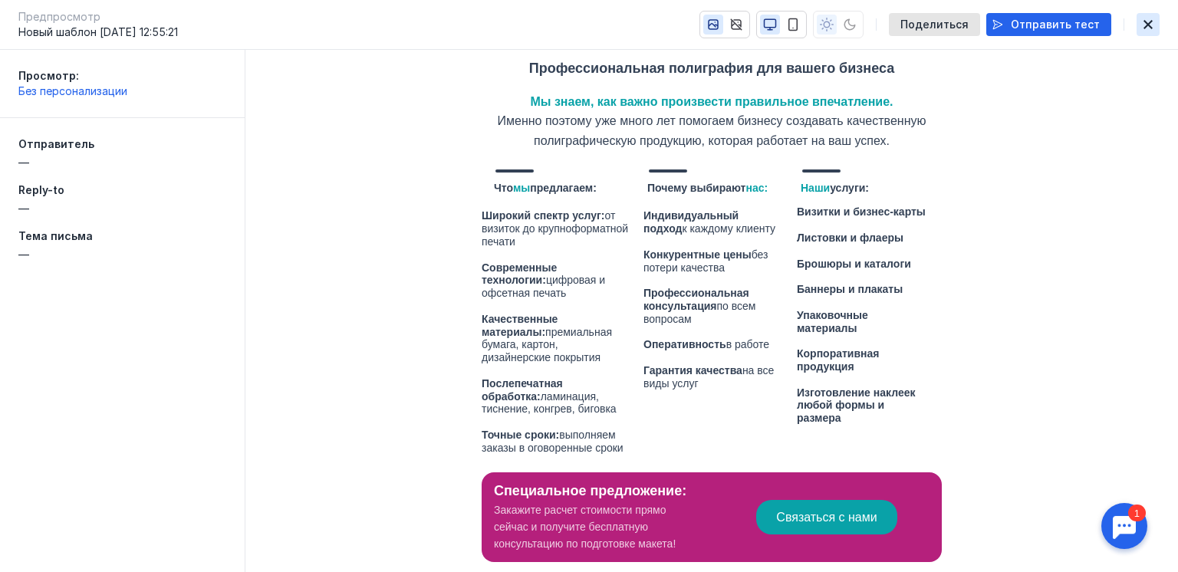
click at [1141, 26] on icon "button" at bounding box center [1148, 24] width 18 height 12
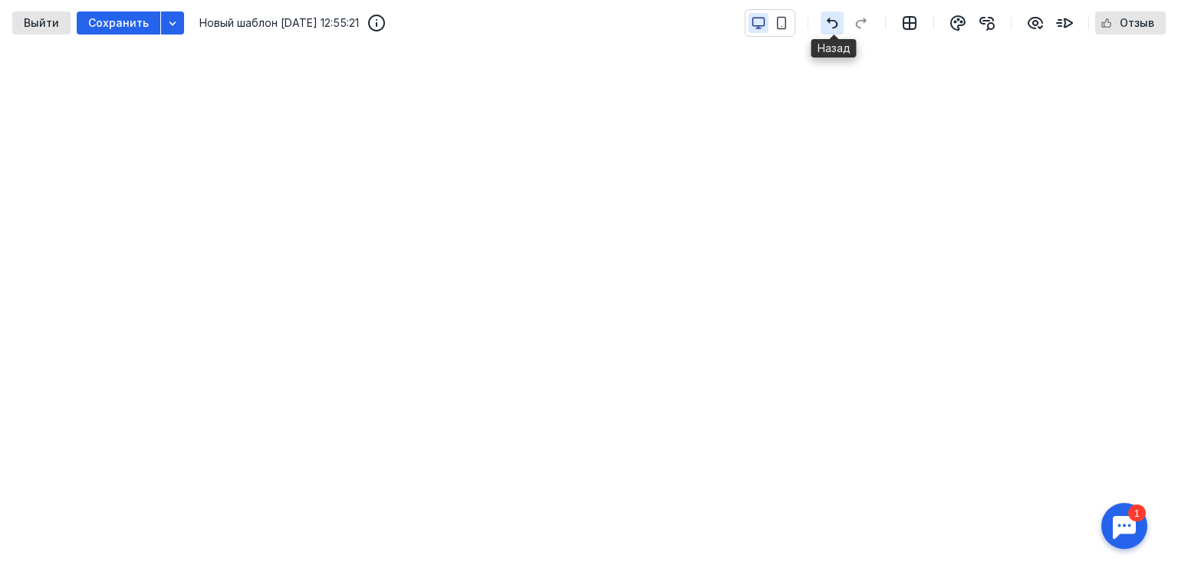
click at [834, 24] on icon "button" at bounding box center [832, 23] width 18 height 12
click at [1037, 23] on icon "button" at bounding box center [1035, 23] width 18 height 18
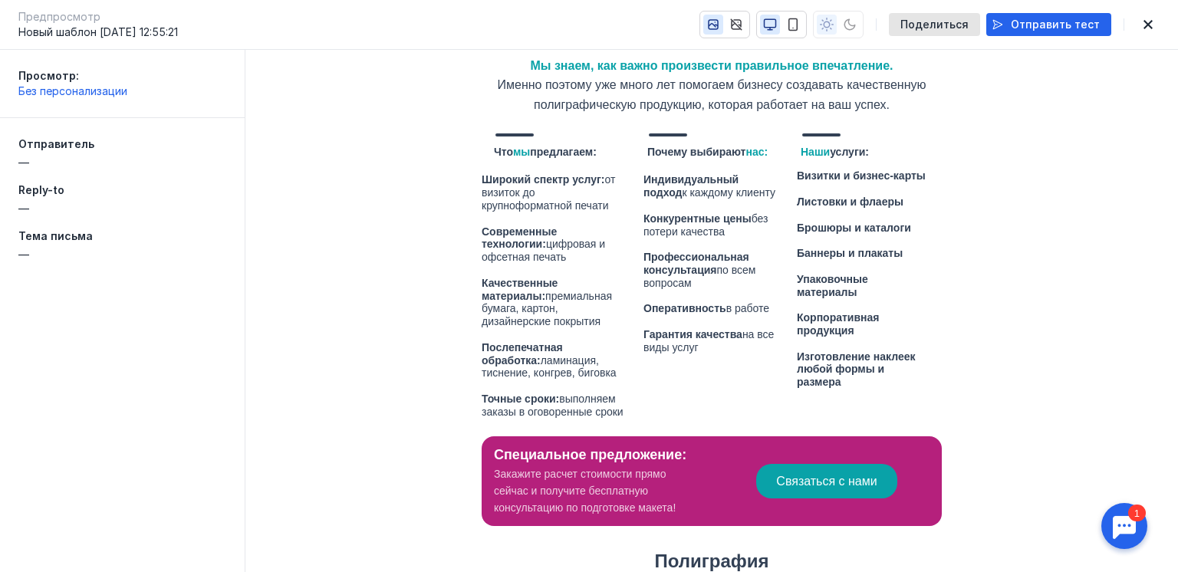
scroll to position [245, 0]
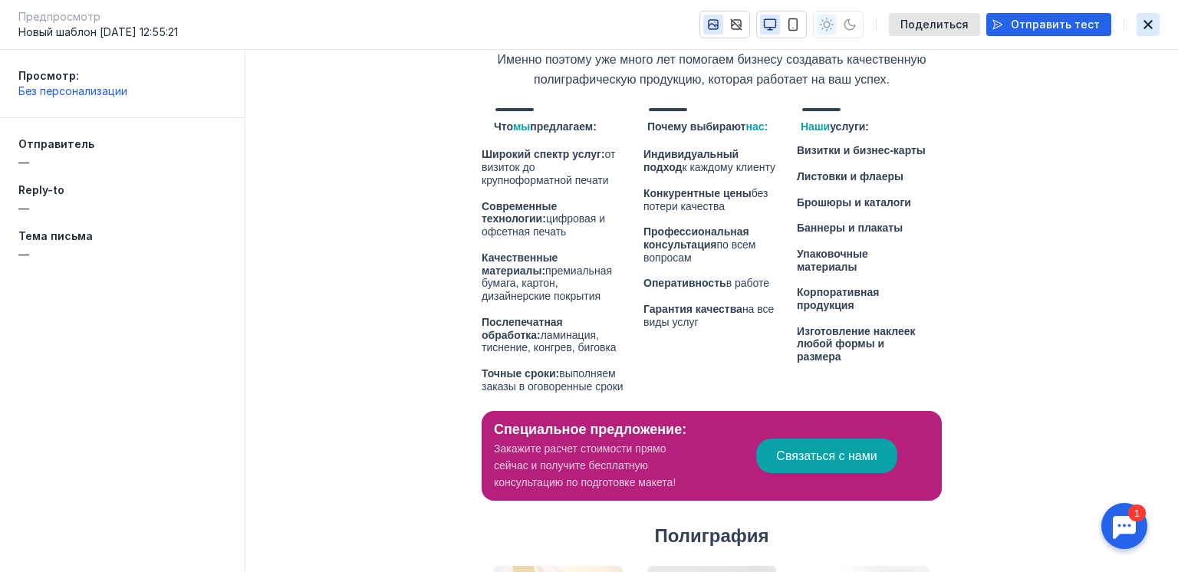
click at [1153, 27] on icon "button" at bounding box center [1148, 24] width 18 height 12
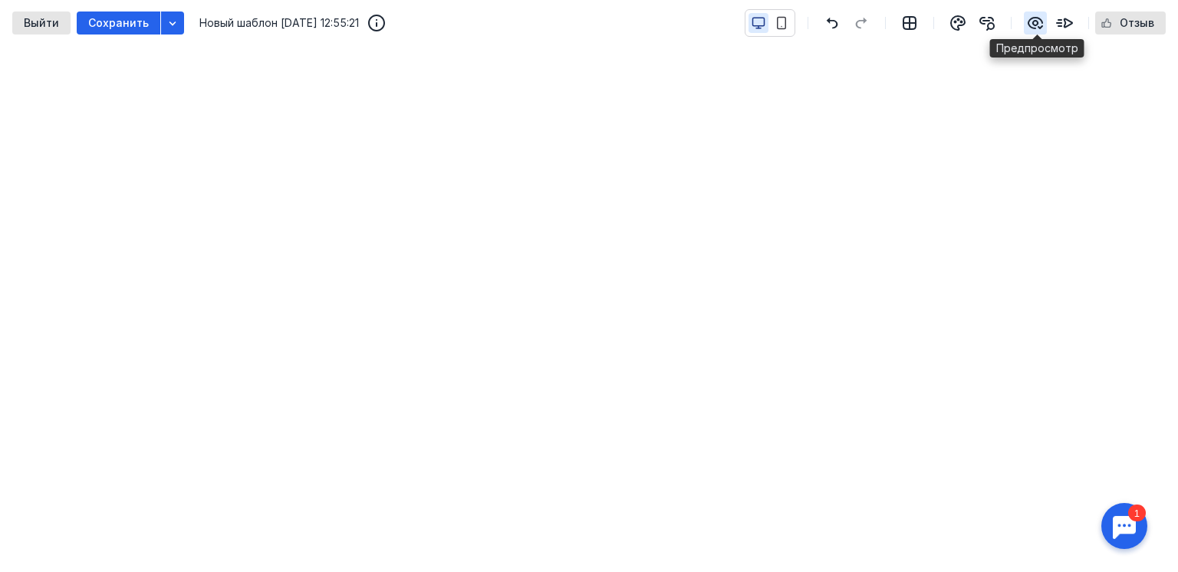
click at [1042, 22] on icon "button" at bounding box center [1035, 23] width 14 height 11
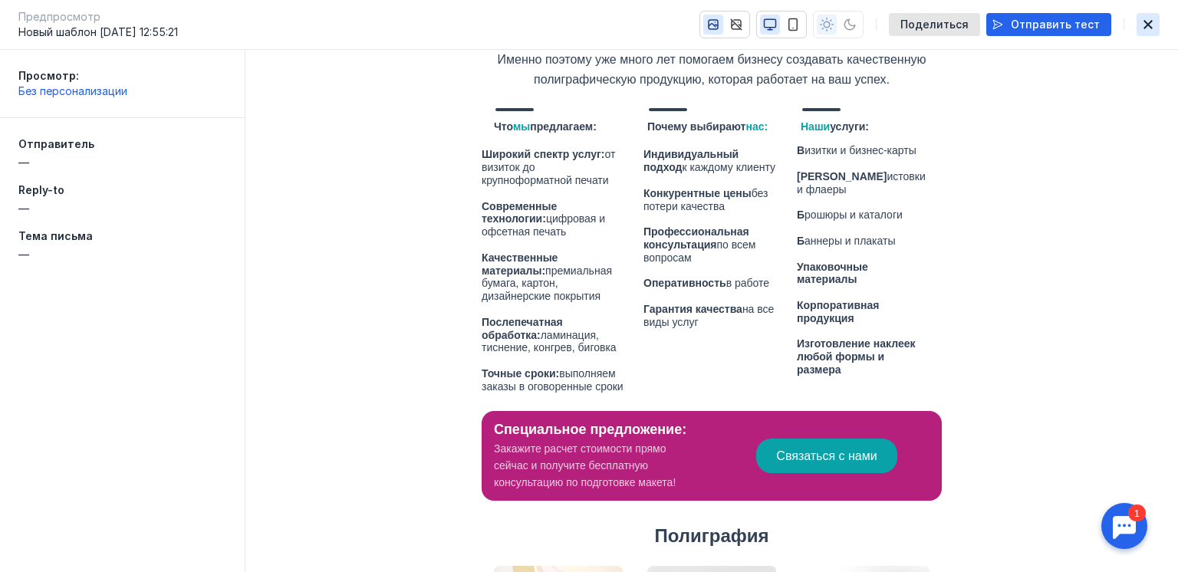
click at [1142, 26] on icon "button" at bounding box center [1148, 24] width 18 height 12
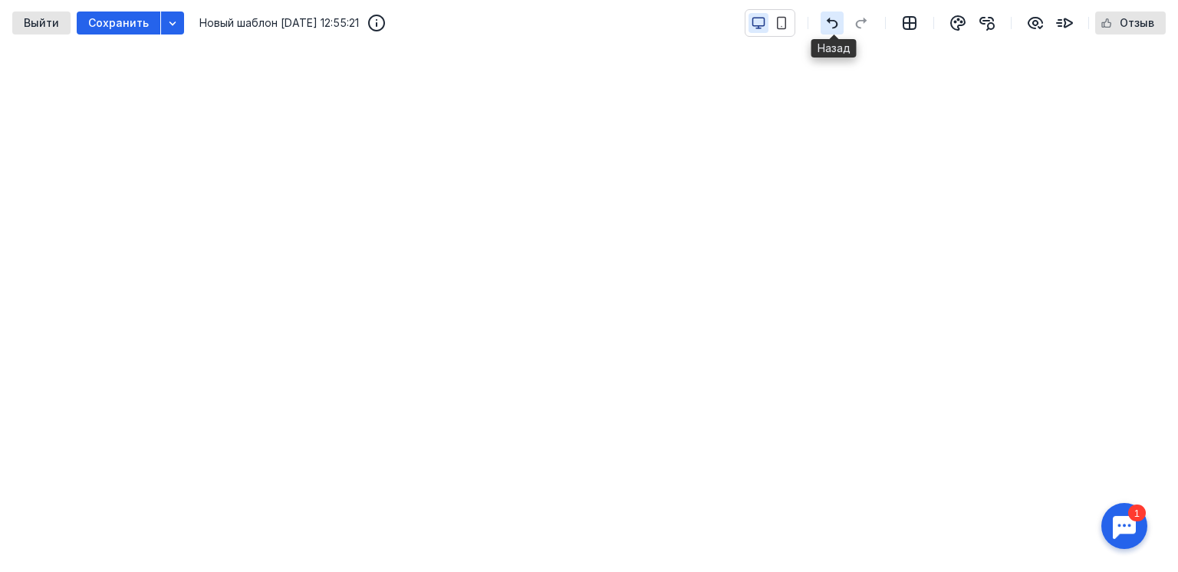
click at [837, 21] on icon "button" at bounding box center [833, 24] width 12 height 12
click at [1034, 21] on icon "button" at bounding box center [1035, 23] width 18 height 18
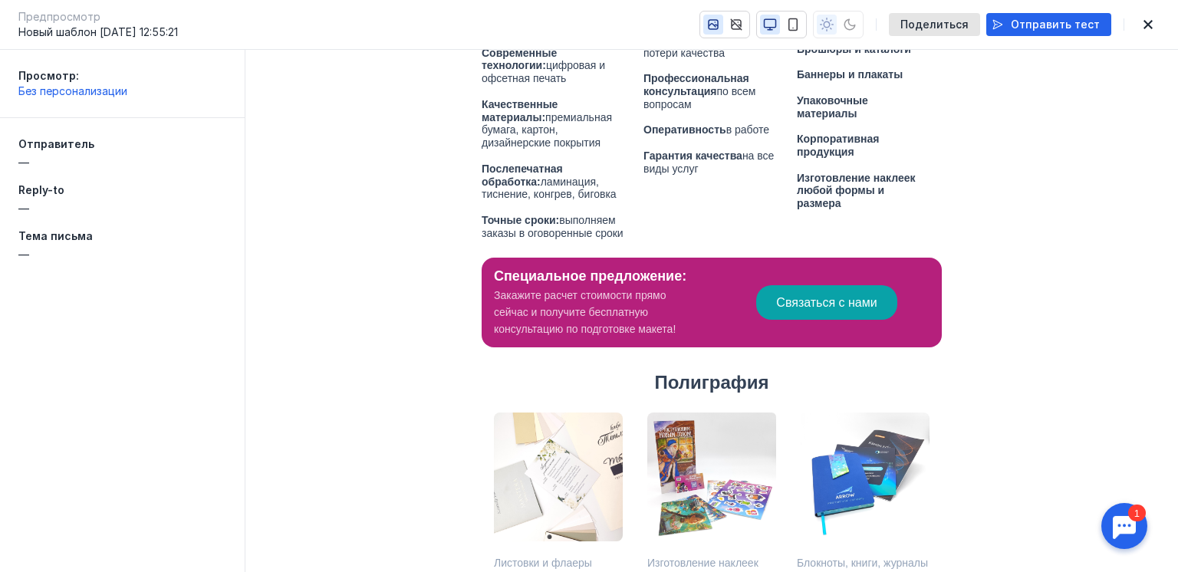
scroll to position [429, 0]
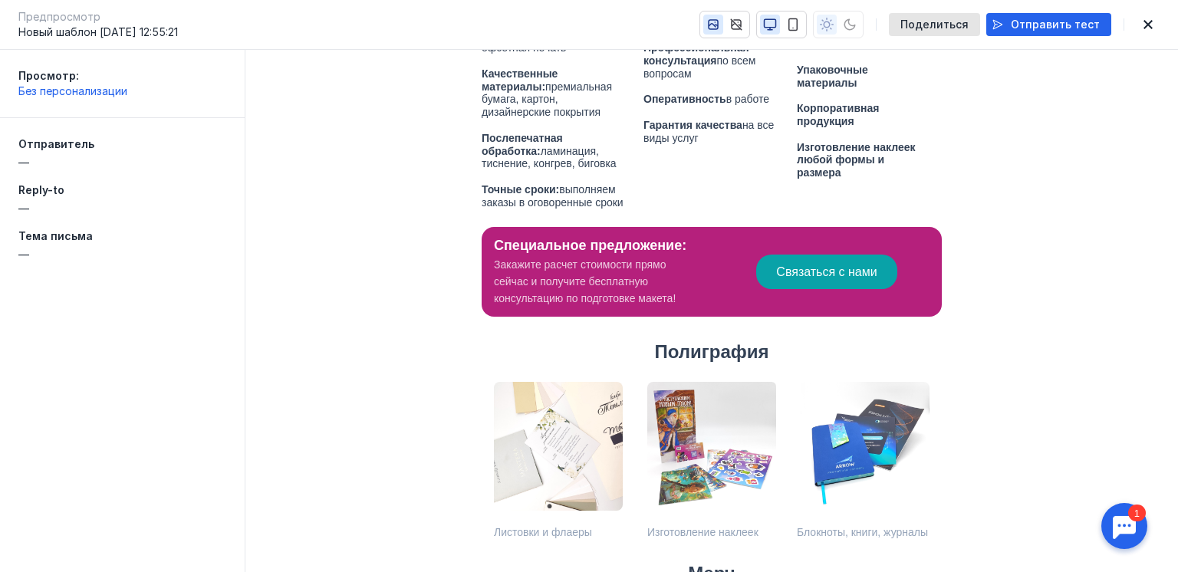
click at [811, 265] on span "Связаться с нами" at bounding box center [826, 271] width 100 height 13
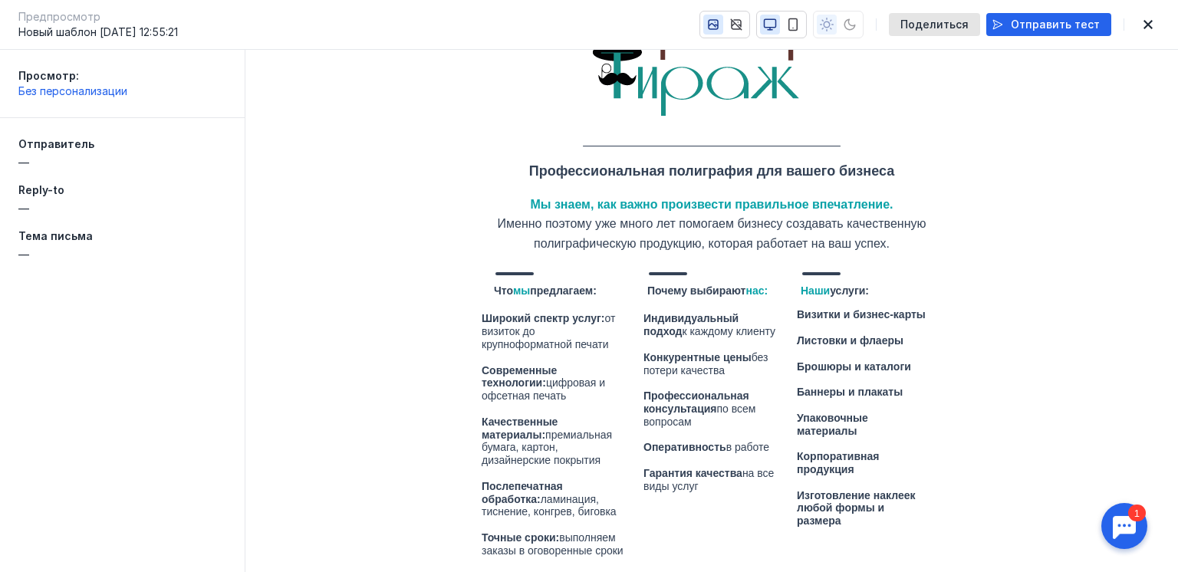
scroll to position [0, 0]
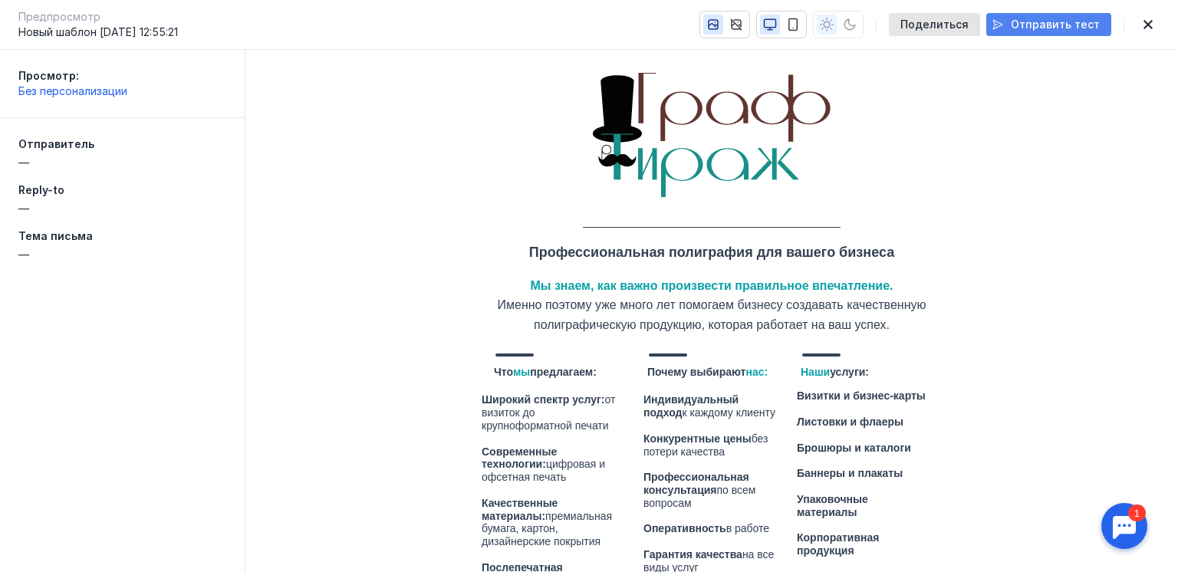
click at [1033, 25] on span "Отправить тест" at bounding box center [1055, 24] width 89 height 13
click at [954, 28] on span "Поделиться" at bounding box center [934, 24] width 68 height 13
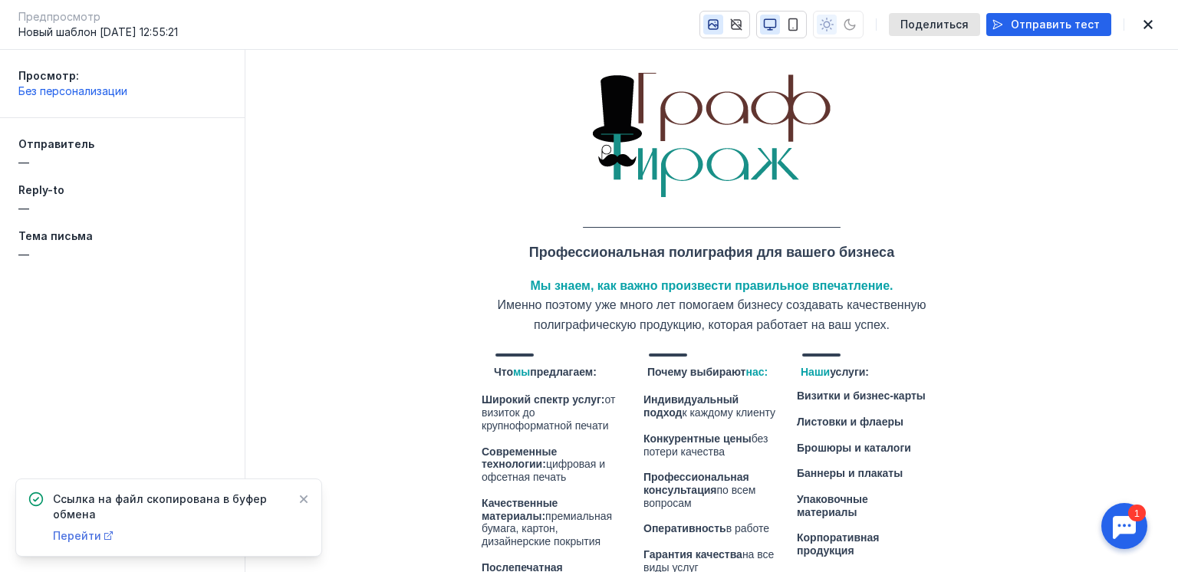
click at [77, 535] on span "Перейти" at bounding box center [77, 535] width 48 height 13
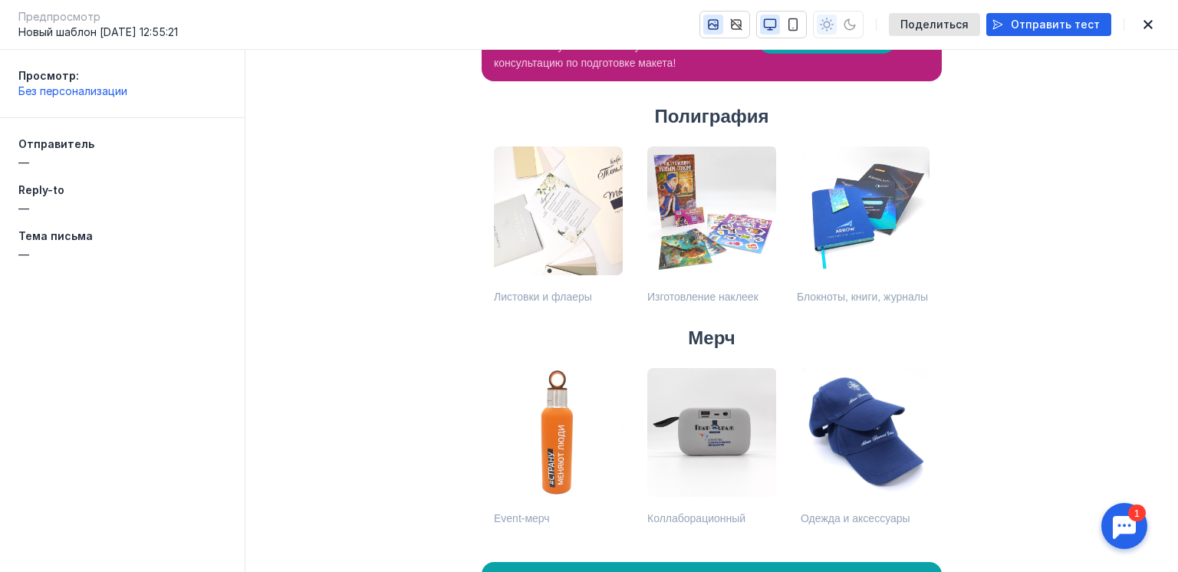
scroll to position [675, 0]
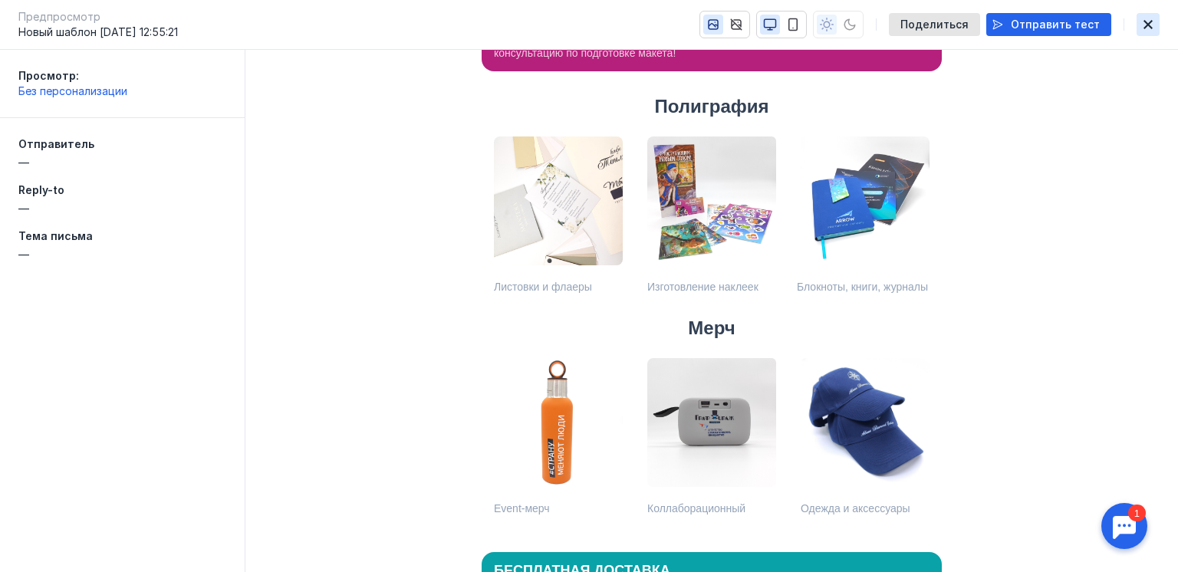
click at [1150, 25] on icon "button" at bounding box center [1147, 24] width 9 height 9
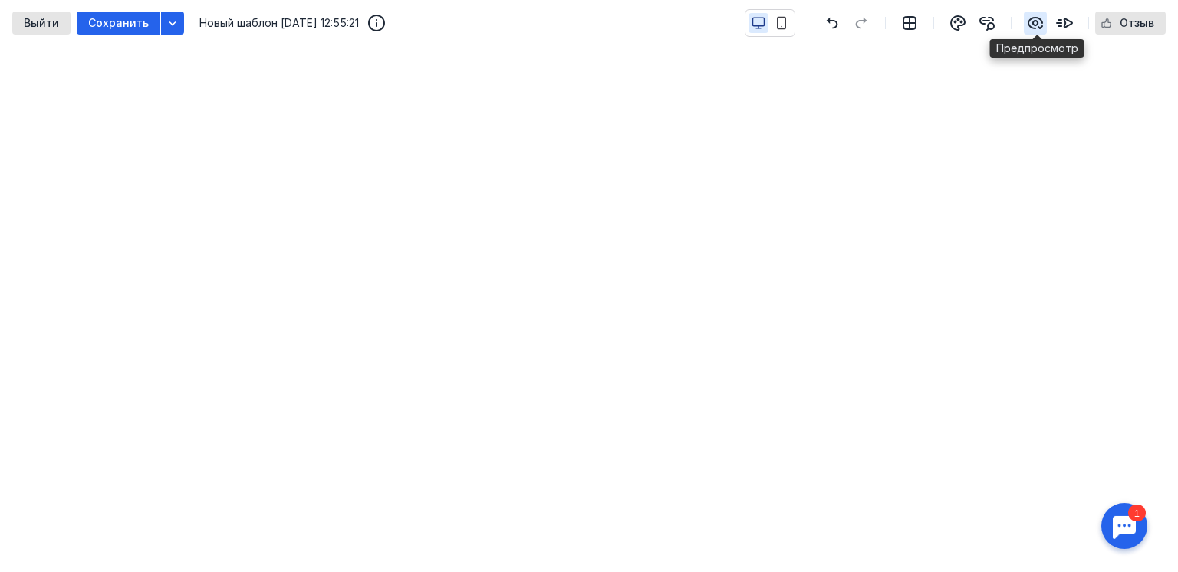
click at [1037, 28] on icon "button" at bounding box center [1035, 23] width 14 height 11
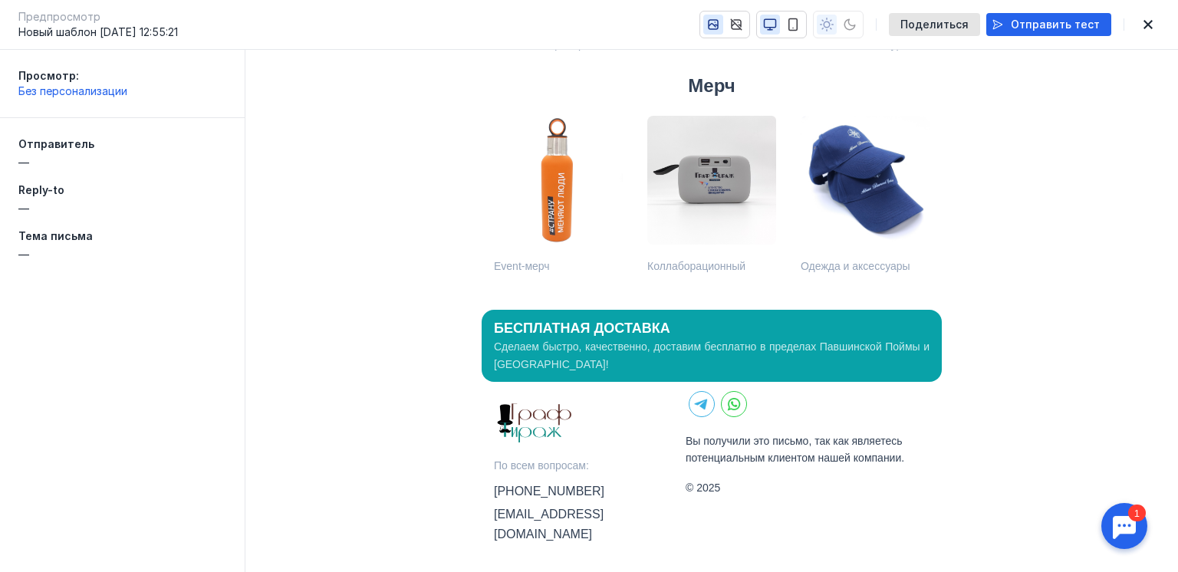
scroll to position [975, 0]
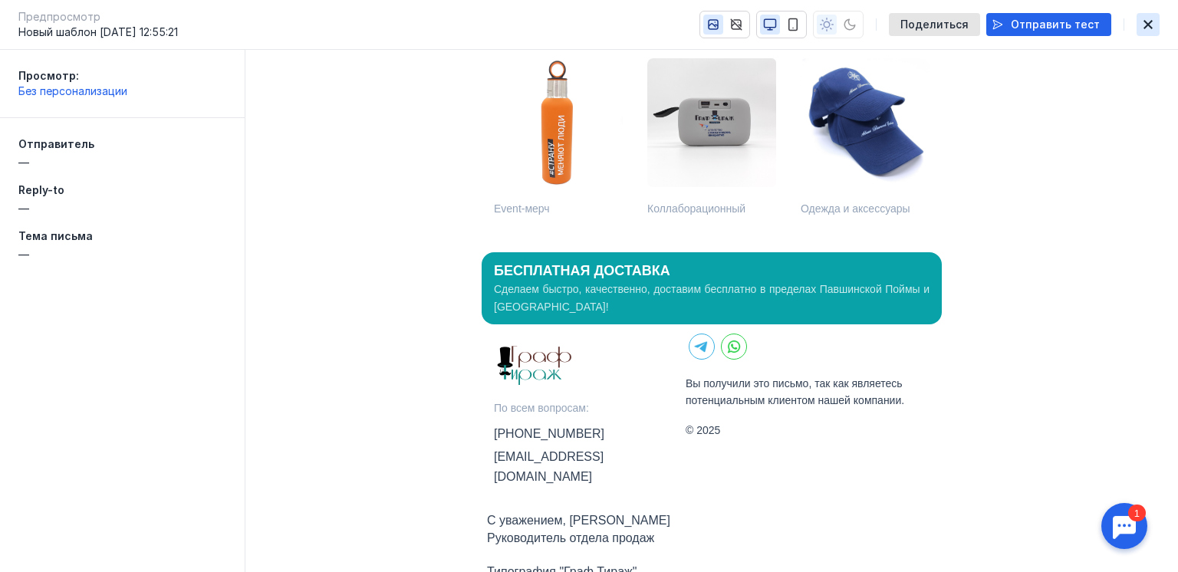
click at [1146, 25] on icon "button" at bounding box center [1147, 24] width 9 height 9
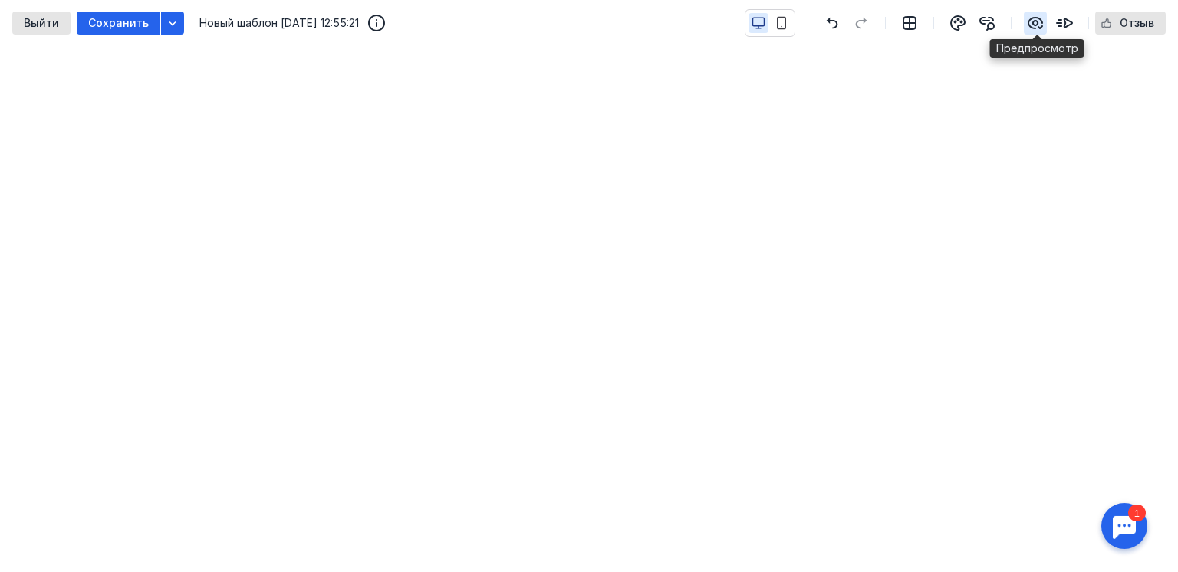
click at [1028, 25] on icon "button" at bounding box center [1035, 23] width 18 height 18
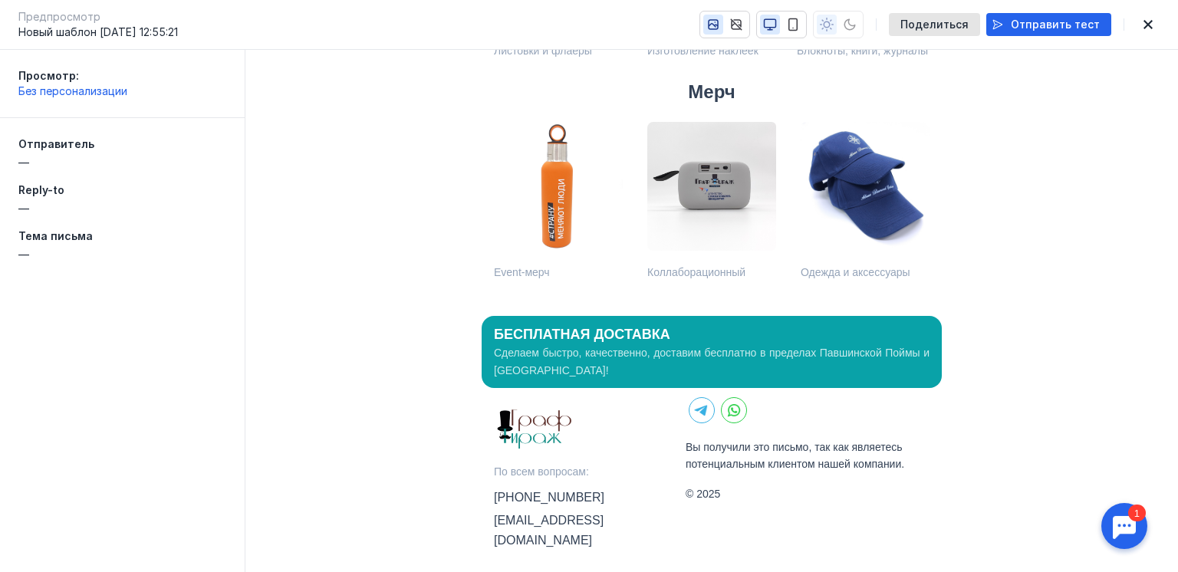
scroll to position [963, 0]
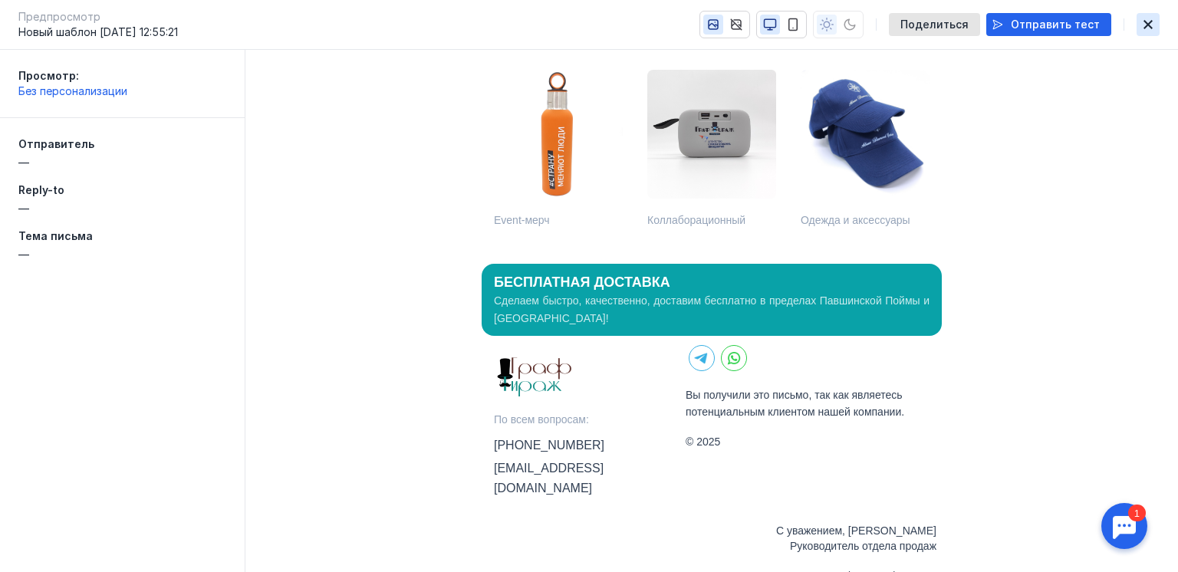
drag, startPoint x: 1141, startPoint y: 21, endPoint x: 1123, endPoint y: 41, distance: 26.6
click at [1142, 21] on icon "button" at bounding box center [1148, 24] width 18 height 12
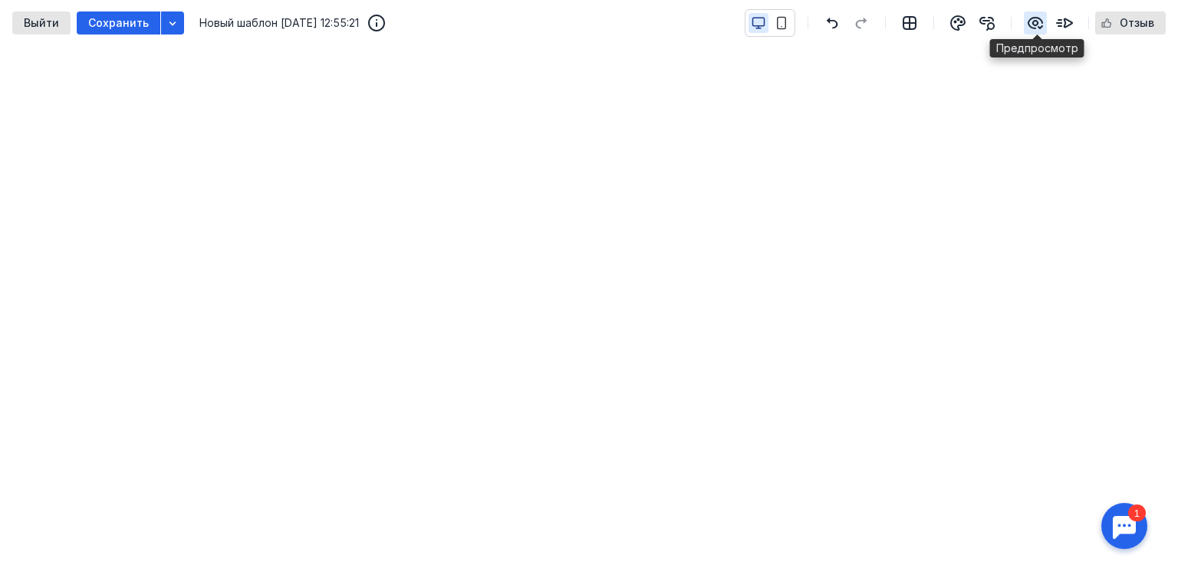
click at [1037, 18] on icon "button" at bounding box center [1035, 23] width 18 height 18
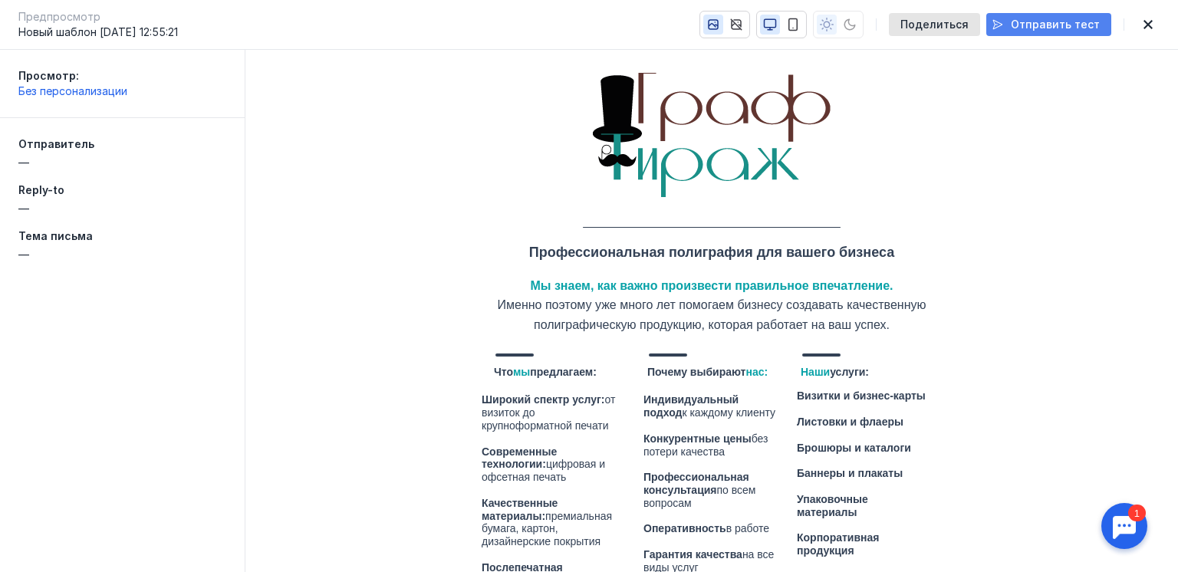
scroll to position [0, 0]
click at [969, 30] on span "Поделиться" at bounding box center [934, 24] width 68 height 13
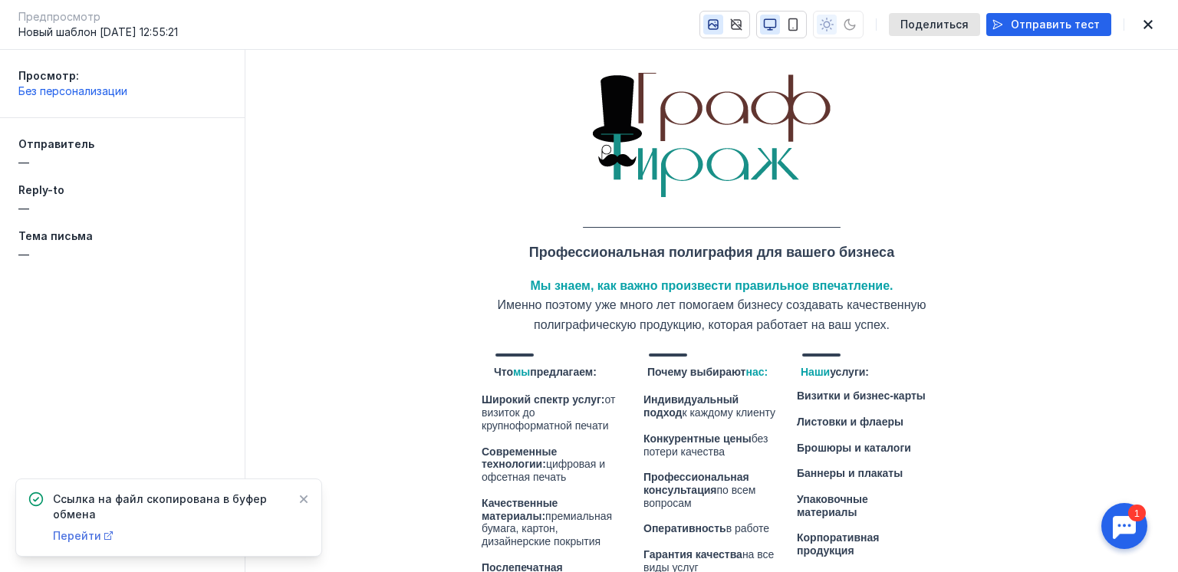
click at [74, 539] on span "Перейти" at bounding box center [77, 535] width 48 height 13
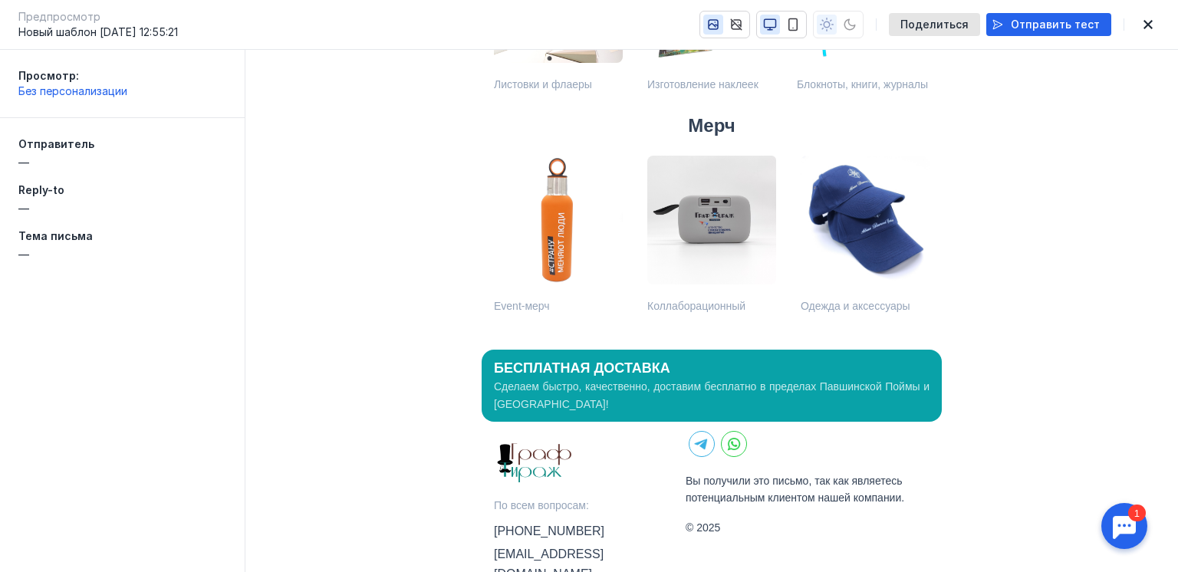
scroll to position [963, 0]
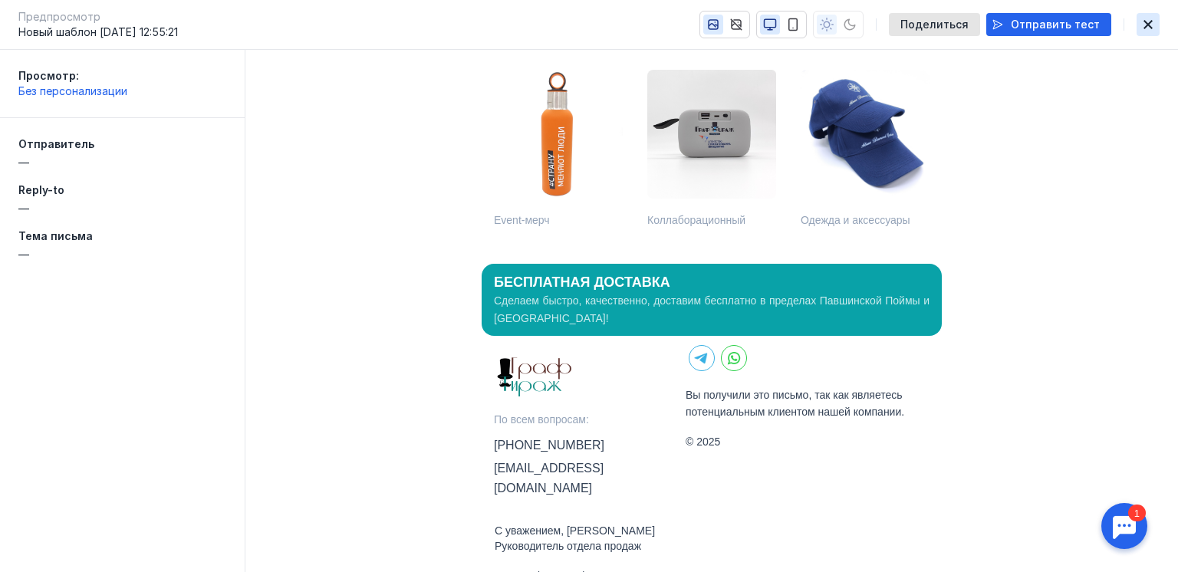
click at [1147, 25] on icon "button" at bounding box center [1147, 24] width 9 height 9
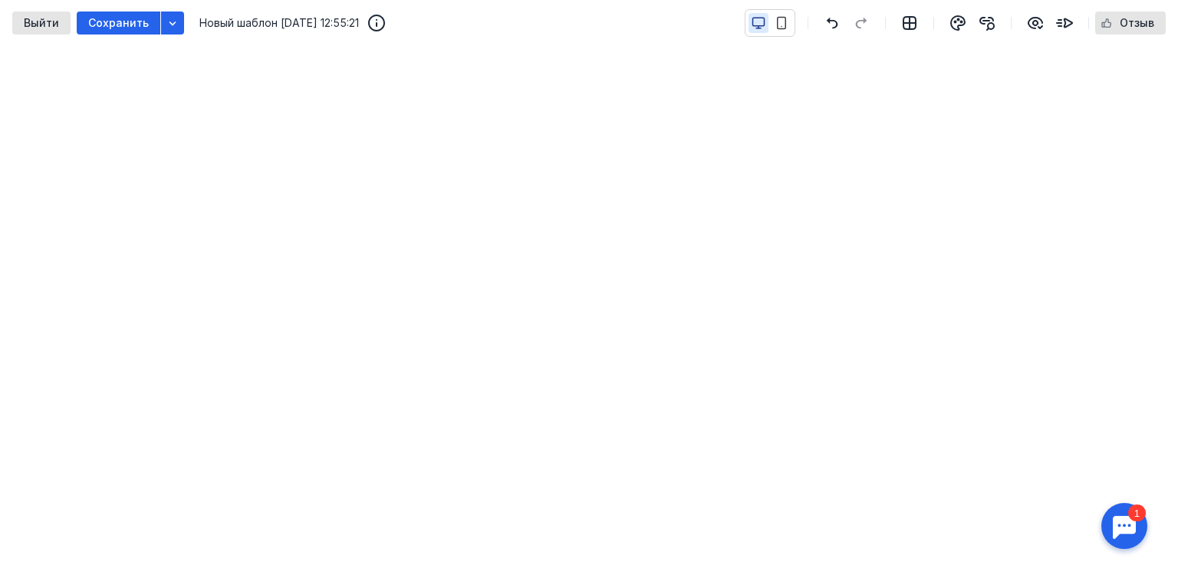
drag, startPoint x: 782, startPoint y: 19, endPoint x: 789, endPoint y: 35, distance: 16.8
click at [788, 18] on icon "button" at bounding box center [782, 23] width 14 height 14
drag, startPoint x: 1031, startPoint y: 23, endPoint x: 1018, endPoint y: 25, distance: 12.4
click at [1031, 22] on icon "button" at bounding box center [1035, 23] width 14 height 11
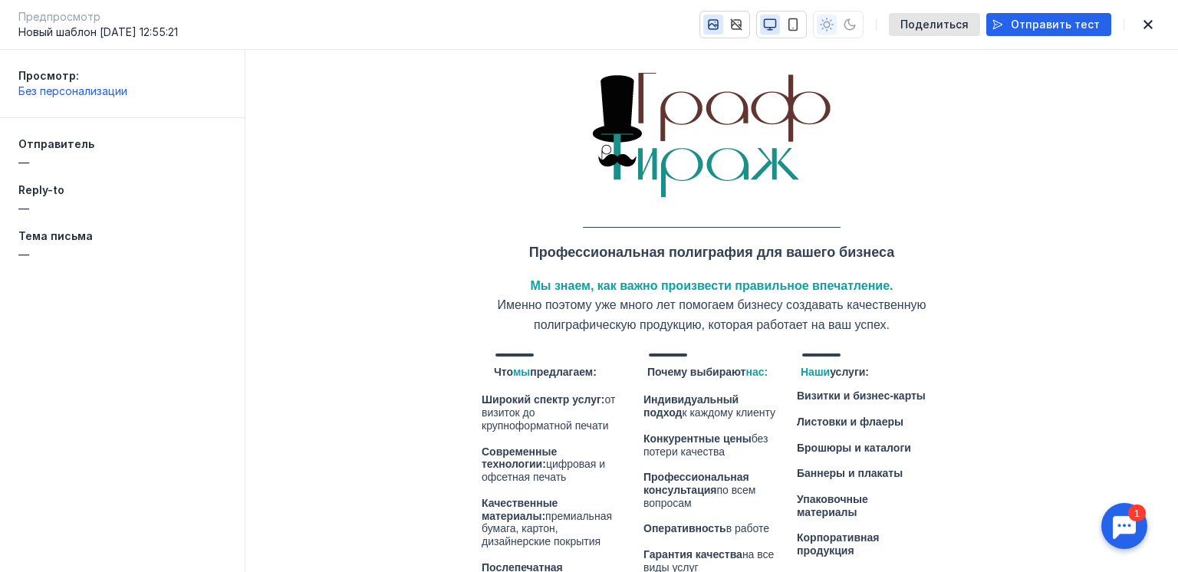
scroll to position [0, 0]
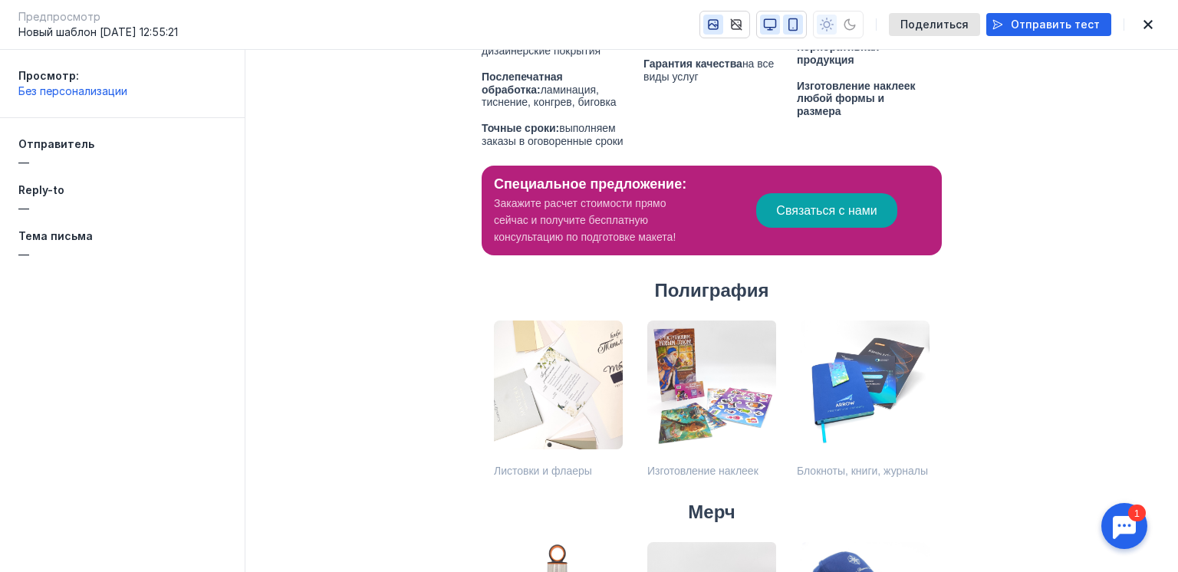
click at [800, 25] on icon "button" at bounding box center [793, 25] width 14 height 14
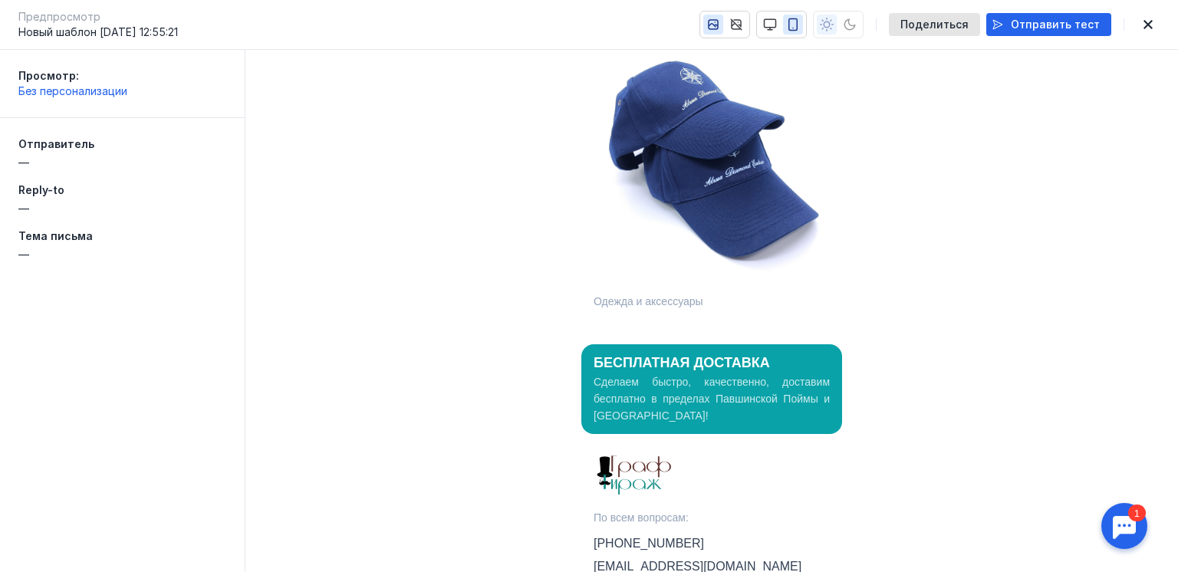
scroll to position [2959, 0]
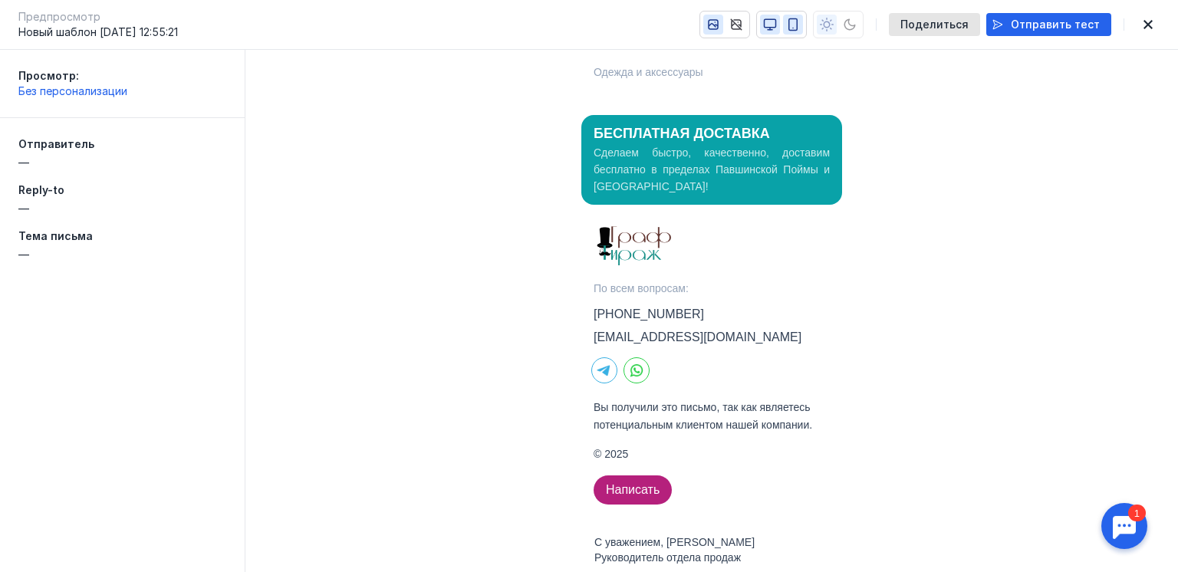
click at [777, 21] on icon "button" at bounding box center [770, 25] width 14 height 14
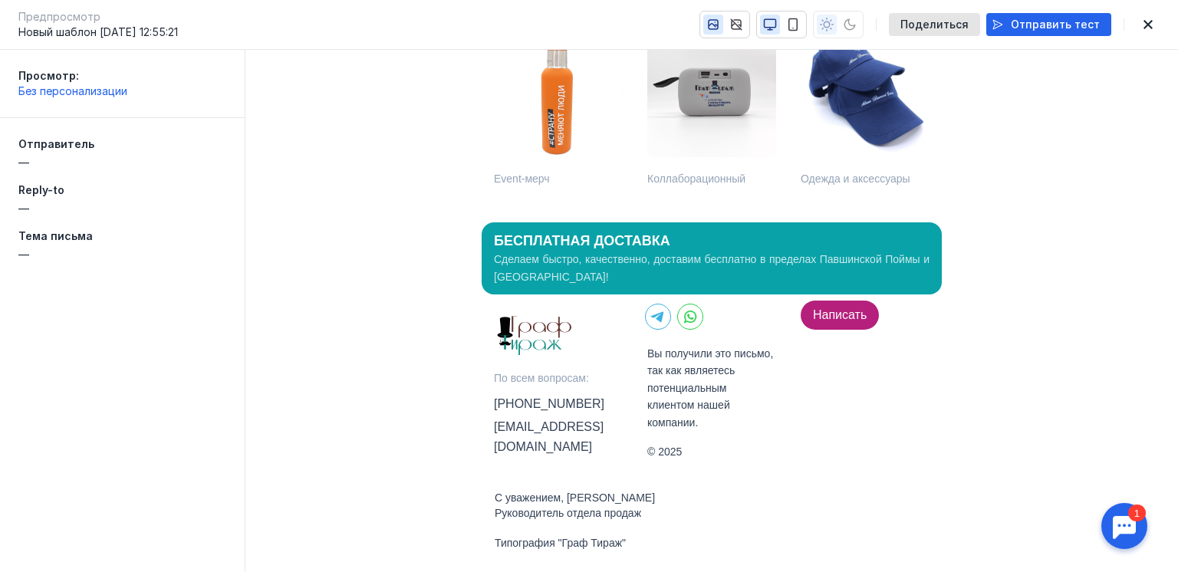
scroll to position [992, 0]
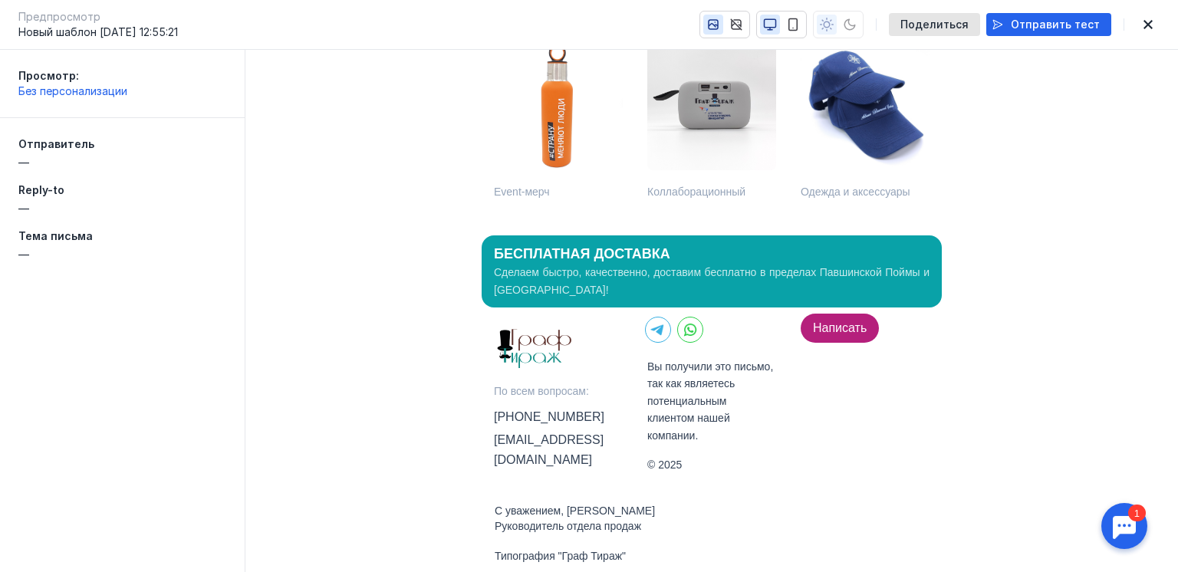
click at [696, 364] on p "Вы получили это письмо, так как являетесь потенциальным клиентом нашей компании." at bounding box center [711, 401] width 129 height 86
click at [647, 358] on p "Вы получили это письмо, так как являетесь потенциальным клиентом нашей компании." at bounding box center [711, 401] width 129 height 86
click at [699, 456] on p "© 2025" at bounding box center [711, 464] width 129 height 17
click at [1147, 24] on icon "button" at bounding box center [1147, 24] width 9 height 9
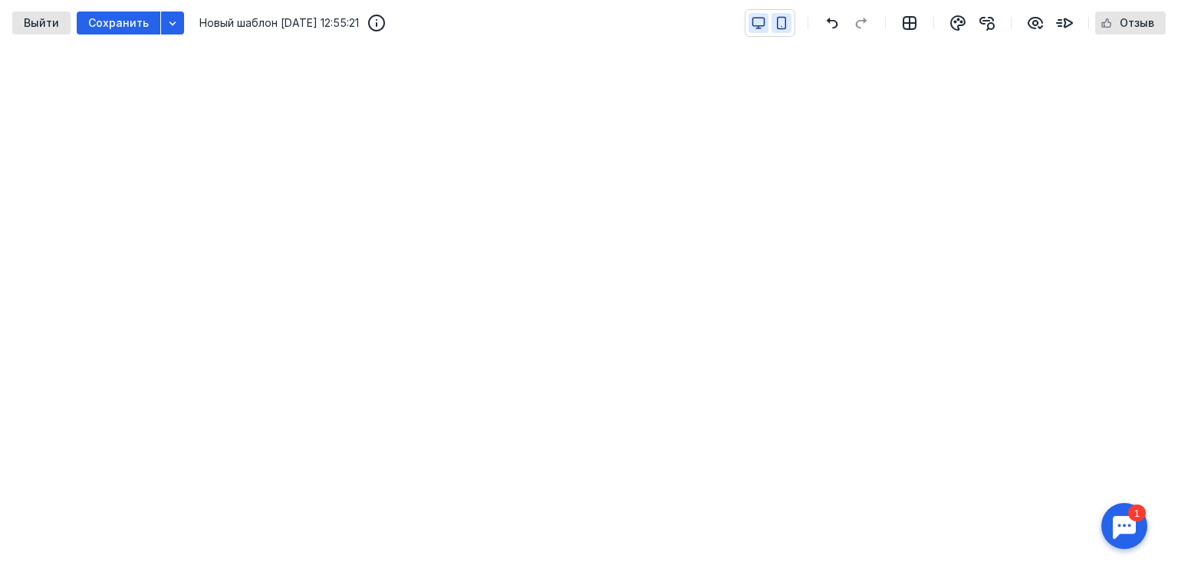
click at [755, 19] on icon "button" at bounding box center [759, 23] width 14 height 14
click at [1043, 25] on icon "button" at bounding box center [1035, 23] width 18 height 18
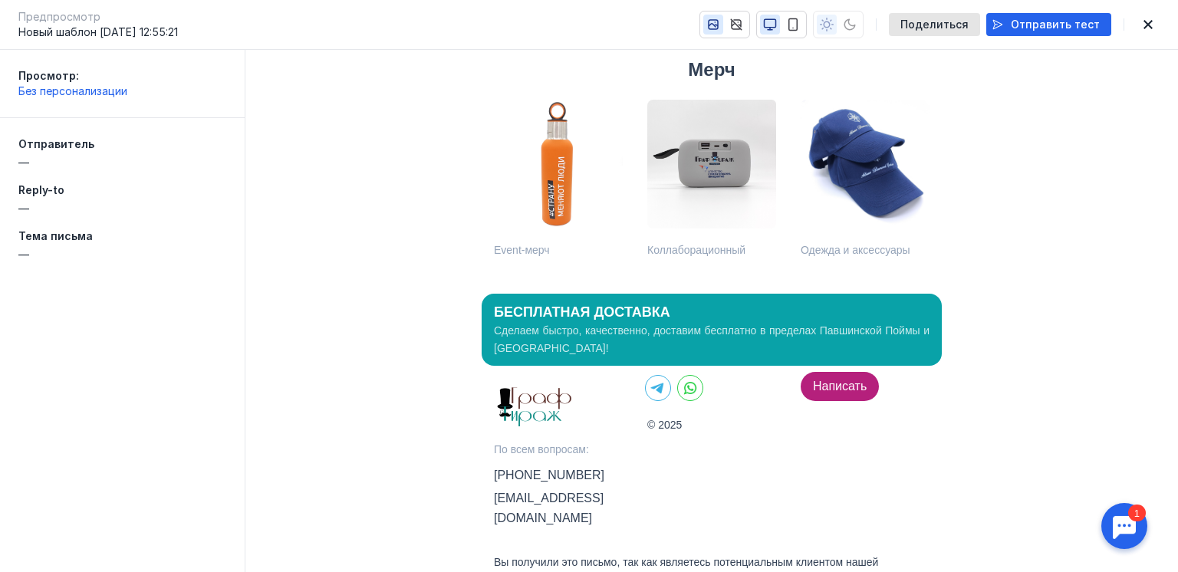
scroll to position [1010, 0]
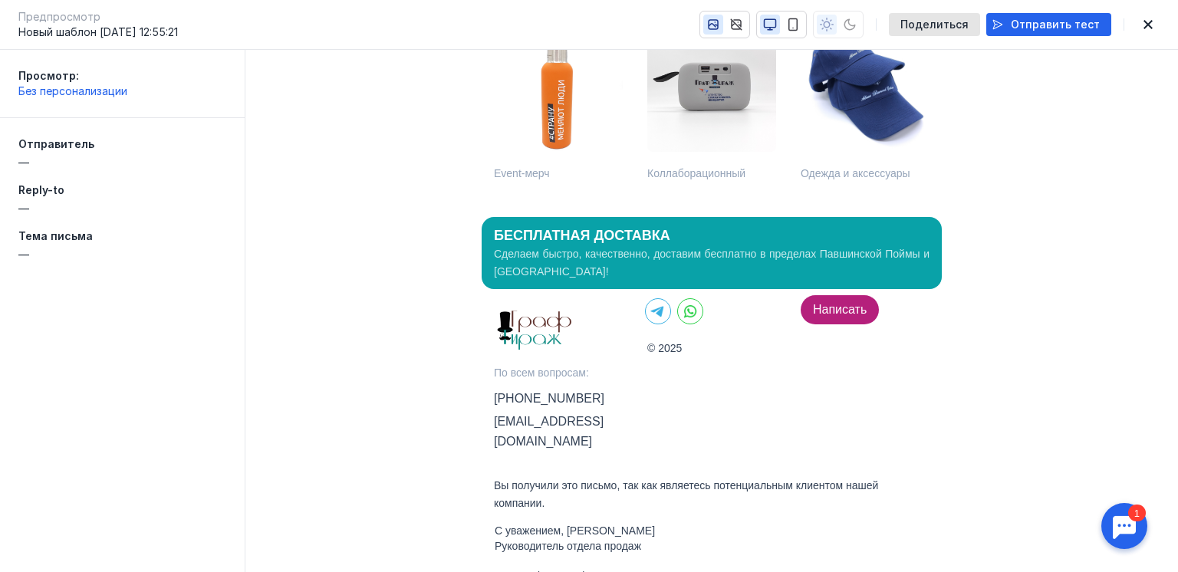
click at [846, 303] on span "Написать" at bounding box center [840, 309] width 54 height 13
click at [962, 21] on span "Поделиться" at bounding box center [934, 24] width 68 height 13
click at [64, 537] on span "Перейти" at bounding box center [77, 535] width 48 height 13
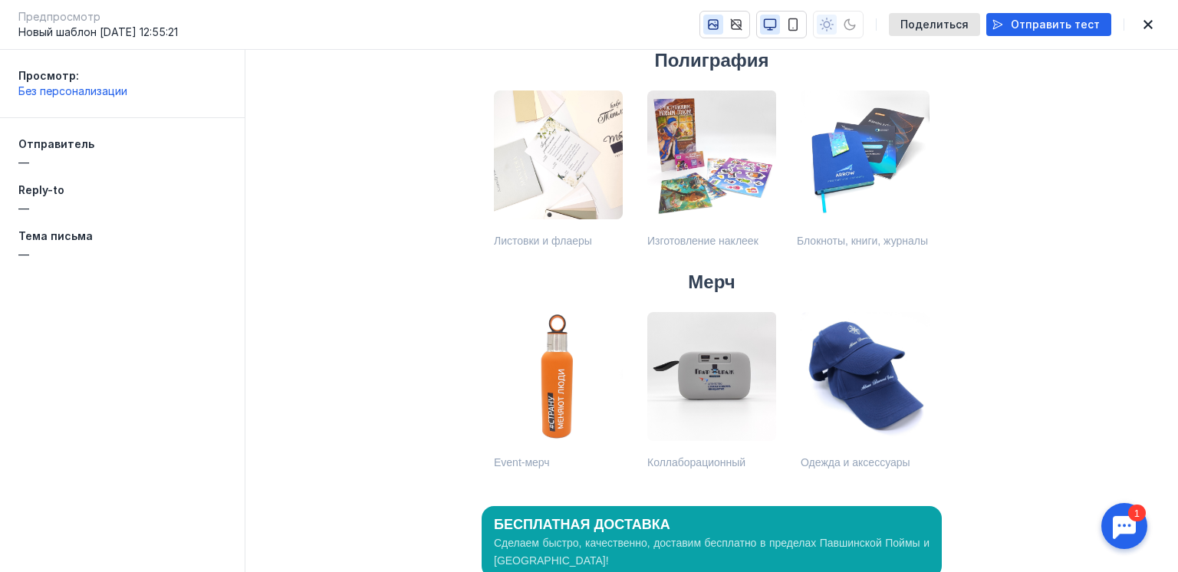
scroll to position [703, 0]
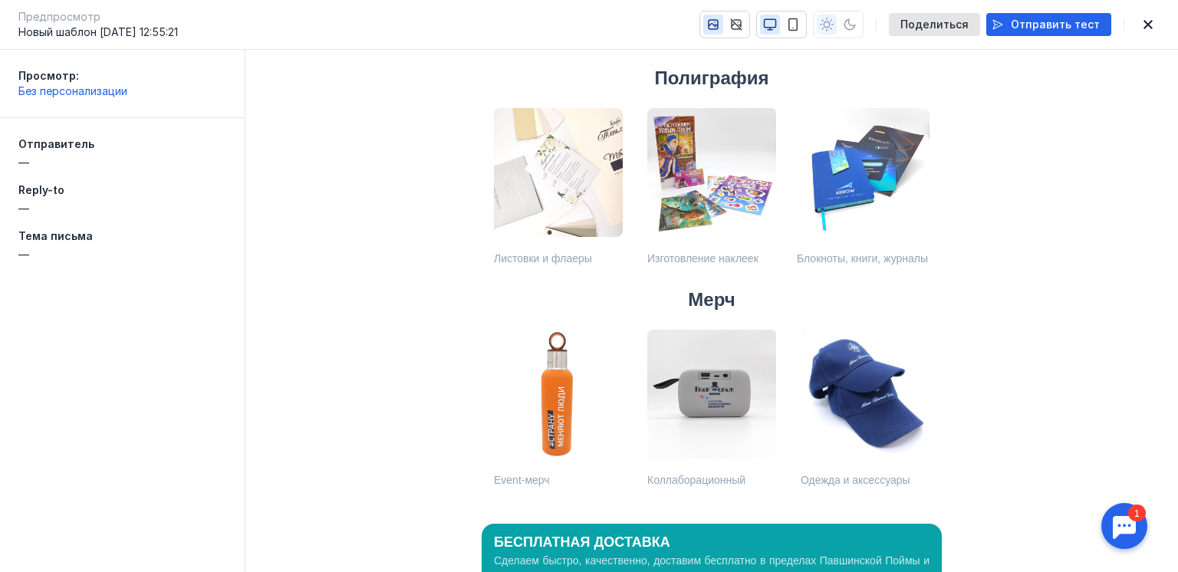
click at [495, 252] on p "Листовки и флаеры" at bounding box center [558, 258] width 129 height 13
